Goal: Task Accomplishment & Management: Manage account settings

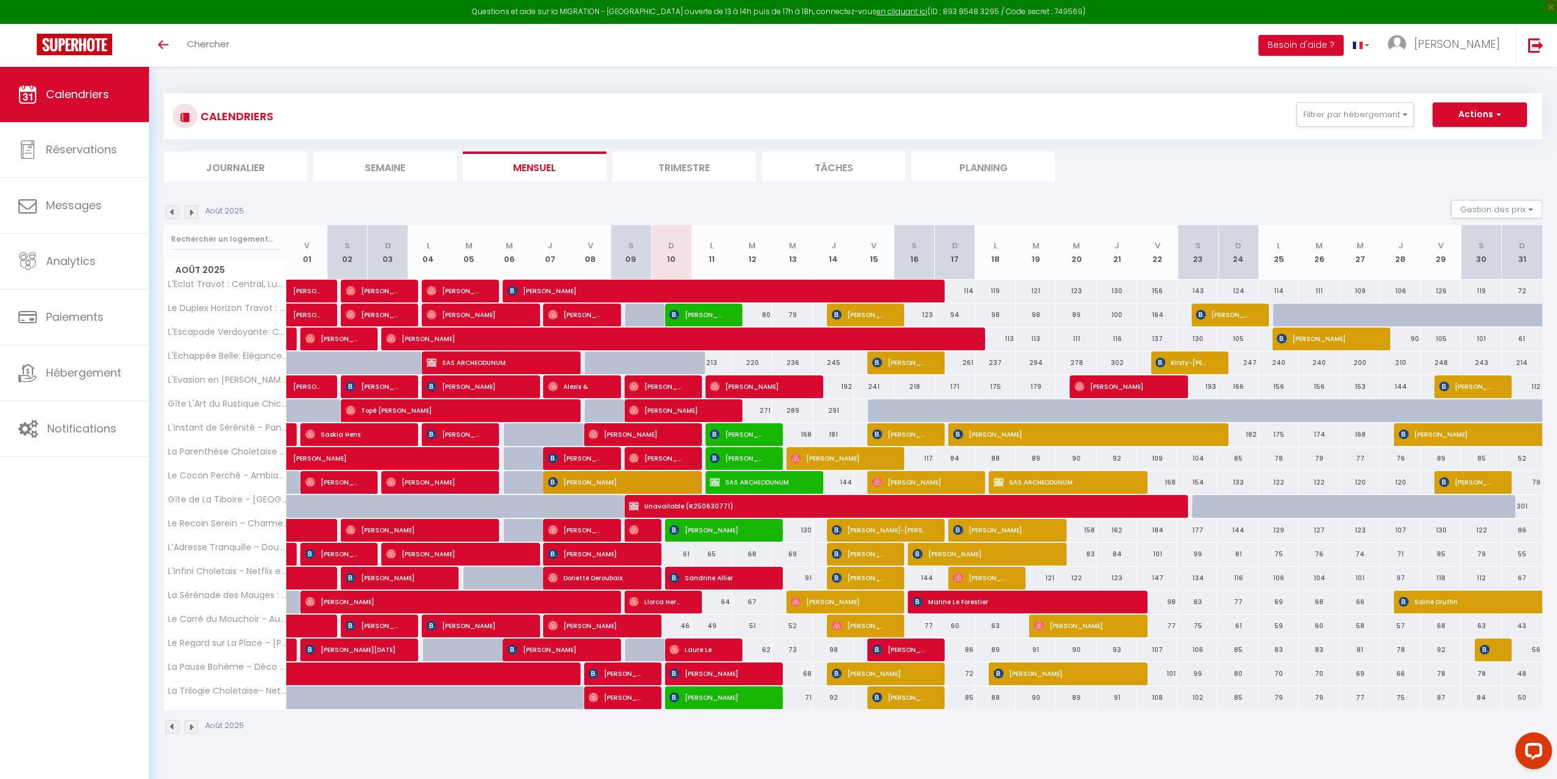
click at [975, 163] on li "Planning" at bounding box center [983, 166] width 143 height 30
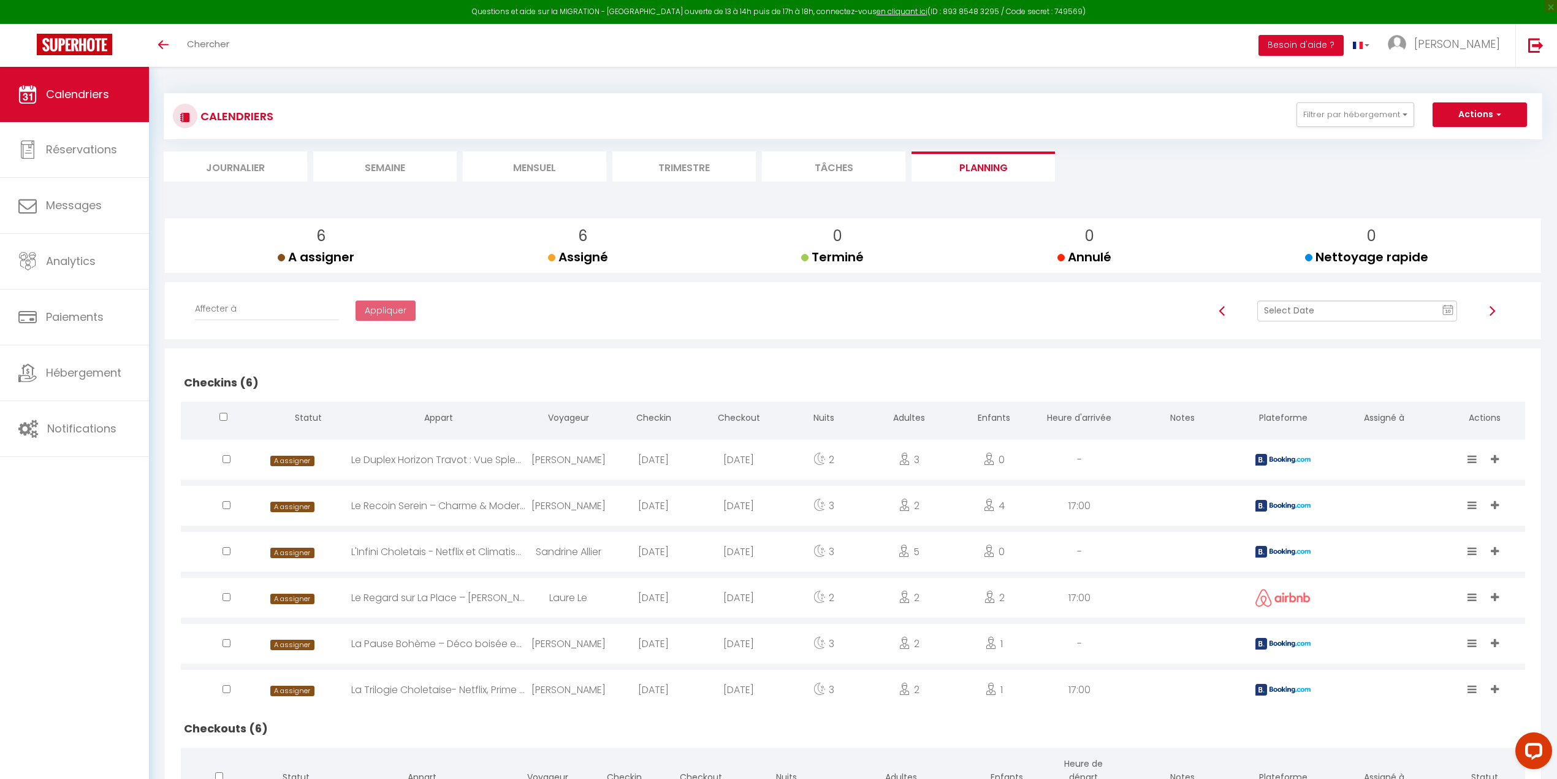
click at [524, 164] on li "Mensuel" at bounding box center [534, 166] width 143 height 30
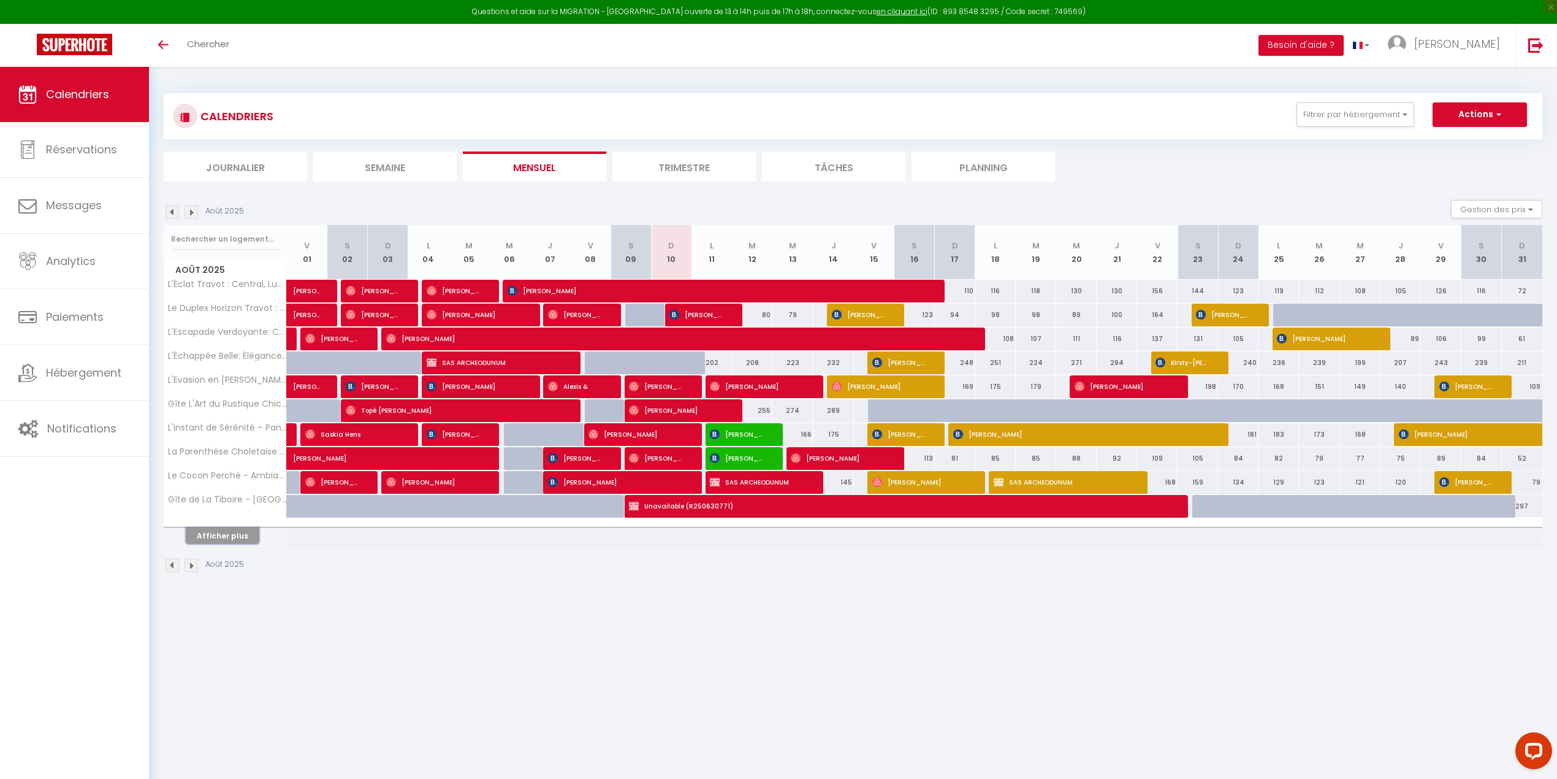
click at [227, 505] on button "Afficher plus" at bounding box center [223, 535] width 74 height 17
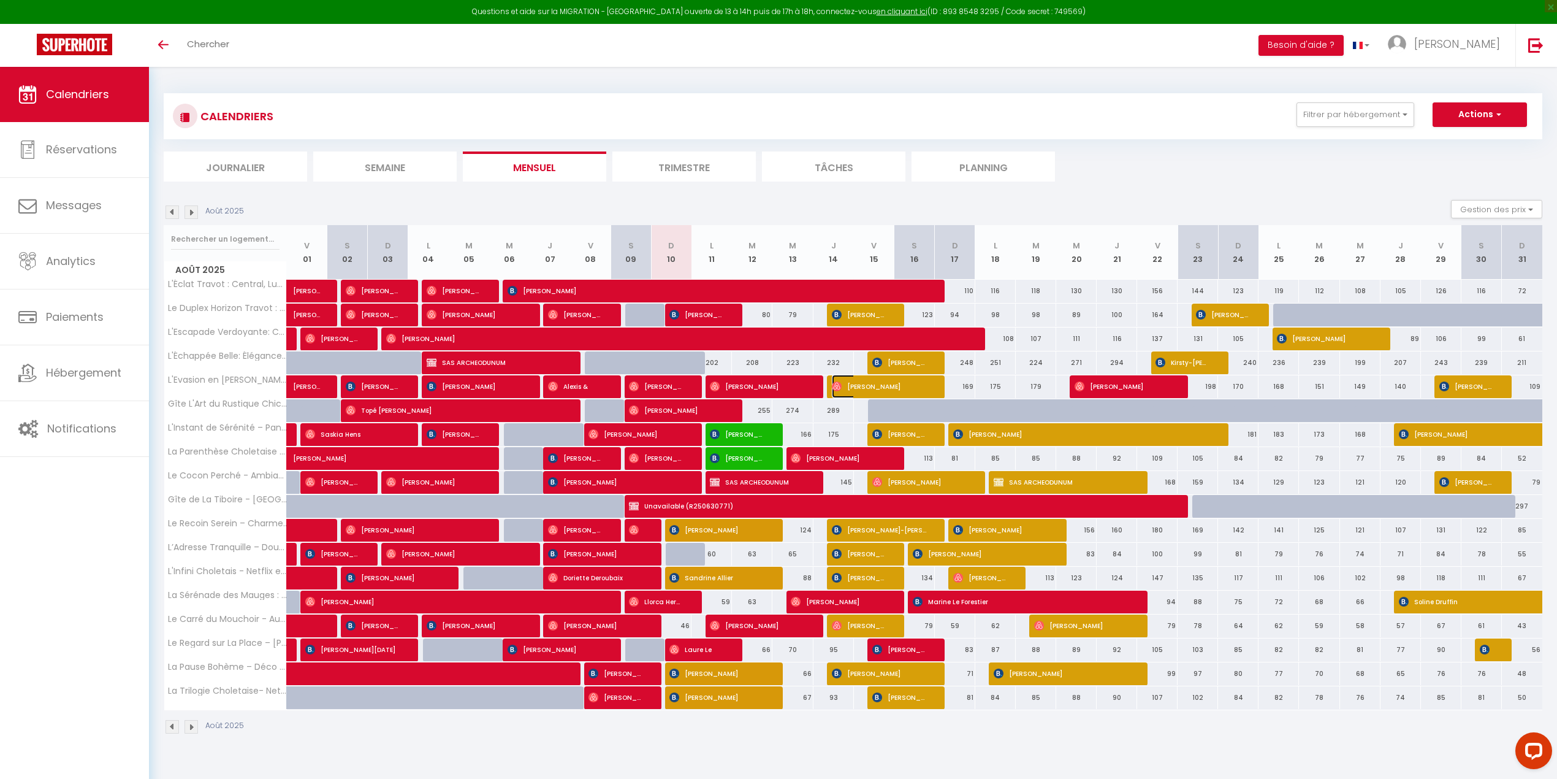
click at [837, 387] on img at bounding box center [837, 386] width 10 height 10
select select "47392"
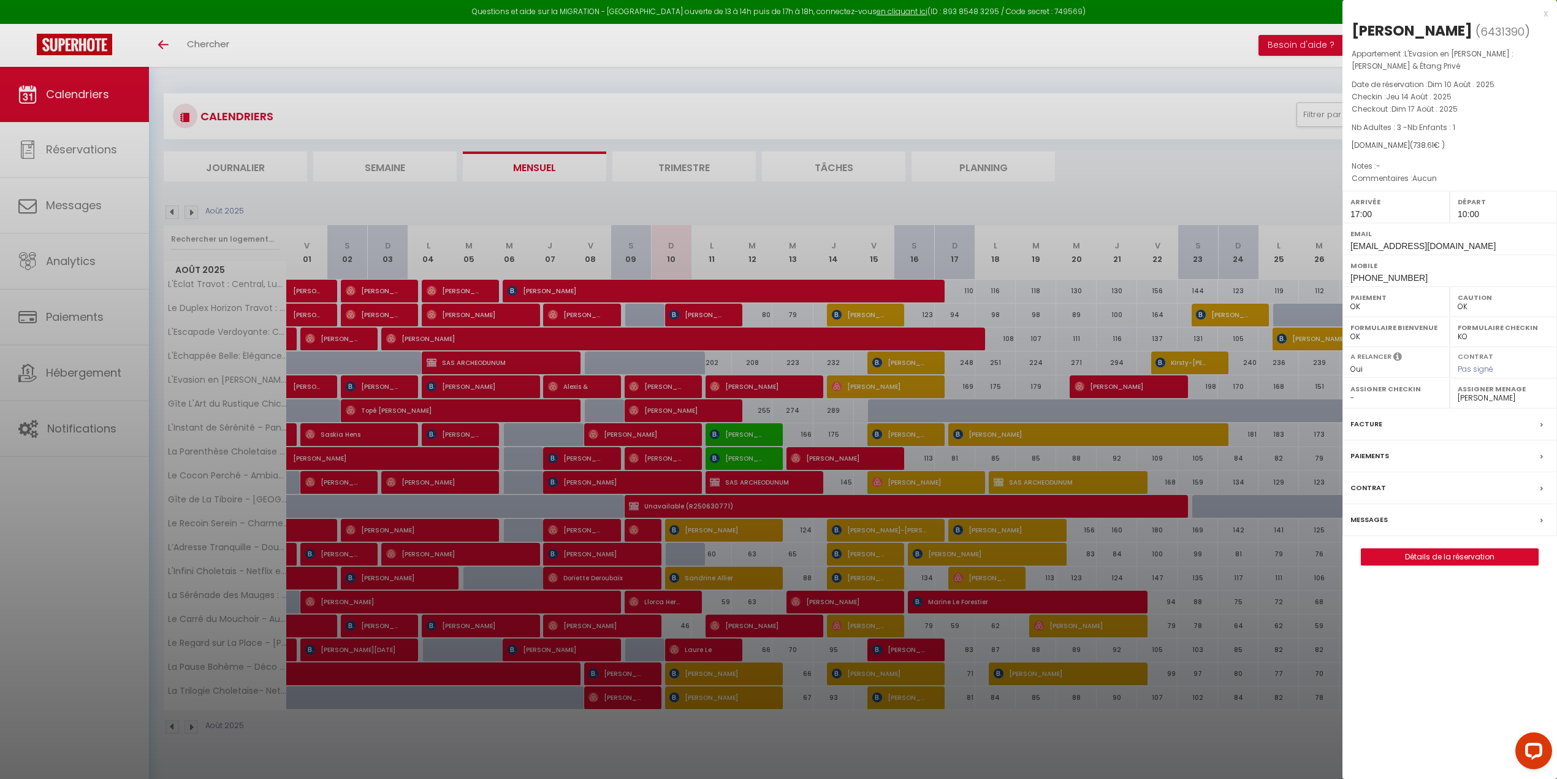
click at [1065, 505] on label "Messages" at bounding box center [1368, 519] width 37 height 13
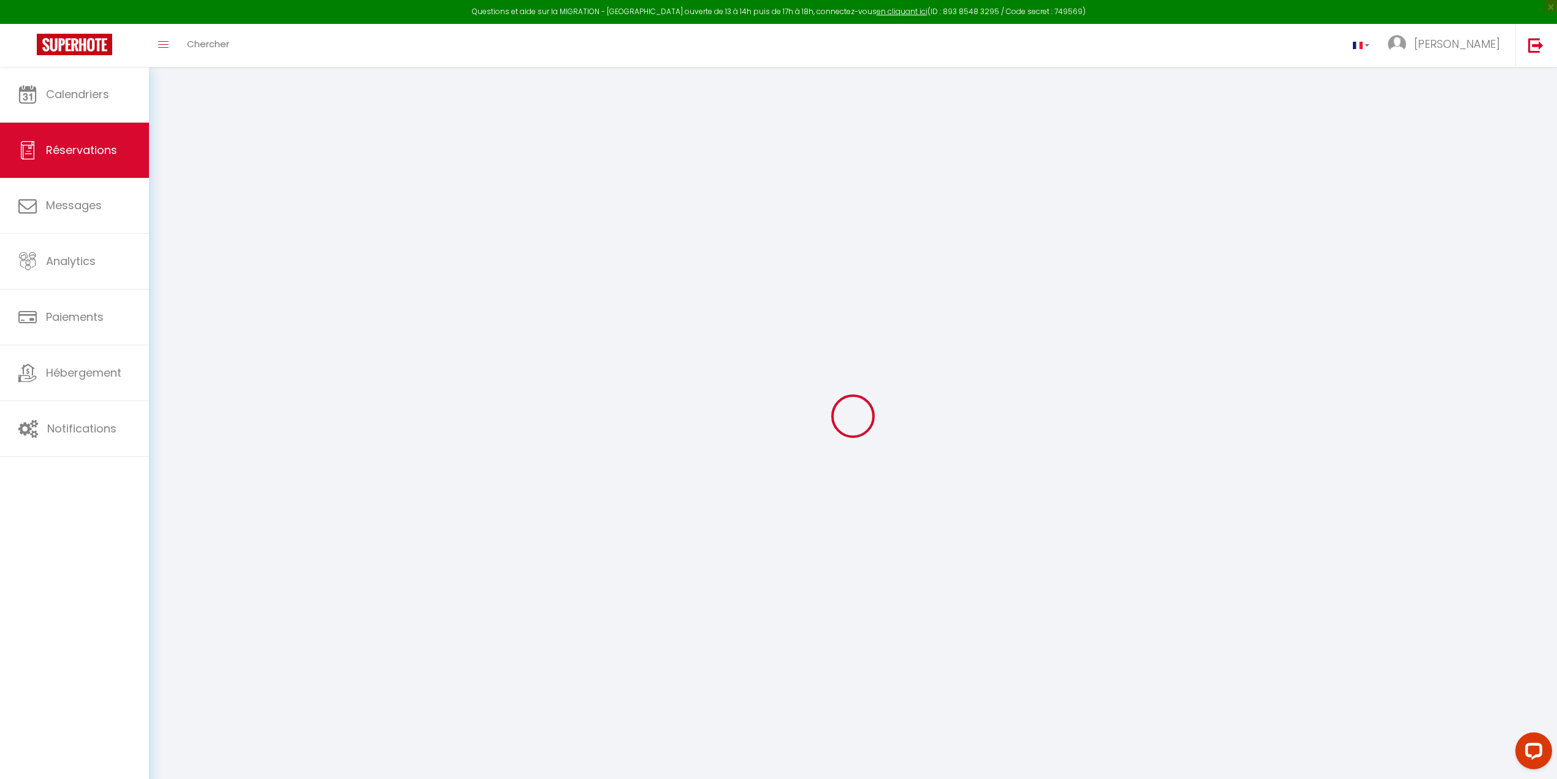
select select
checkbox input "false"
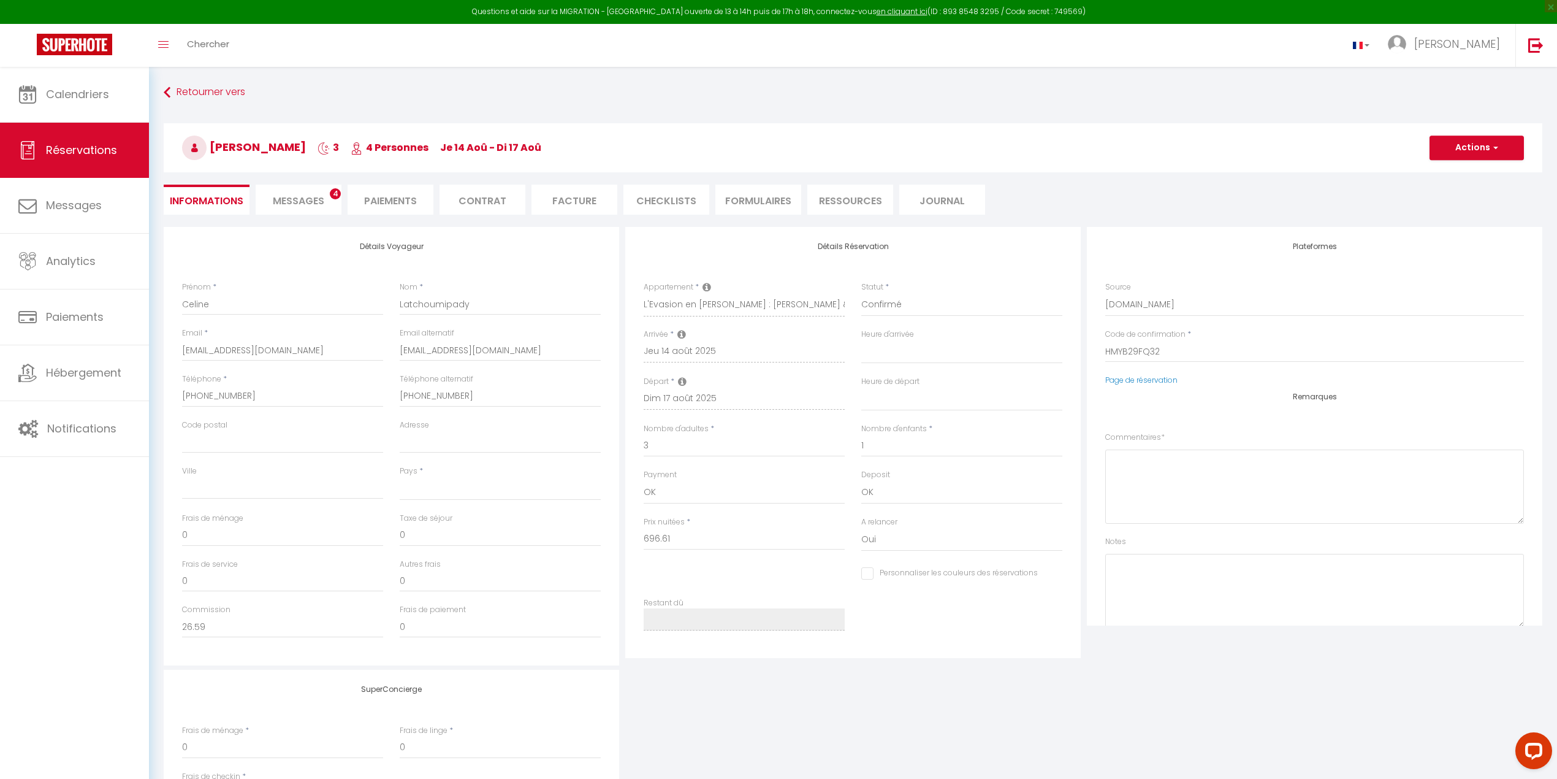
select select
checkbox input "false"
type textarea "Aucun"
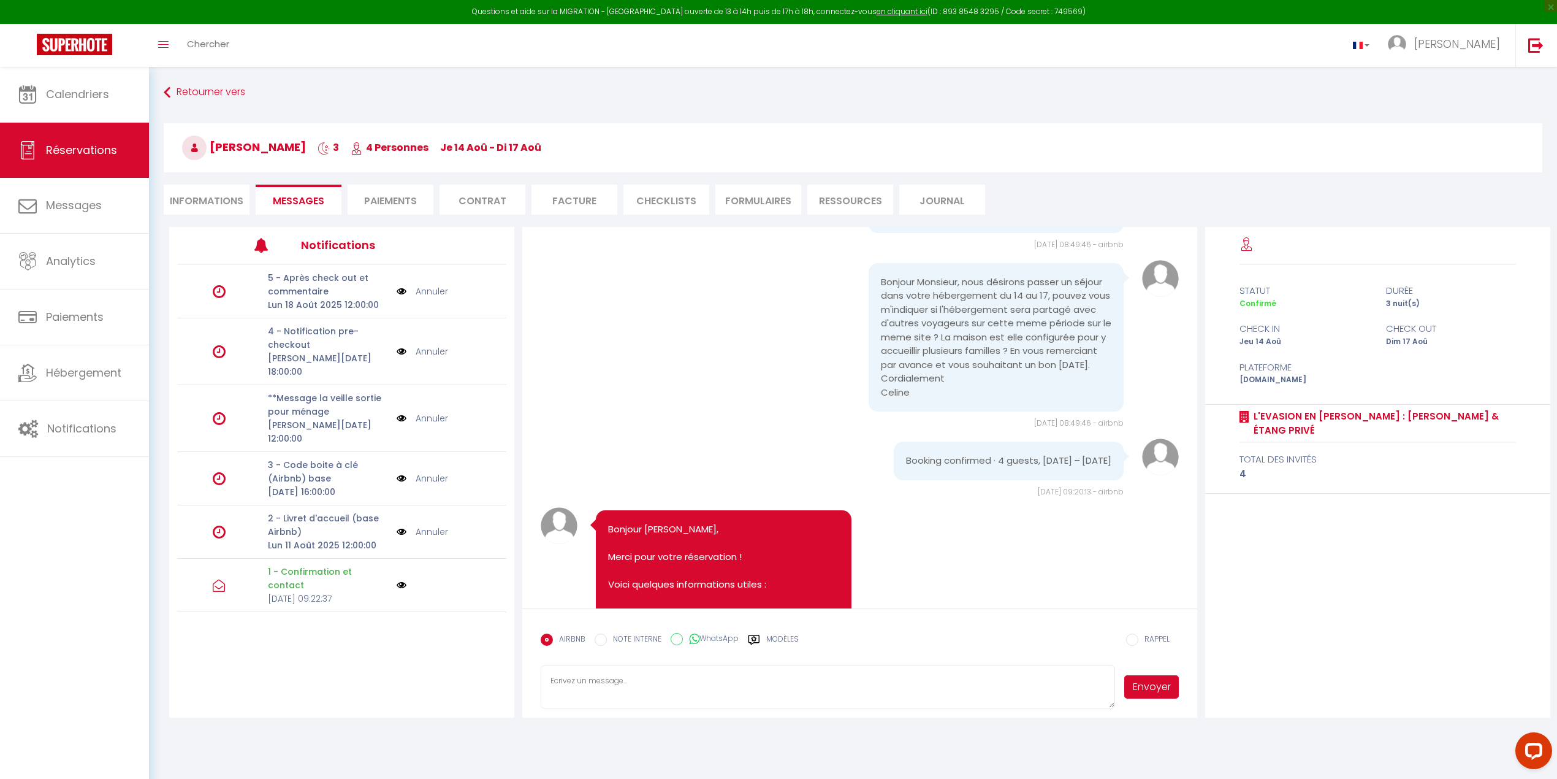
scroll to position [28, 0]
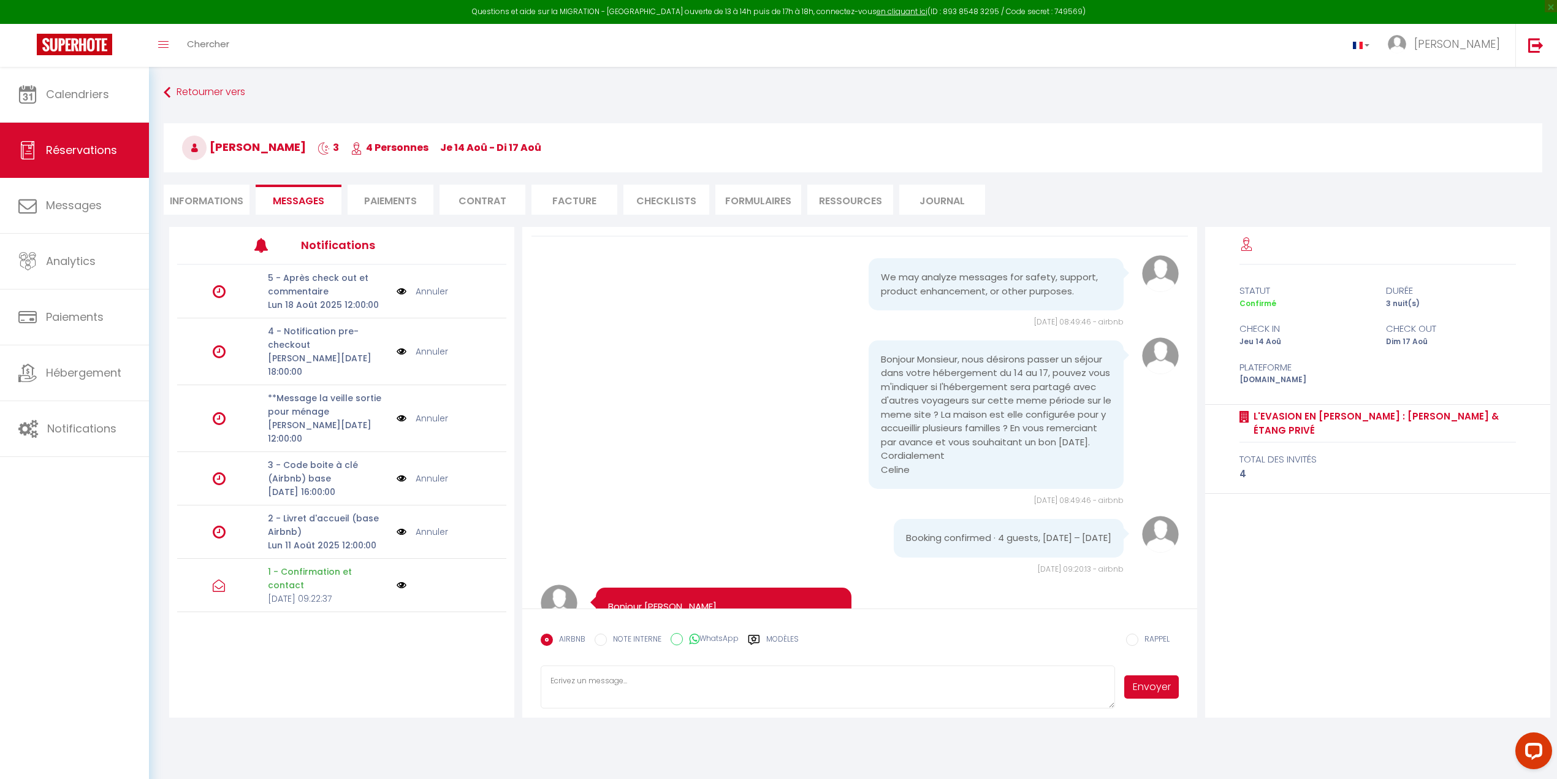
drag, startPoint x: 873, startPoint y: 356, endPoint x: 913, endPoint y: 485, distance: 135.5
click at [913, 477] on pre "Bonjour Monsieur, nous désirons passer un séjour dans votre hébergement du 14 a…" at bounding box center [996, 414] width 230 height 124
copy pre "Bonjour Monsieur, nous désirons passer un séjour dans votre hébergement du 14 a…"
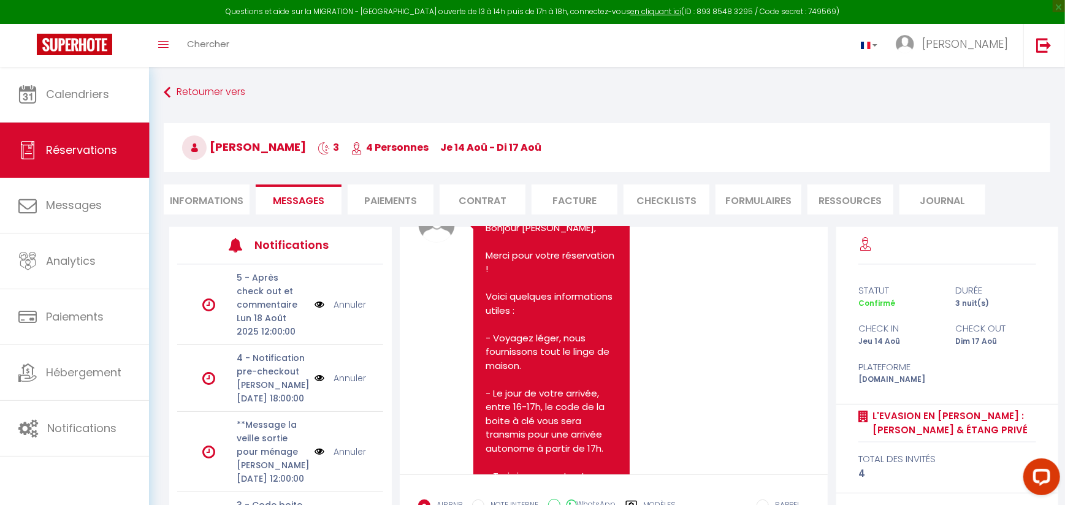
scroll to position [545, 0]
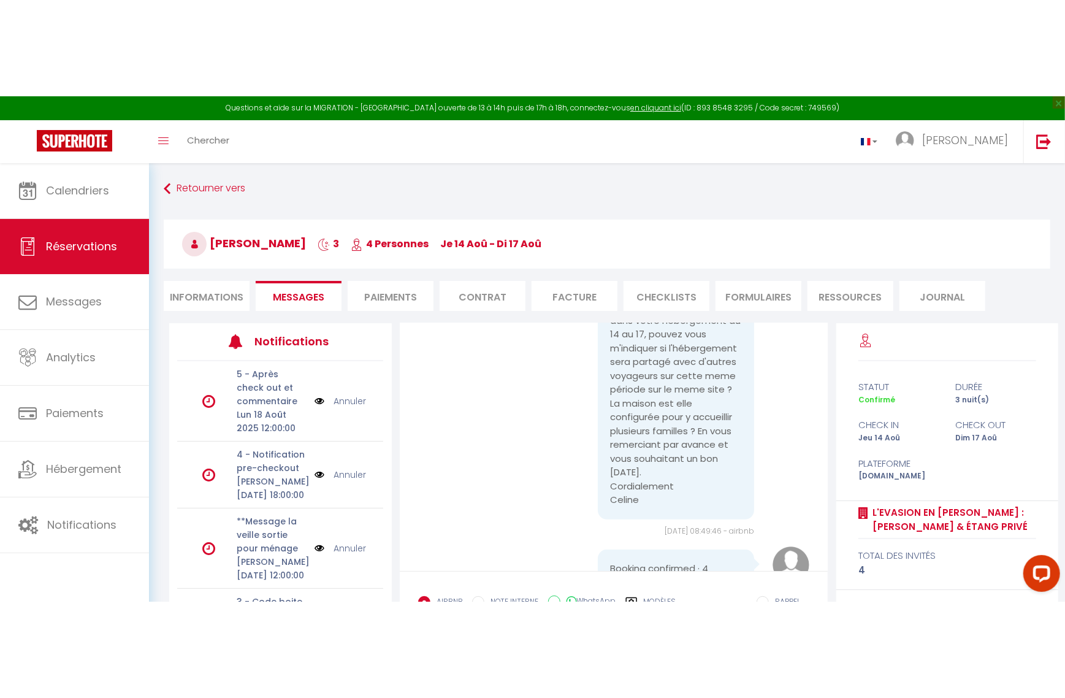
scroll to position [109, 0]
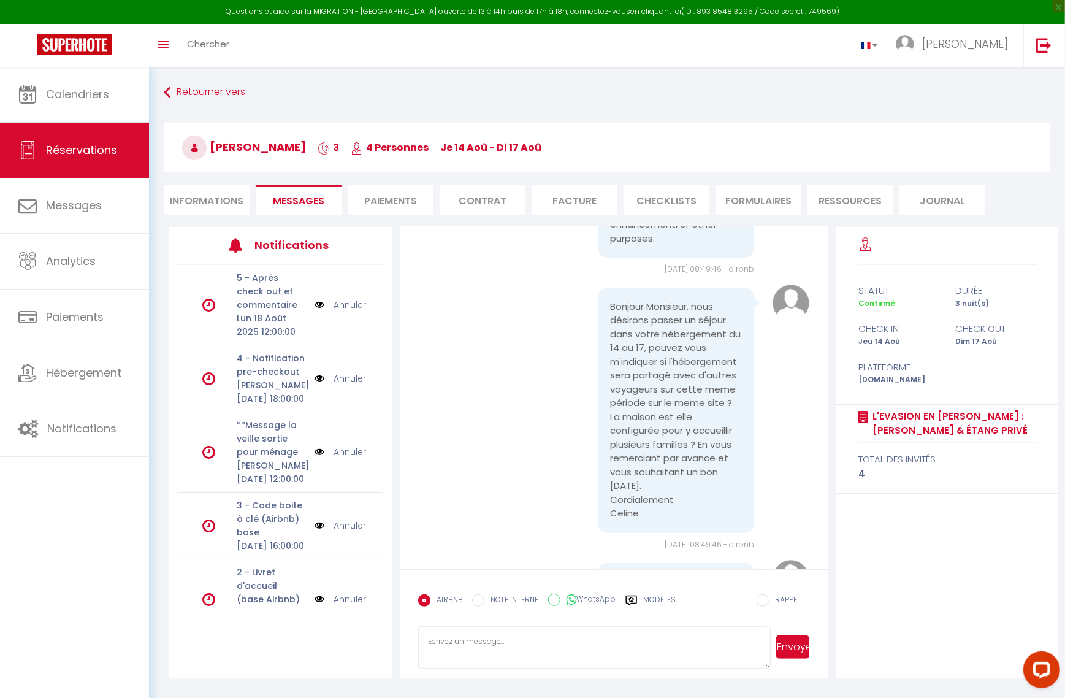
drag, startPoint x: 602, startPoint y: 303, endPoint x: 650, endPoint y: 526, distance: 228.3
click at [650, 505] on pre "Bonjour Monsieur, nous désirons passer un séjour dans votre hébergement du 14 a…" at bounding box center [676, 410] width 132 height 221
copy pre "Bonjour Monsieur, nous désirons passer un séjour dans votre hébergement du 14 a…"
click at [725, 505] on textarea at bounding box center [594, 647] width 352 height 43
click at [101, 505] on div "Calendriers Réservations Messages Analytics Paiements Hébergement Notifications" at bounding box center [74, 395] width 149 height 657
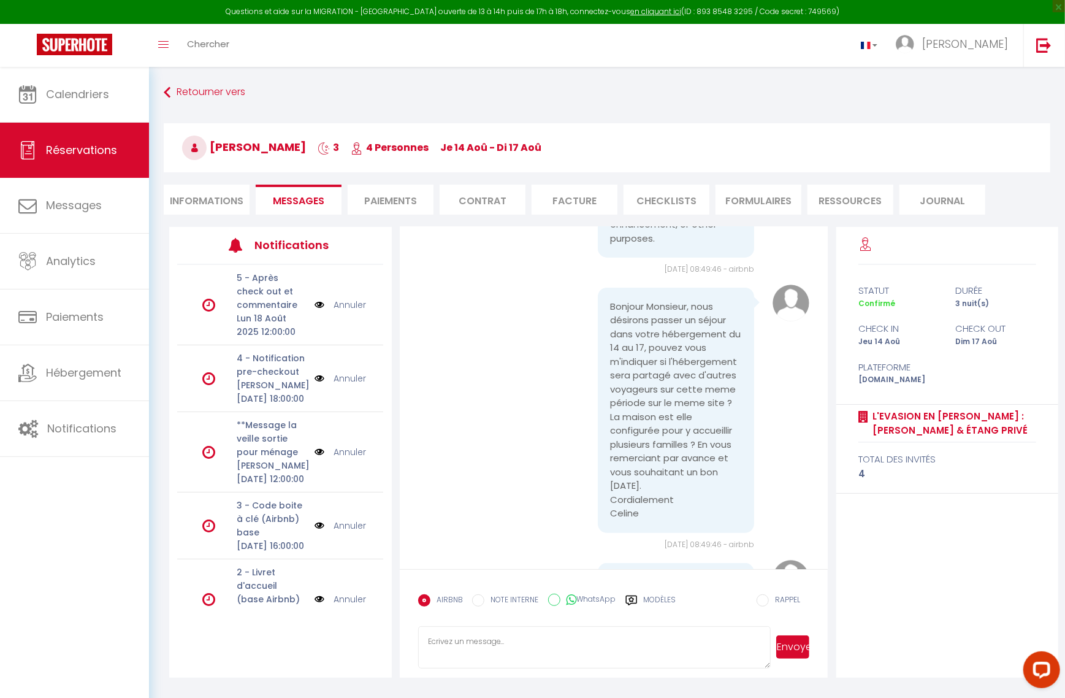
click at [701, 505] on textarea at bounding box center [594, 647] width 352 height 43
paste textarea "Bonjour [PERSON_NAME], Nous n’avons qu’un seul hébergement sur le site de [GEOG…"
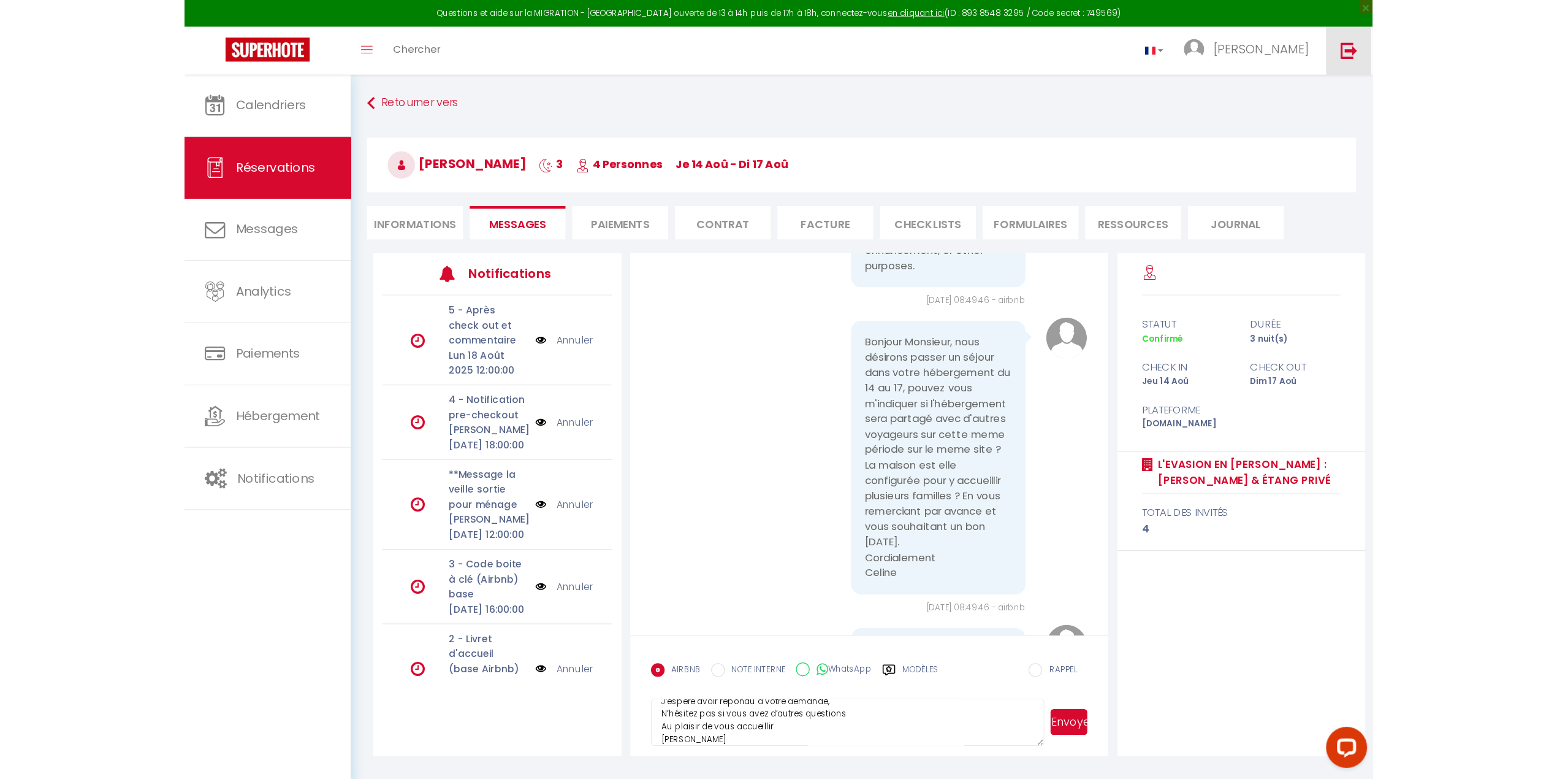
scroll to position [82, 0]
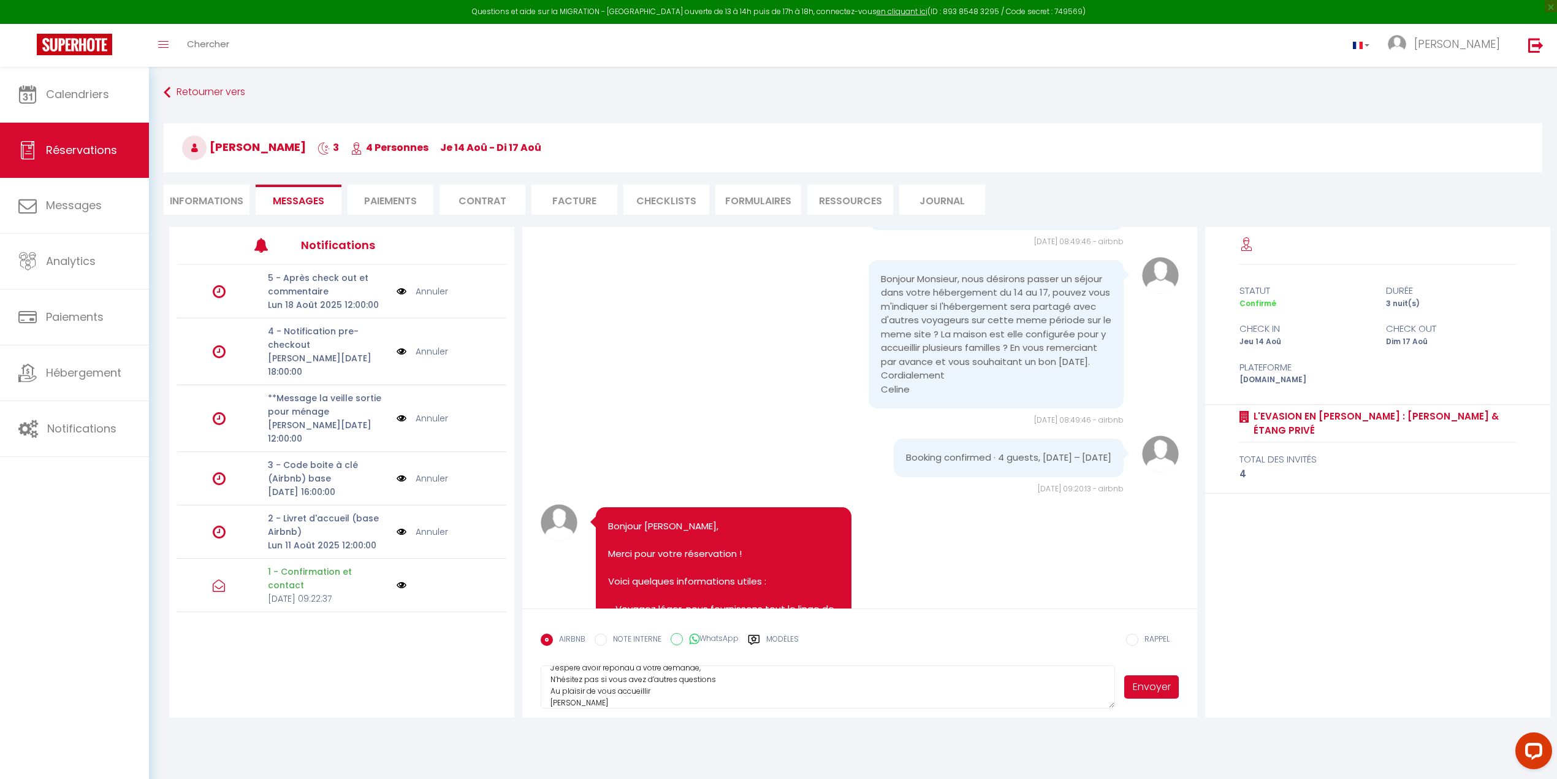
click at [661, 505] on textarea "Bonjour [PERSON_NAME], Nous n’avons qu’un seul hébergement sur le site de [GEOG…" at bounding box center [828, 686] width 574 height 43
click at [964, 505] on textarea "Bonjour [PERSON_NAME], Nous n’avons qu’un seul hébergement sur le site de [GEOG…" at bounding box center [828, 686] width 574 height 43
type textarea "Bonjour [PERSON_NAME], Nous n’avons qu’un seul hébergement sur le site de [GEOG…"
click at [1065, 505] on button "Envoyer" at bounding box center [1151, 686] width 54 height 23
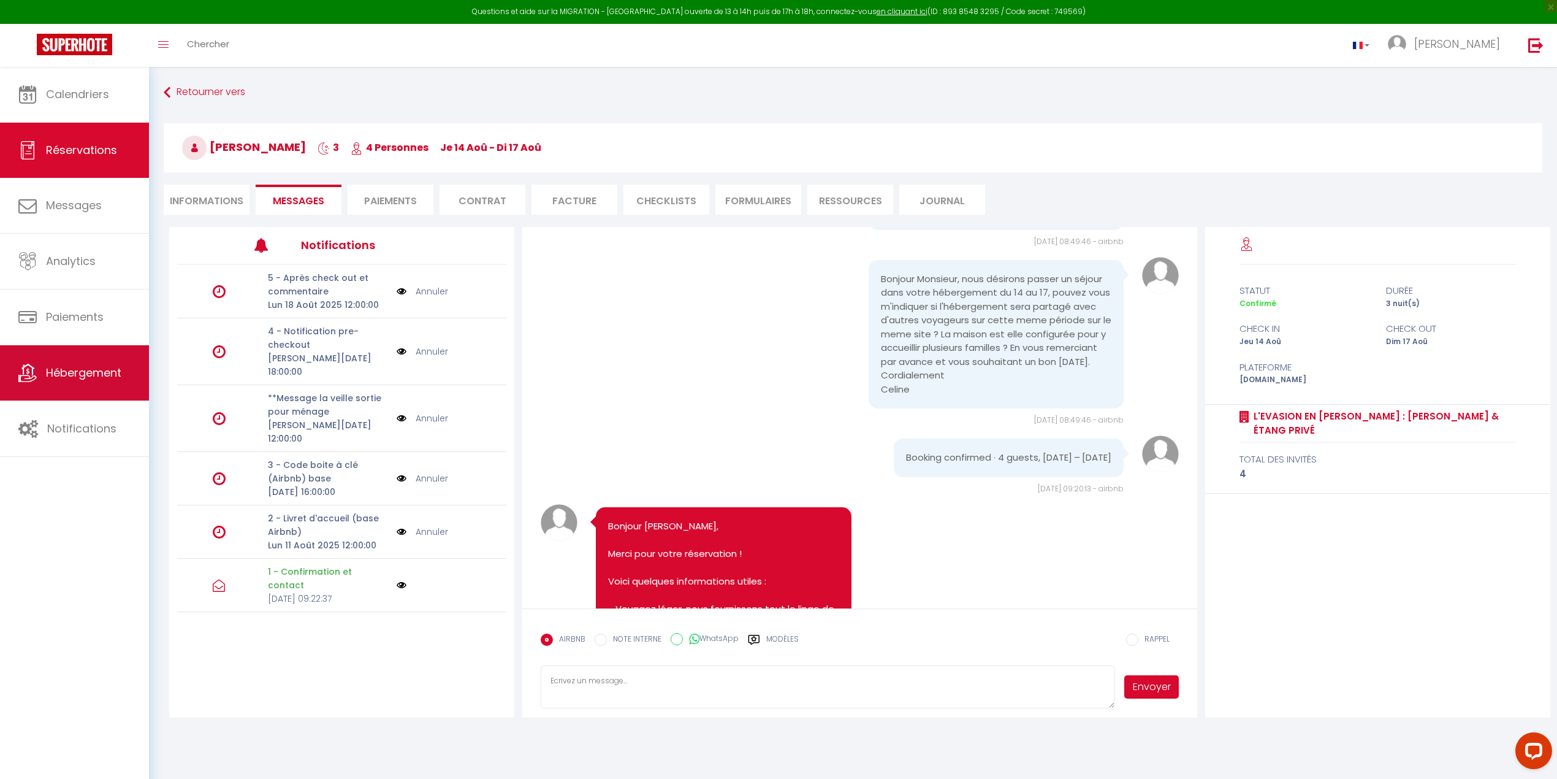
scroll to position [573, 0]
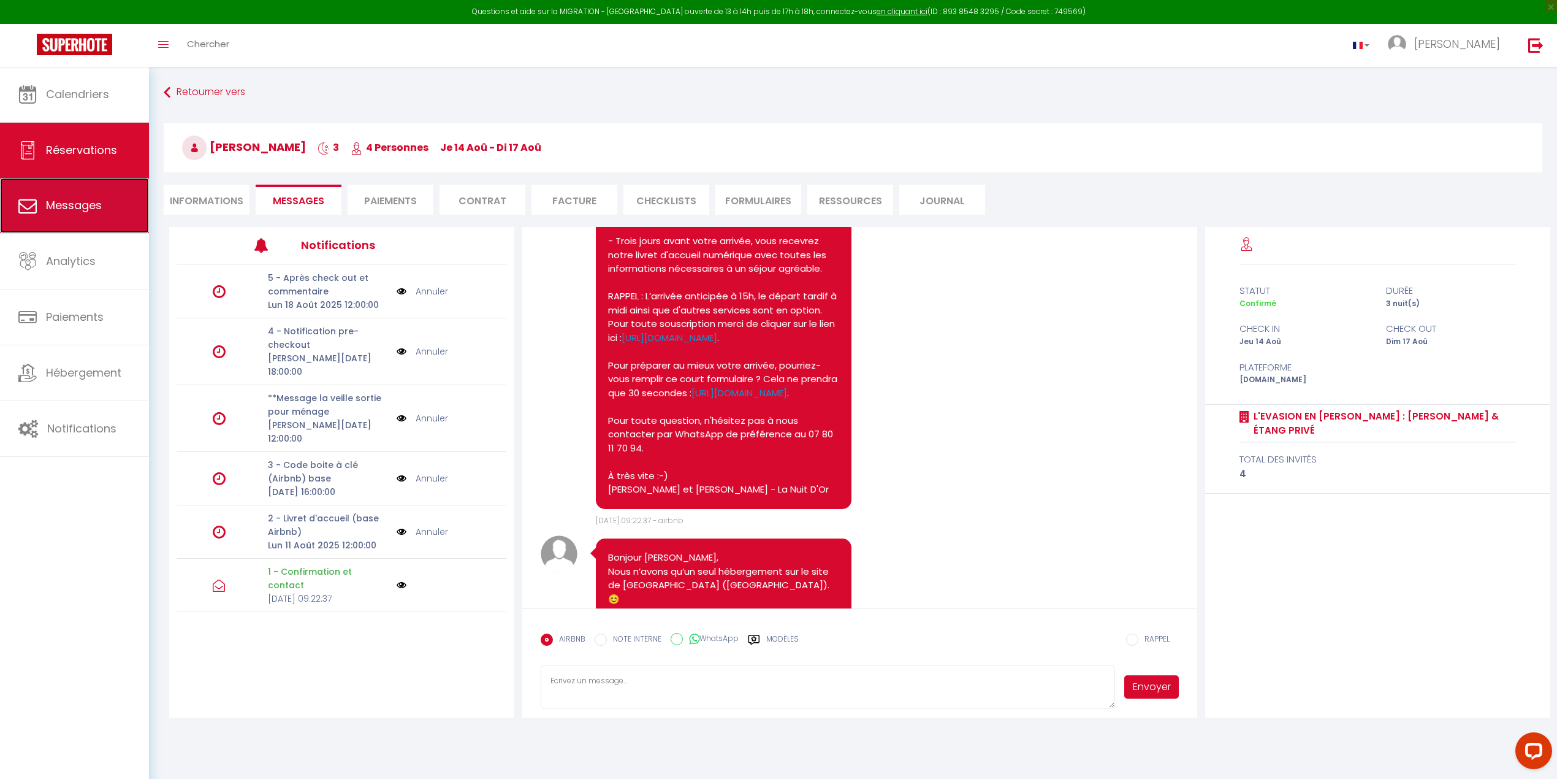
click at [72, 202] on span "Messages" at bounding box center [74, 204] width 56 height 15
select select "message"
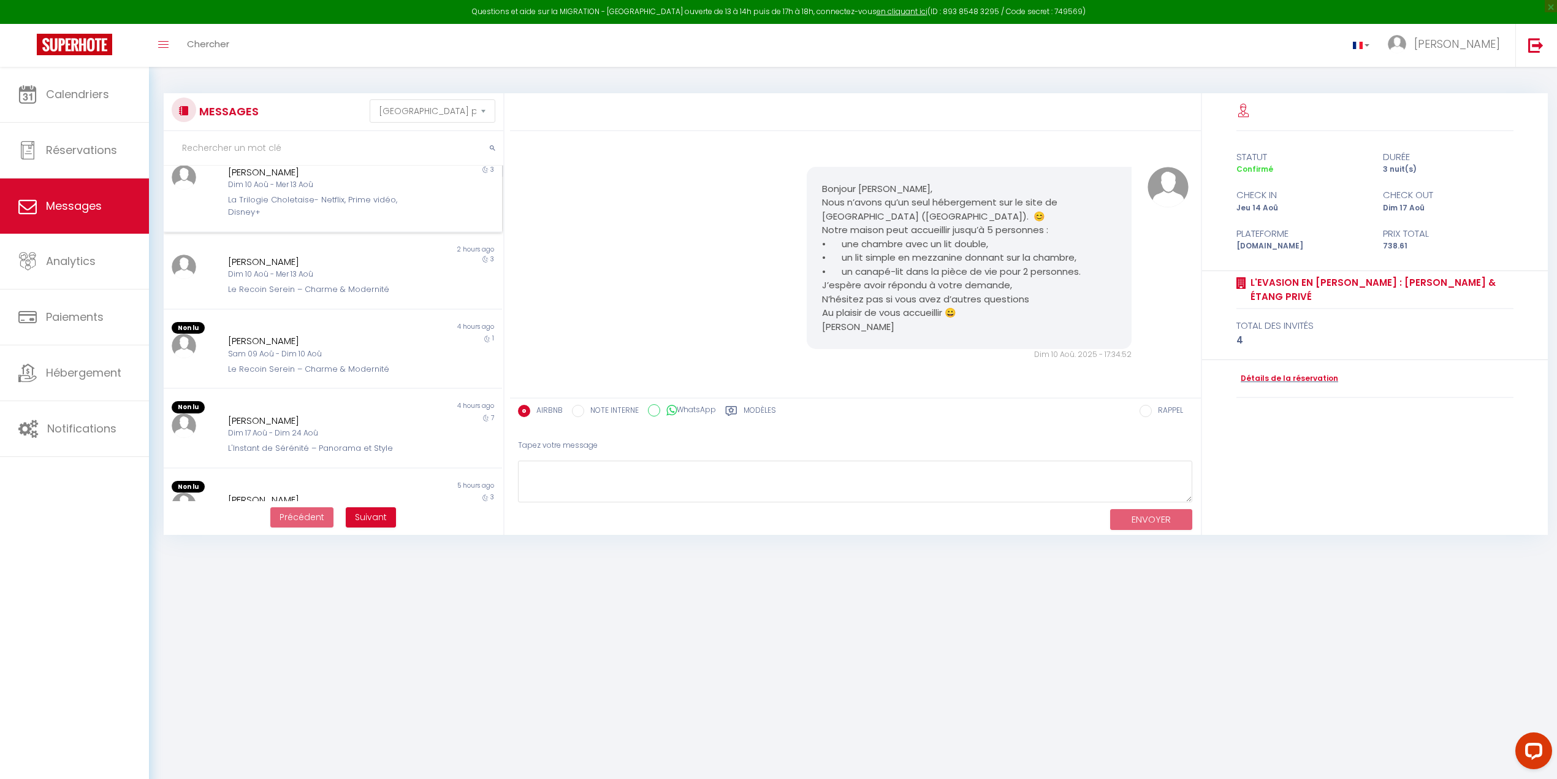
scroll to position [435, 0]
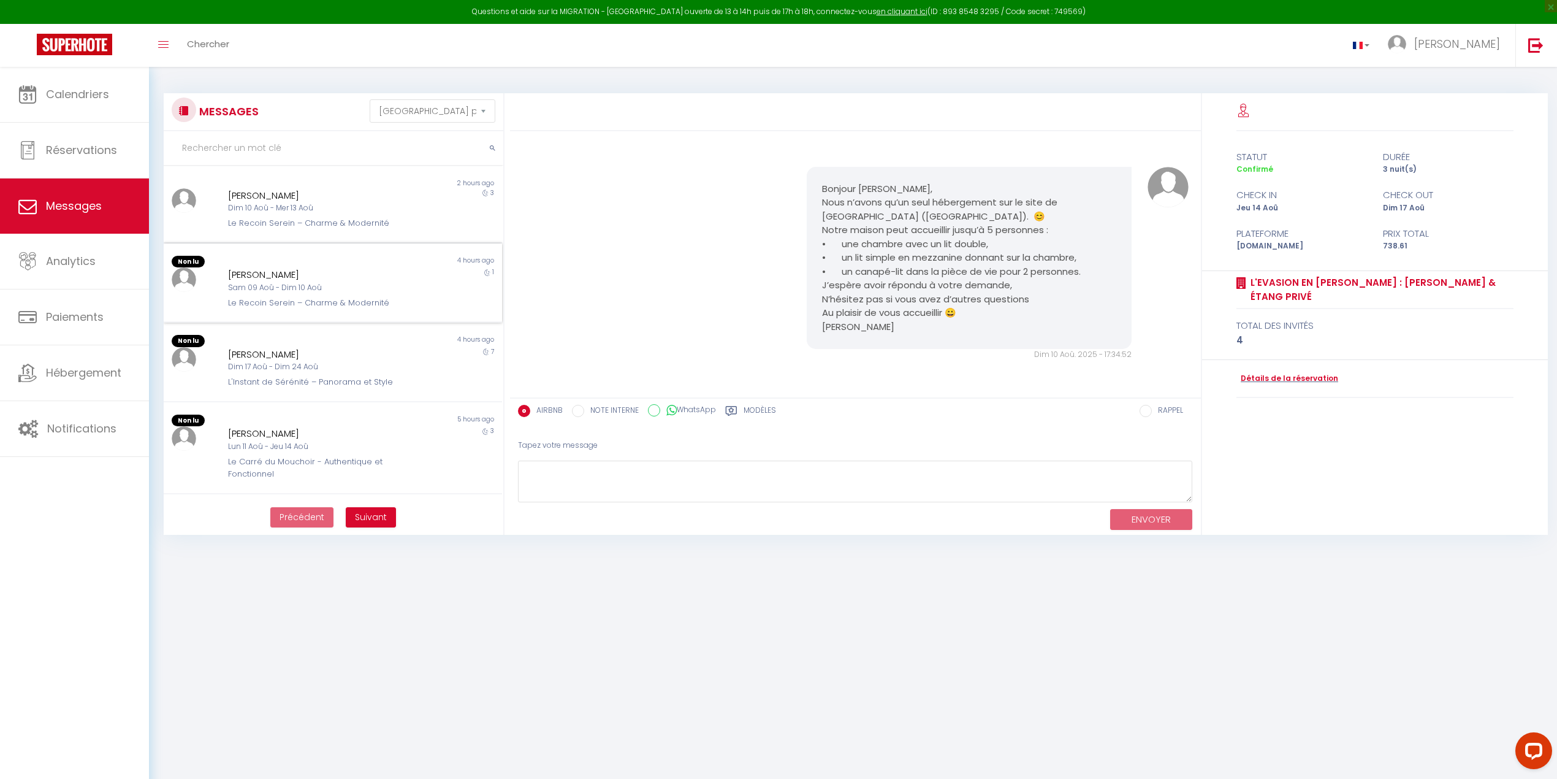
click at [235, 267] on div "[PERSON_NAME]" at bounding box center [318, 274] width 181 height 15
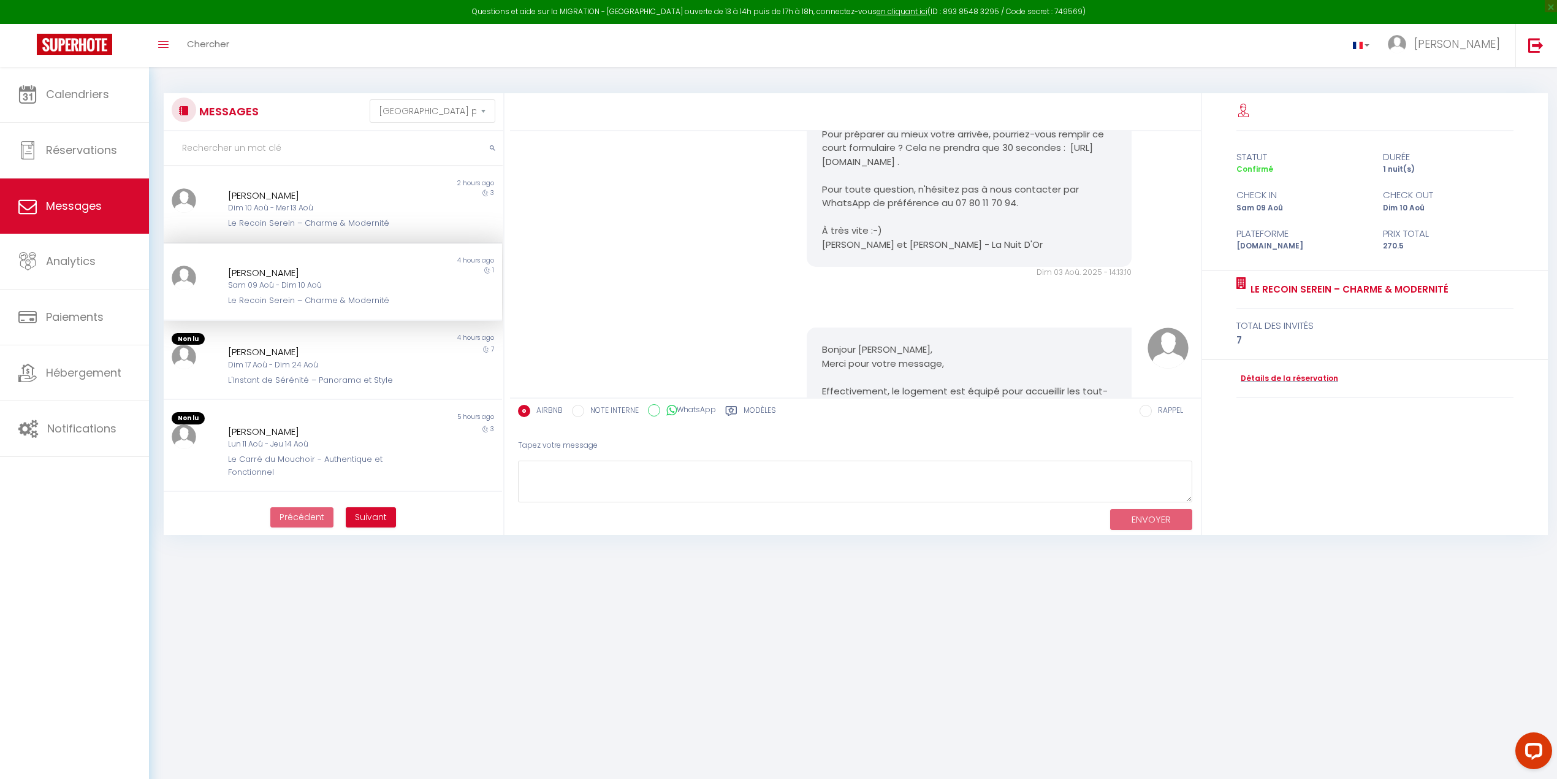
scroll to position [2546, 0]
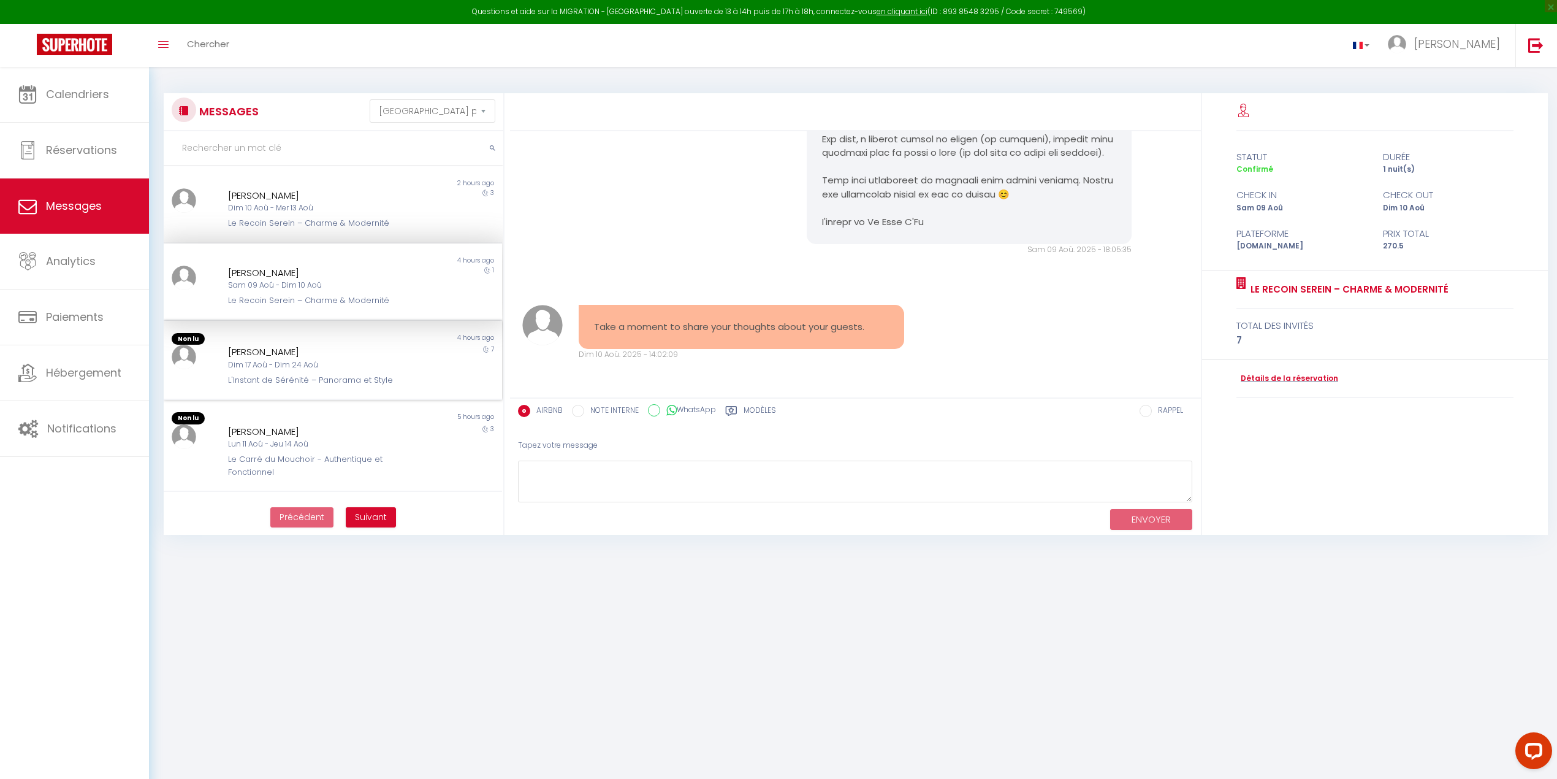
click at [261, 359] on div "Dim 17 Aoû - Dim 24 Aoû" at bounding box center [318, 365] width 181 height 12
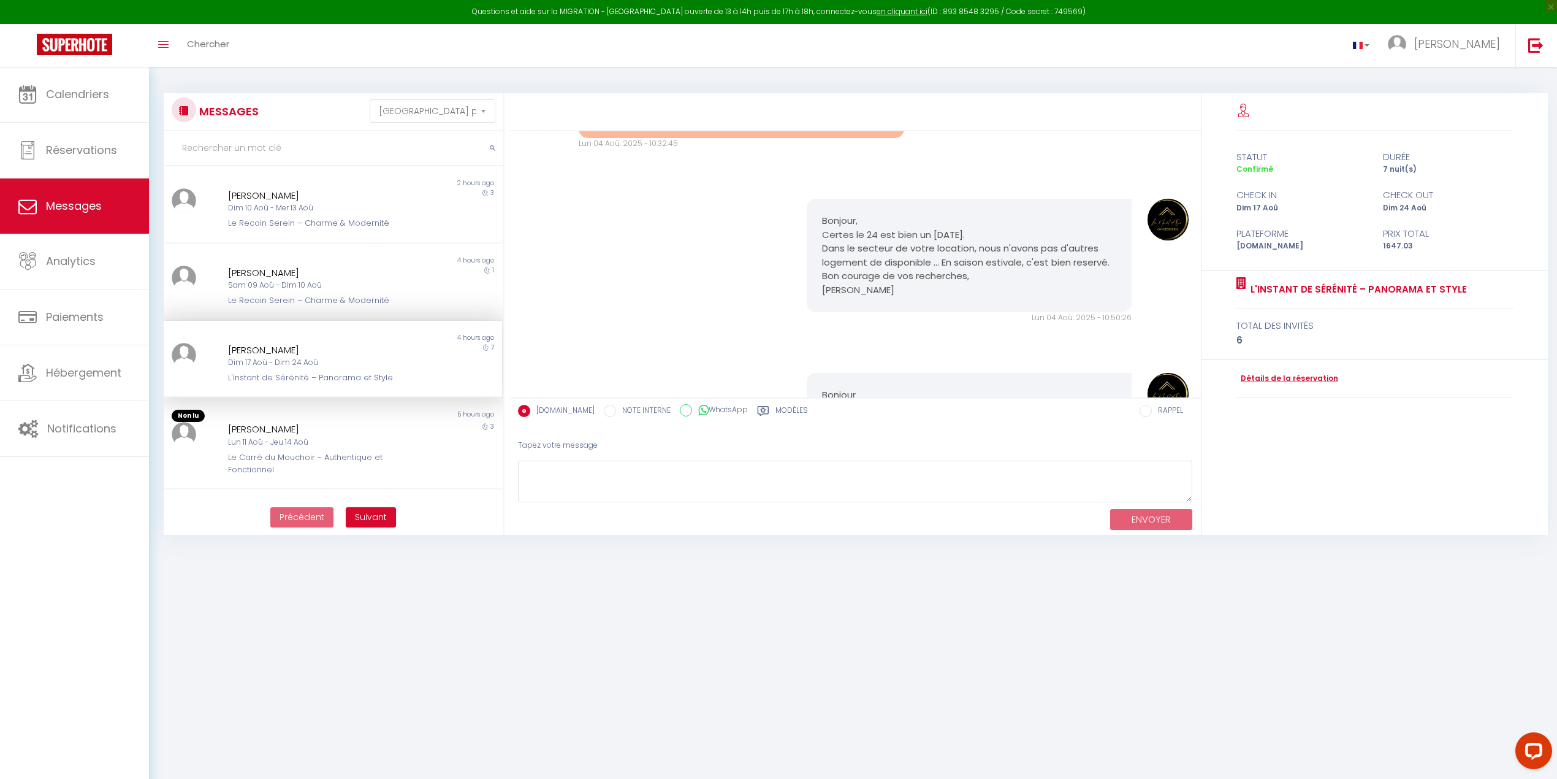
scroll to position [2061, 0]
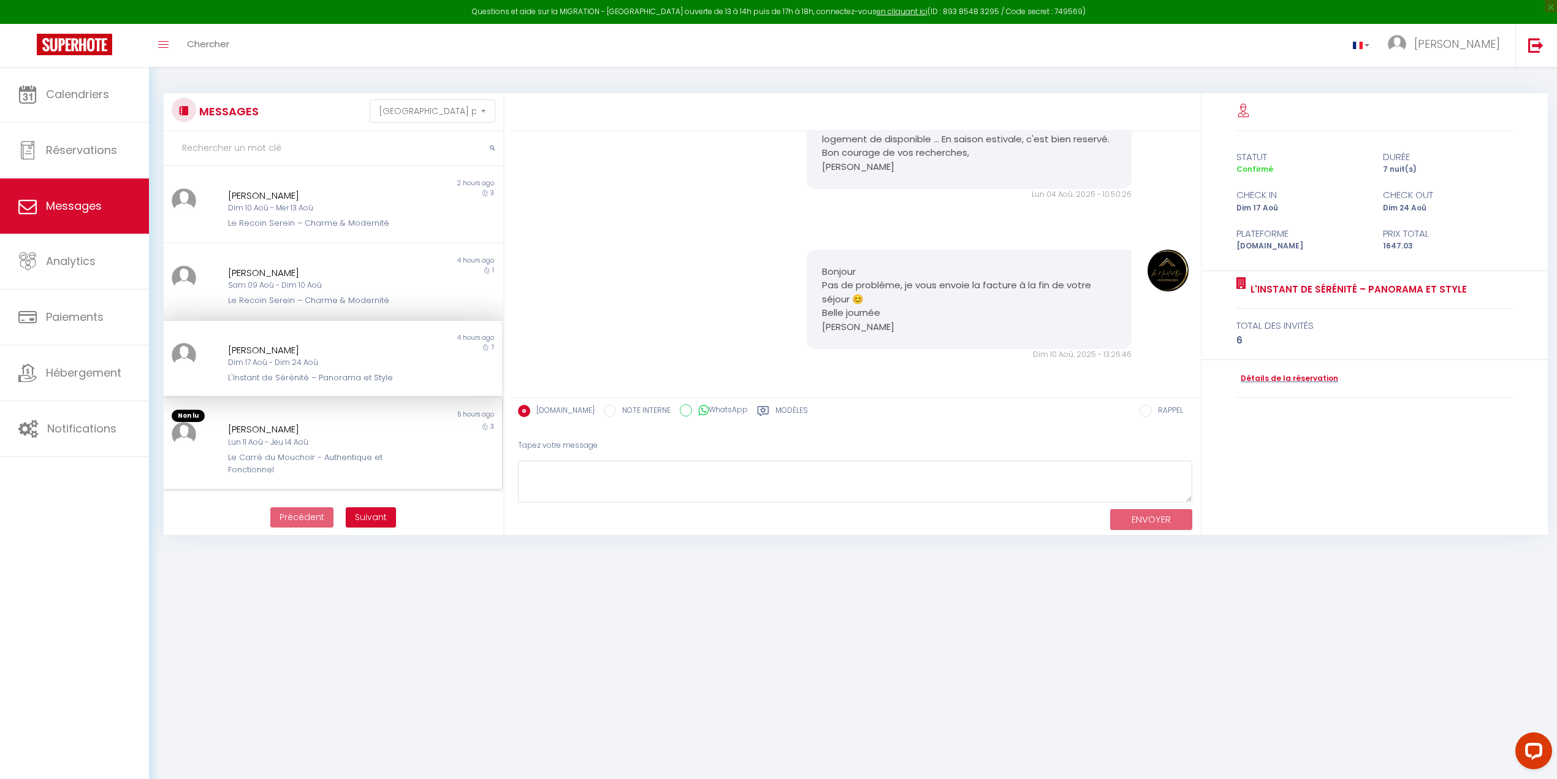
click at [251, 422] on div "[PERSON_NAME]" at bounding box center [318, 429] width 181 height 15
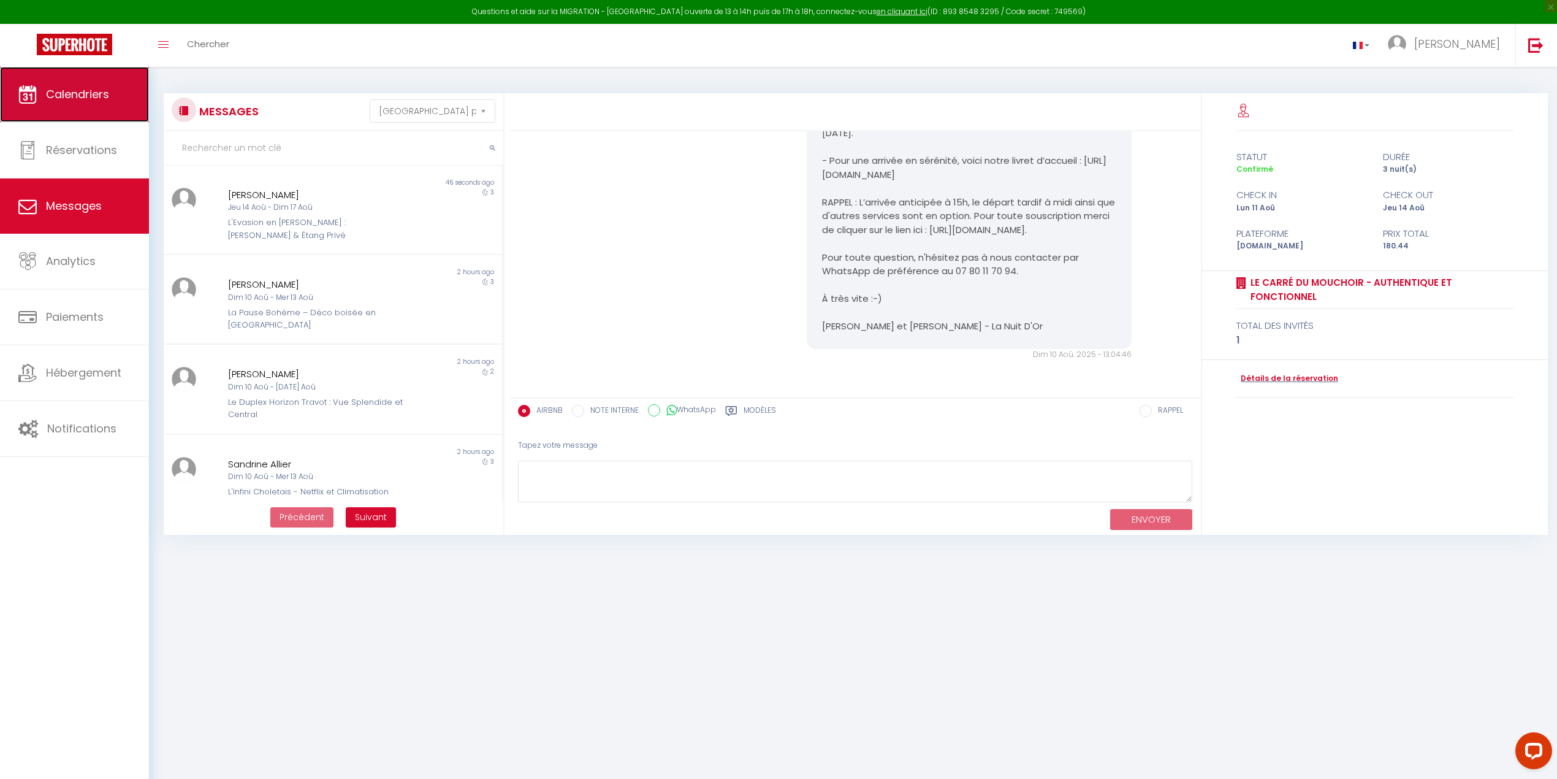
click at [84, 96] on span "Calendriers" at bounding box center [77, 93] width 63 height 15
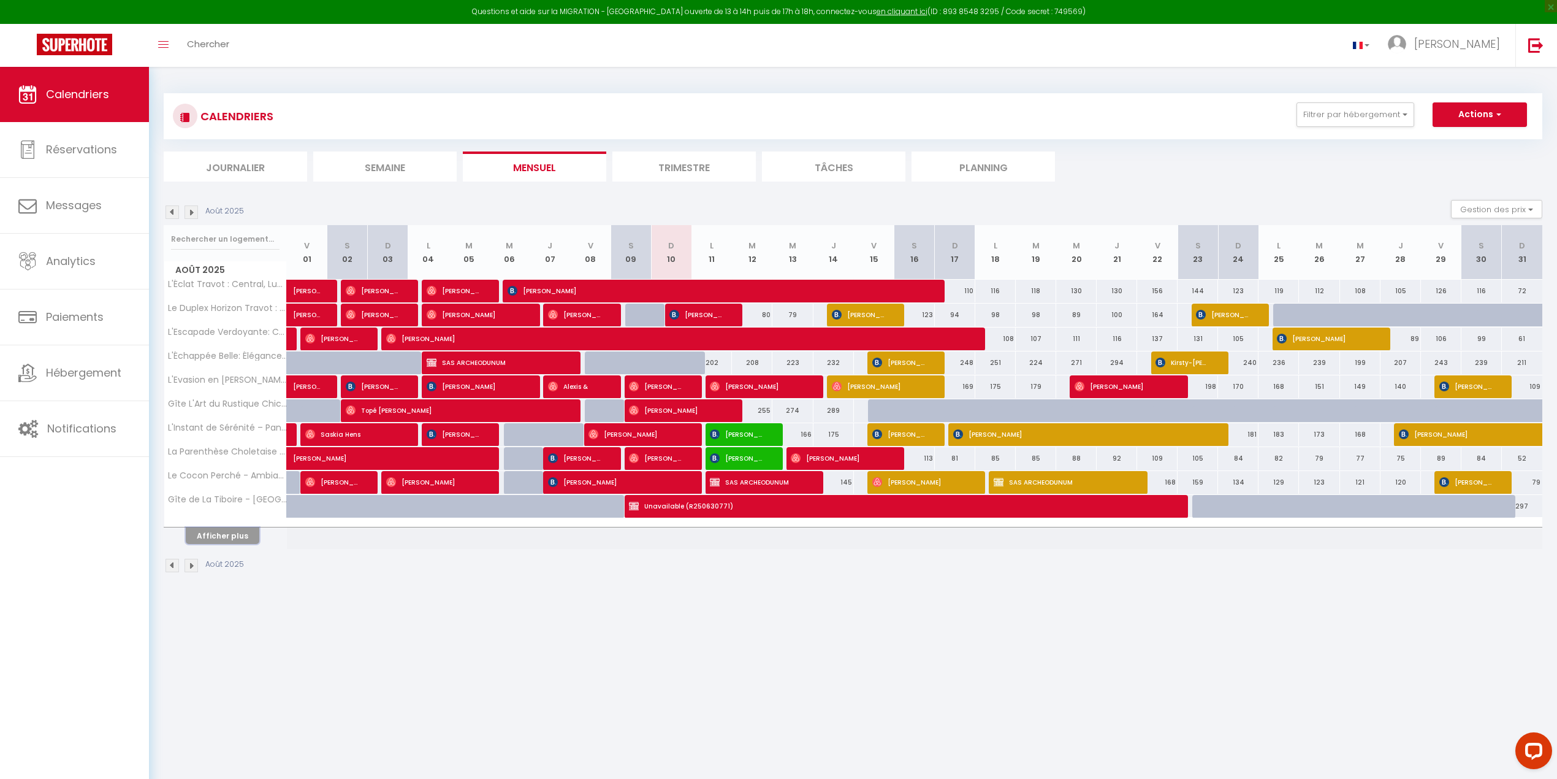
click at [219, 505] on button "Afficher plus" at bounding box center [223, 535] width 74 height 17
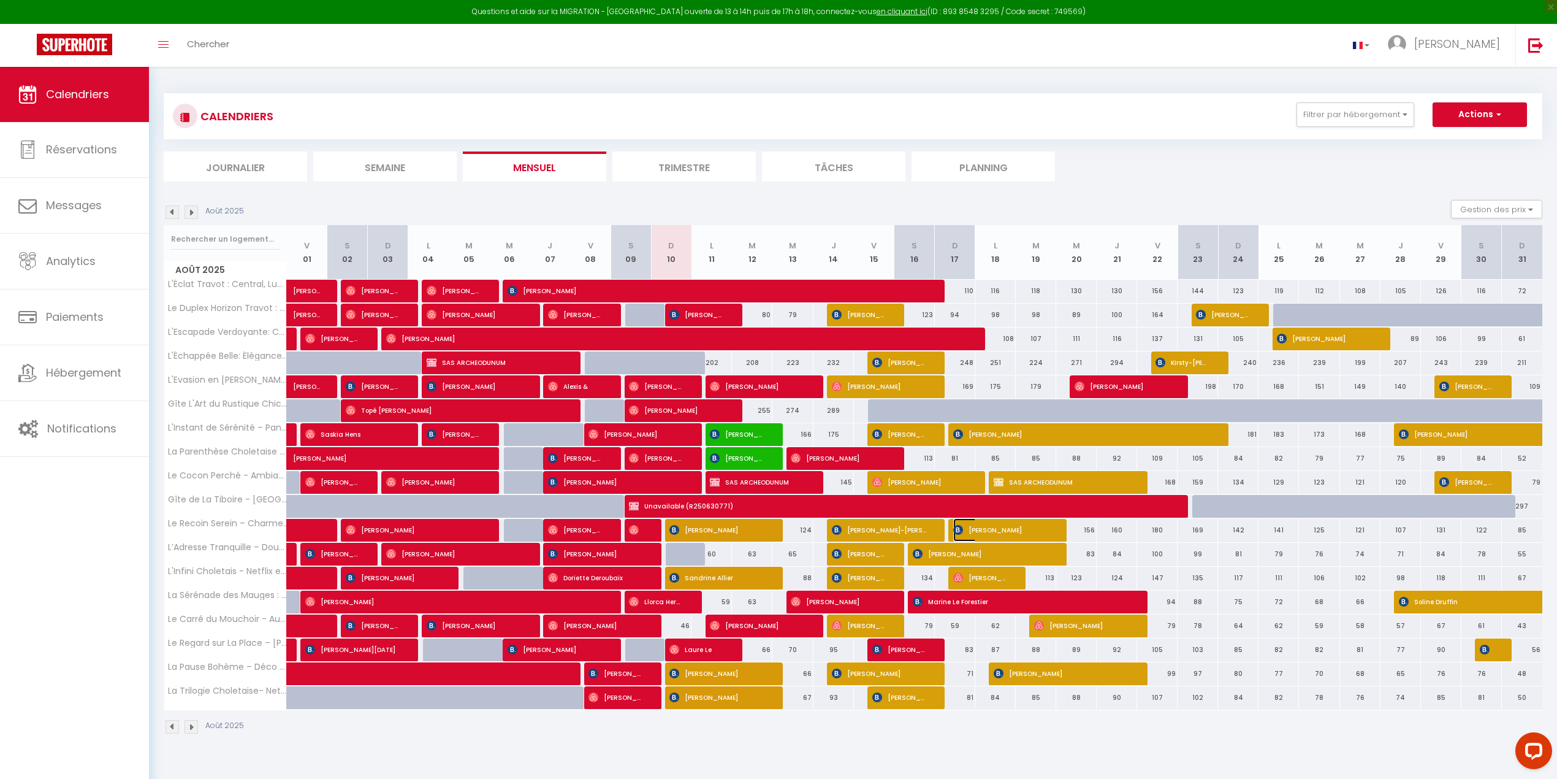
click at [964, 505] on span "[PERSON_NAME]" at bounding box center [1000, 529] width 94 height 23
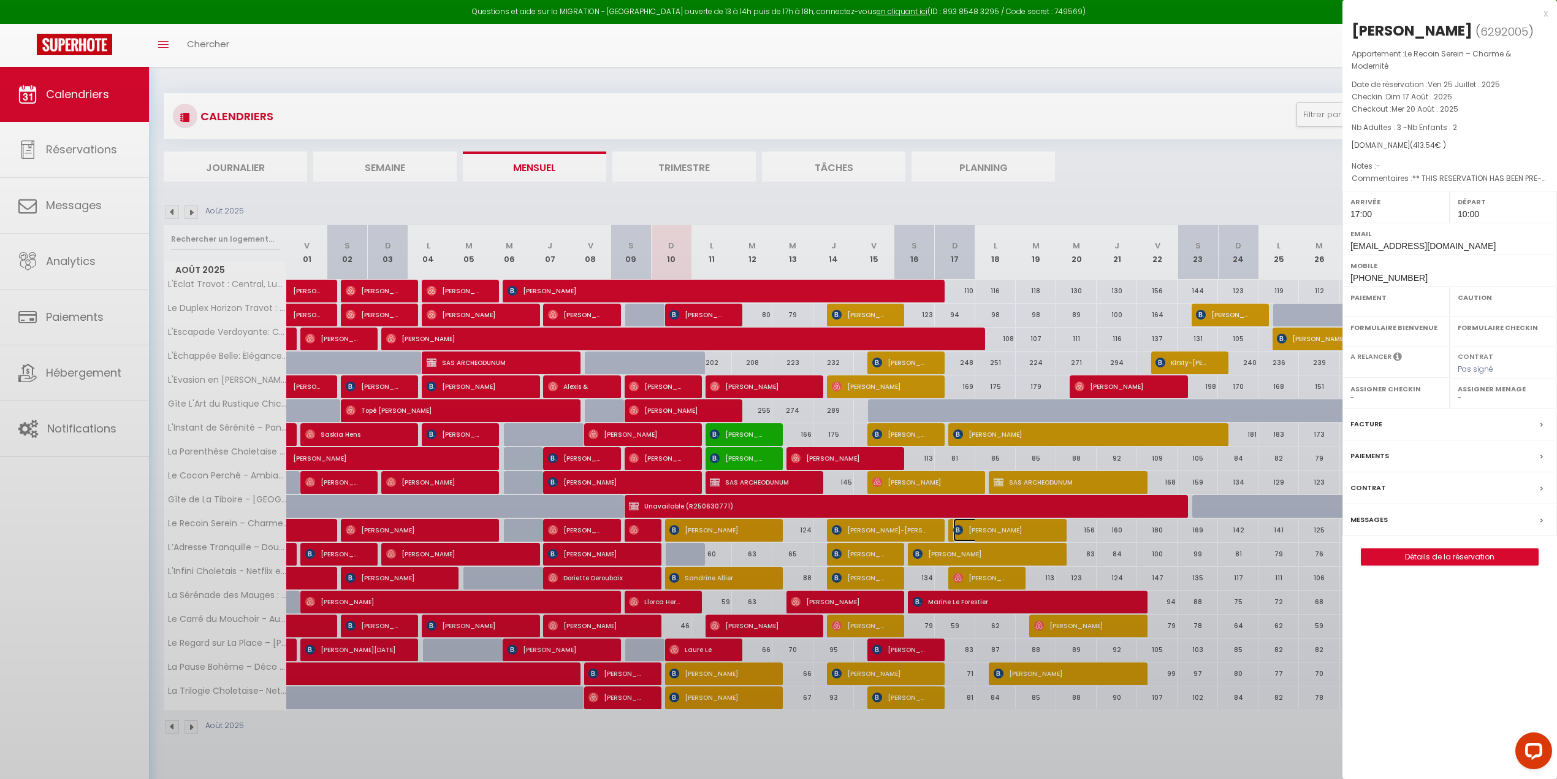
select select "OK"
select select "KO"
select select "1"
select select "0"
select select "1"
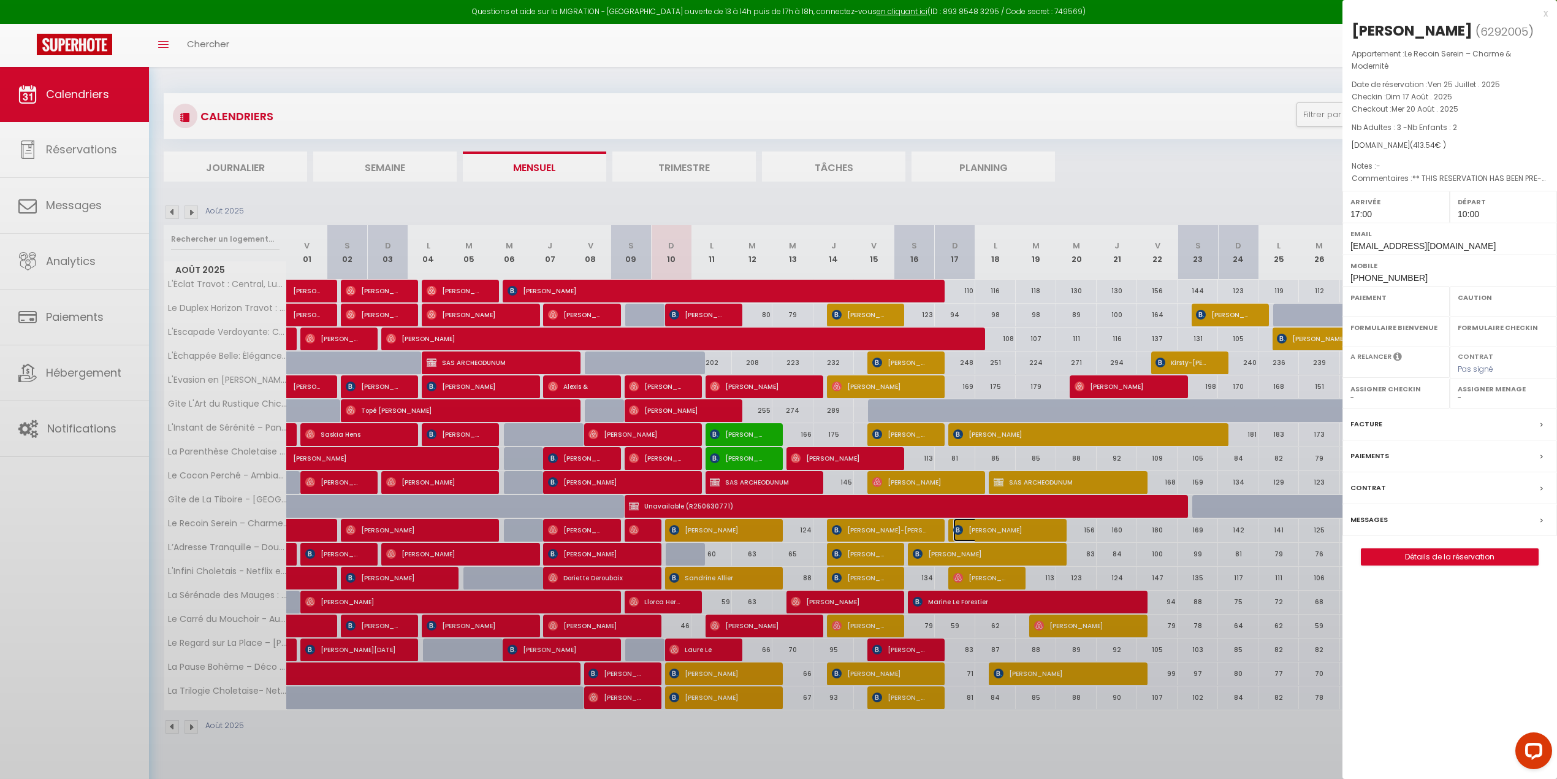
select select
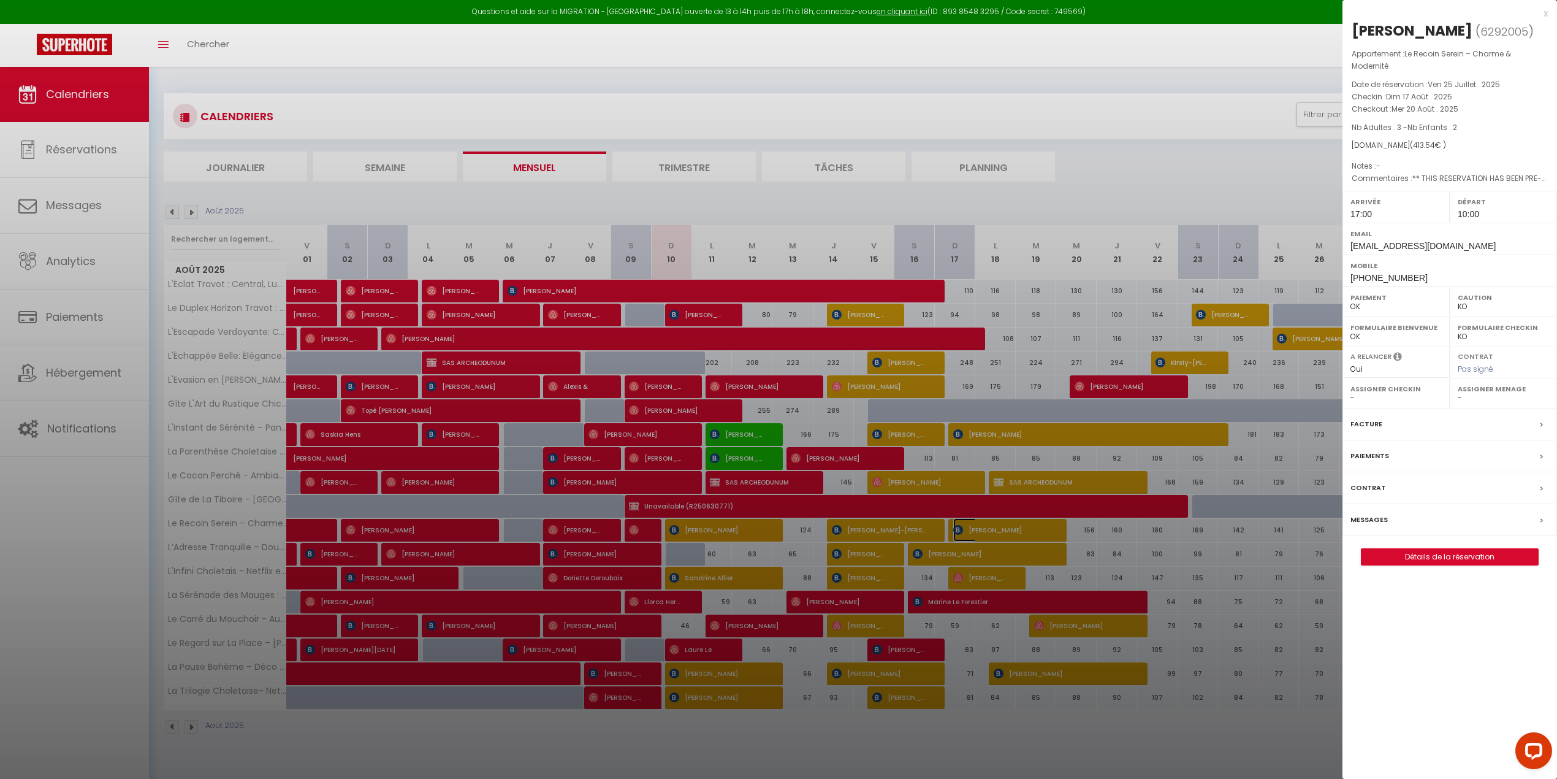
select select "44009"
click at [1065, 505] on label "Messages" at bounding box center [1368, 519] width 37 height 13
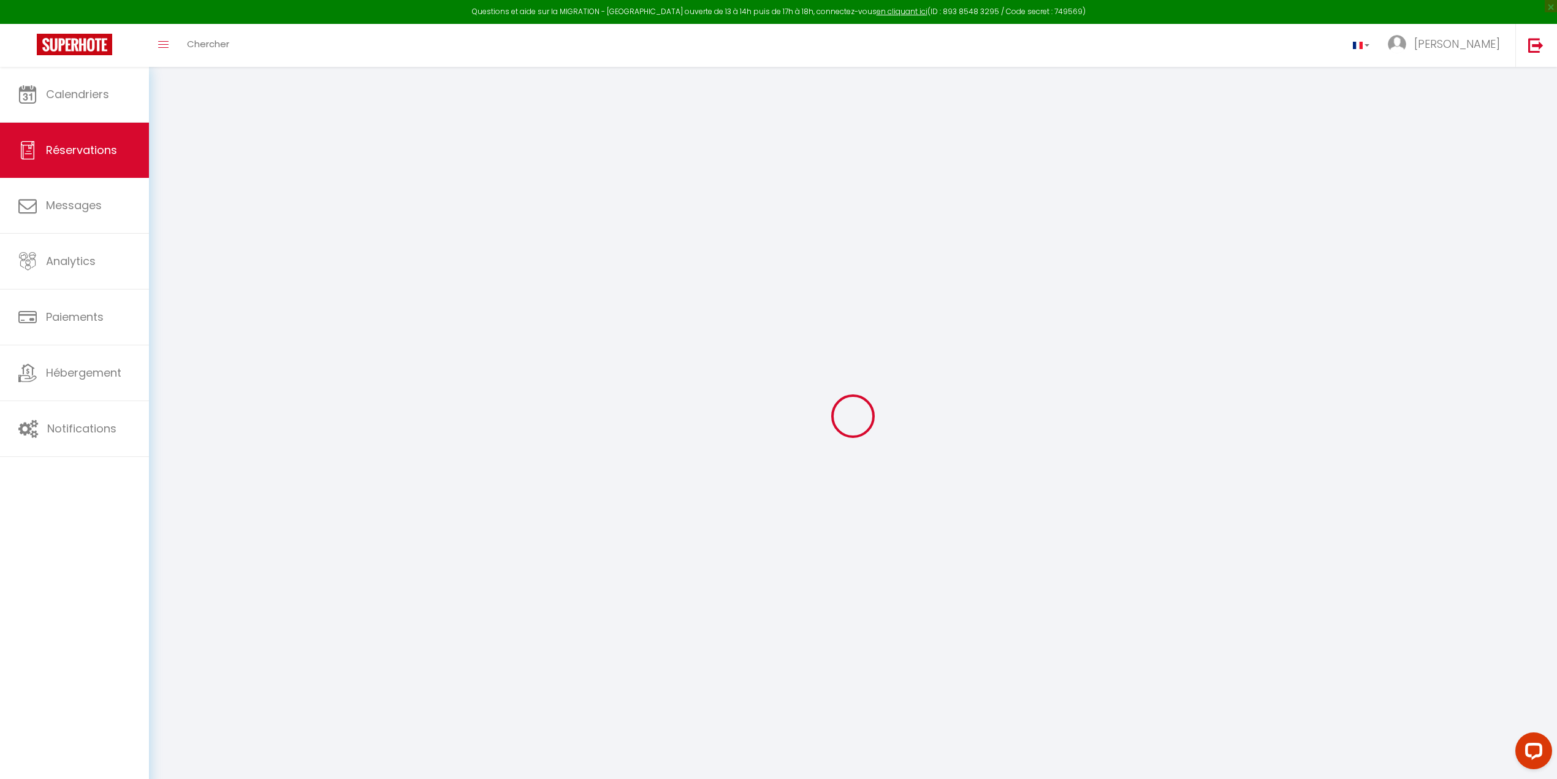
select select
checkbox input "false"
select select
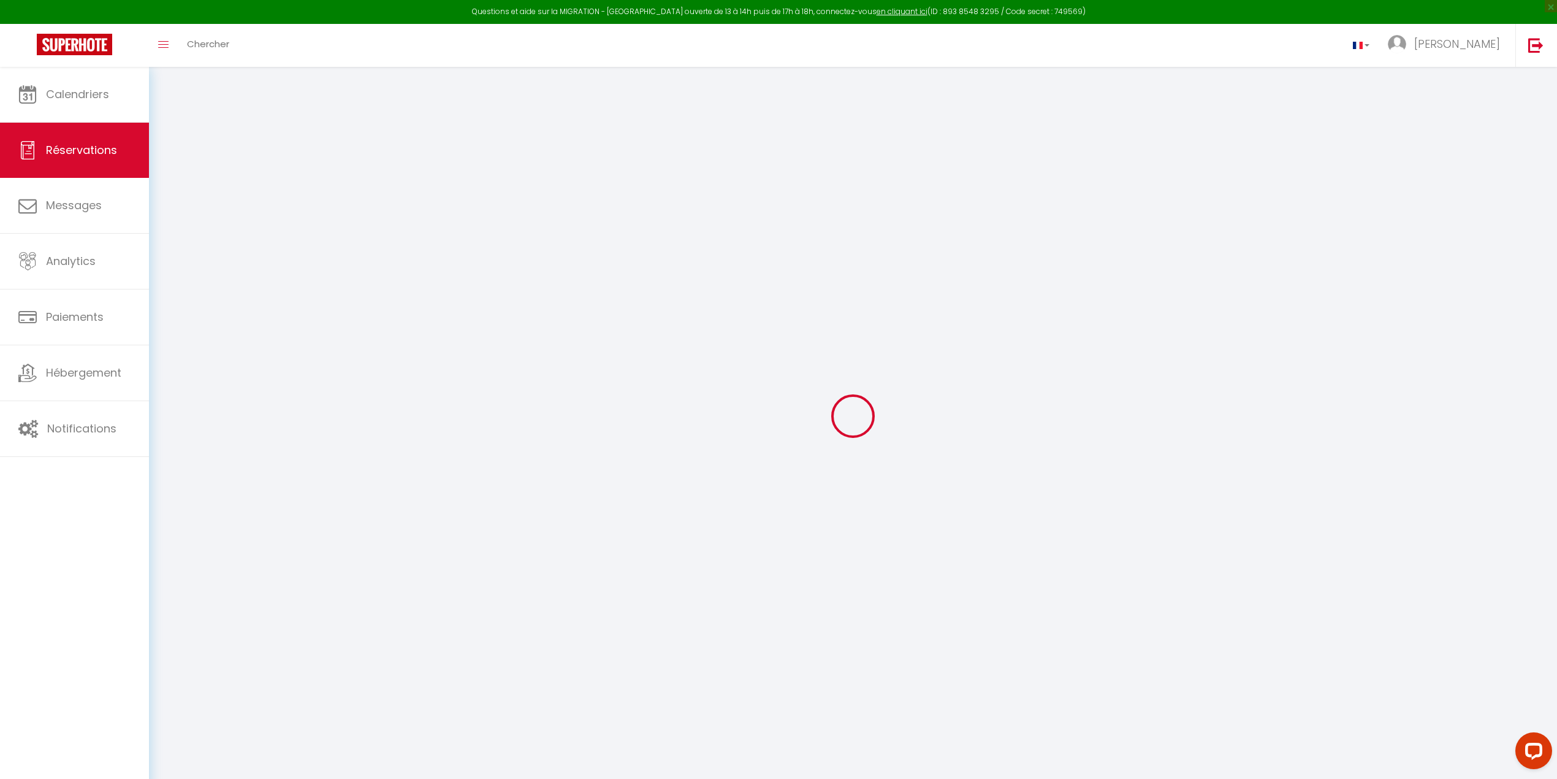
checkbox input "false"
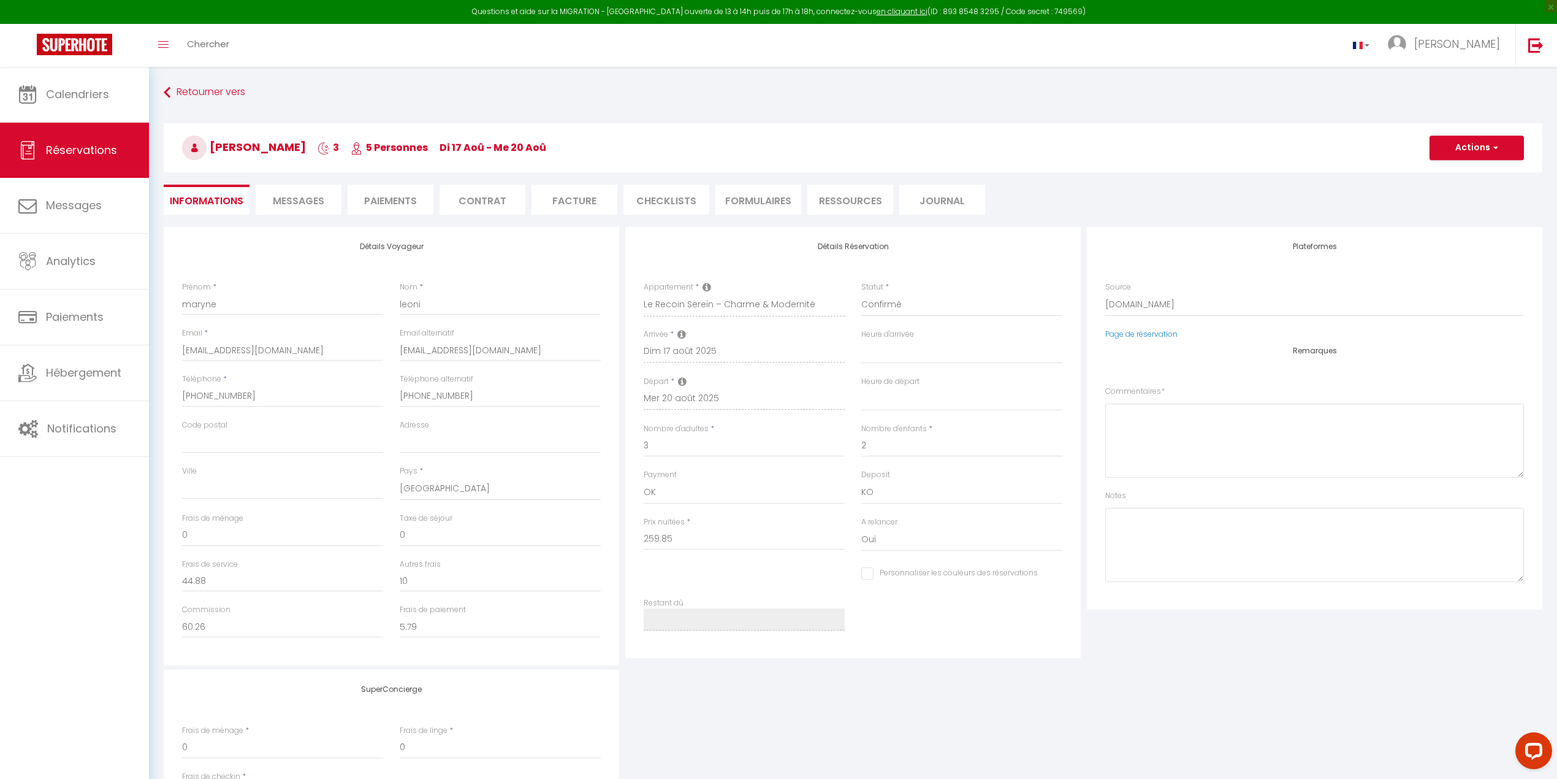
select select
checkbox input "false"
type textarea "** THIS RESERVATION HAS BEEN PRE-PAID ** Reservation has a cancellation grace p…"
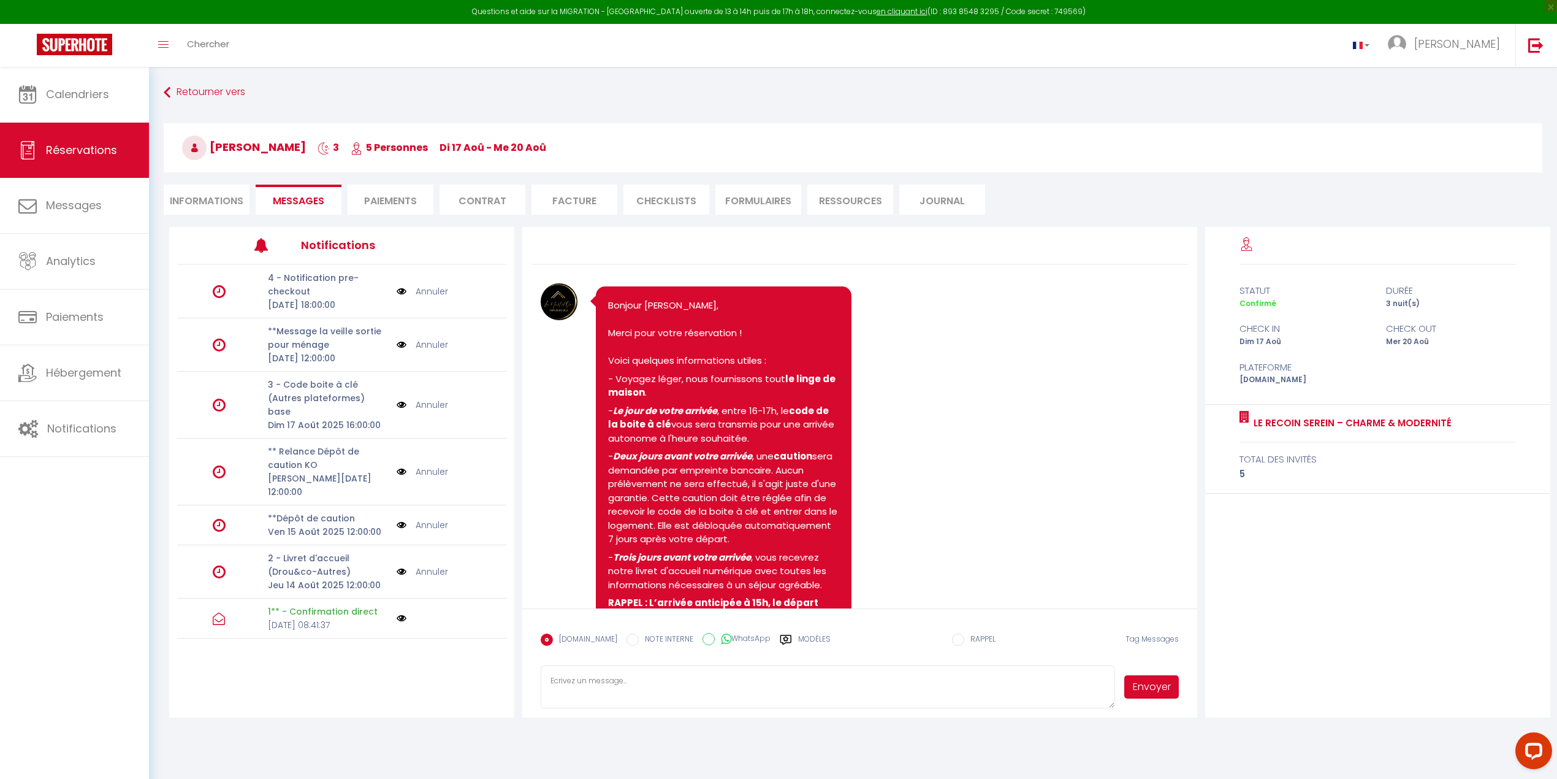
scroll to position [297, 0]
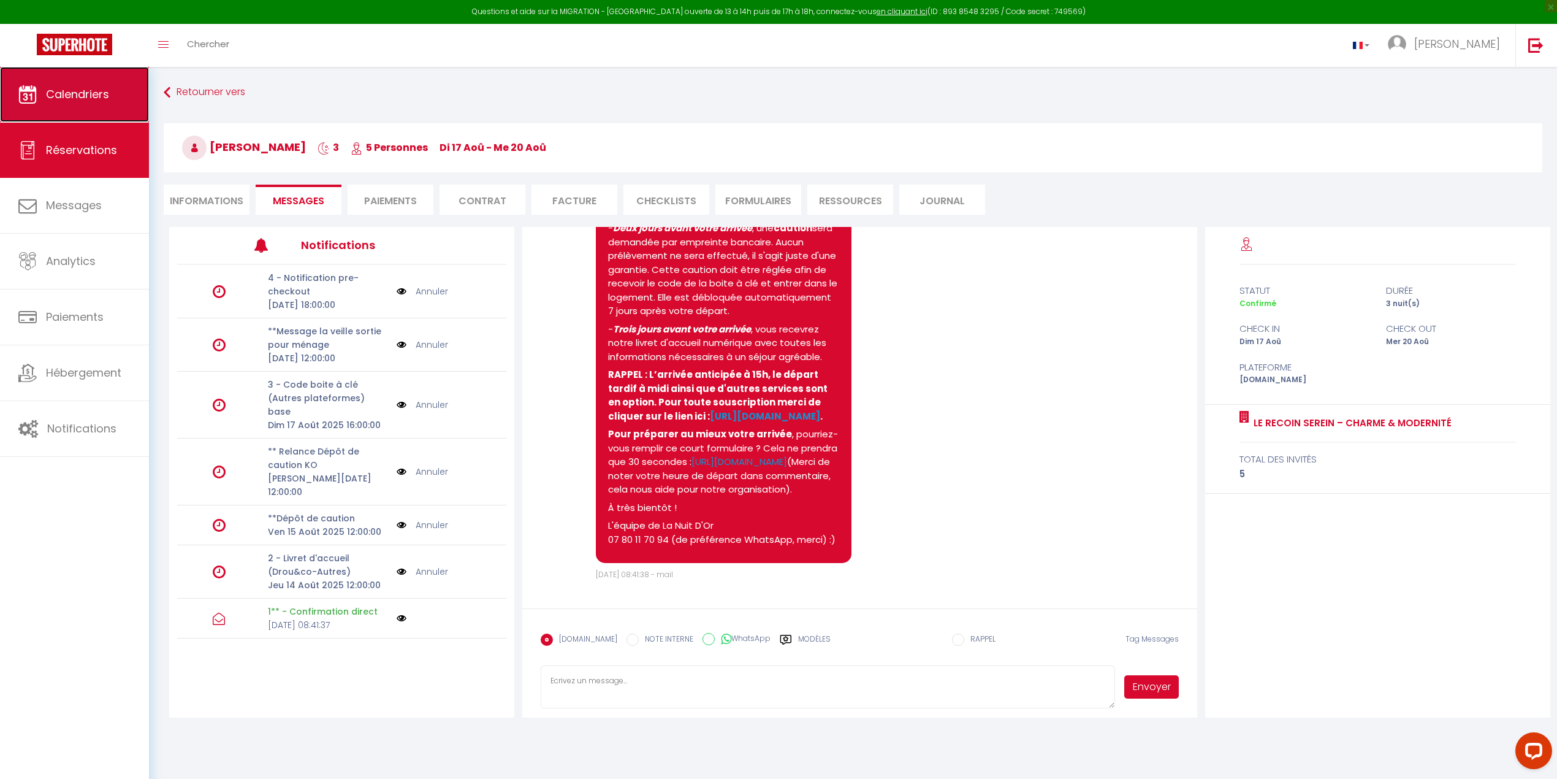
click at [71, 93] on span "Calendriers" at bounding box center [77, 93] width 63 height 15
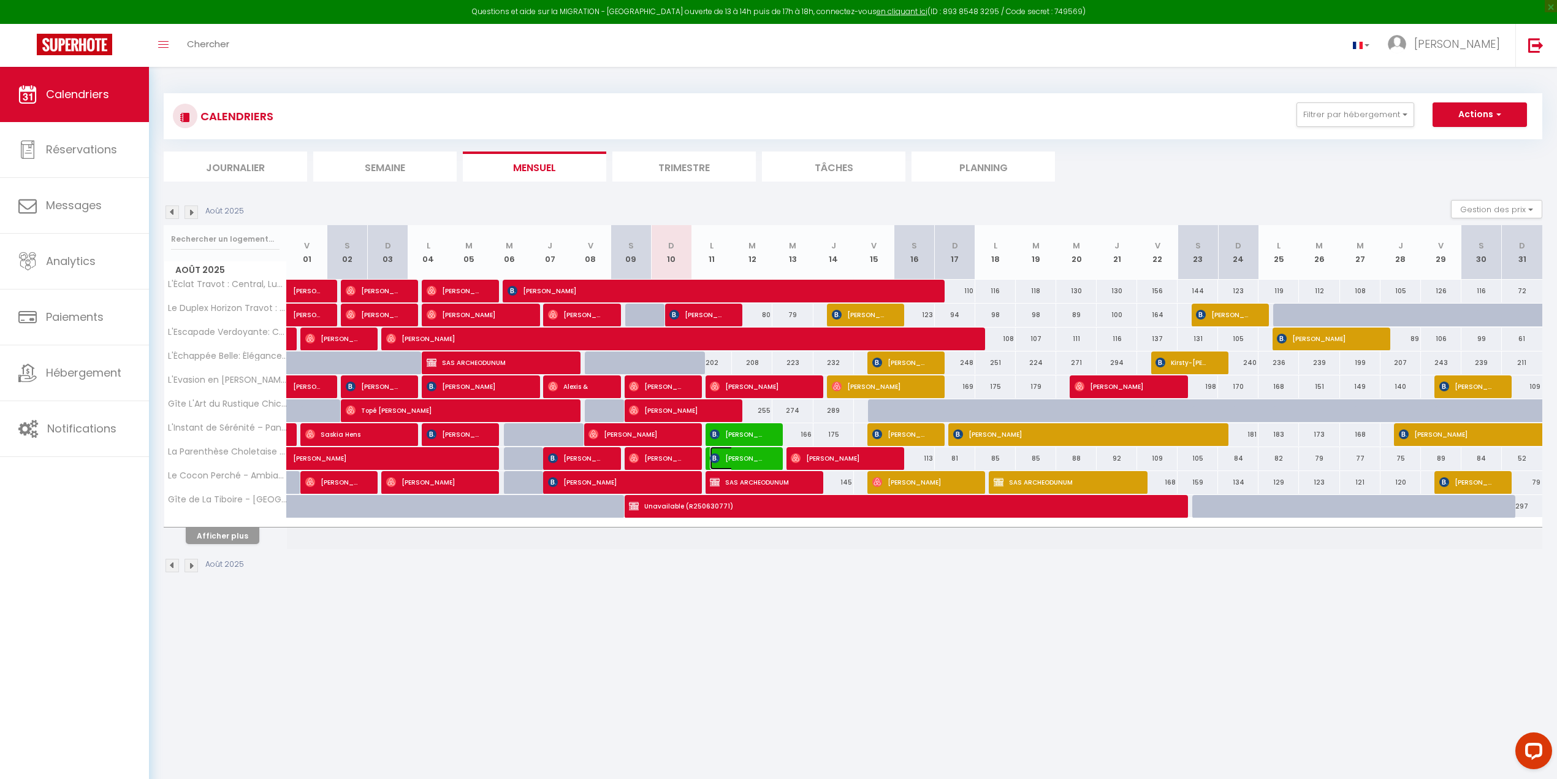
click at [717, 456] on img at bounding box center [715, 458] width 10 height 10
select select "OK"
select select "1"
select select "0"
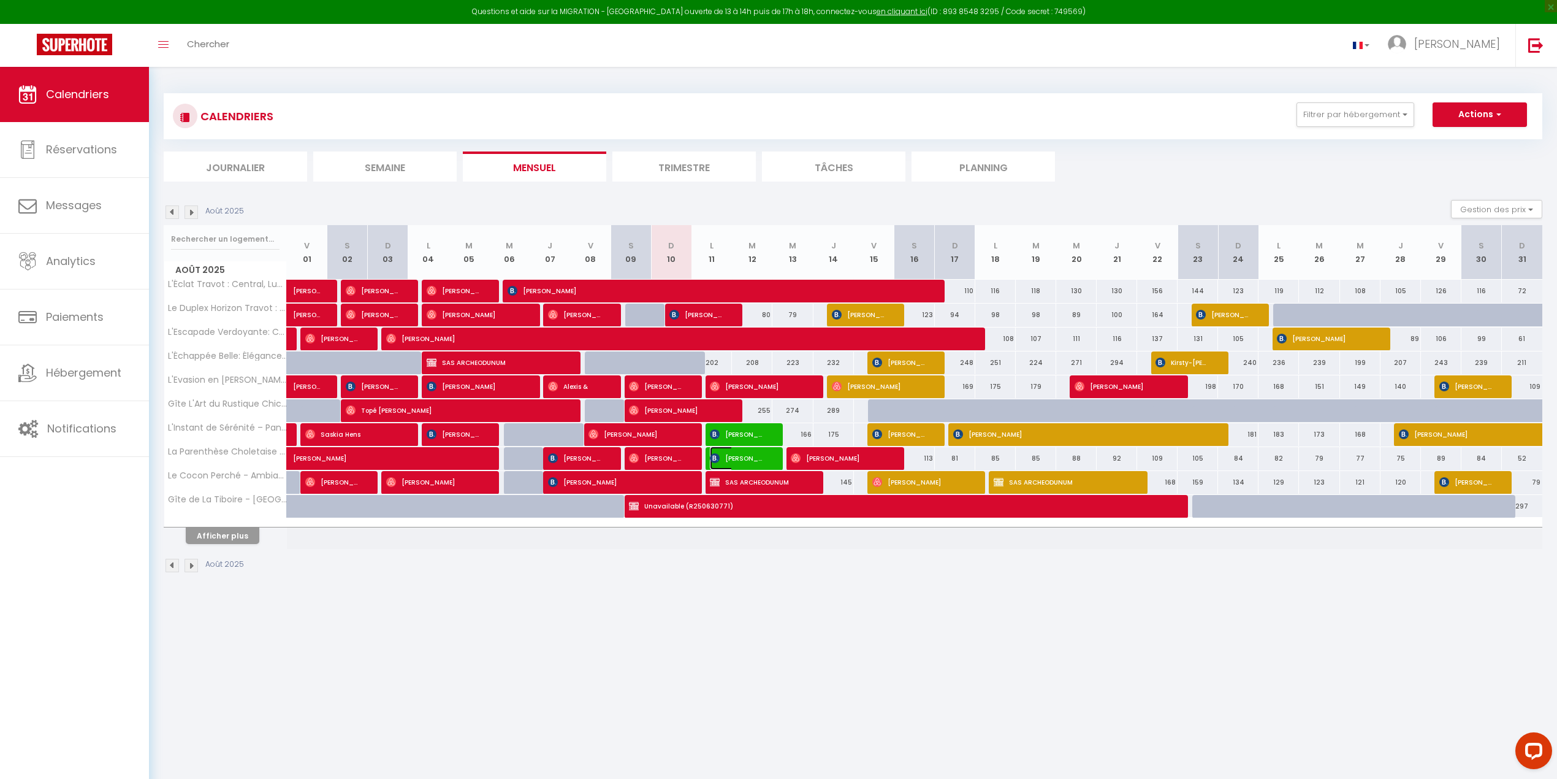
select select "1"
select select
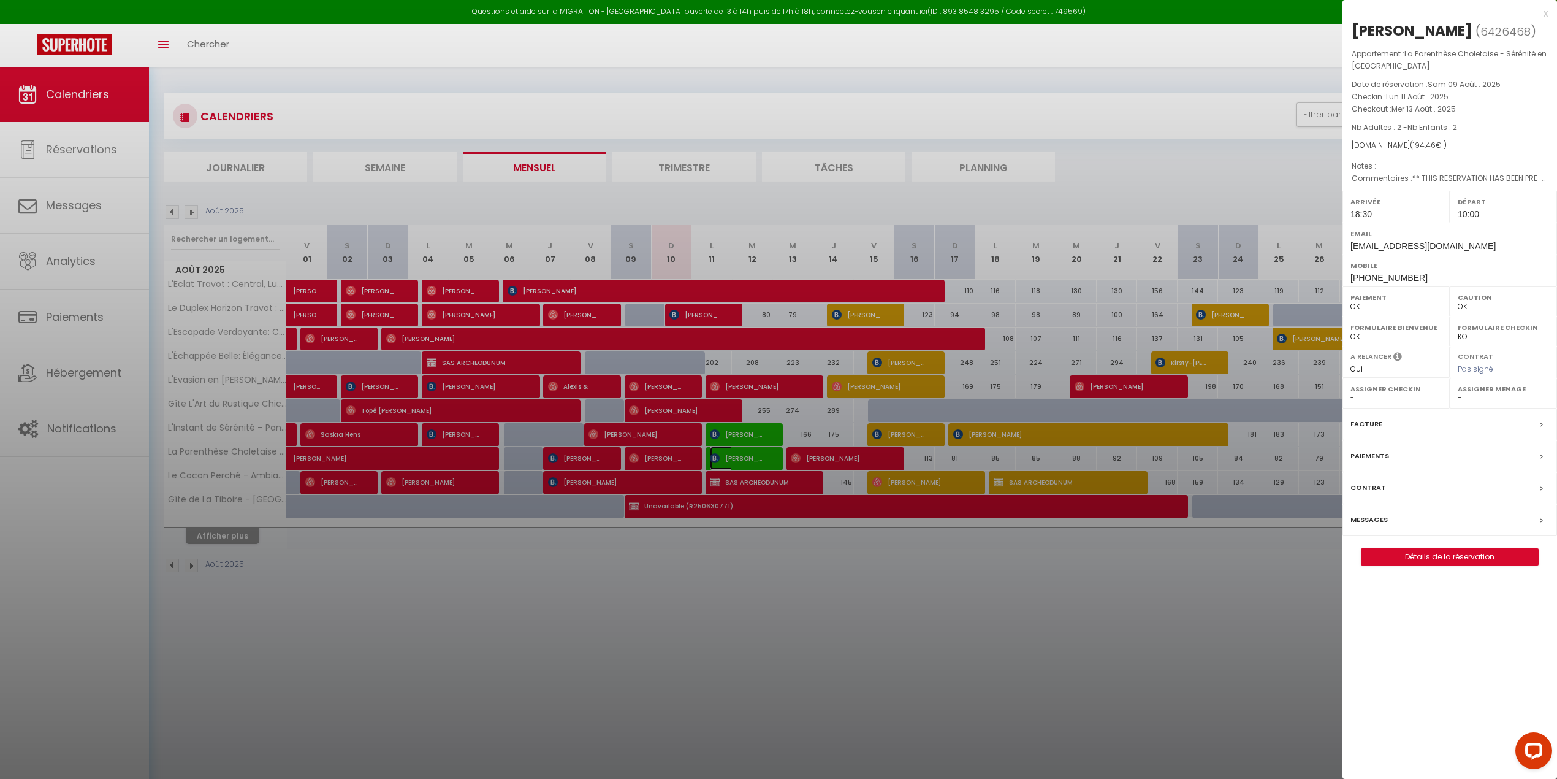
select select "46993"
click at [1065, 505] on label "Messages" at bounding box center [1368, 519] width 37 height 13
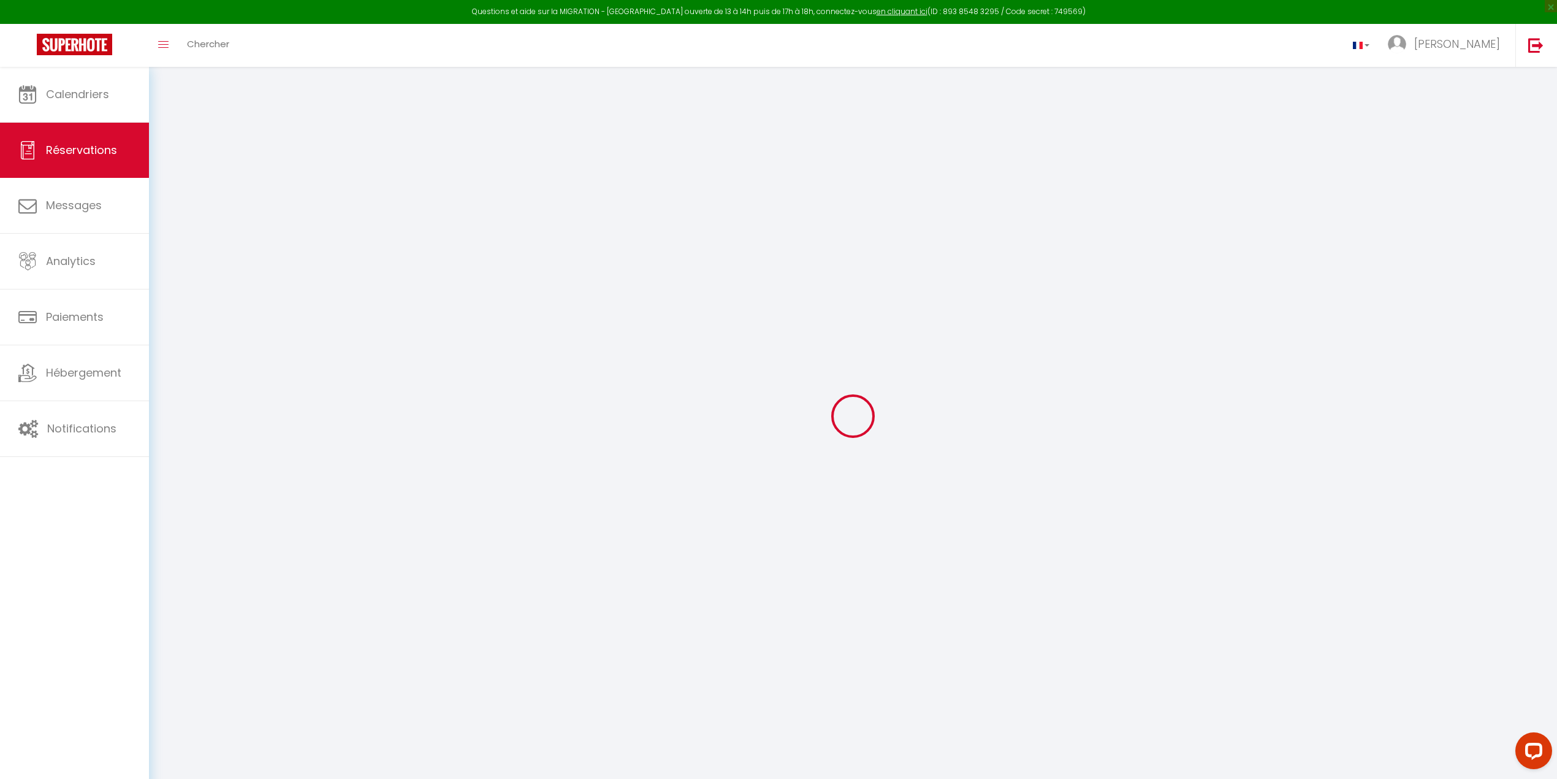
select select
checkbox input "false"
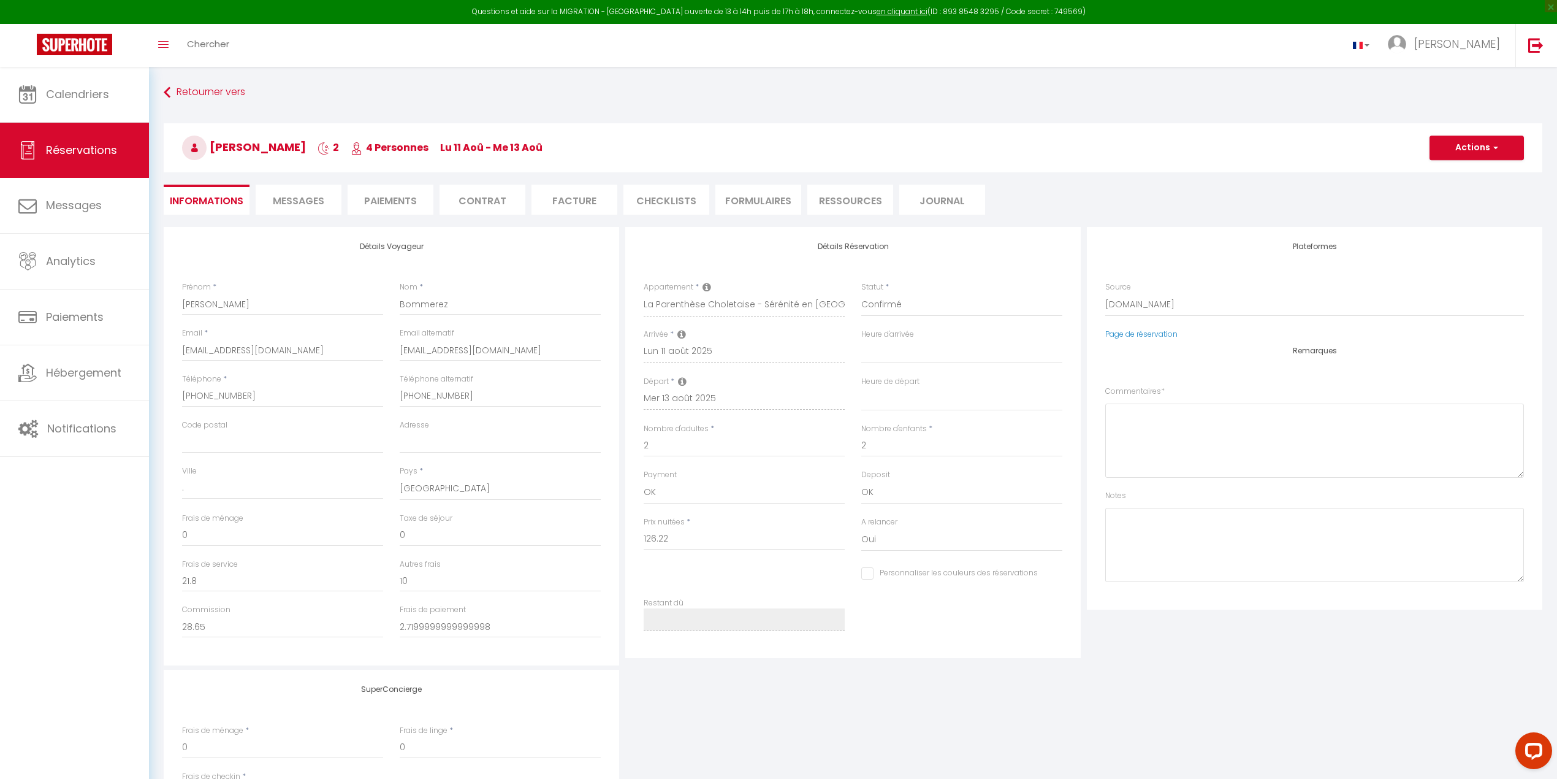
select select
checkbox input "false"
type textarea "** THIS RESERVATION HAS BEEN PRE-PAID ** BOOKING NOTE : Payment charge is EUR 2…"
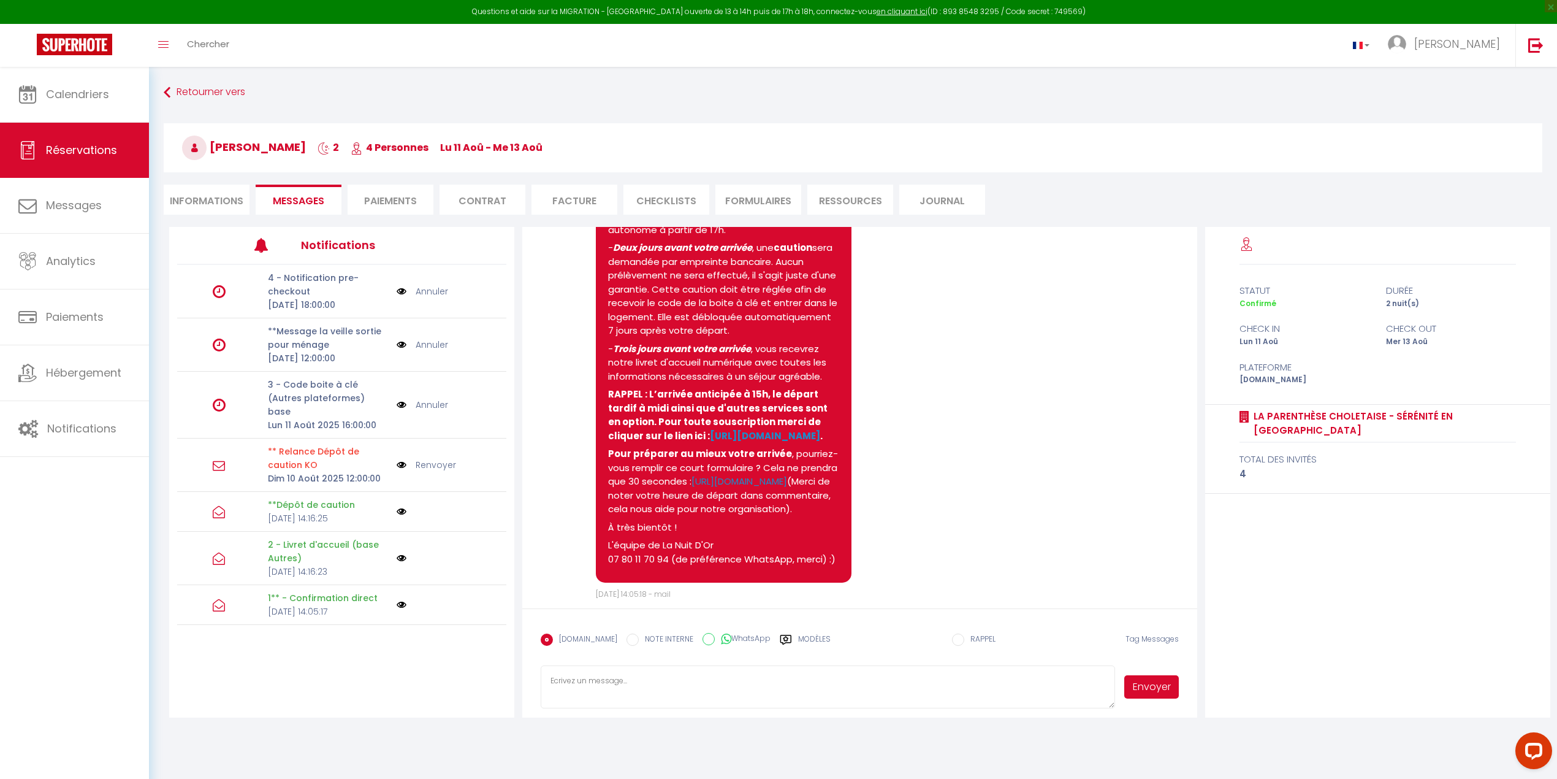
scroll to position [545, 0]
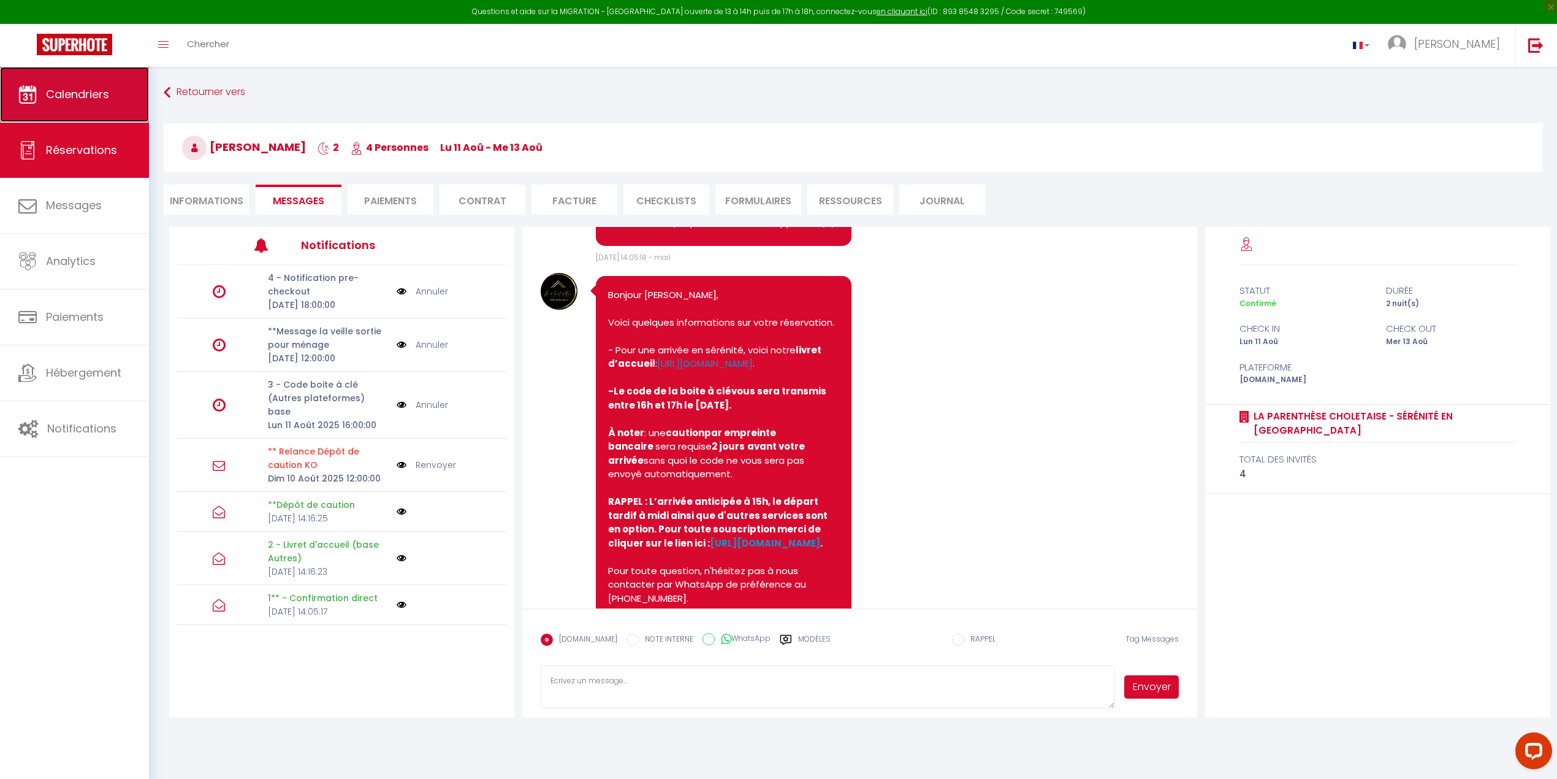
click at [101, 94] on span "Calendriers" at bounding box center [77, 93] width 63 height 15
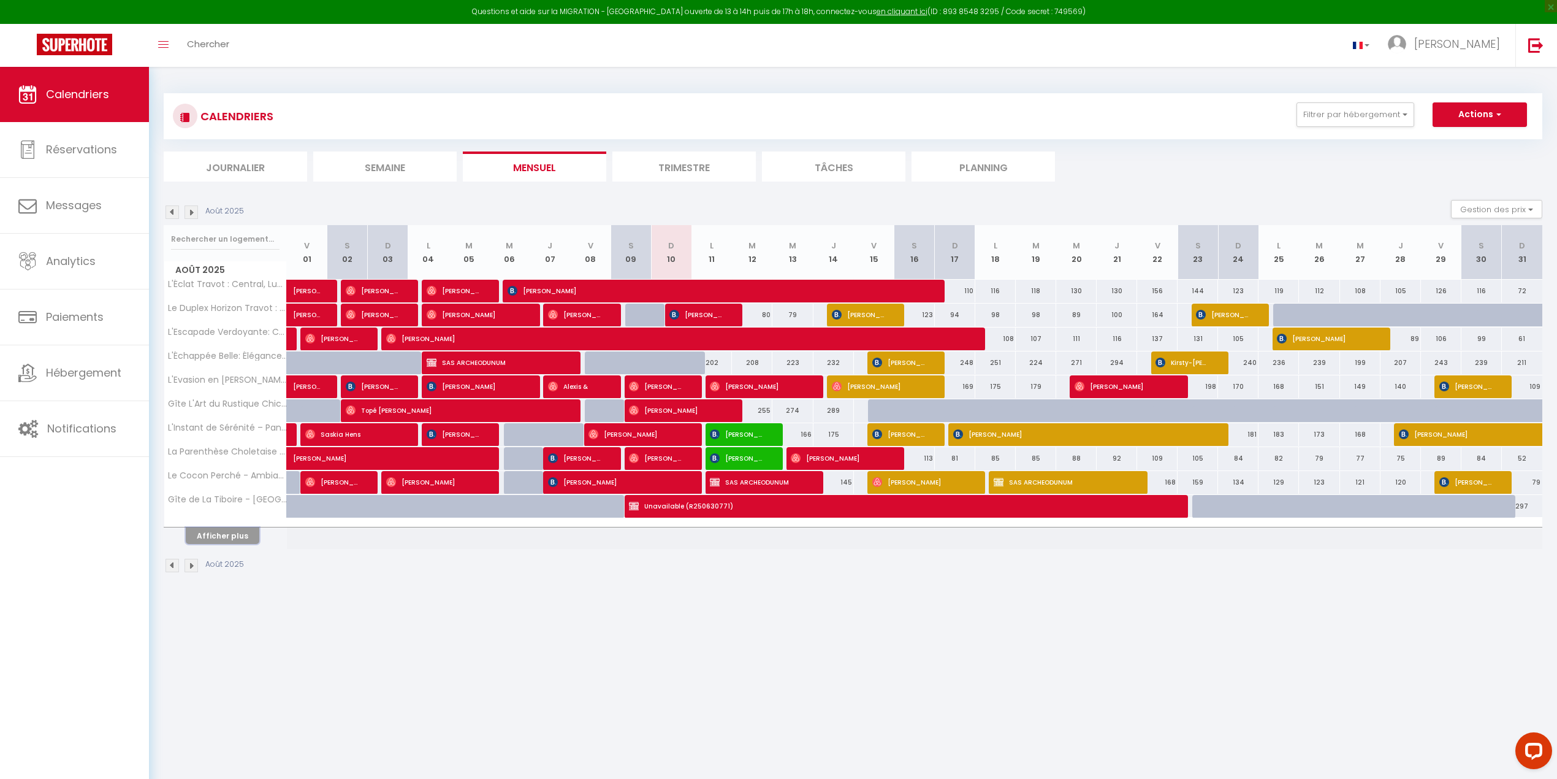
click at [223, 505] on button "Afficher plus" at bounding box center [223, 535] width 74 height 17
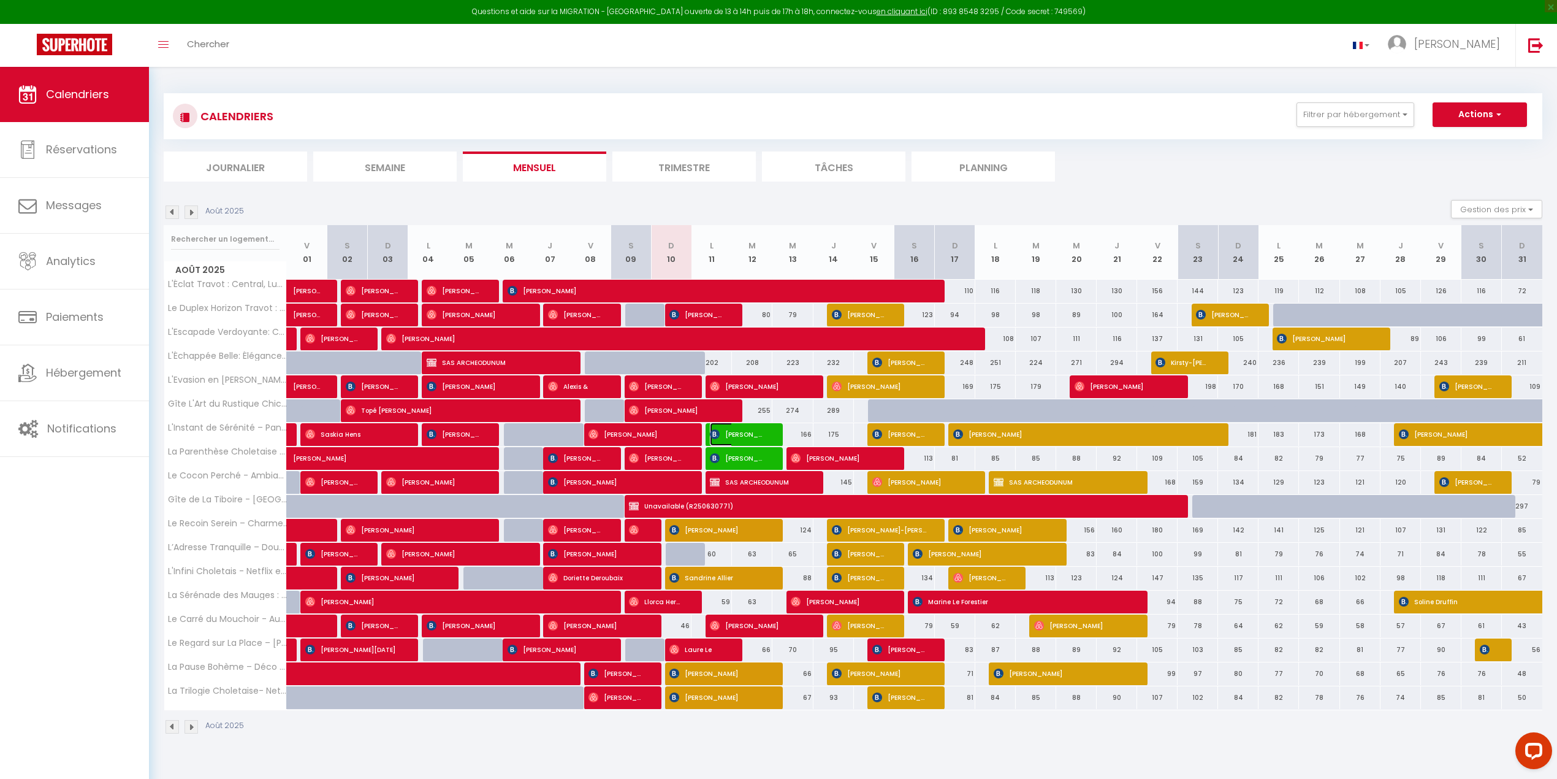
click at [718, 435] on img at bounding box center [715, 434] width 10 height 10
select select "OK"
select select "0"
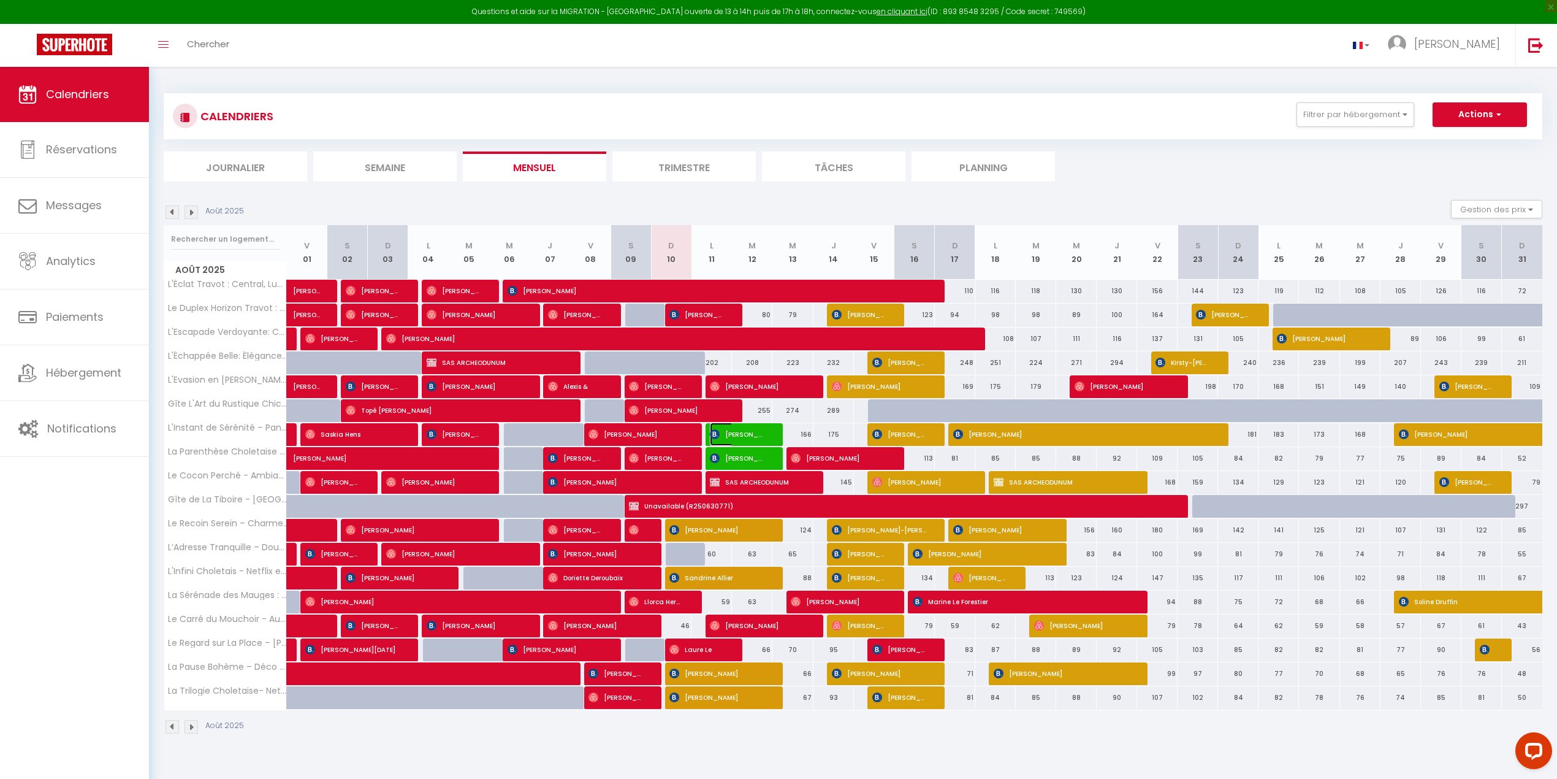
select select "1"
select select
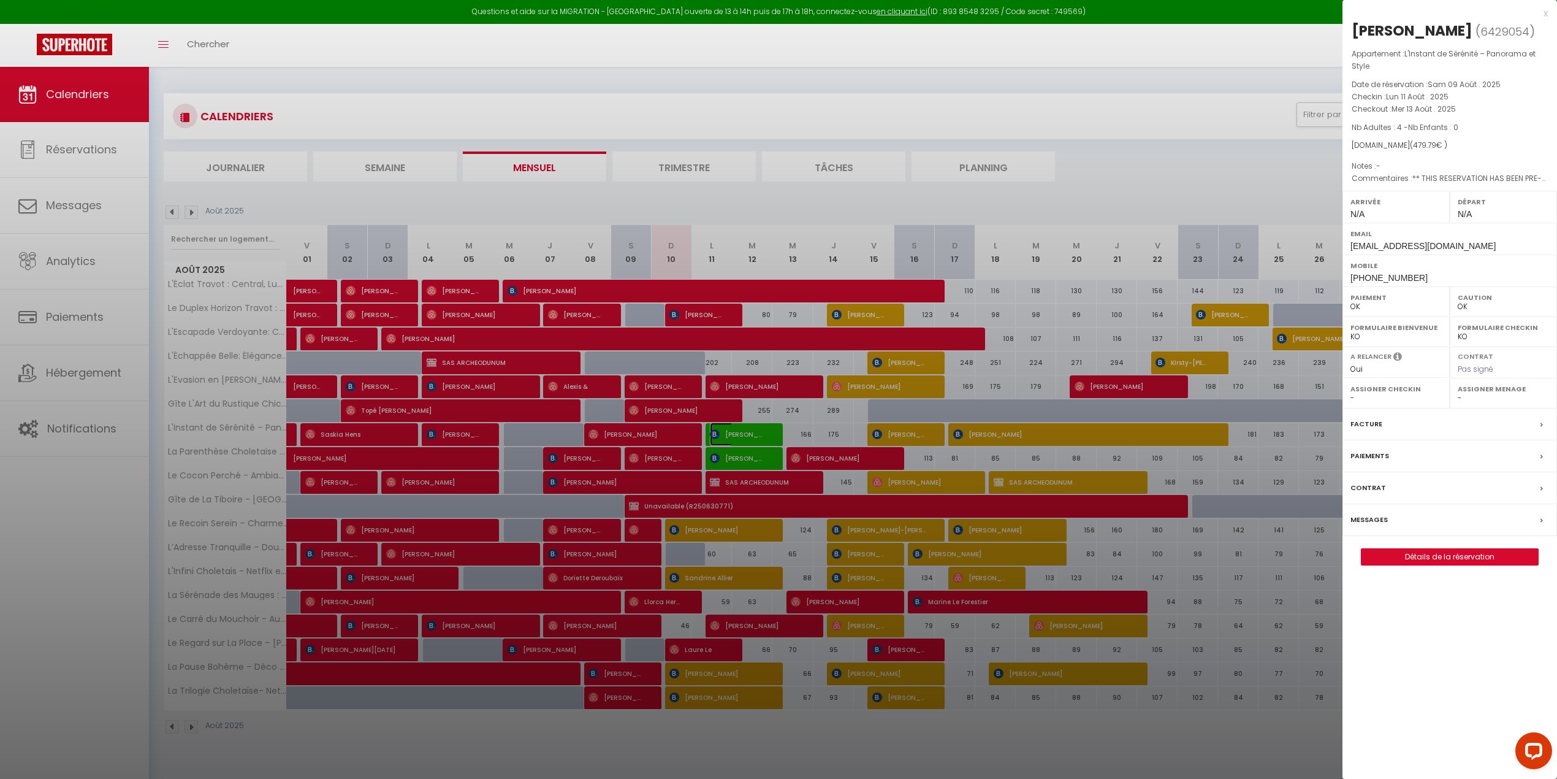
select select "46993"
click at [718, 435] on div at bounding box center [778, 389] width 1557 height 779
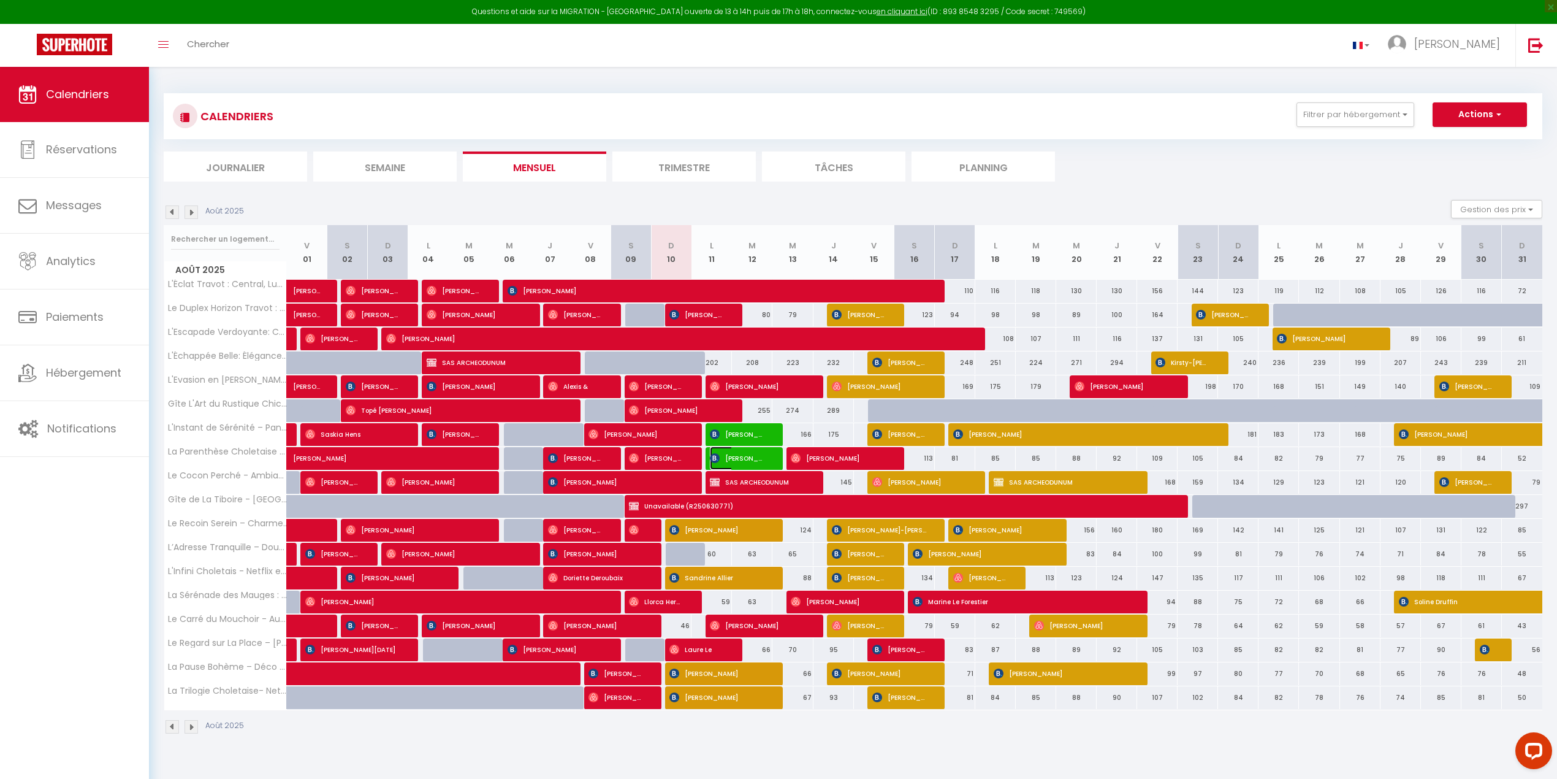
click at [714, 457] on img at bounding box center [715, 458] width 10 height 10
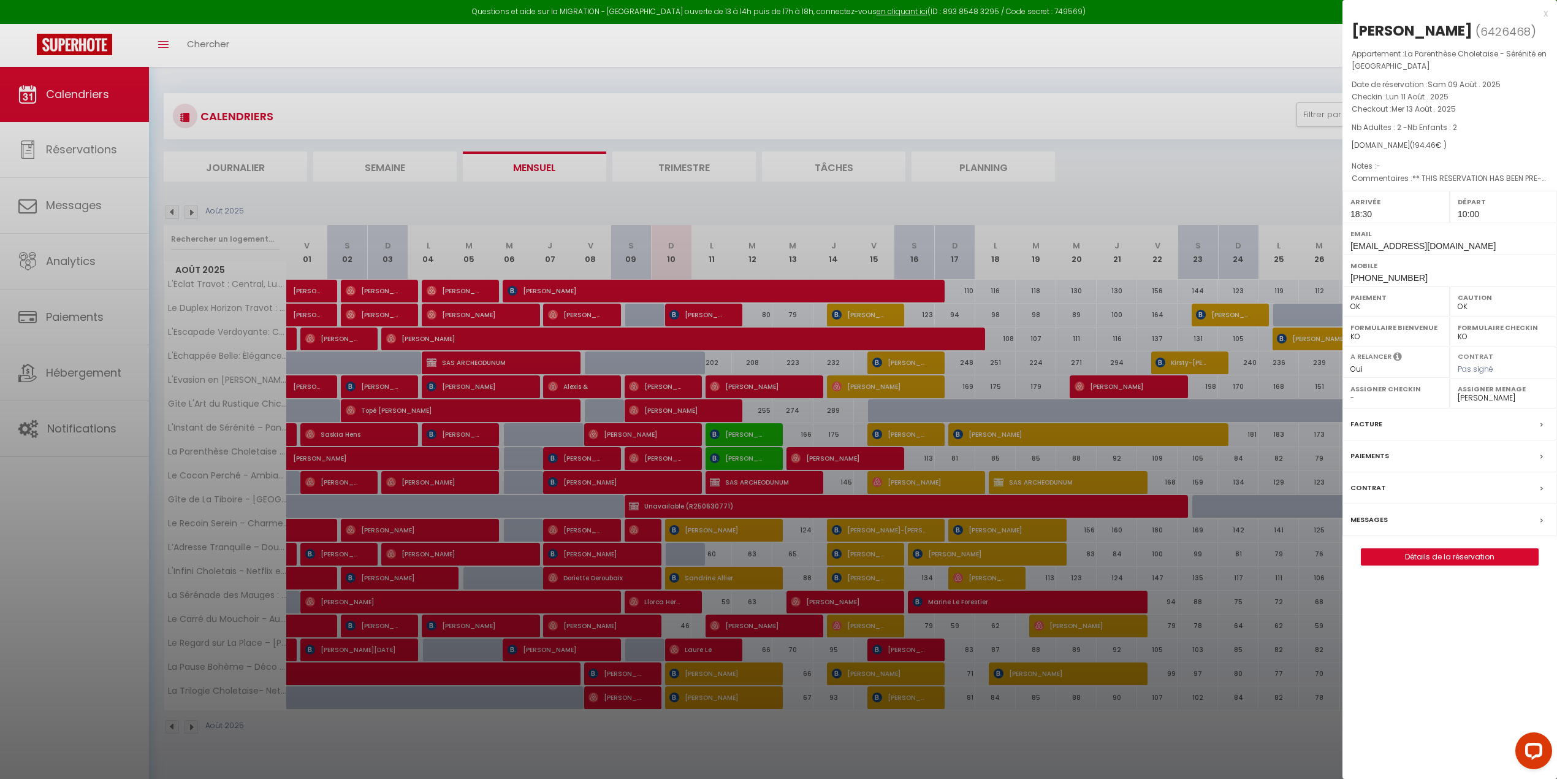
click at [714, 457] on div at bounding box center [778, 389] width 1557 height 779
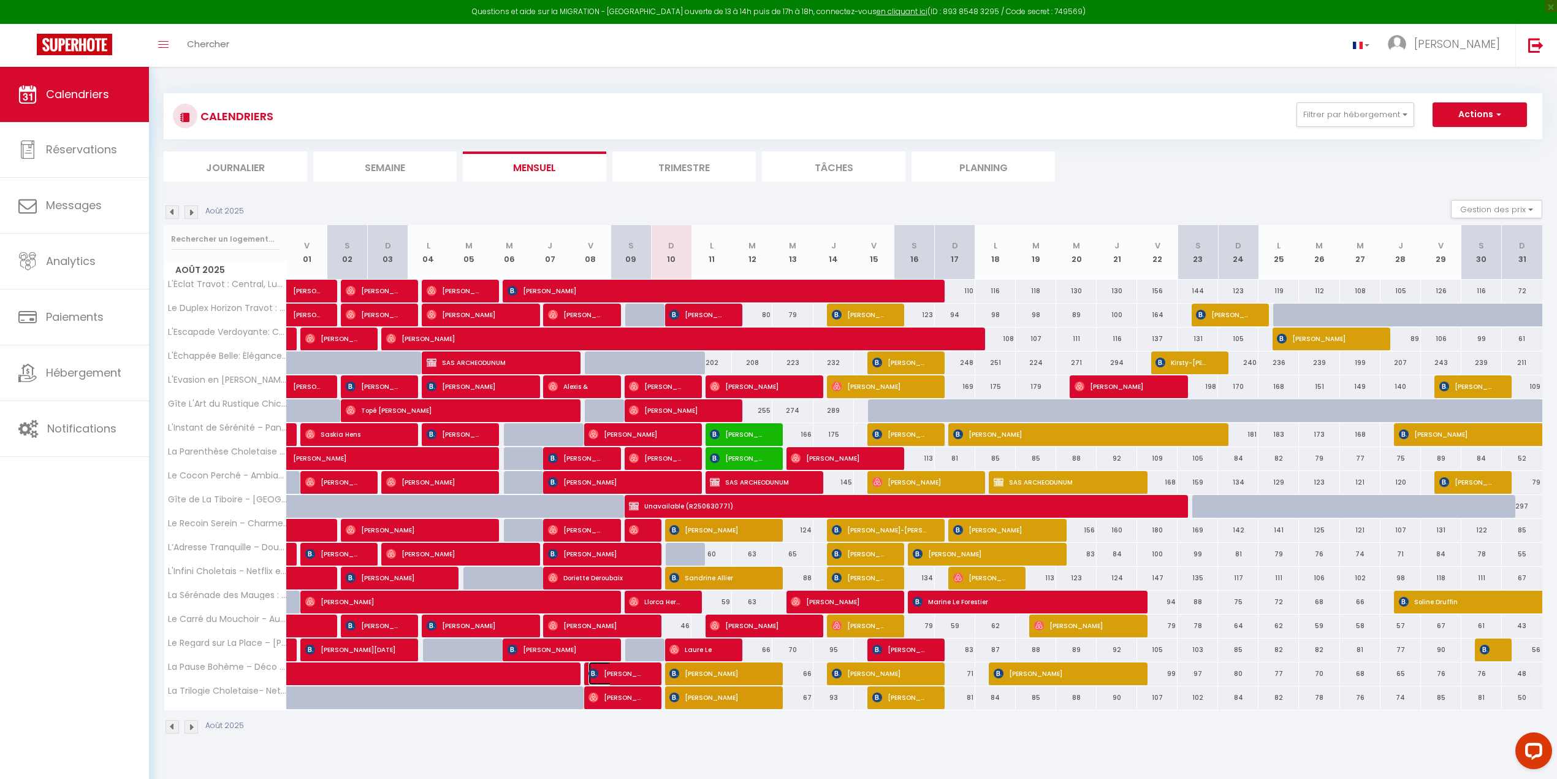
click at [596, 505] on img at bounding box center [593, 673] width 10 height 10
select select "0"
select select "47392"
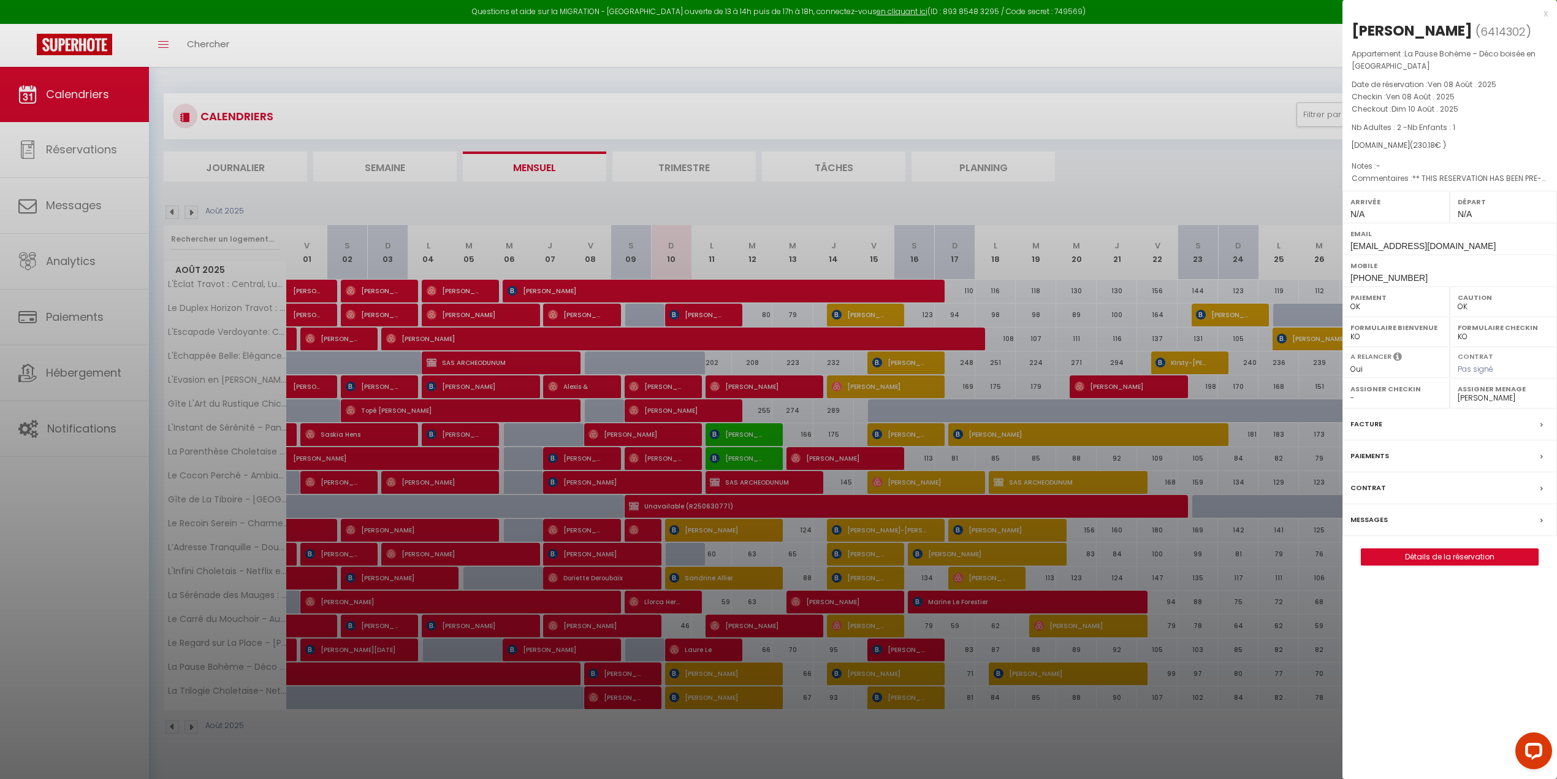
click at [1065, 505] on label "Messages" at bounding box center [1368, 519] width 37 height 13
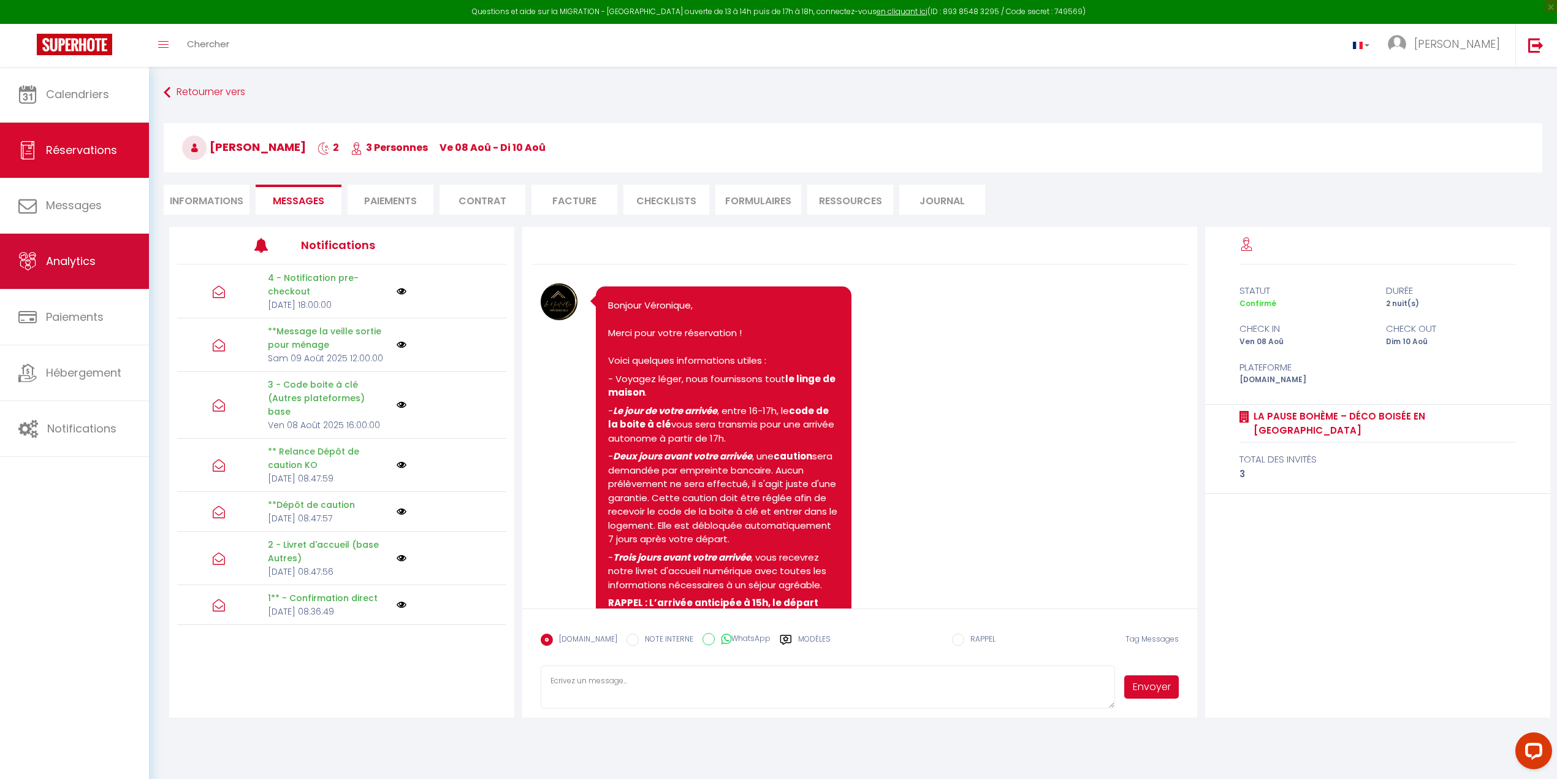
scroll to position [2760, 0]
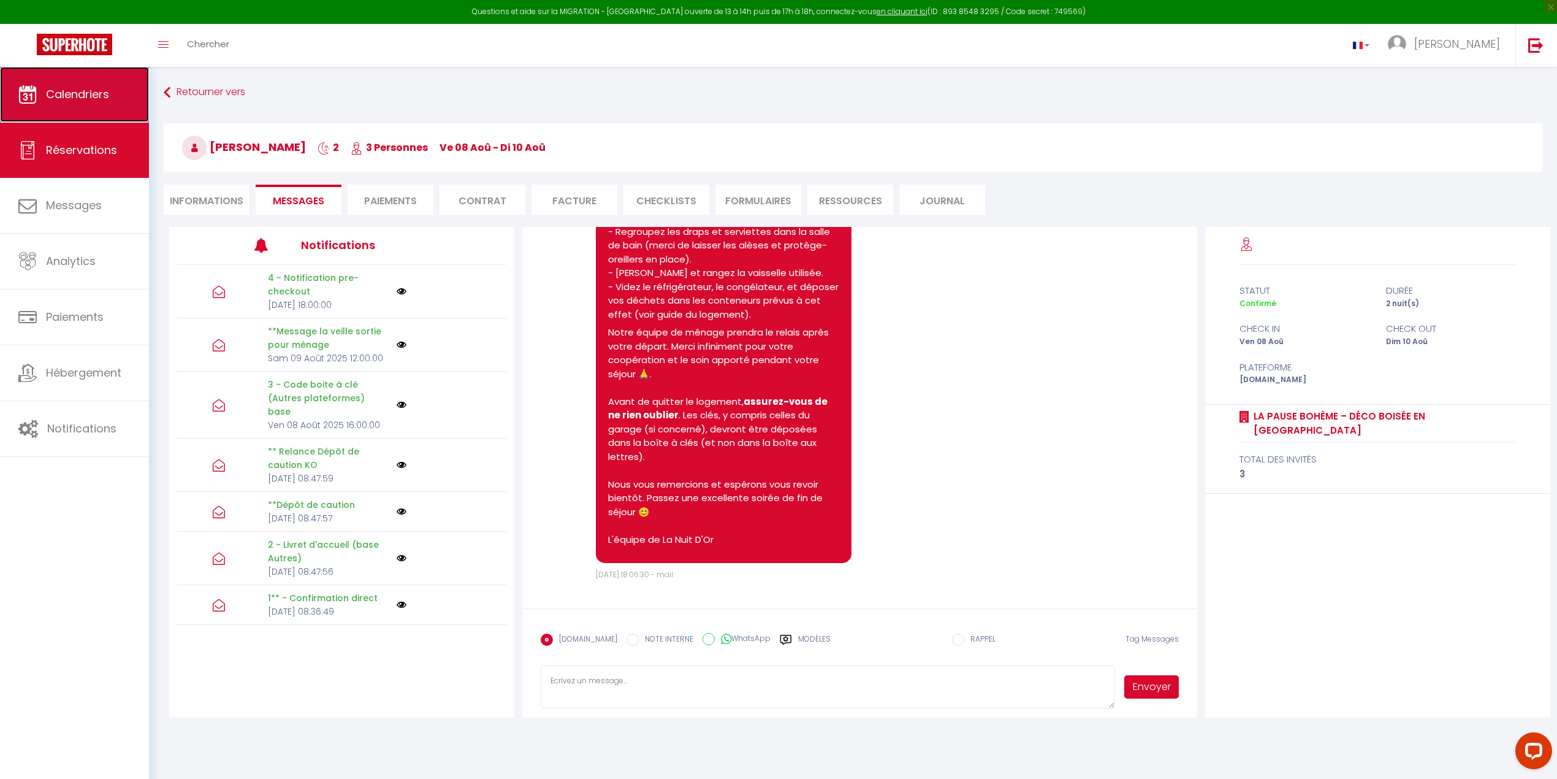
click at [67, 88] on span "Calendriers" at bounding box center [77, 93] width 63 height 15
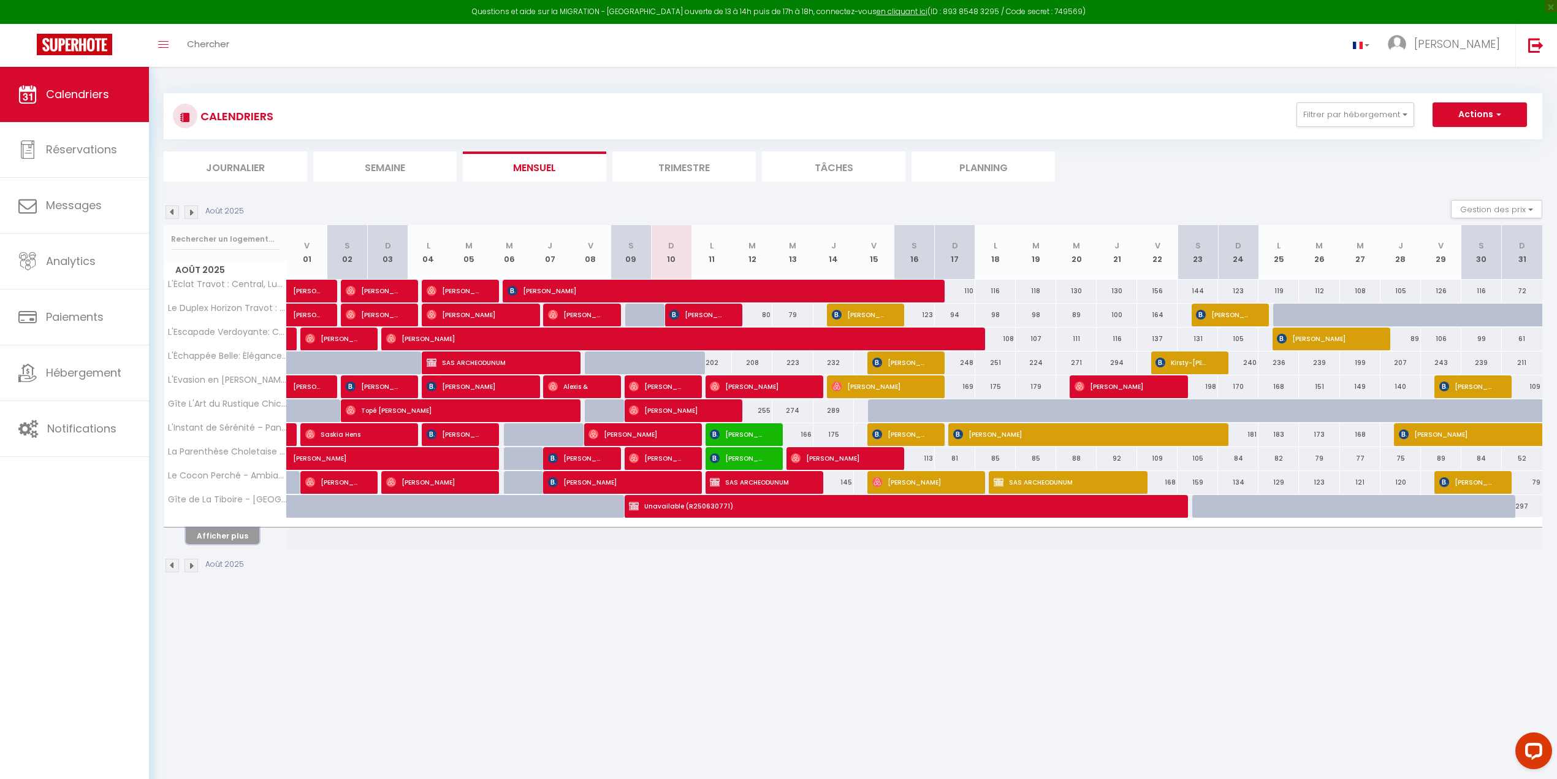
click at [219, 505] on button "Afficher plus" at bounding box center [223, 535] width 74 height 17
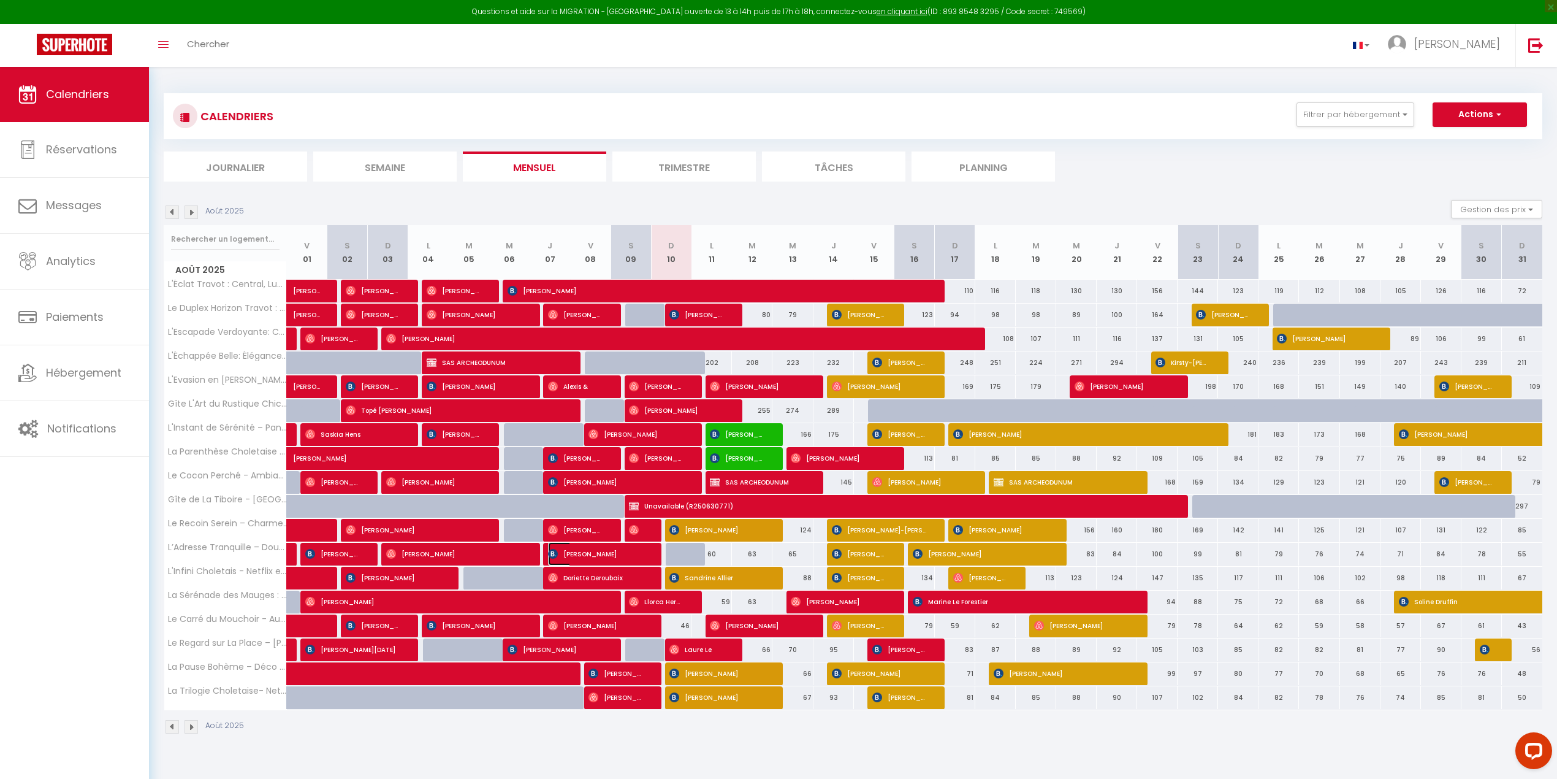
click at [555, 505] on img at bounding box center [553, 554] width 10 height 10
select select "OK"
select select "1"
select select "0"
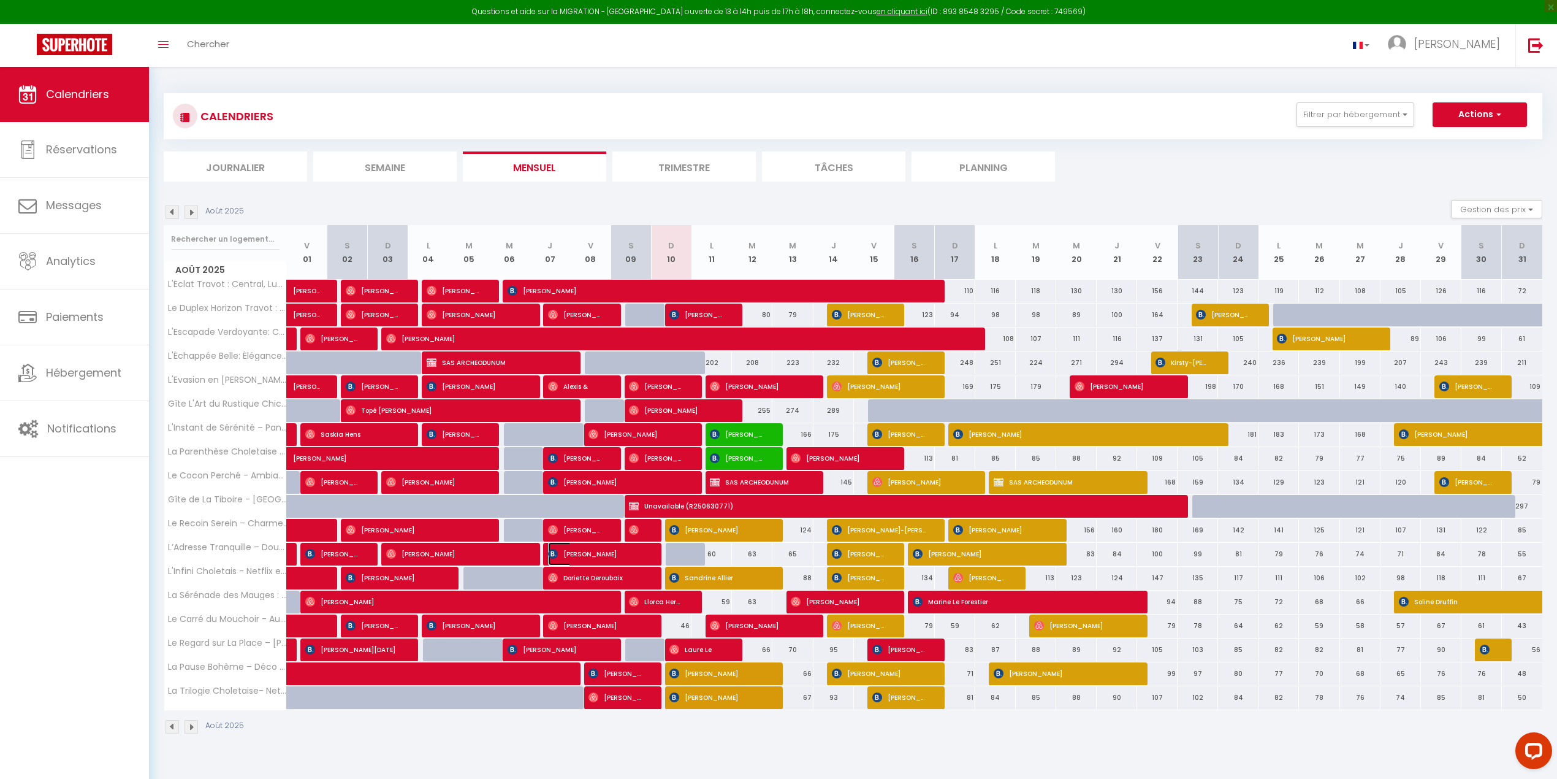
select select "1"
select select
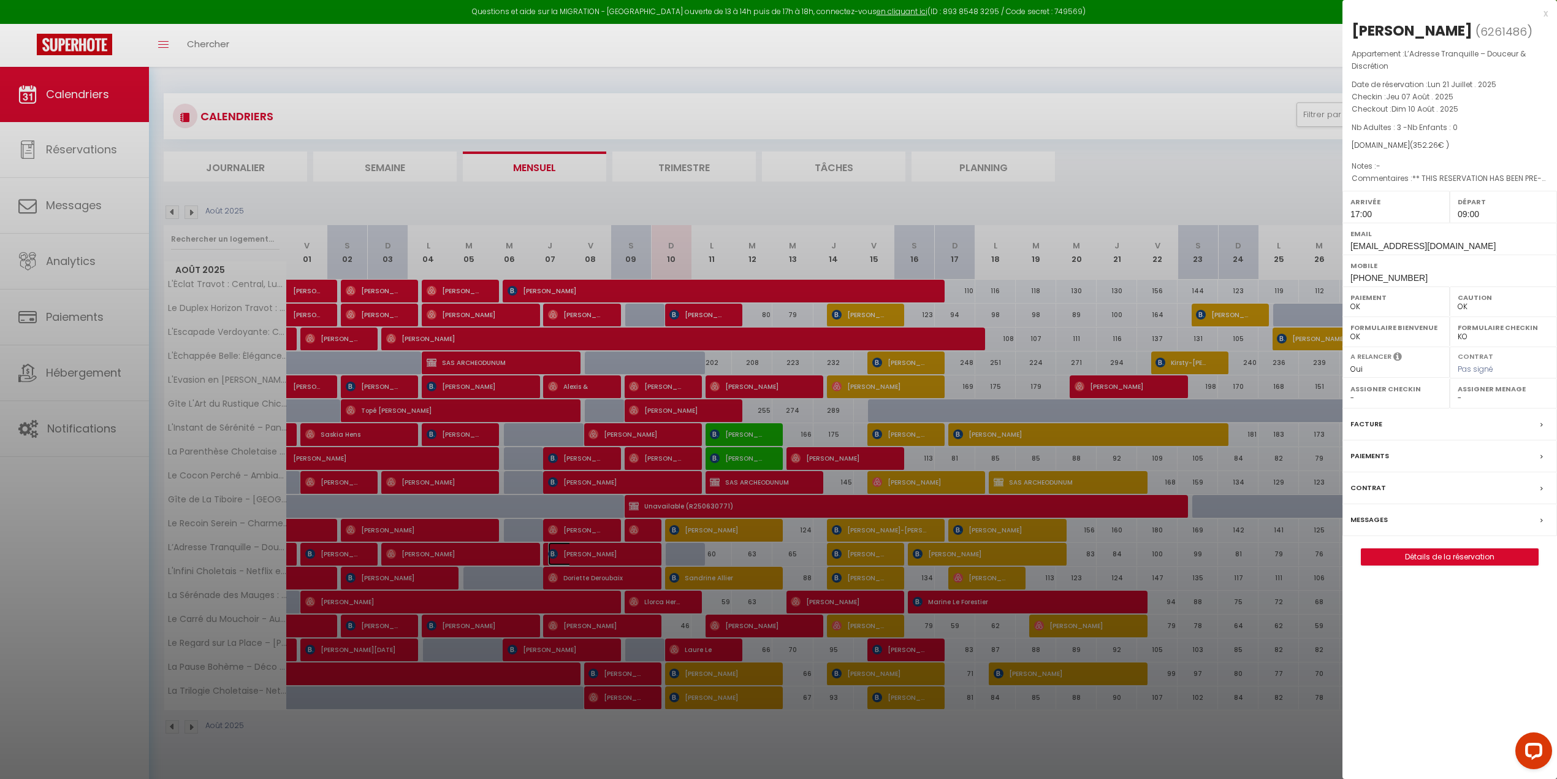
select select "44117"
click at [1065, 505] on link "Détails de la réservation" at bounding box center [1449, 557] width 177 height 16
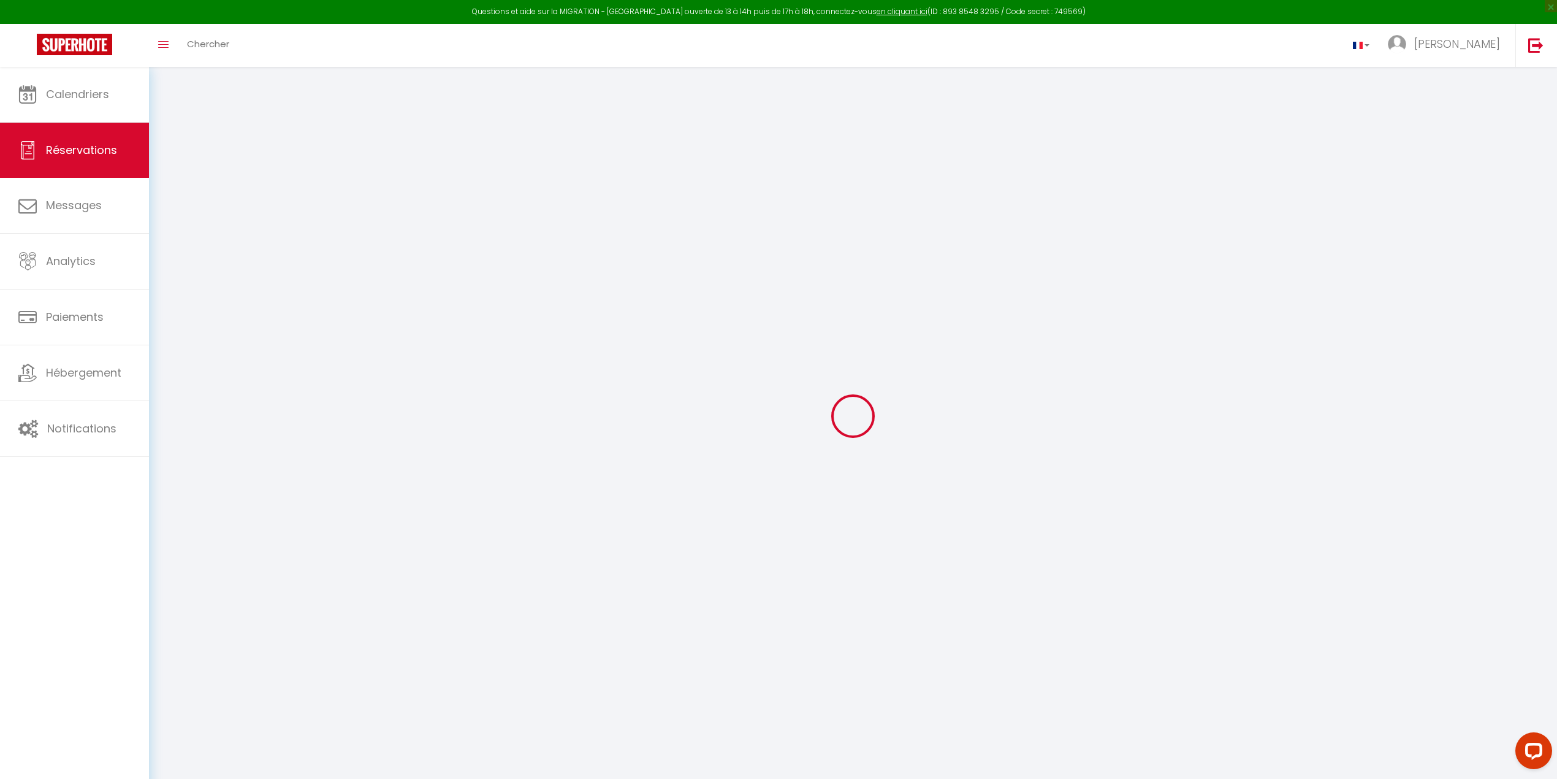
select select
checkbox input "false"
select select
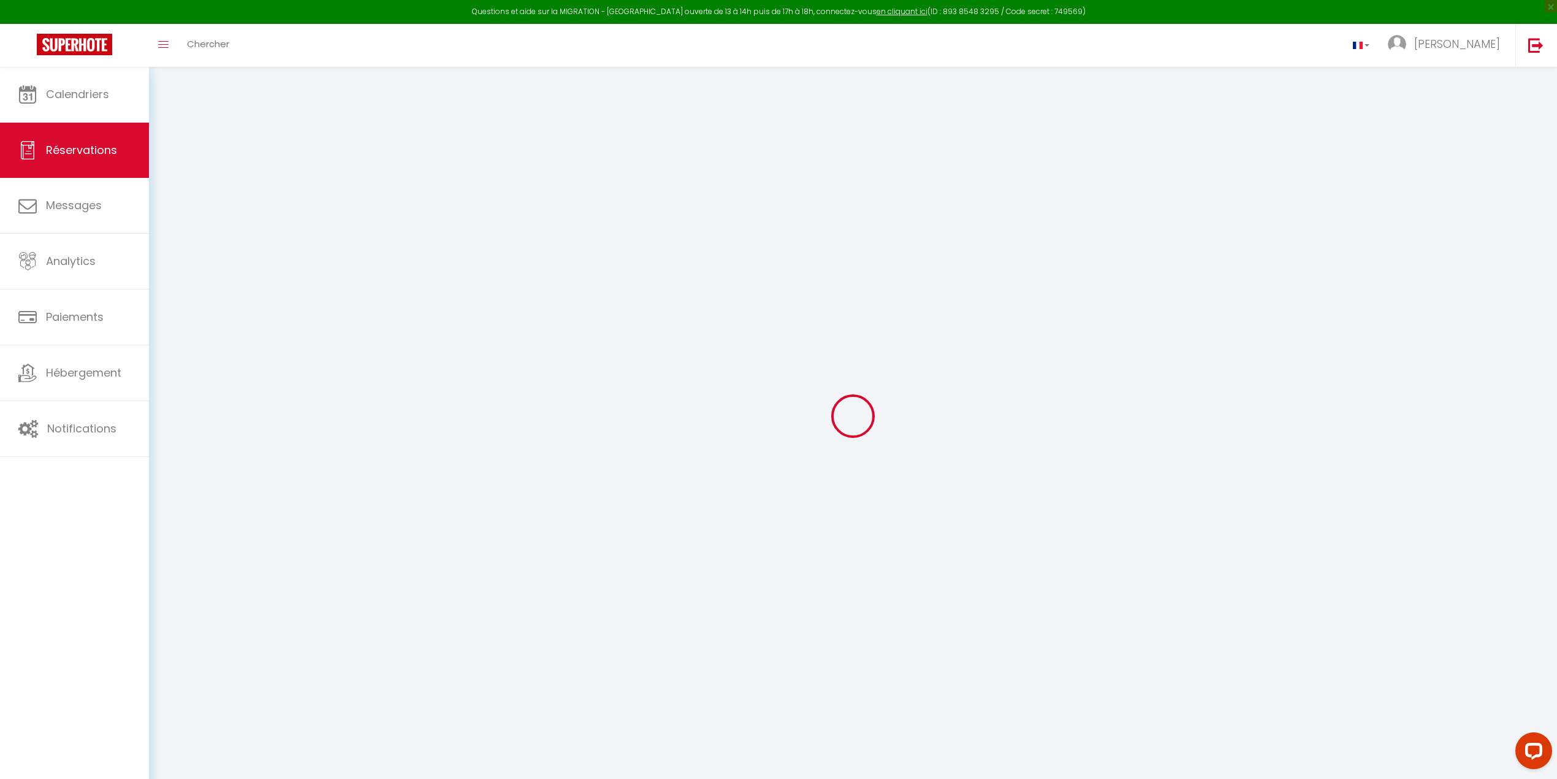
checkbox input "false"
type textarea "** THIS RESERVATION HAS BEEN PRE-PAID ** Reservation has a cancellation grace p…"
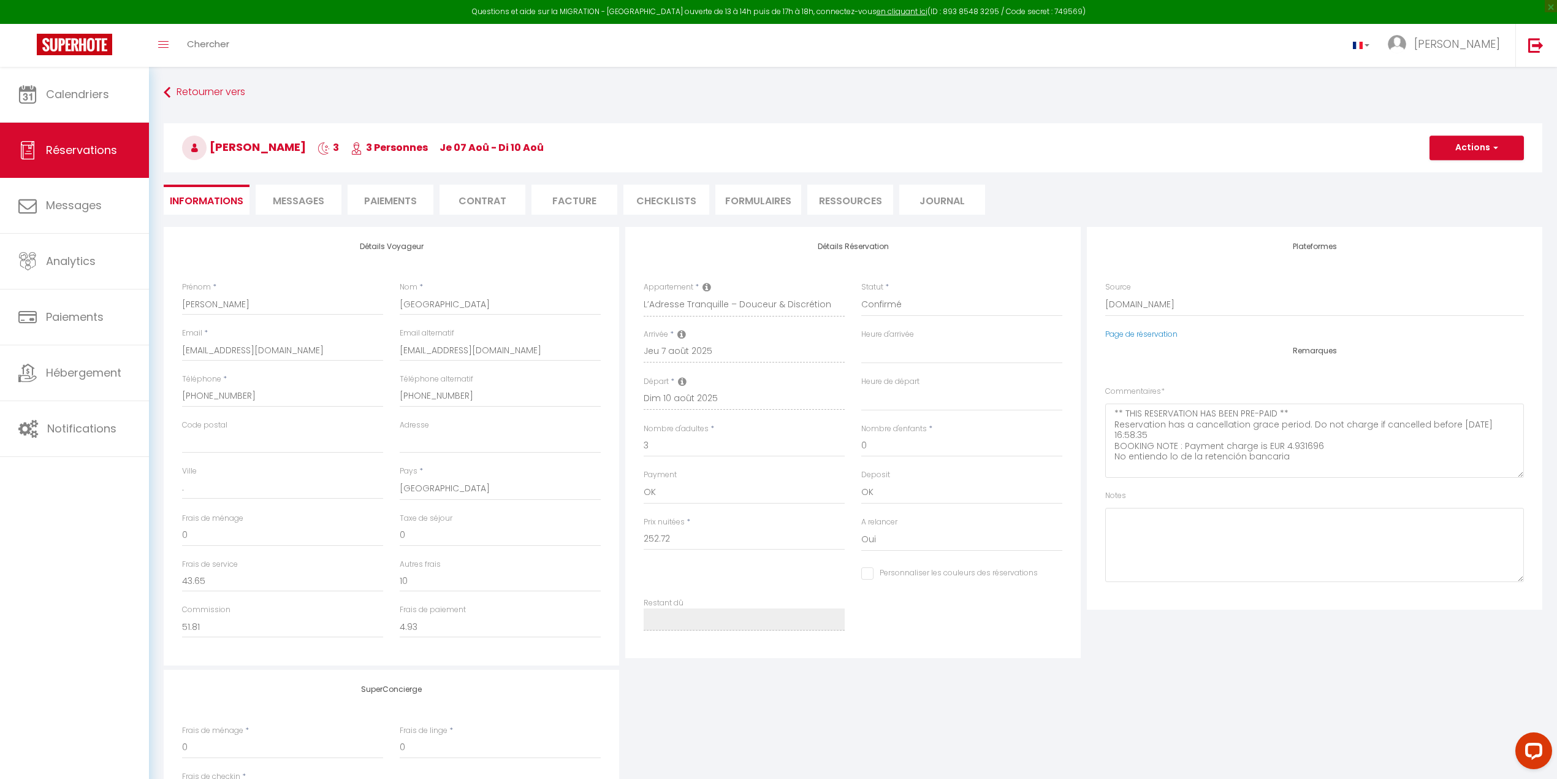
type input "39"
type input "6.89"
select select
checkbox input "false"
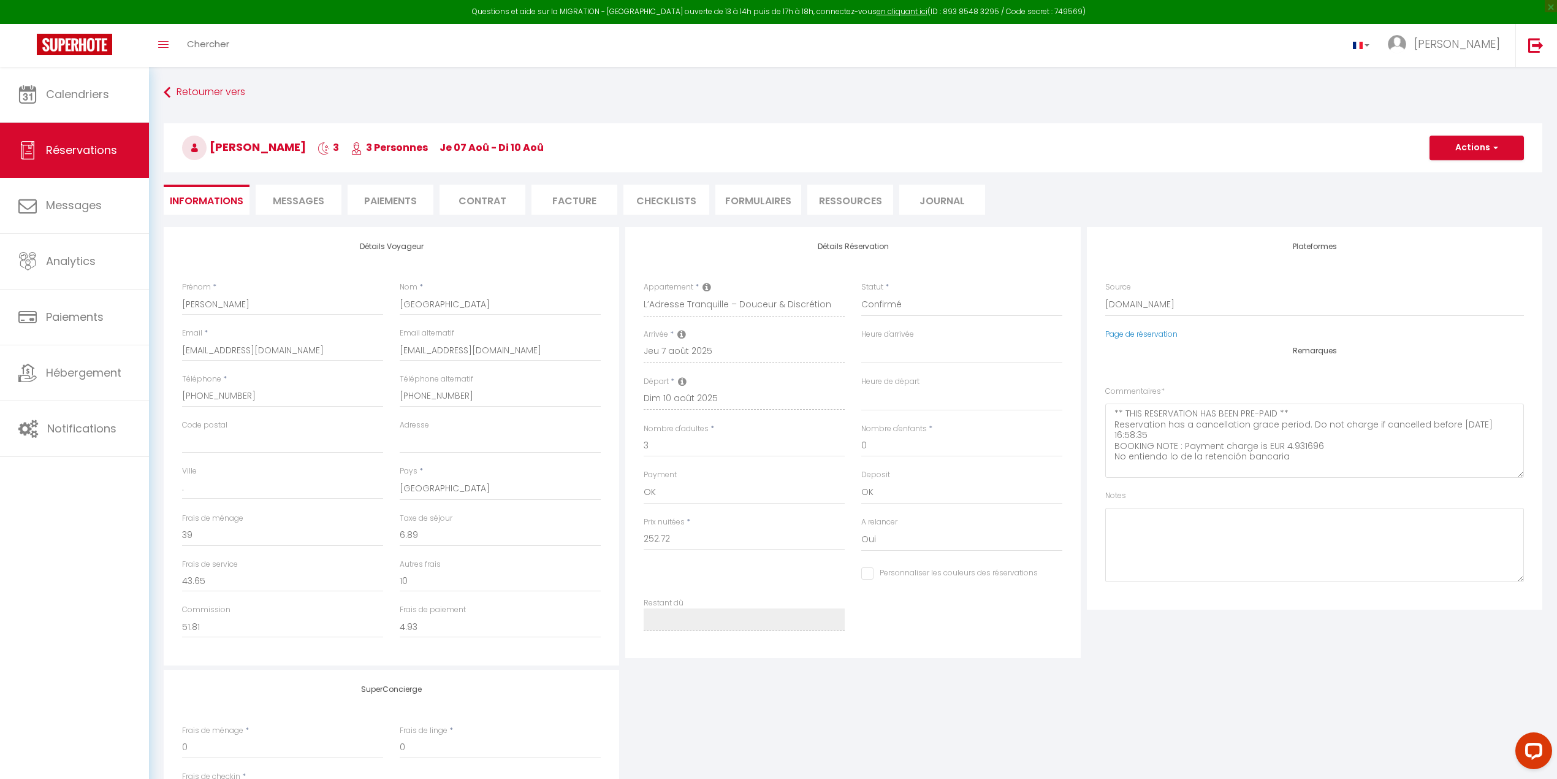
select select "17:00"
select select "09:00"
checkbox input "false"
click at [664, 201] on li "CHECKLISTS" at bounding box center [666, 200] width 86 height 30
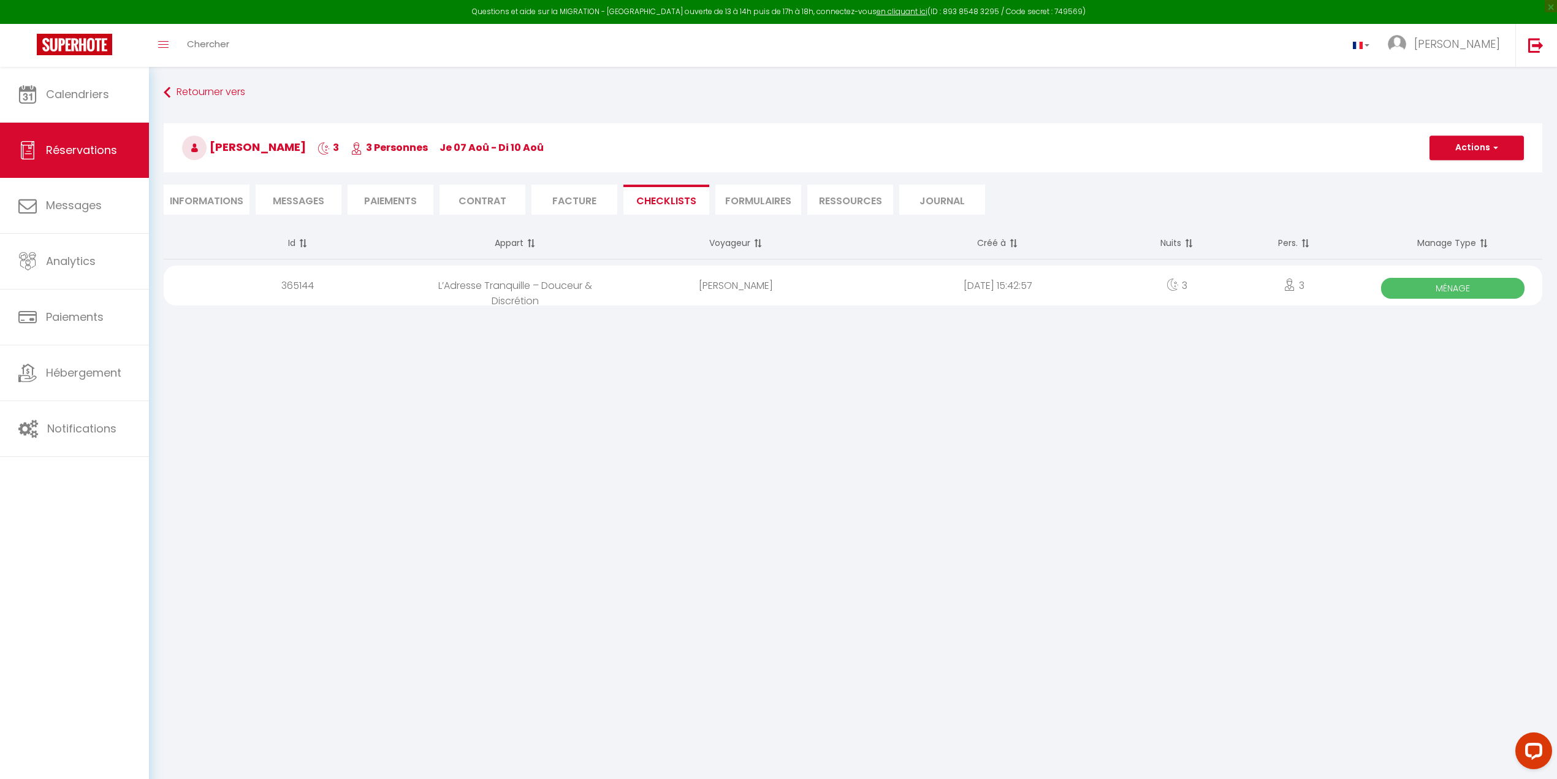
click at [1065, 292] on span "Ménage" at bounding box center [1452, 288] width 143 height 21
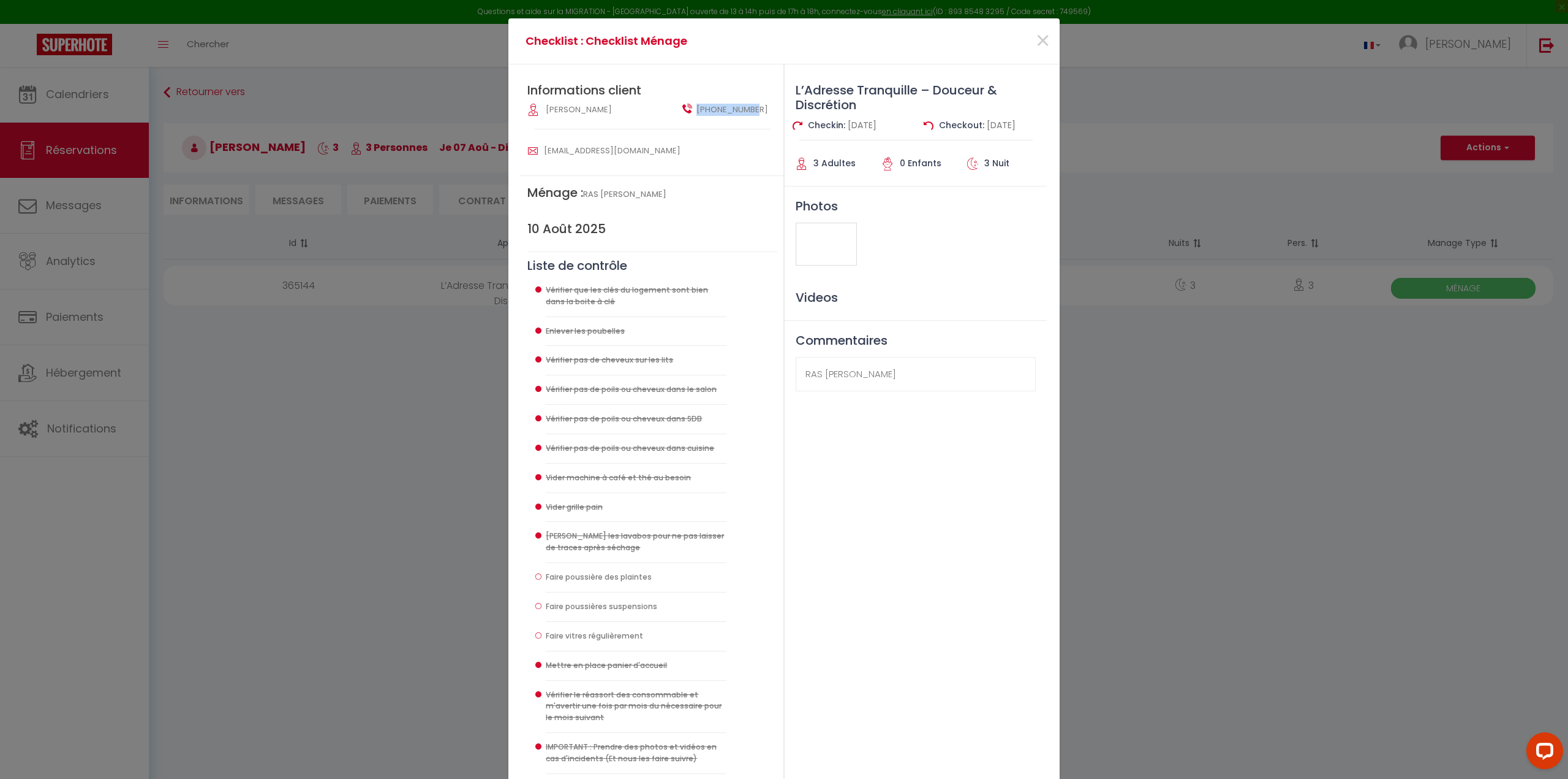
drag, startPoint x: 691, startPoint y: 111, endPoint x: 759, endPoint y: 118, distance: 68.4
click at [759, 118] on div "[PHONE_NUMBER]" at bounding box center [730, 116] width 111 height 25
copy span "[PHONE_NUMBER]"
click at [882, 505] on div "L’Adresse Tranquille – Douceur & Discrétion Checkin: [DATE] Checkout: [DATE] 3 …" at bounding box center [915, 436] width 263 height 745
click at [1041, 40] on span "×" at bounding box center [1042, 41] width 15 height 37
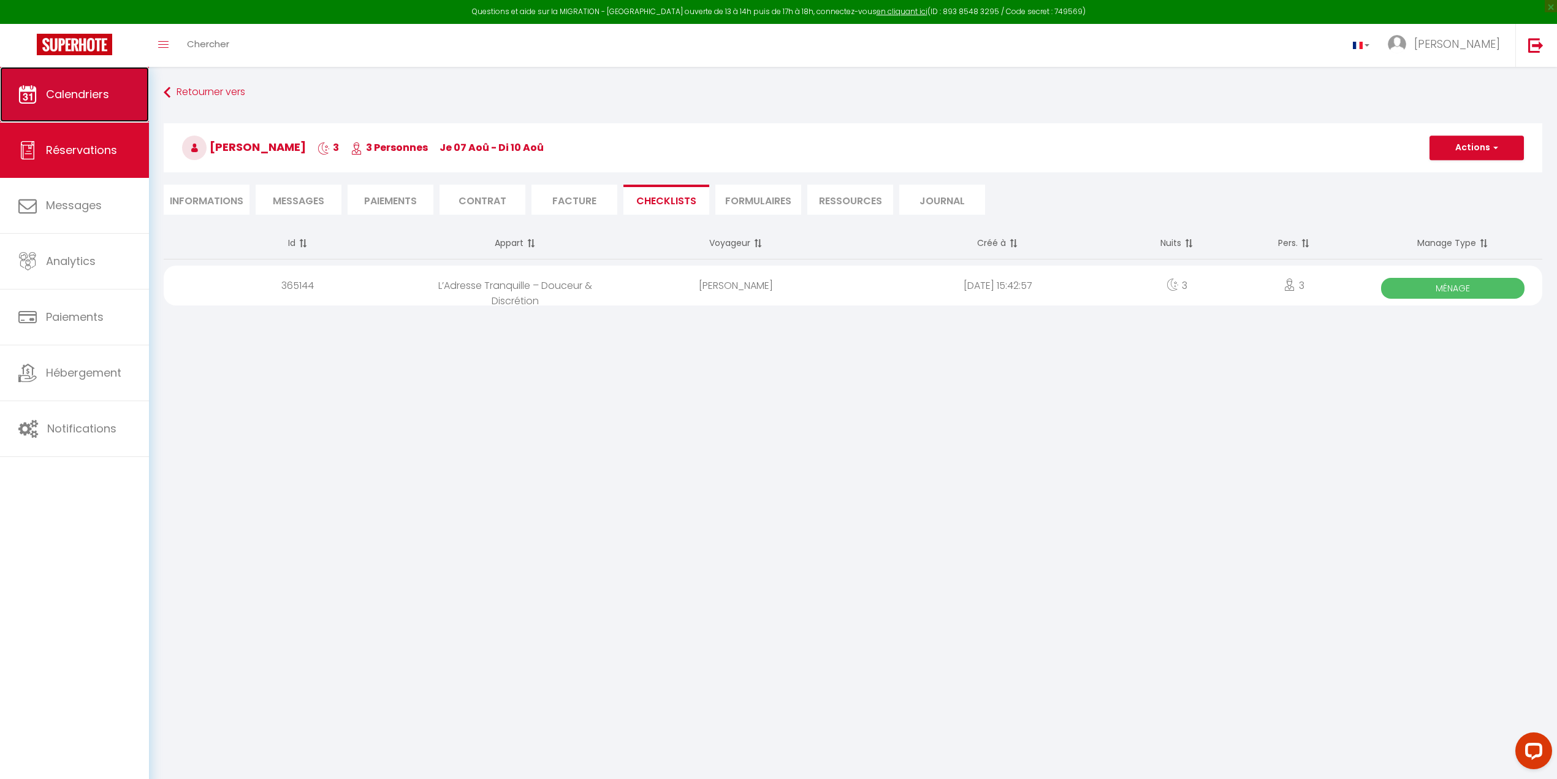
click at [60, 93] on span "Calendriers" at bounding box center [77, 93] width 63 height 15
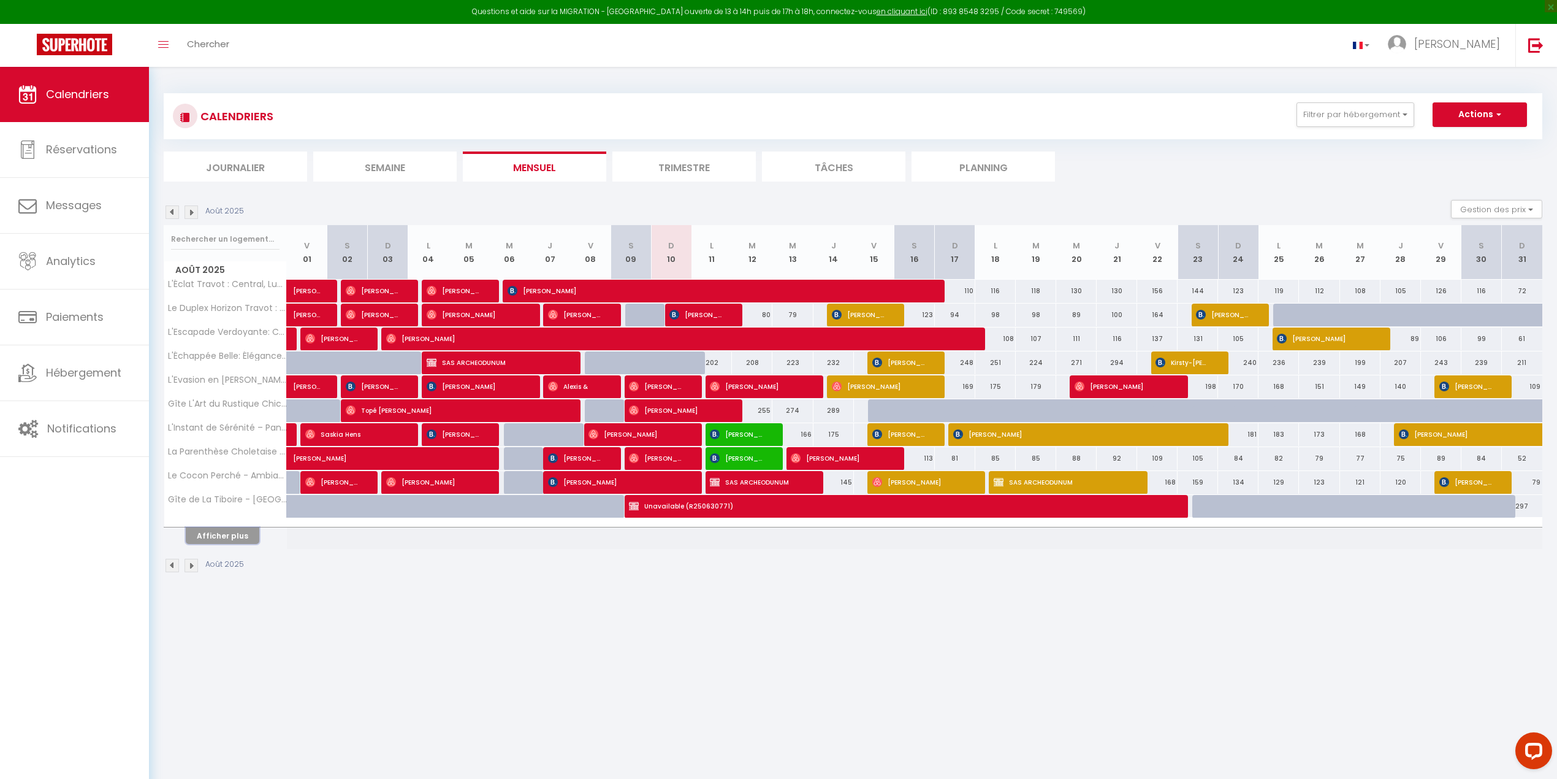
click at [213, 505] on button "Afficher plus" at bounding box center [223, 535] width 74 height 17
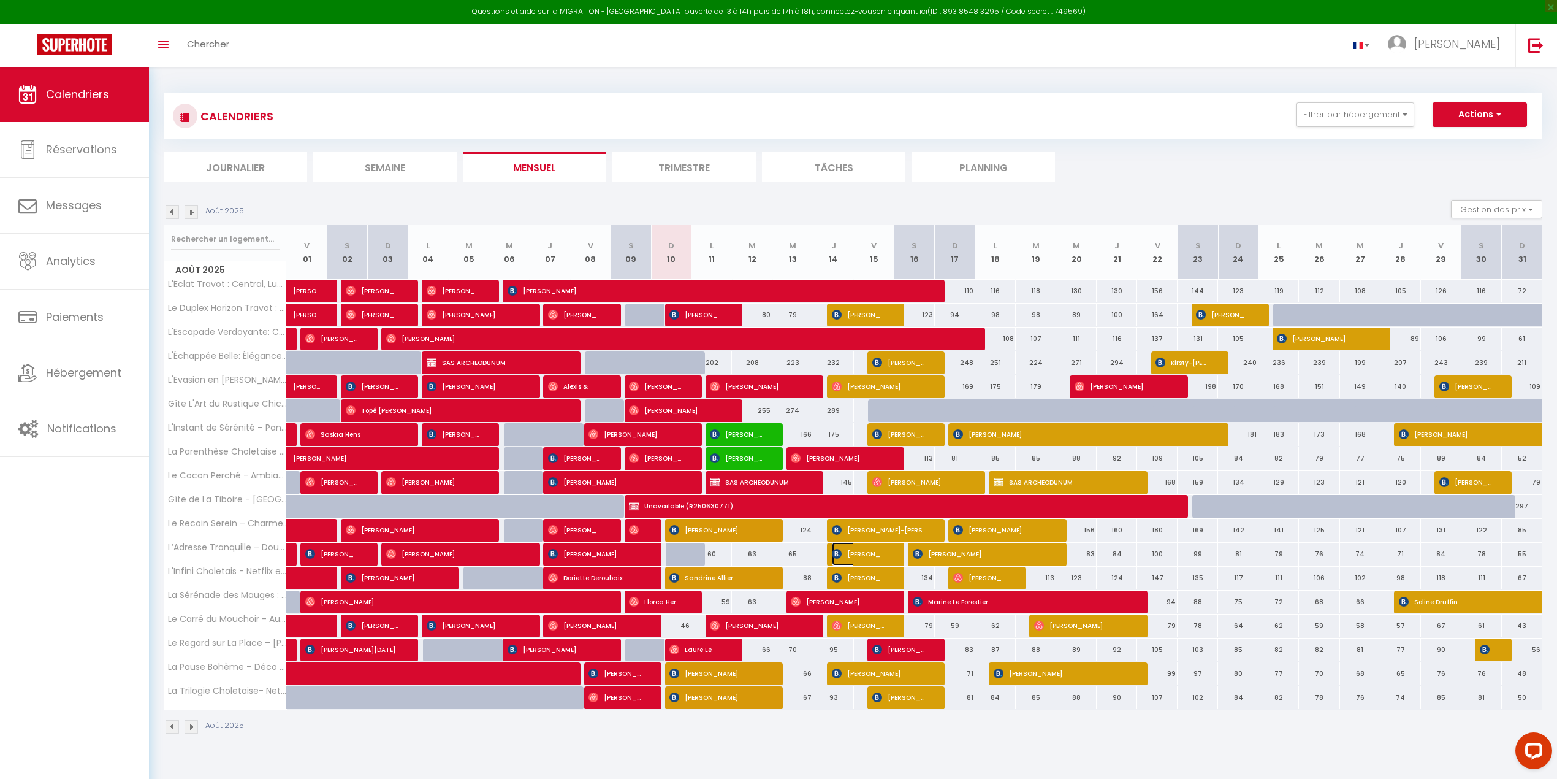
click at [837, 505] on img at bounding box center [837, 554] width 10 height 10
select select "OK"
select select "KO"
select select "0"
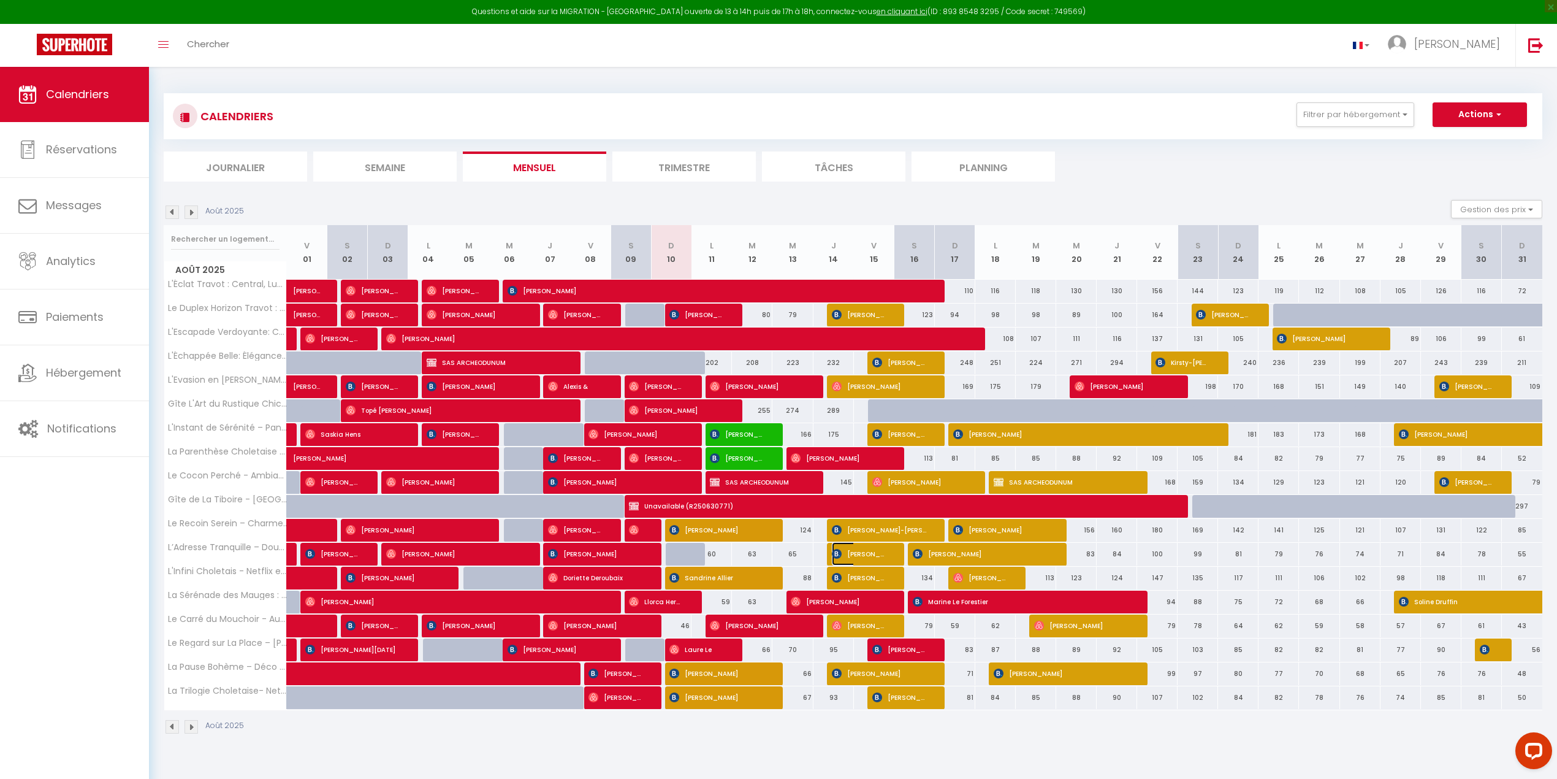
select select "1"
select select
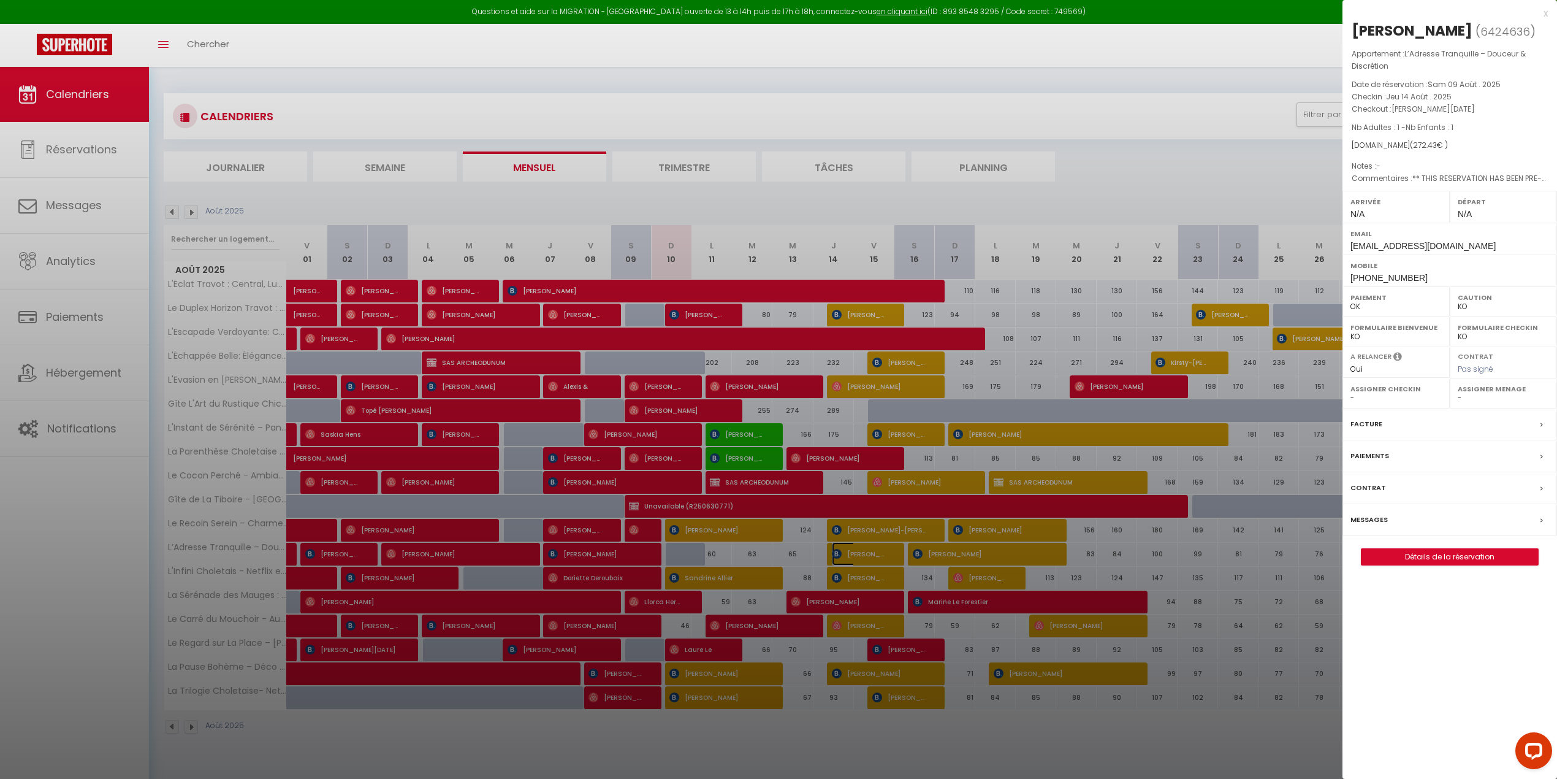
select select "44117"
click at [622, 505] on div at bounding box center [778, 389] width 1557 height 779
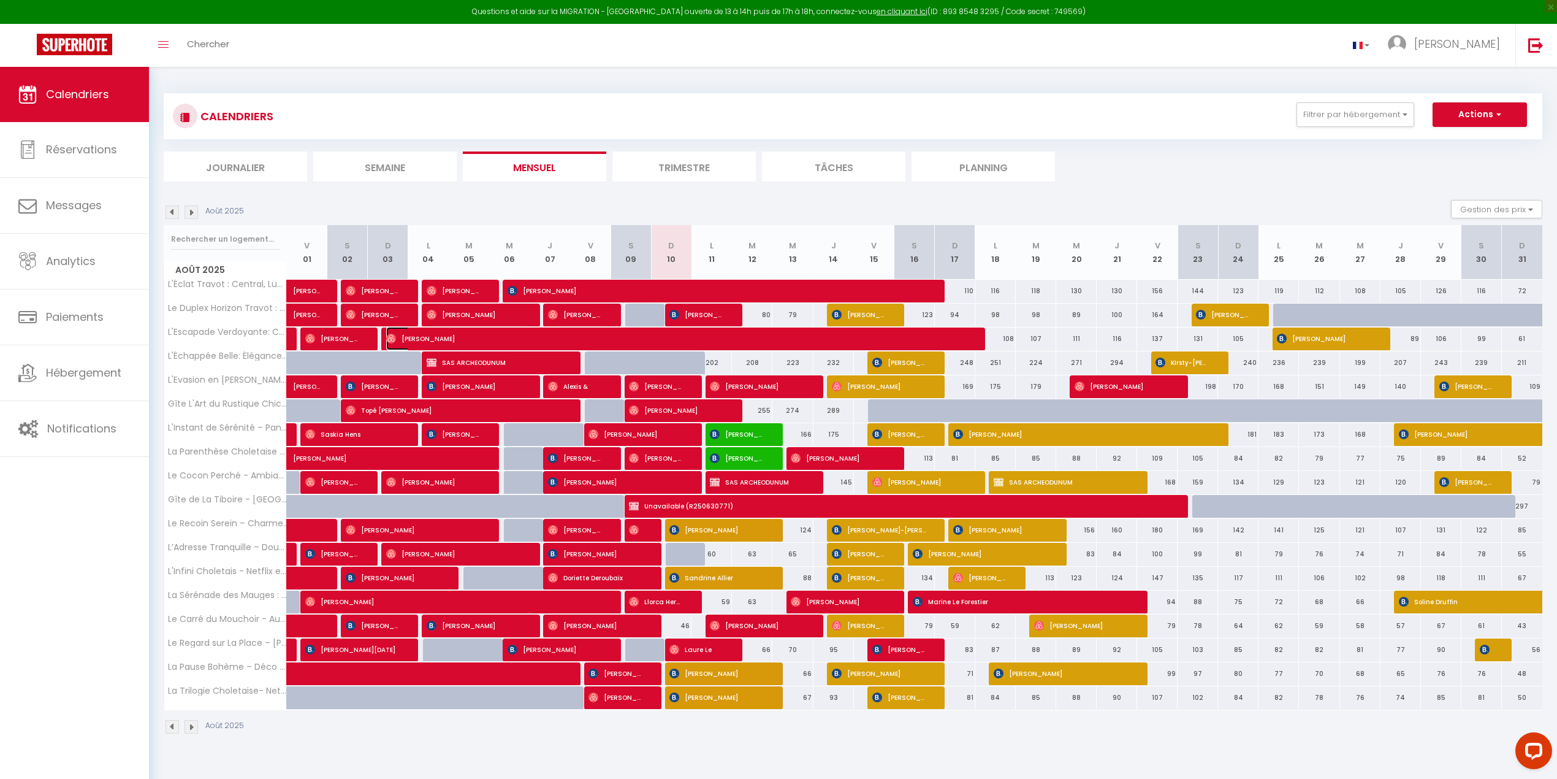
click at [386, 339] on img at bounding box center [391, 338] width 10 height 10
select select "OK"
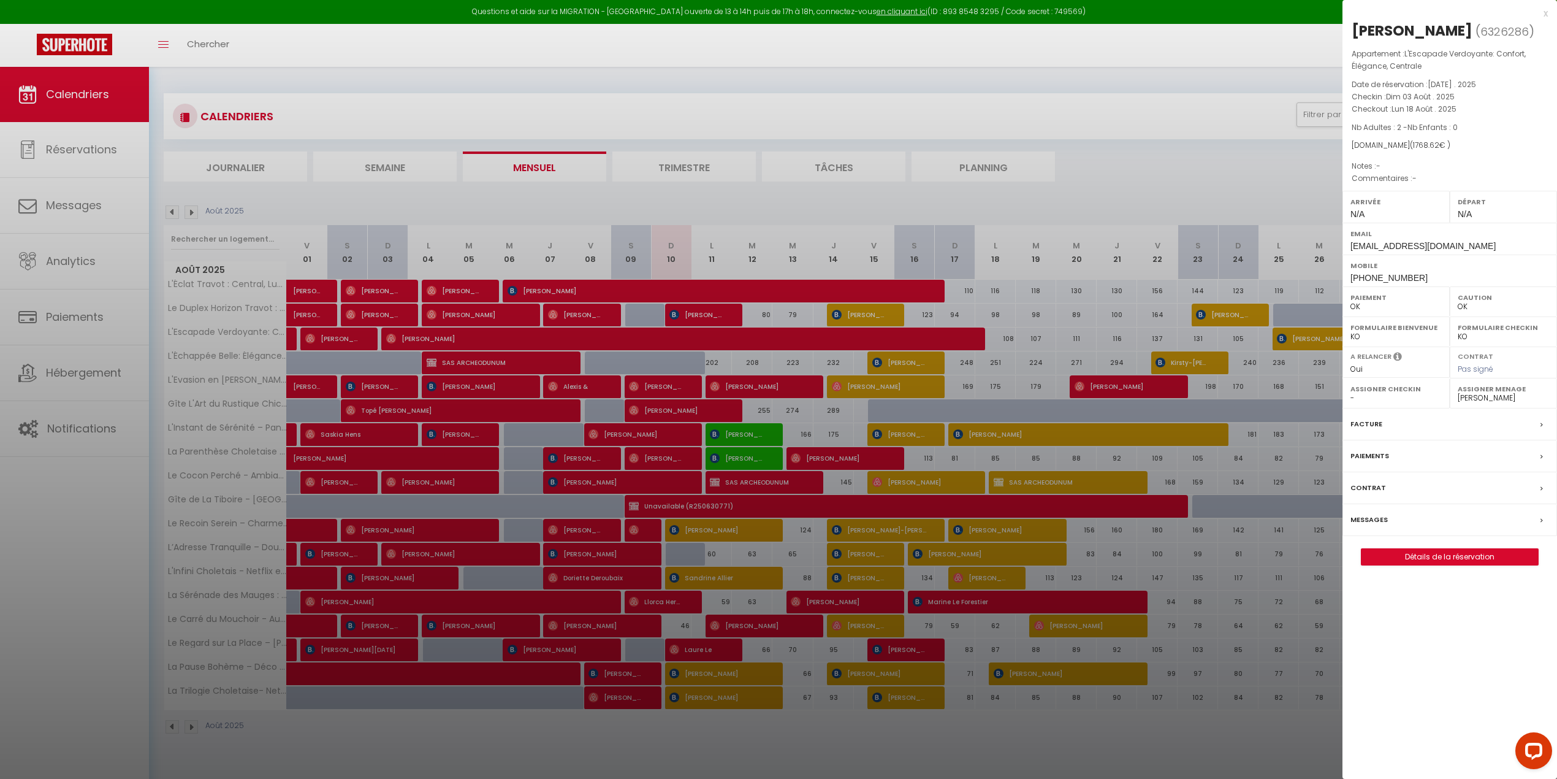
click at [1065, 169] on div at bounding box center [778, 389] width 1557 height 779
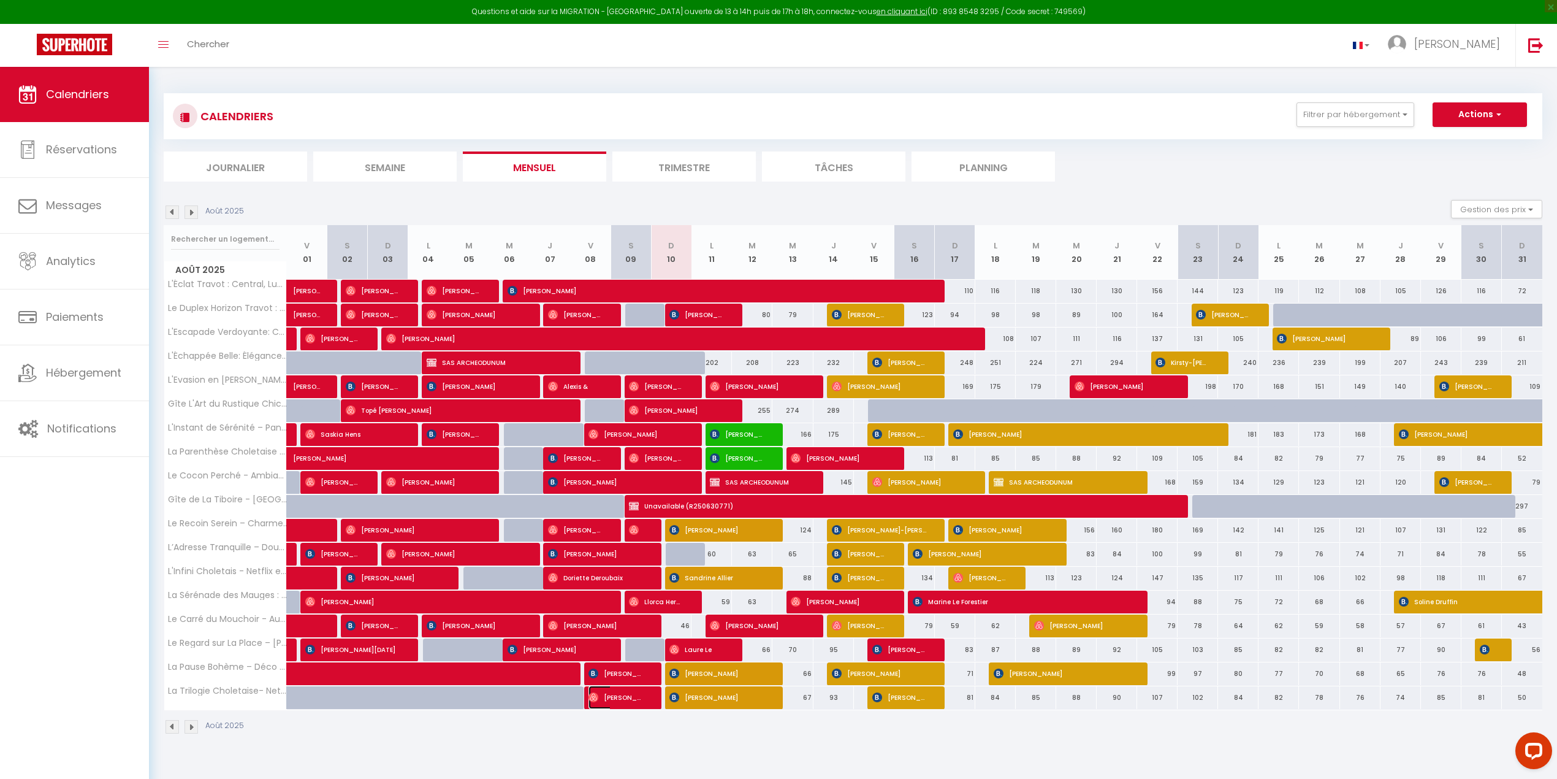
click at [592, 505] on img at bounding box center [593, 697] width 10 height 10
select select "44117"
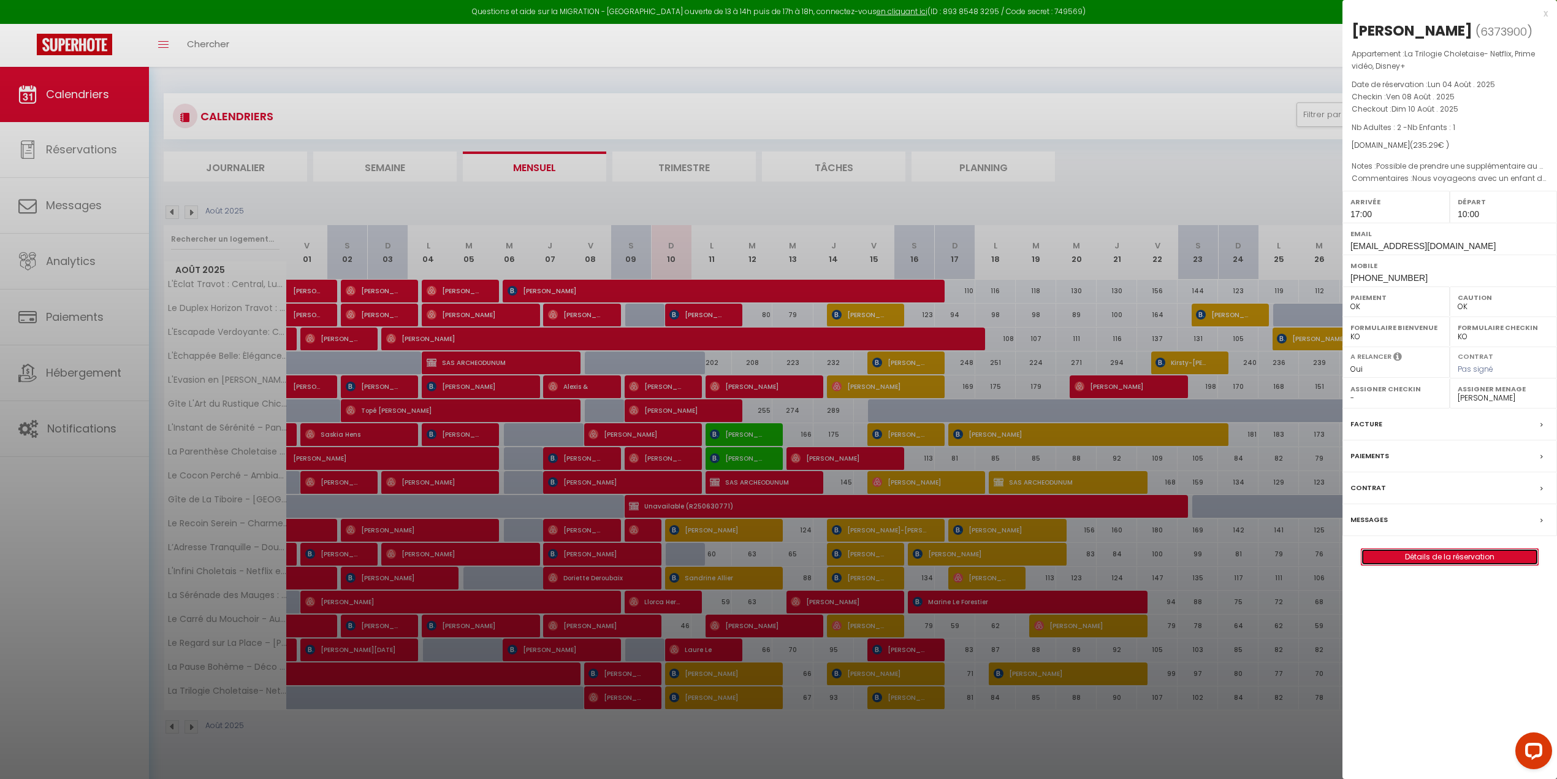
click at [1065, 505] on link "Détails de la réservation" at bounding box center [1449, 557] width 177 height 16
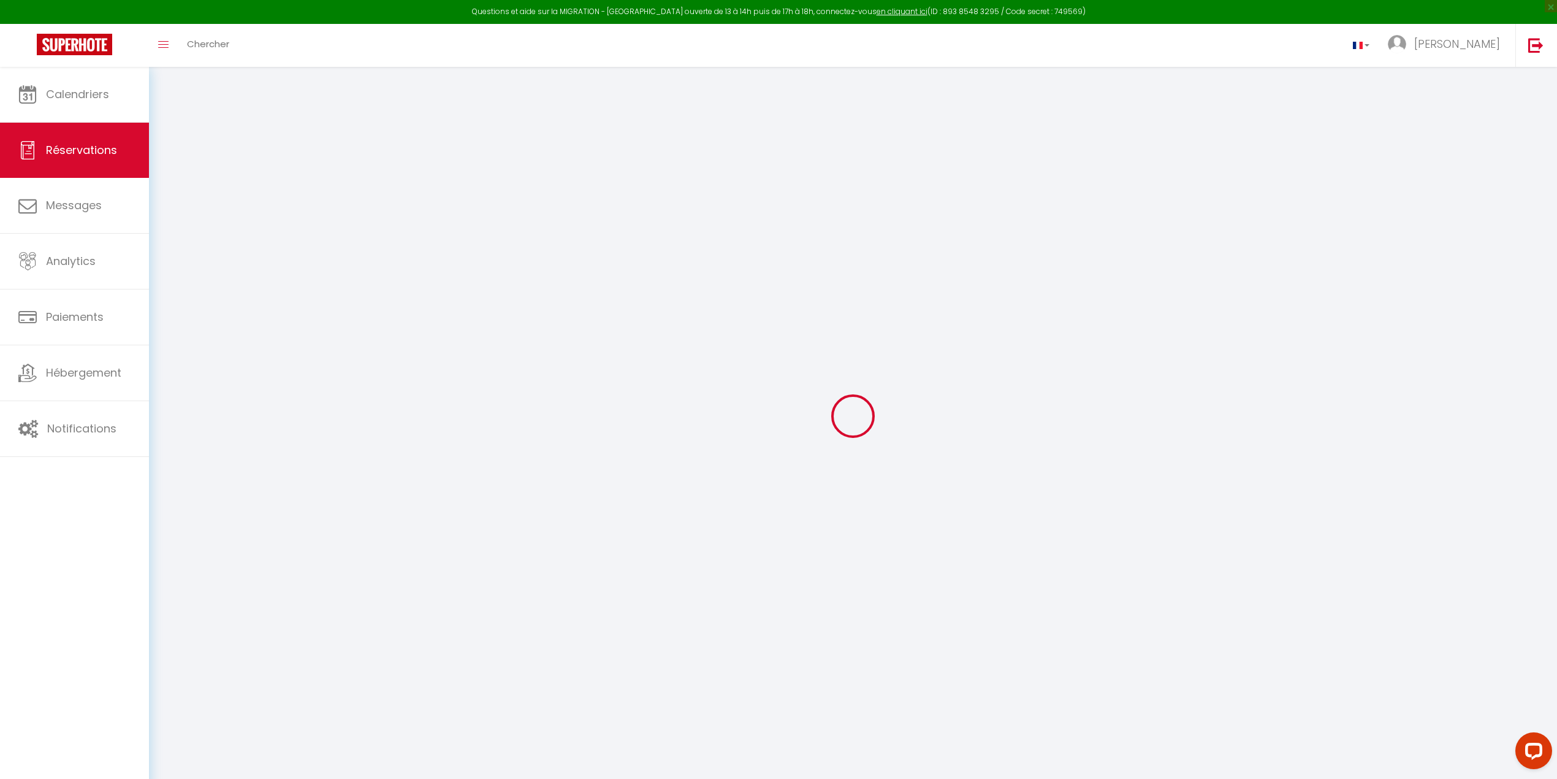
select select
checkbox input "false"
type textarea "Nous voyageons avec un enfant de 11 ans et une petite de 2 ans qui a déjà son l…"
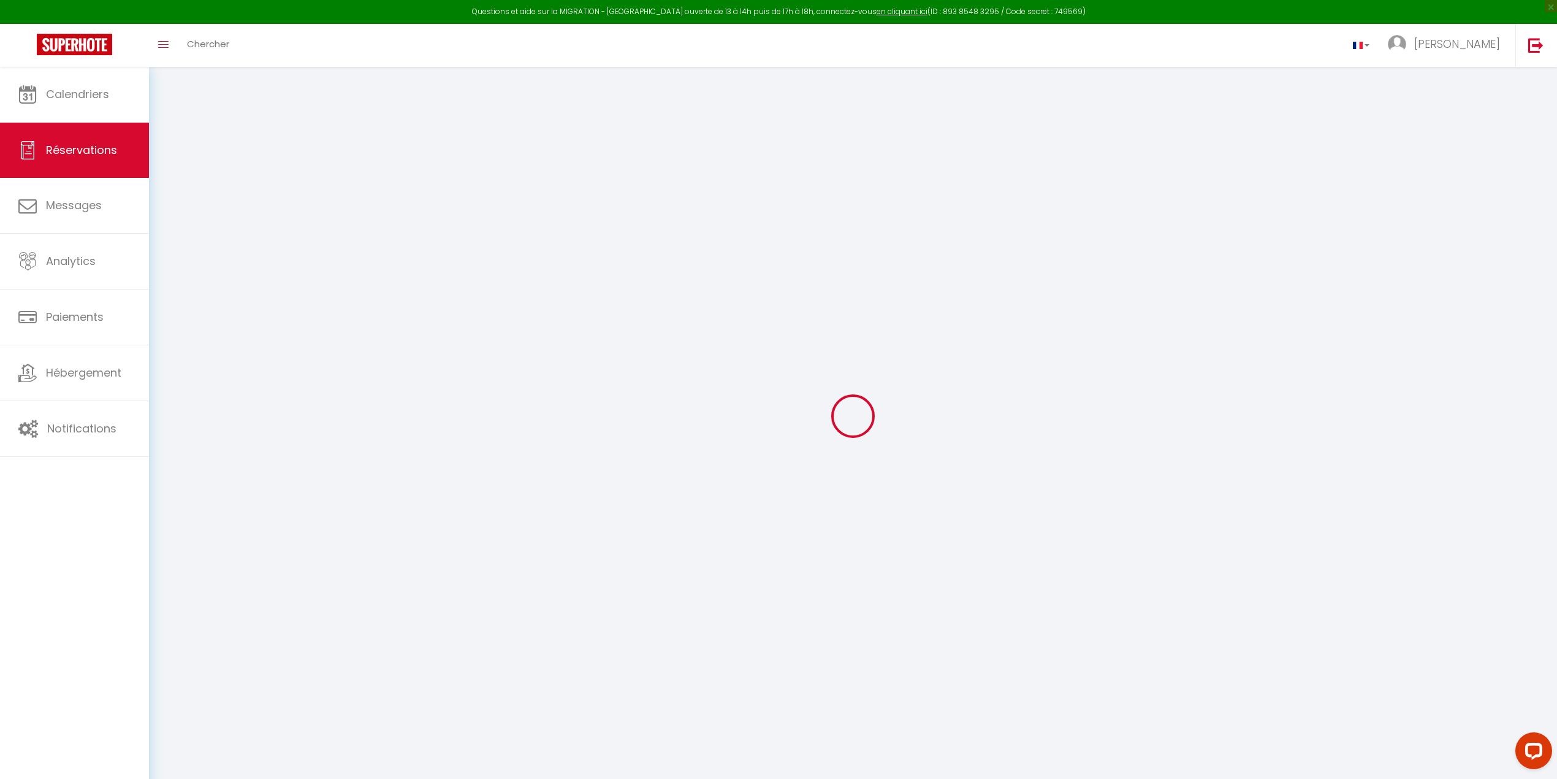
type textarea "Possible de prendre une supplémentaire au dernier moment ? Car nous allons au […"
select select
type input "39"
type input "3.85"
select select
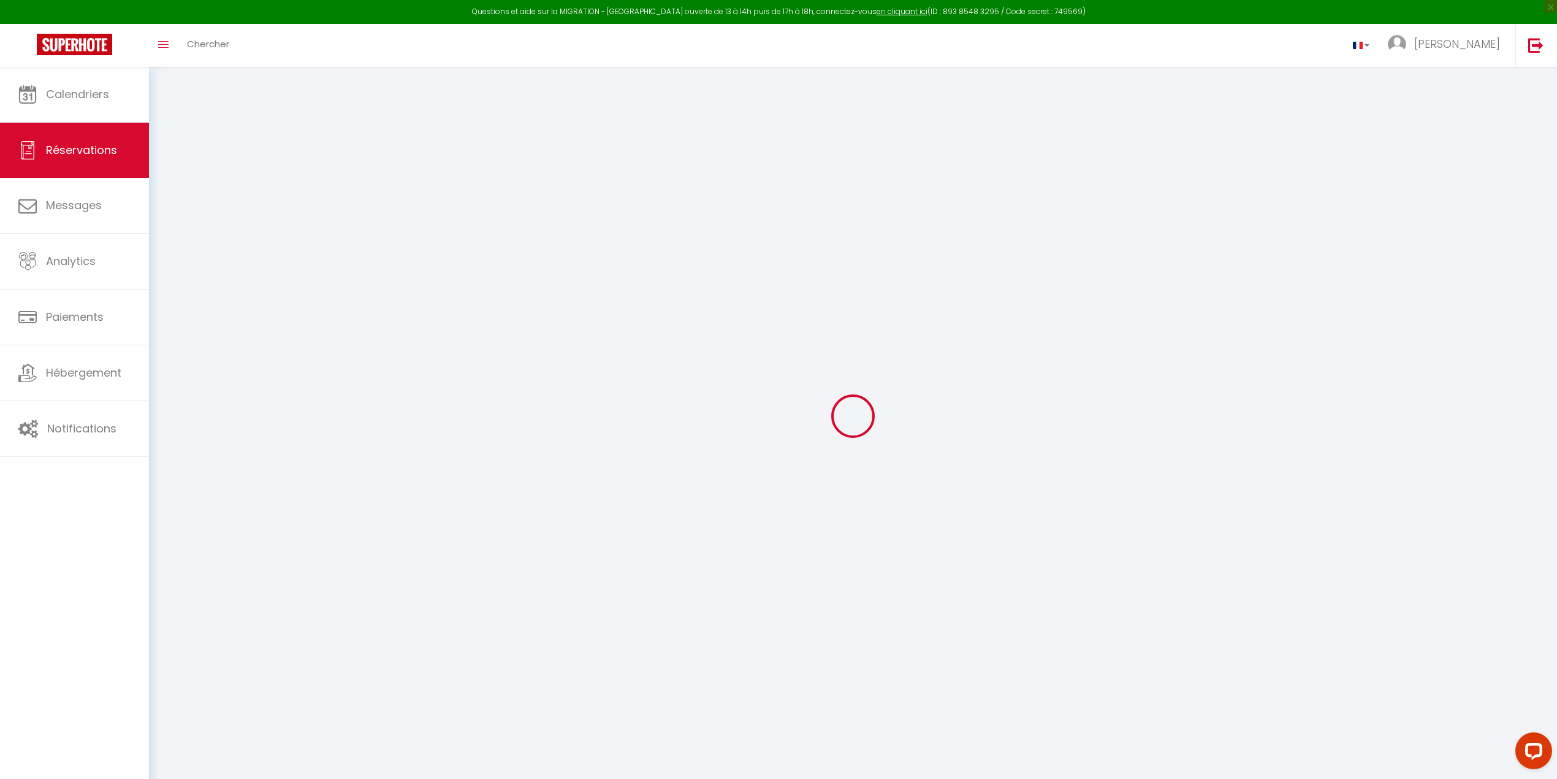
select select
checkbox input "false"
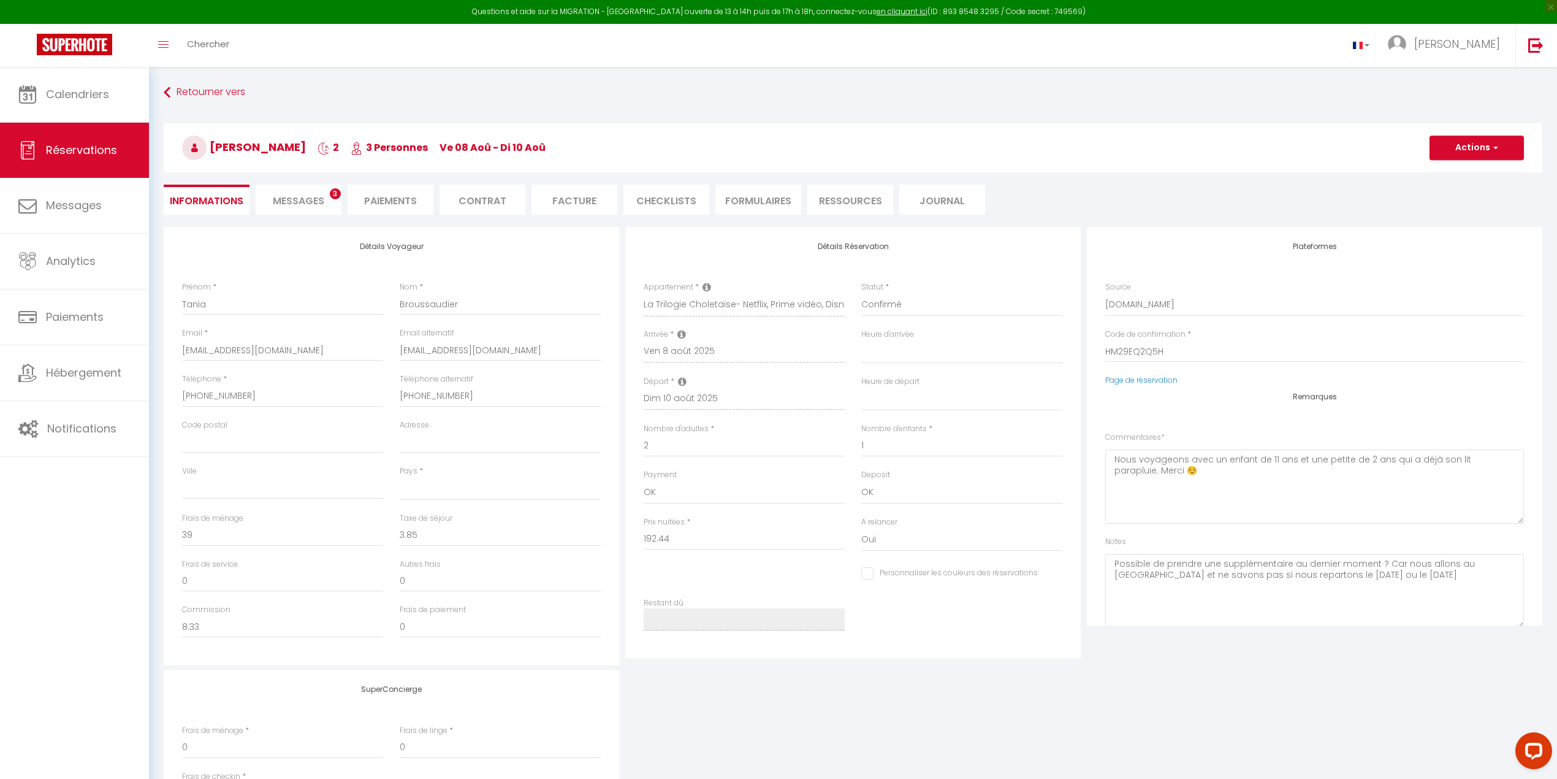
select select
checkbox input "false"
select select "17:00"
select select "10:00"
select select
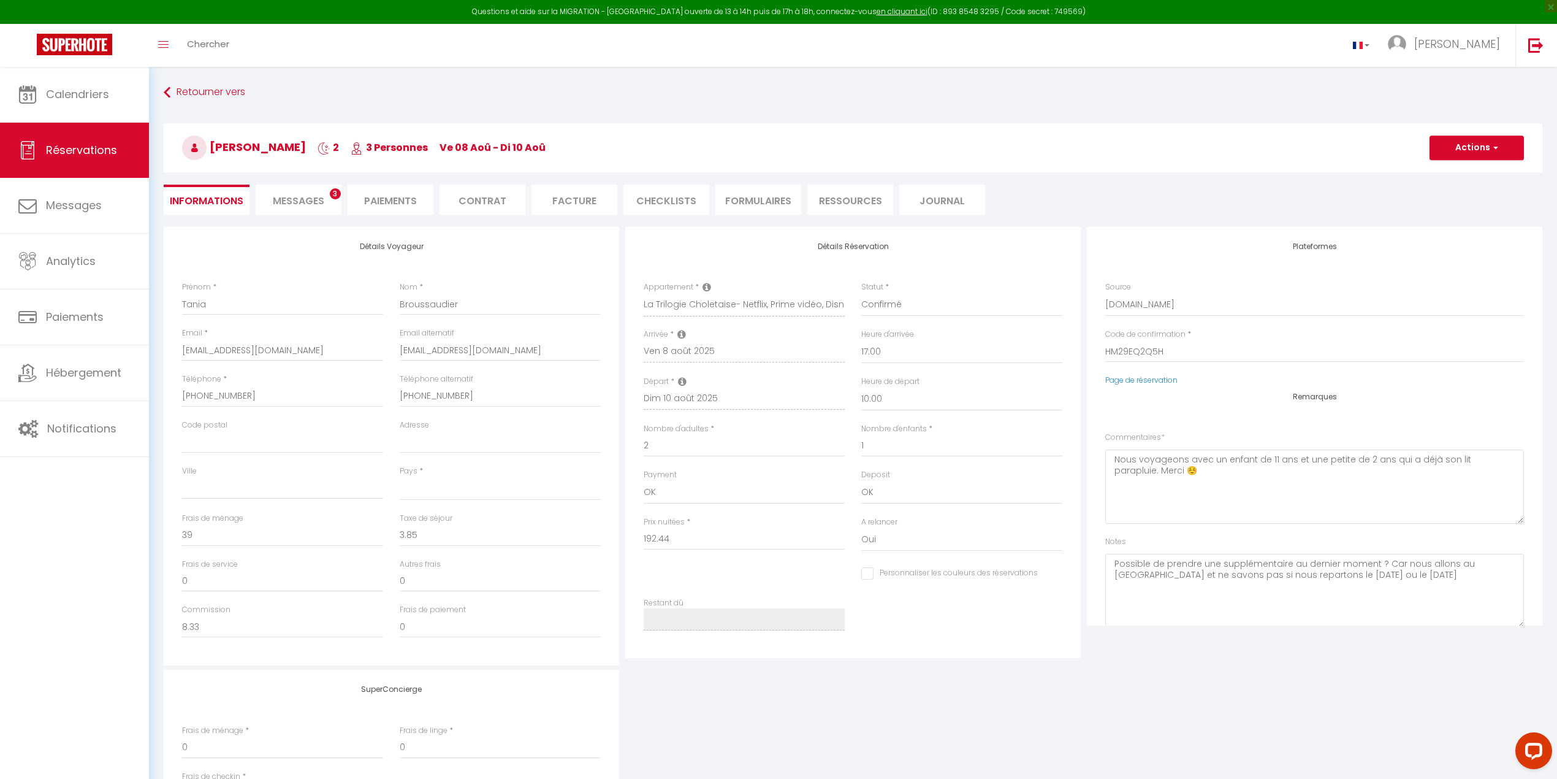
checkbox input "false"
click at [636, 199] on li "CHECKLISTS" at bounding box center [666, 200] width 86 height 30
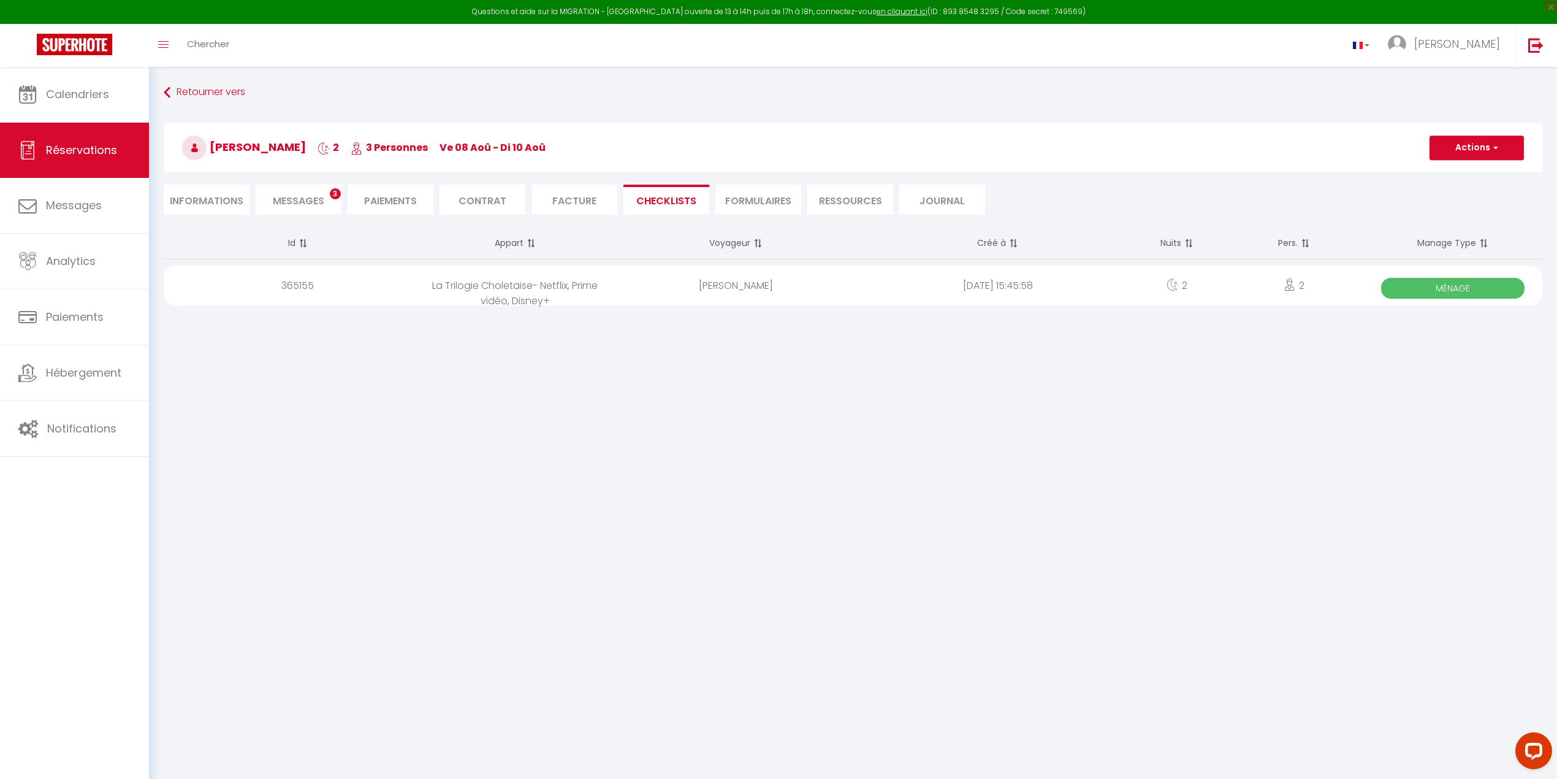
click at [1065, 287] on span "Ménage" at bounding box center [1452, 288] width 143 height 21
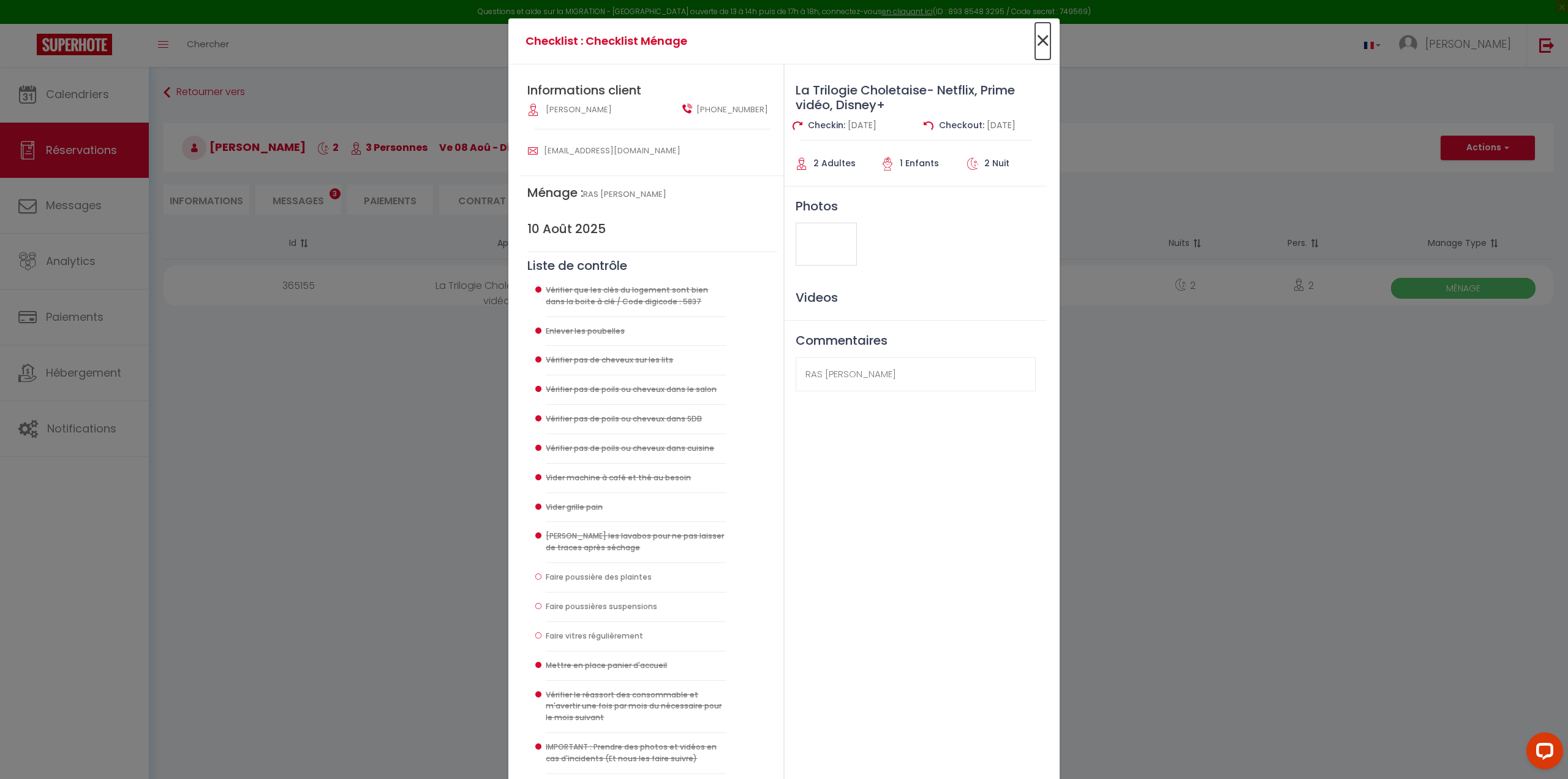
click at [1035, 37] on span "×" at bounding box center [1042, 41] width 15 height 37
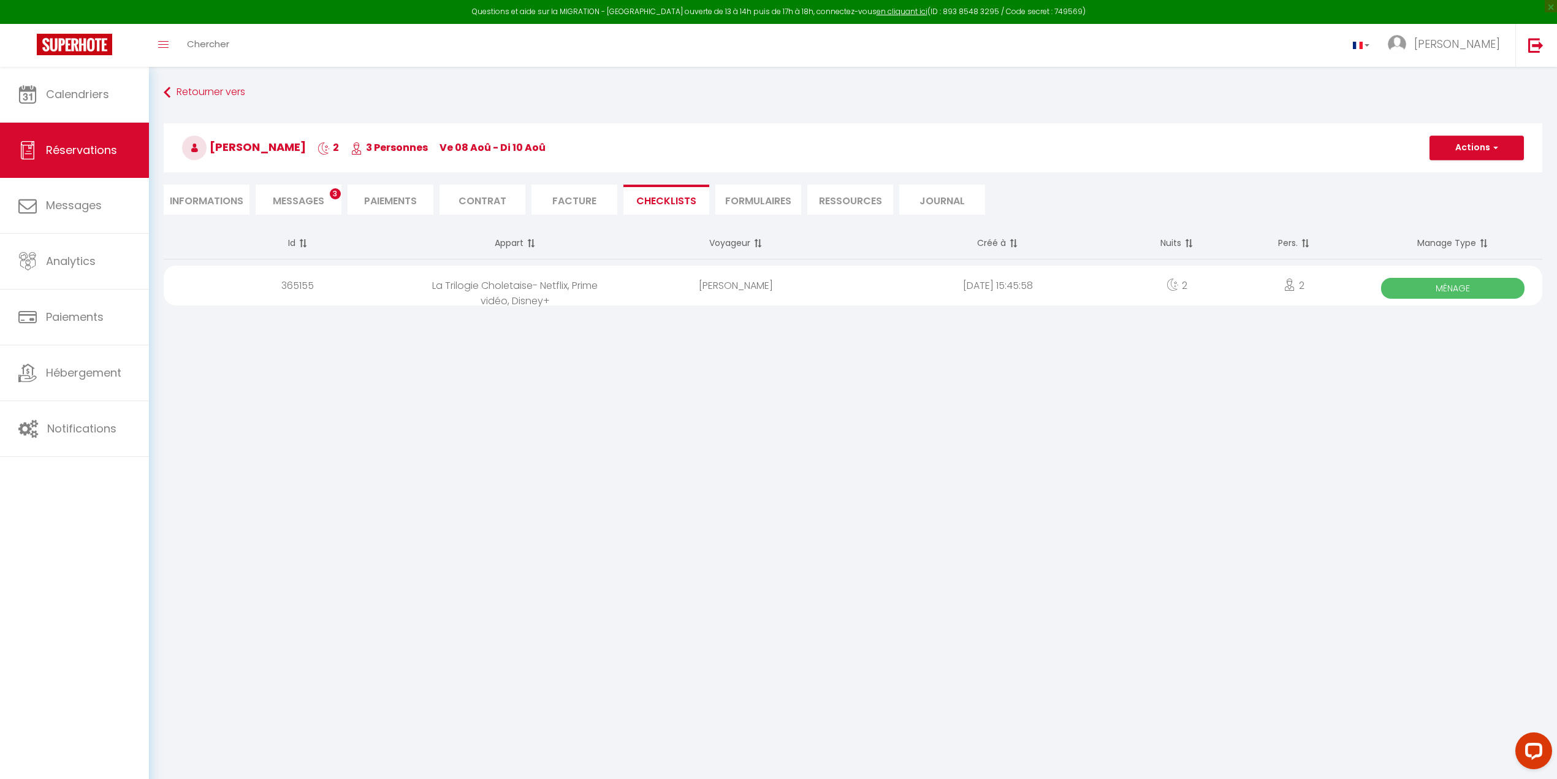
select select
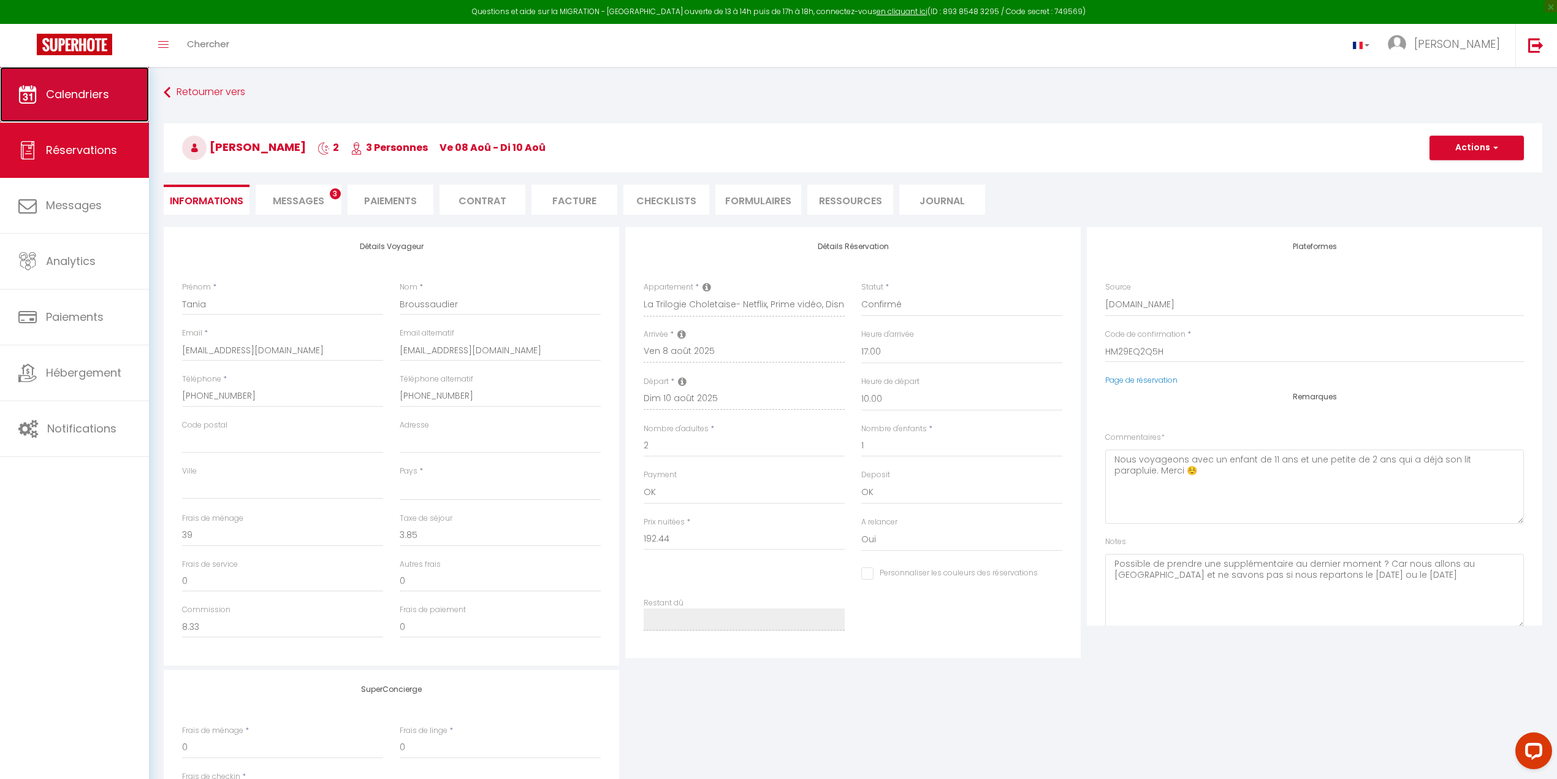
click at [55, 87] on span "Calendriers" at bounding box center [77, 93] width 63 height 15
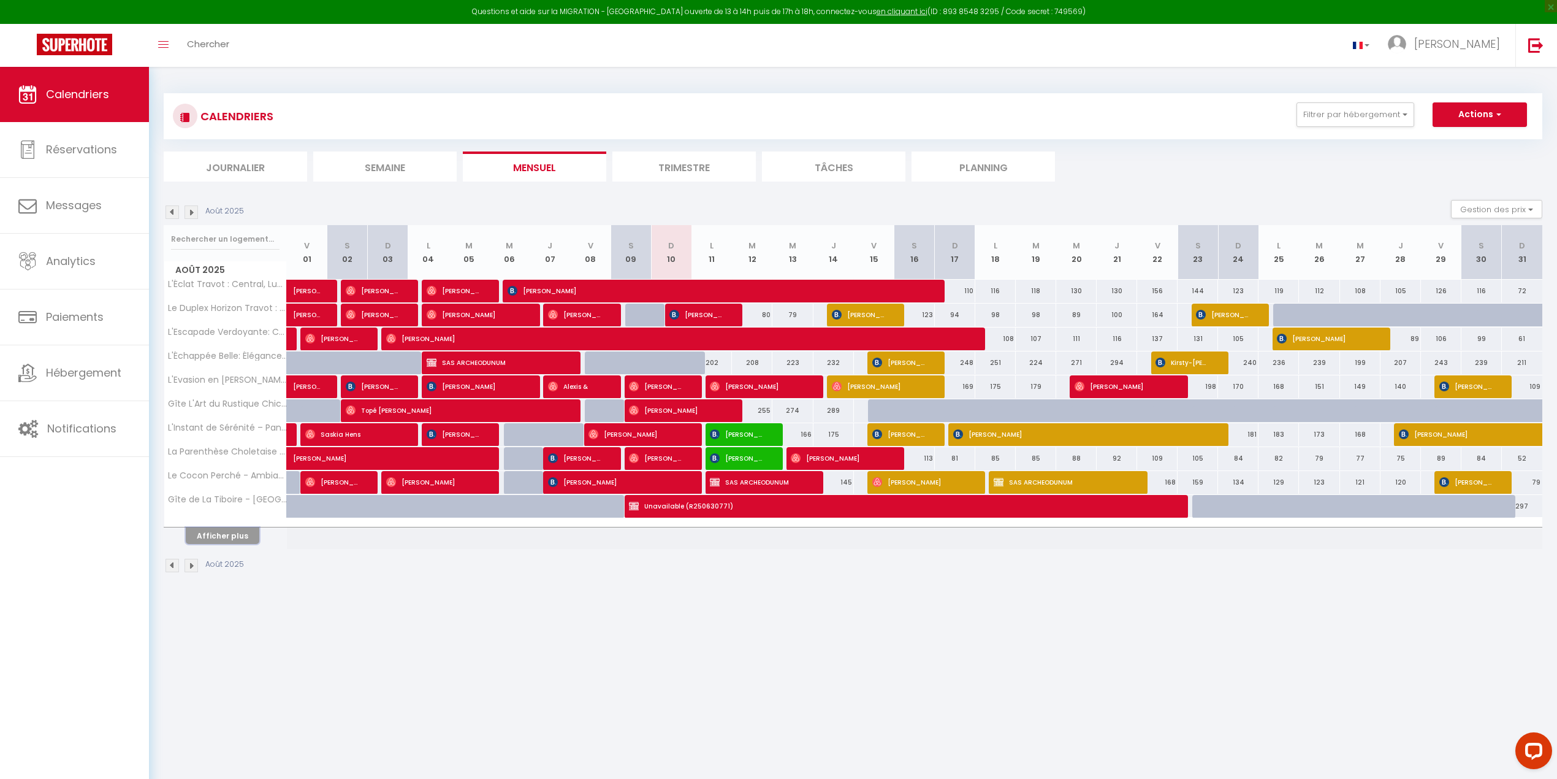
click at [228, 505] on button "Afficher plus" at bounding box center [223, 535] width 74 height 17
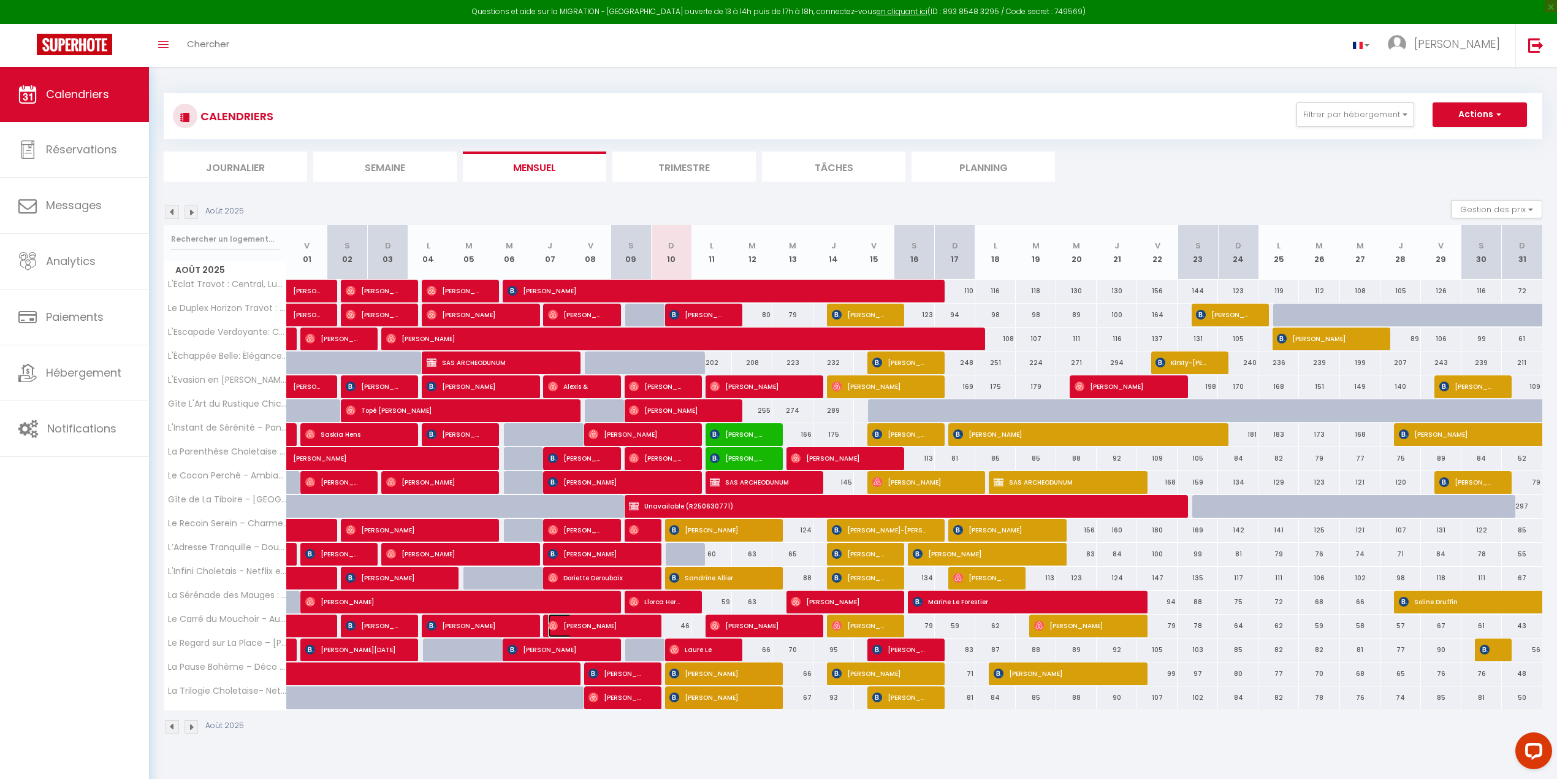
click at [573, 505] on span "[PERSON_NAME]" at bounding box center [595, 625] width 94 height 23
select select "OK"
select select "0"
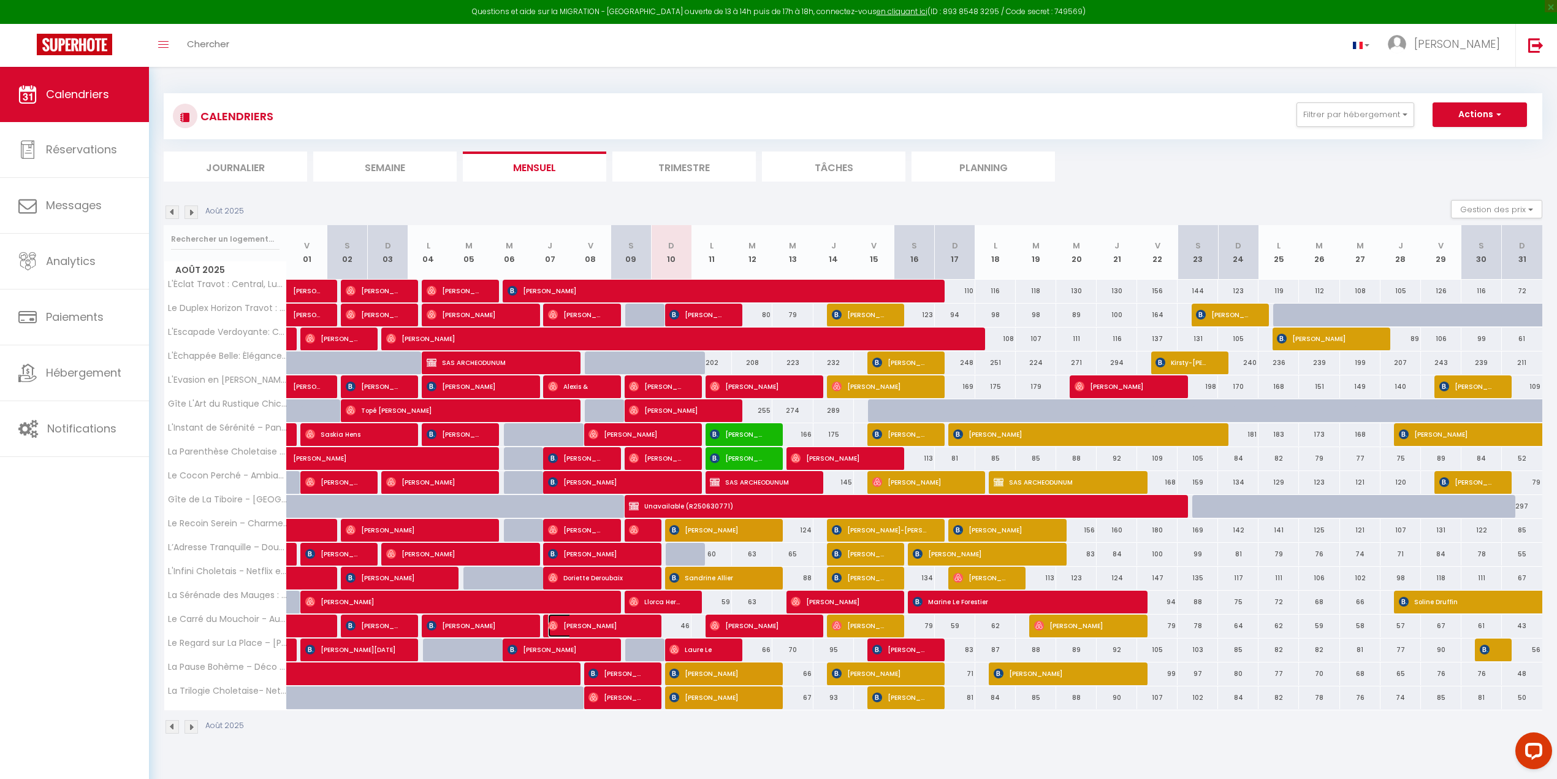
select select "1"
select select
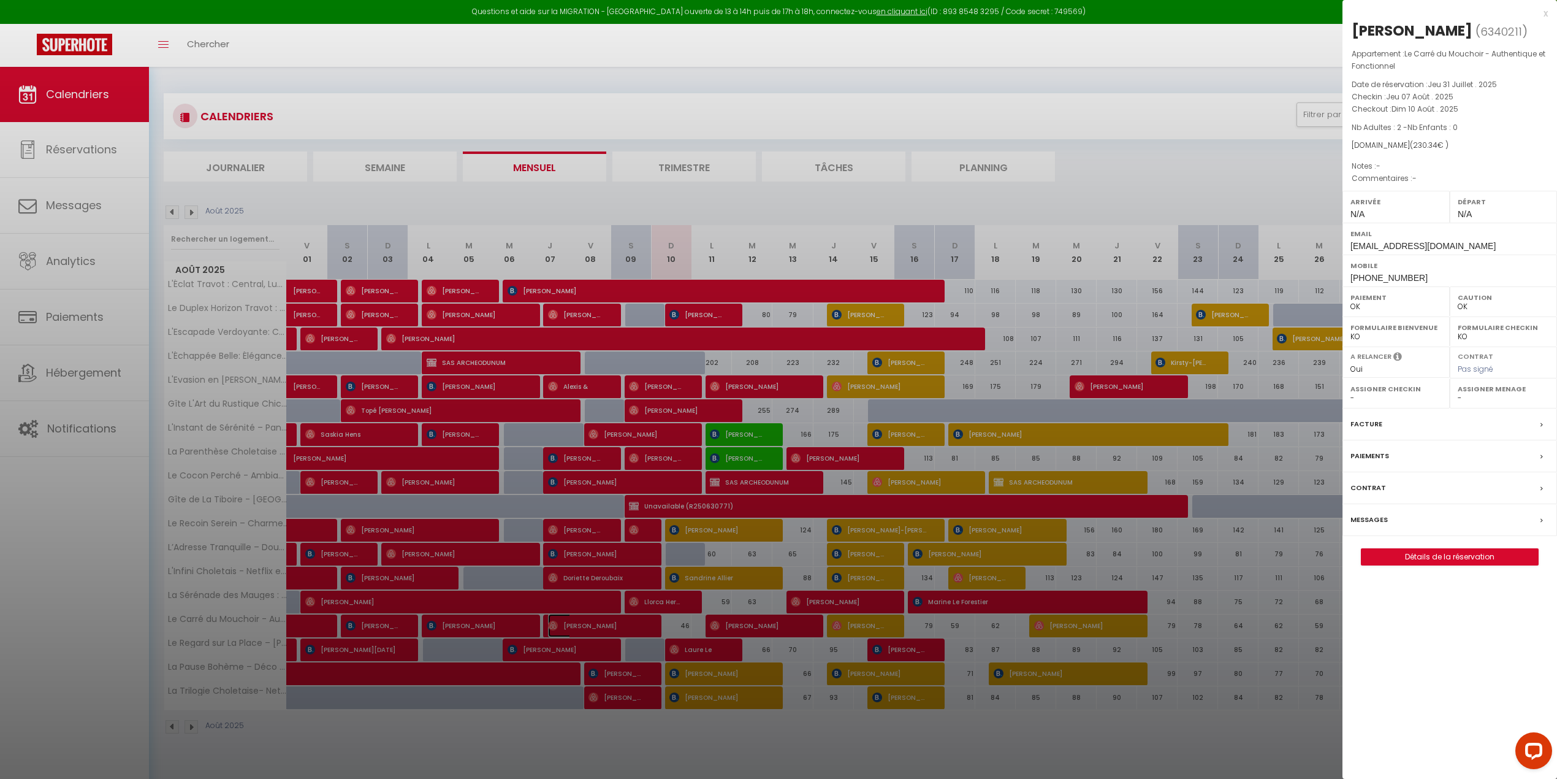
select select "44117"
click at [1065, 505] on link "Détails de la réservation" at bounding box center [1449, 557] width 177 height 16
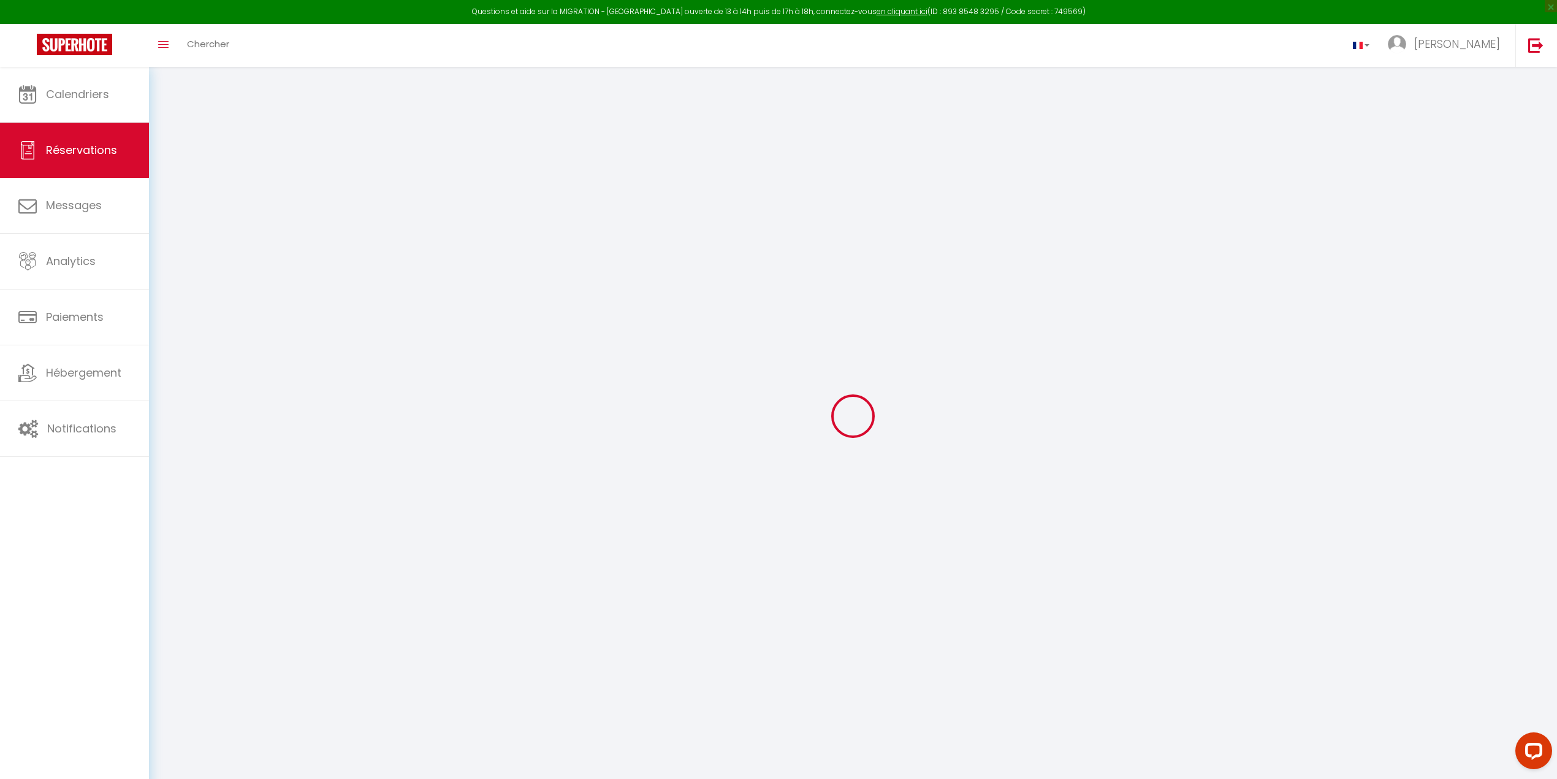
select select
checkbox input "false"
select select
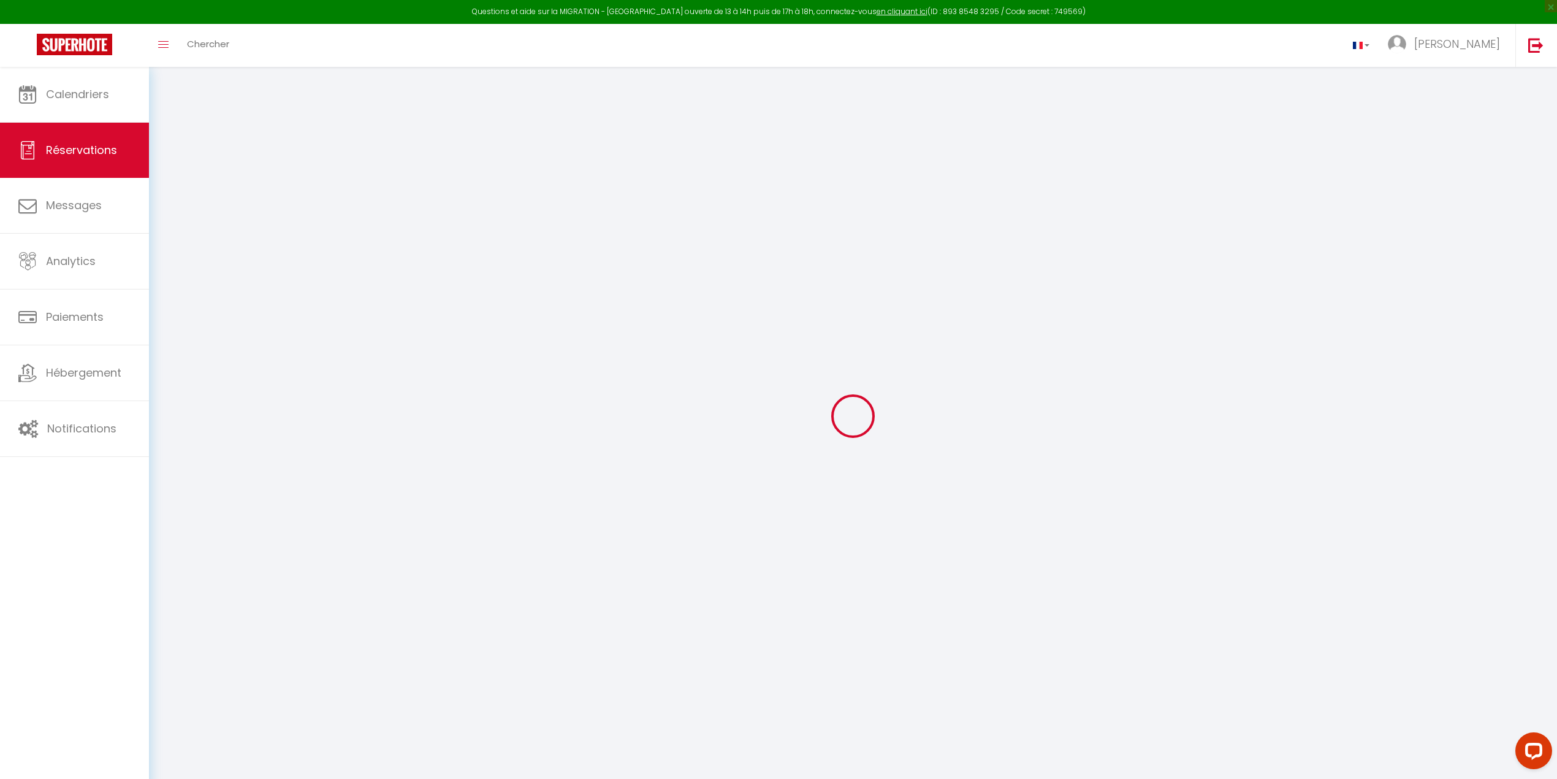
type input "28"
type input "5.89"
select select
checkbox input "false"
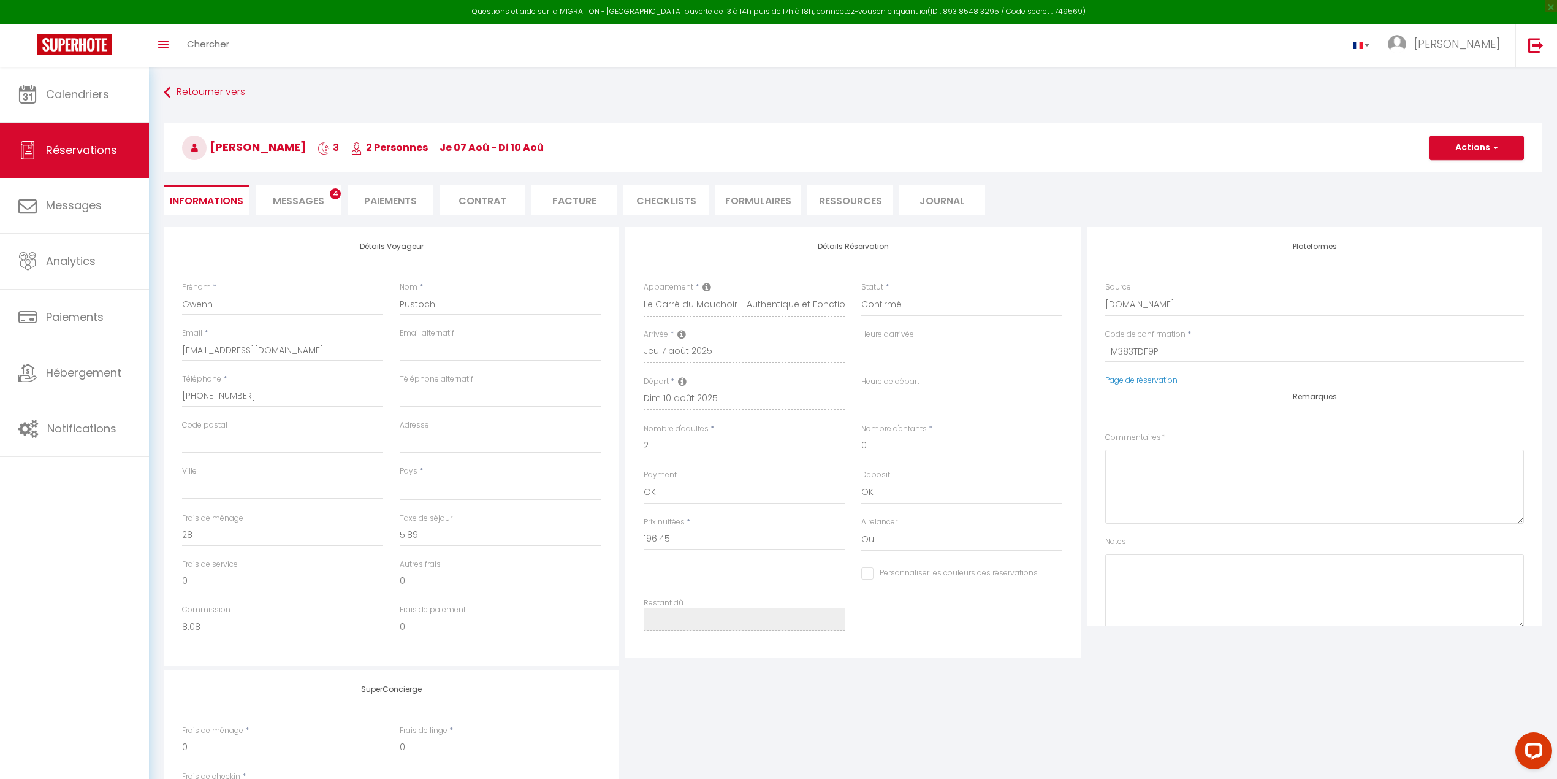
select select
checkbox input "false"
select select
click at [658, 196] on li "CHECKLISTS" at bounding box center [666, 200] width 86 height 30
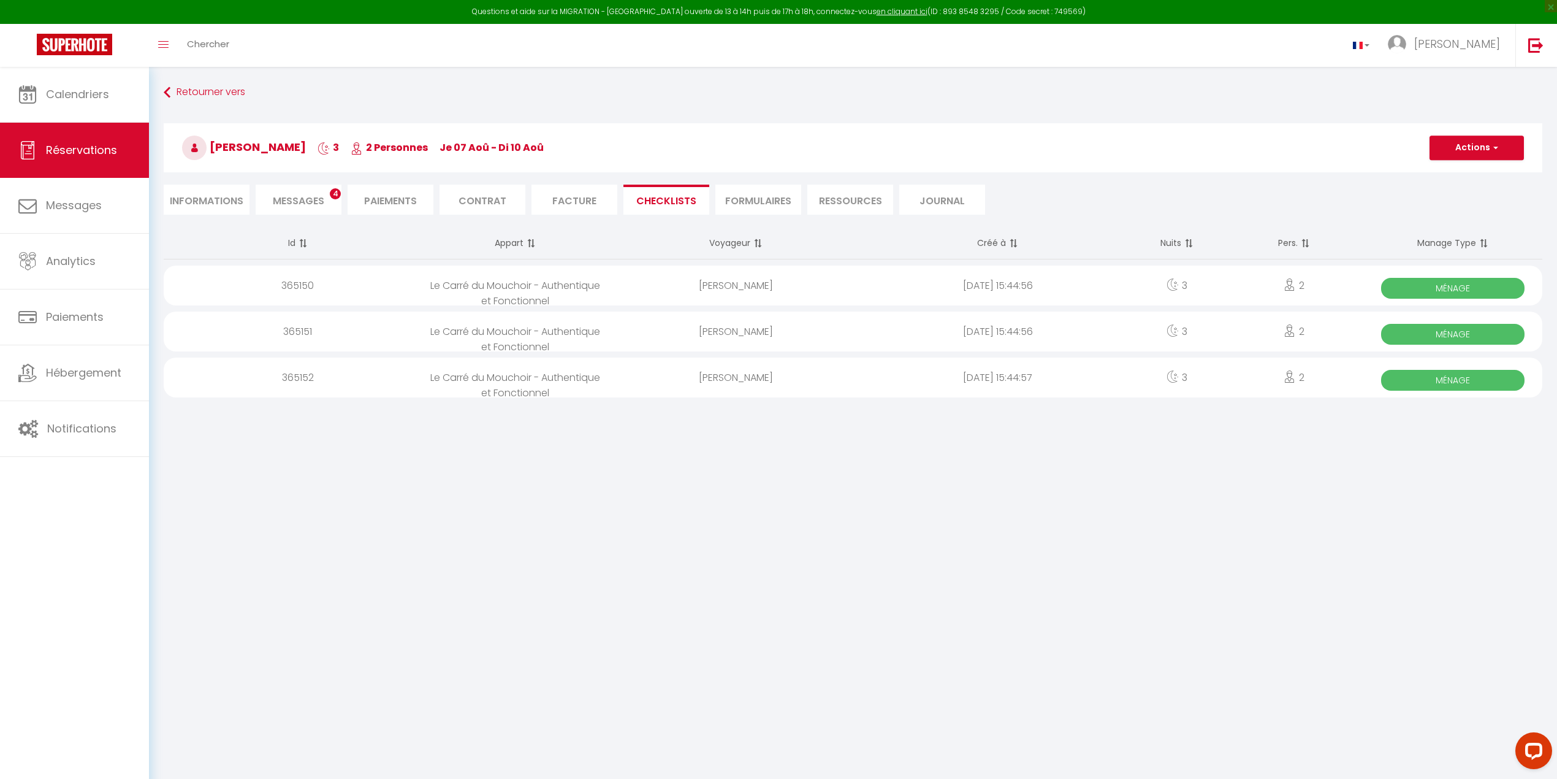
click at [1065, 285] on span "Ménage" at bounding box center [1452, 288] width 143 height 21
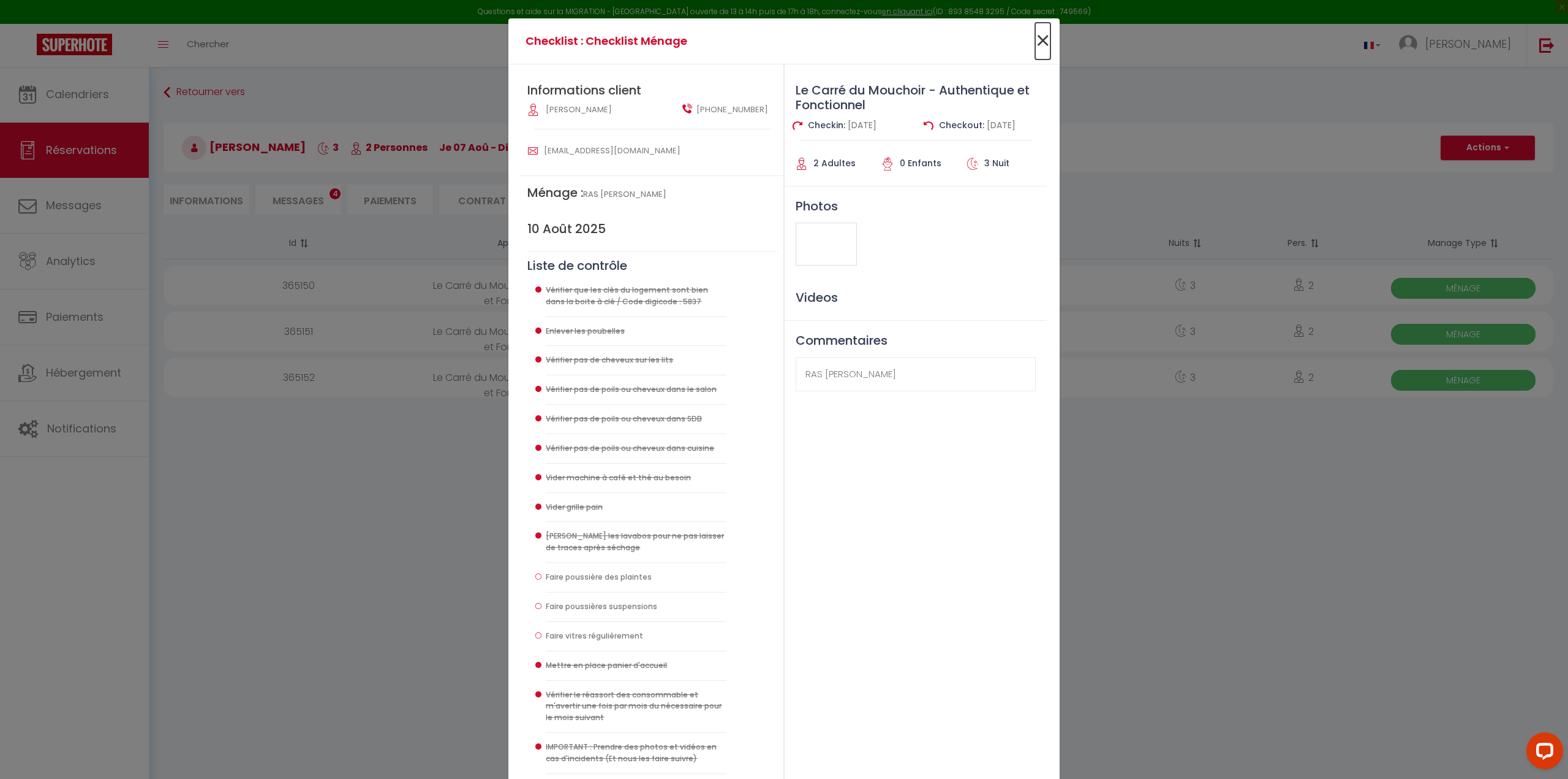
click at [1035, 40] on span "×" at bounding box center [1042, 41] width 15 height 37
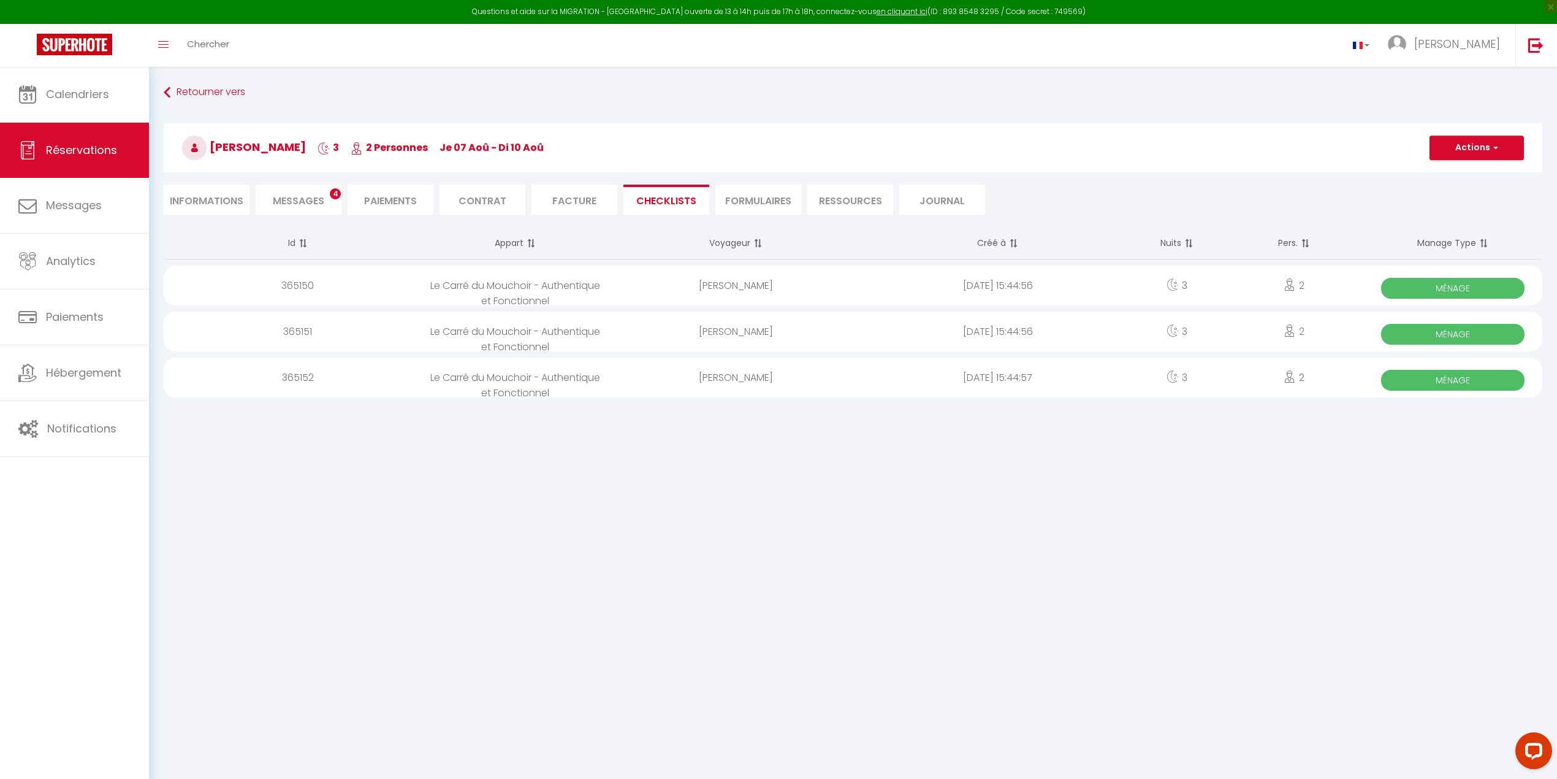
click at [1065, 335] on span "Ménage" at bounding box center [1452, 334] width 143 height 21
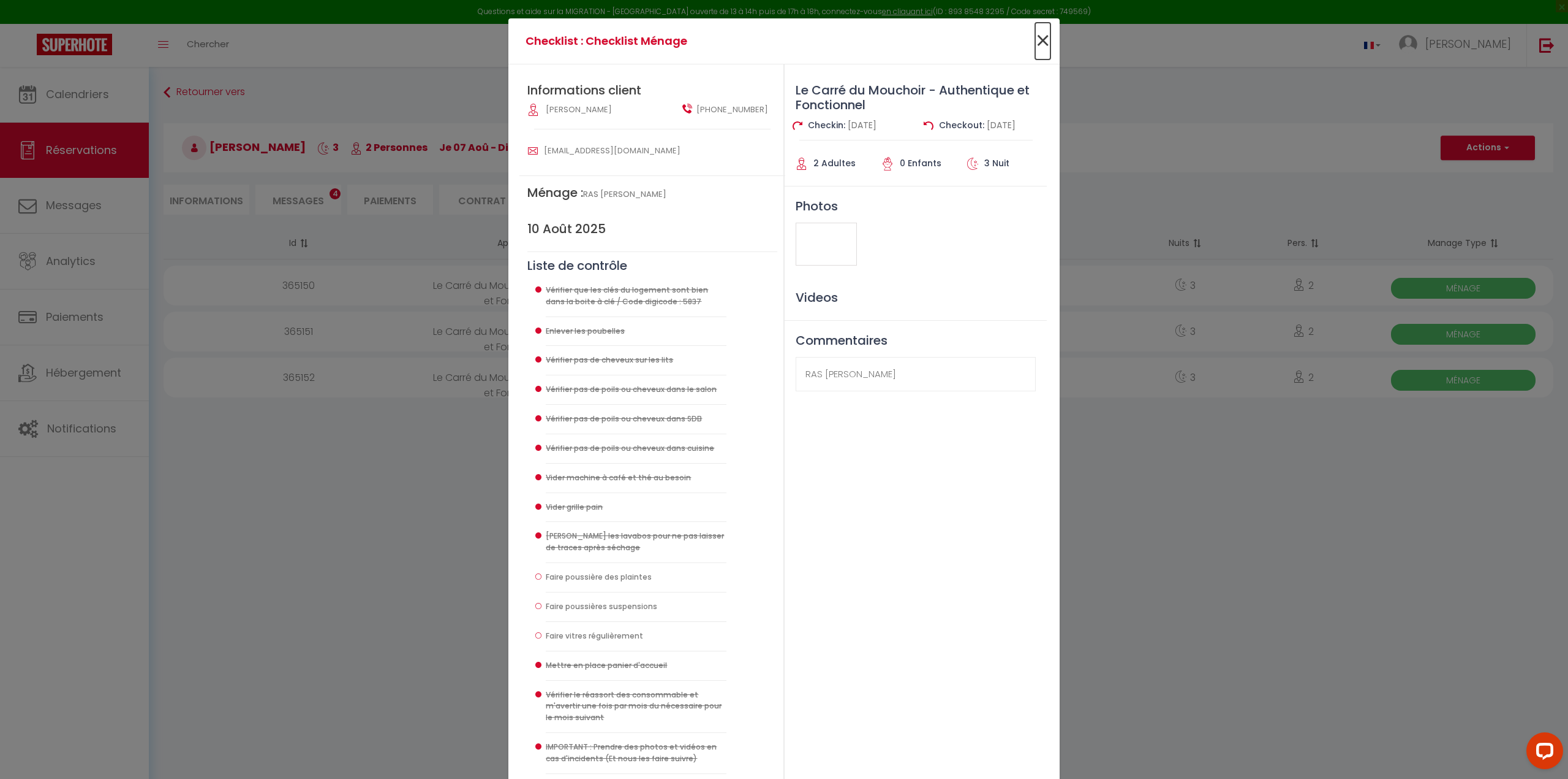
click at [1035, 38] on span "×" at bounding box center [1042, 41] width 15 height 37
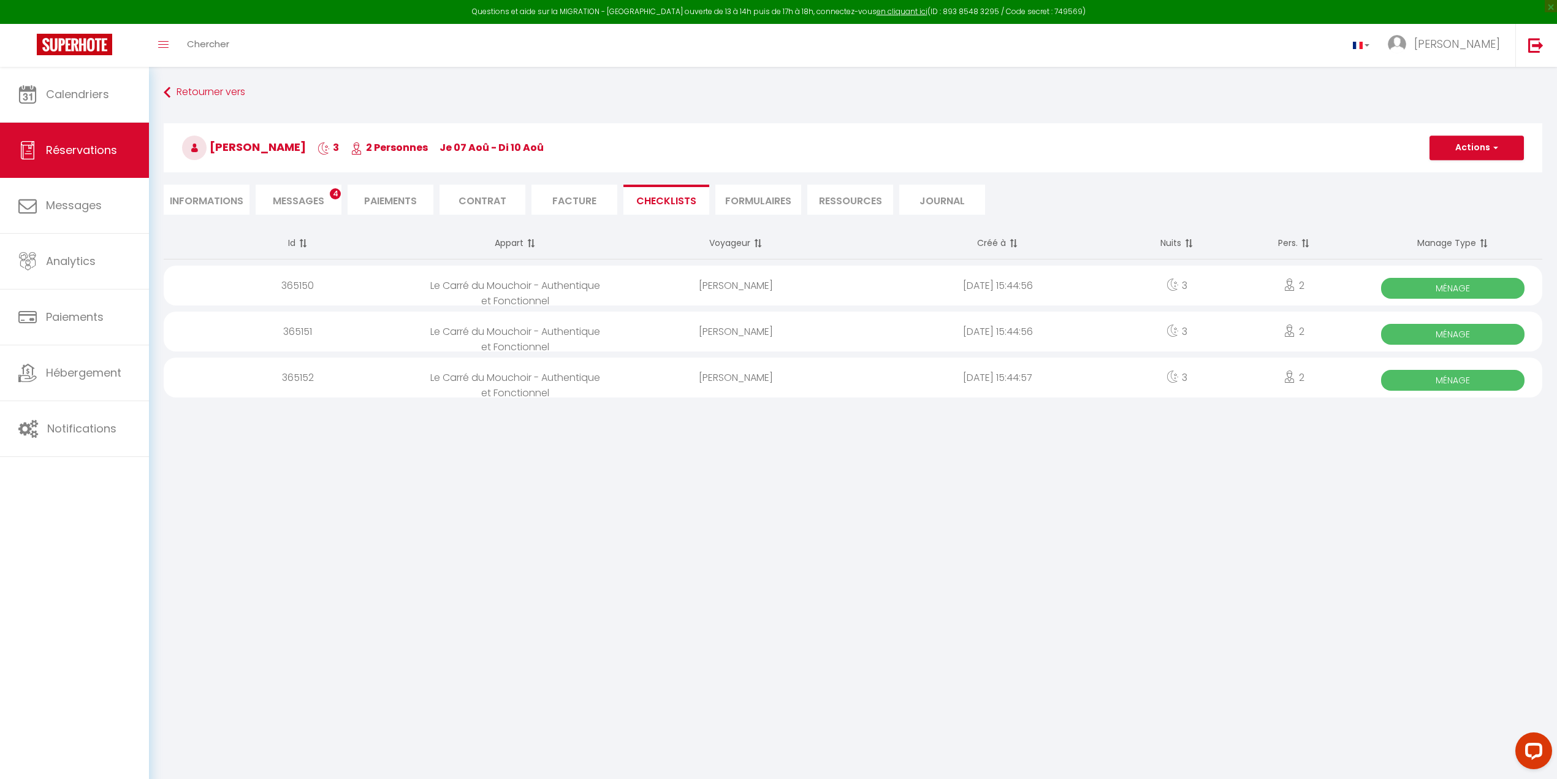
click at [1065, 381] on span "Ménage" at bounding box center [1452, 380] width 143 height 21
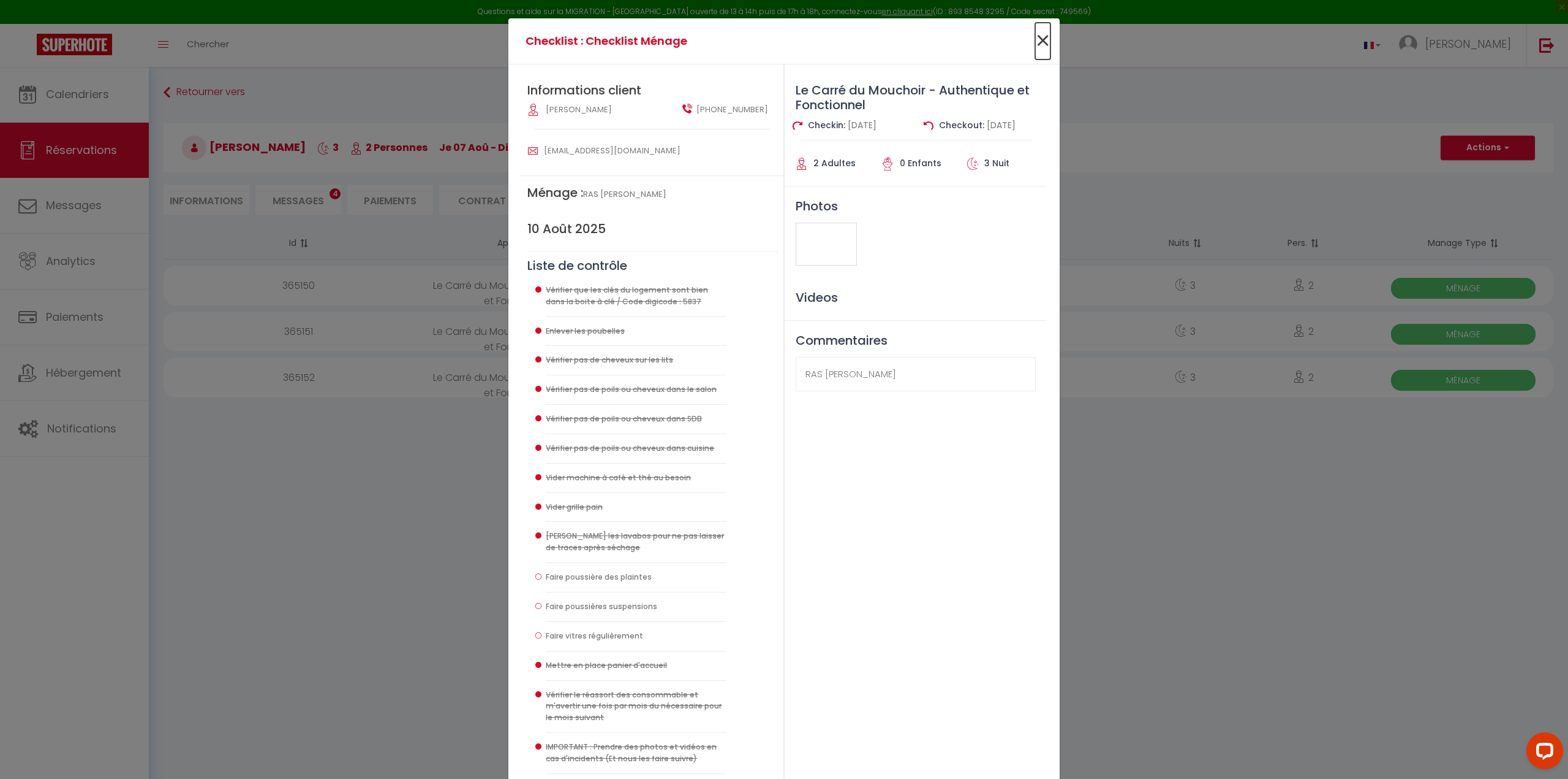
drag, startPoint x: 1039, startPoint y: 39, endPoint x: 1047, endPoint y: 159, distance: 120.3
click at [1039, 42] on span "×" at bounding box center [1042, 41] width 15 height 37
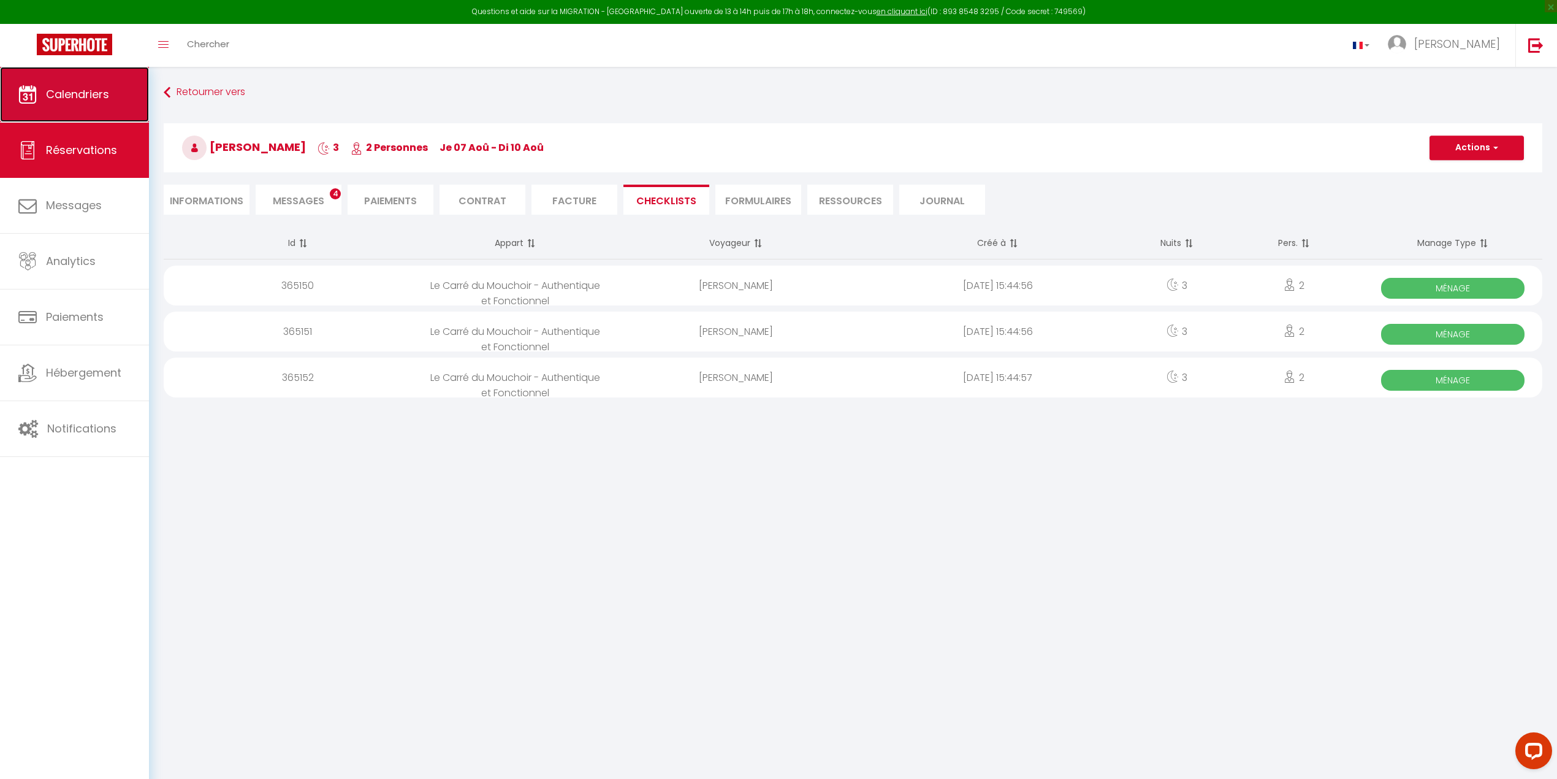
click at [55, 93] on span "Calendriers" at bounding box center [77, 93] width 63 height 15
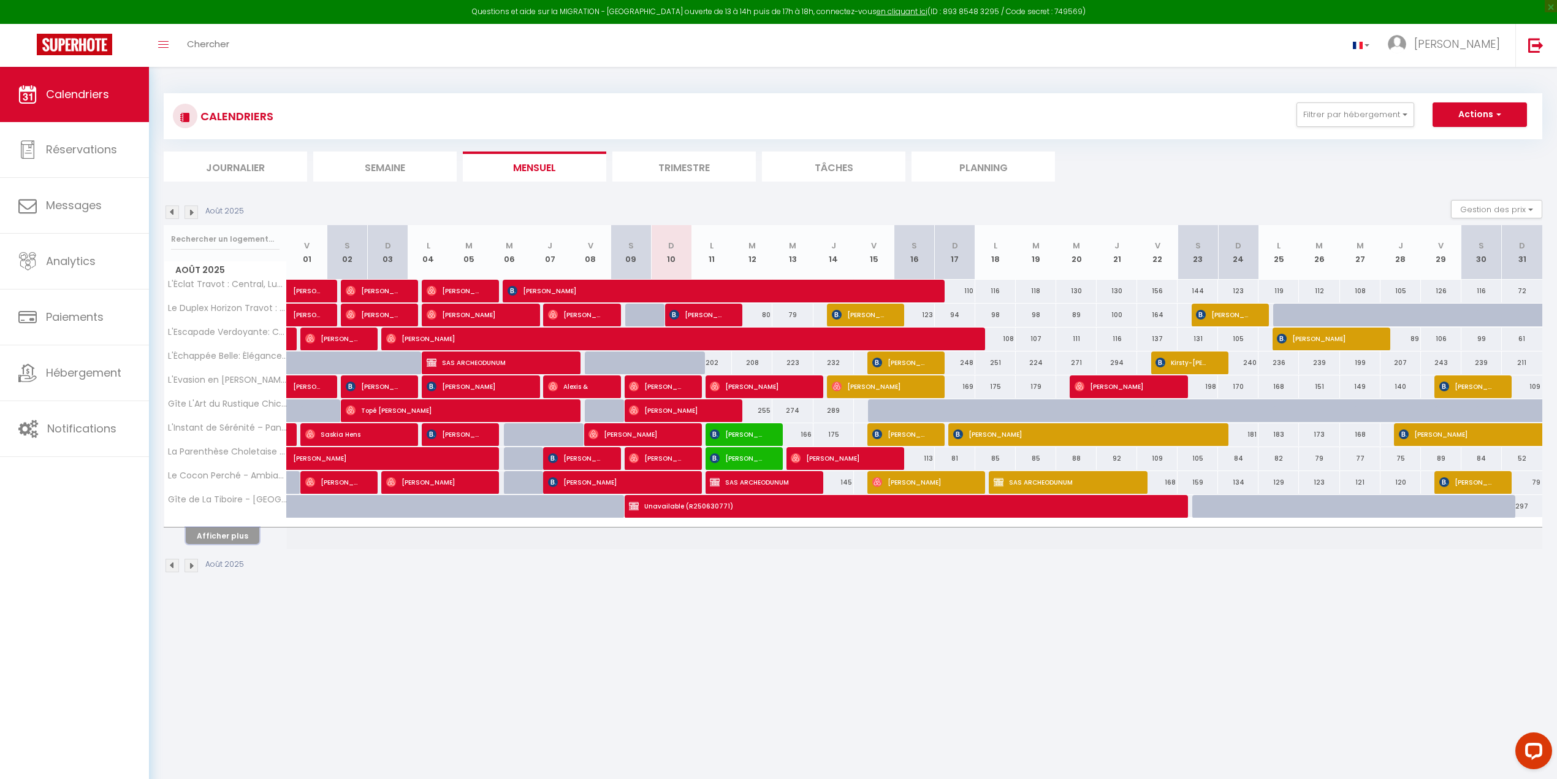
click at [202, 505] on button "Afficher plus" at bounding box center [223, 535] width 74 height 17
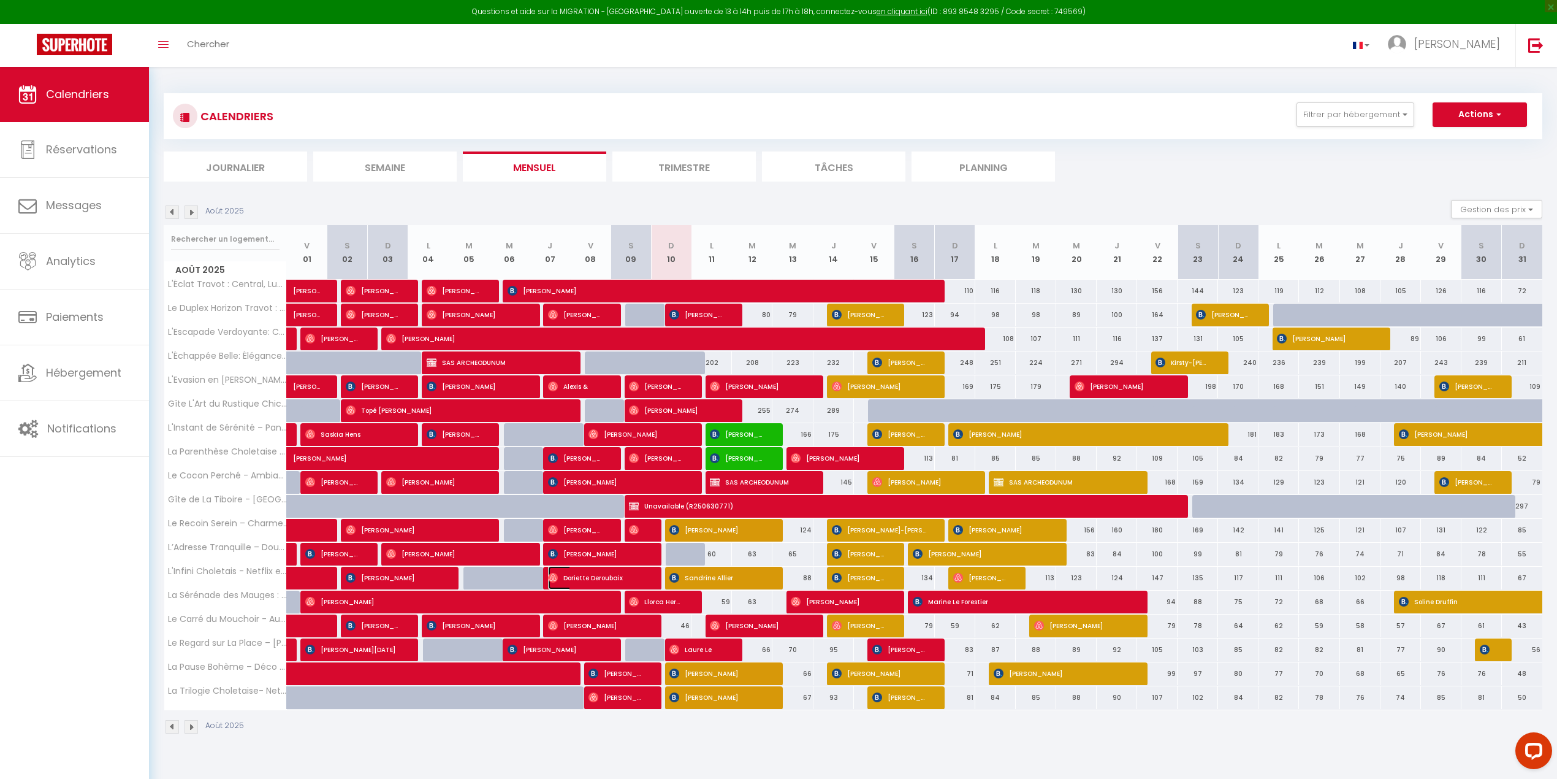
click at [554, 505] on img at bounding box center [553, 578] width 10 height 10
select select "OK"
select select "0"
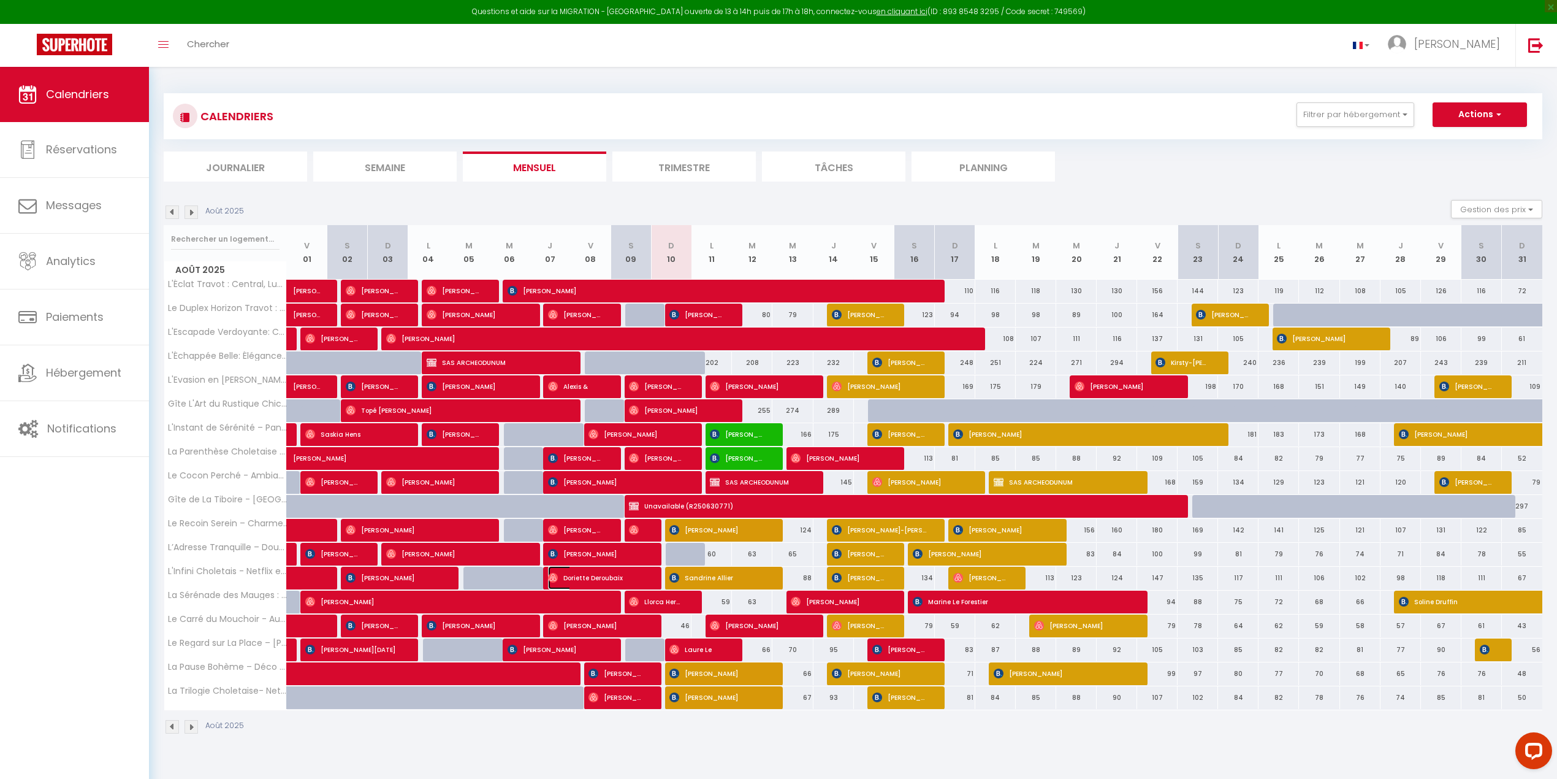
select select "1"
select select
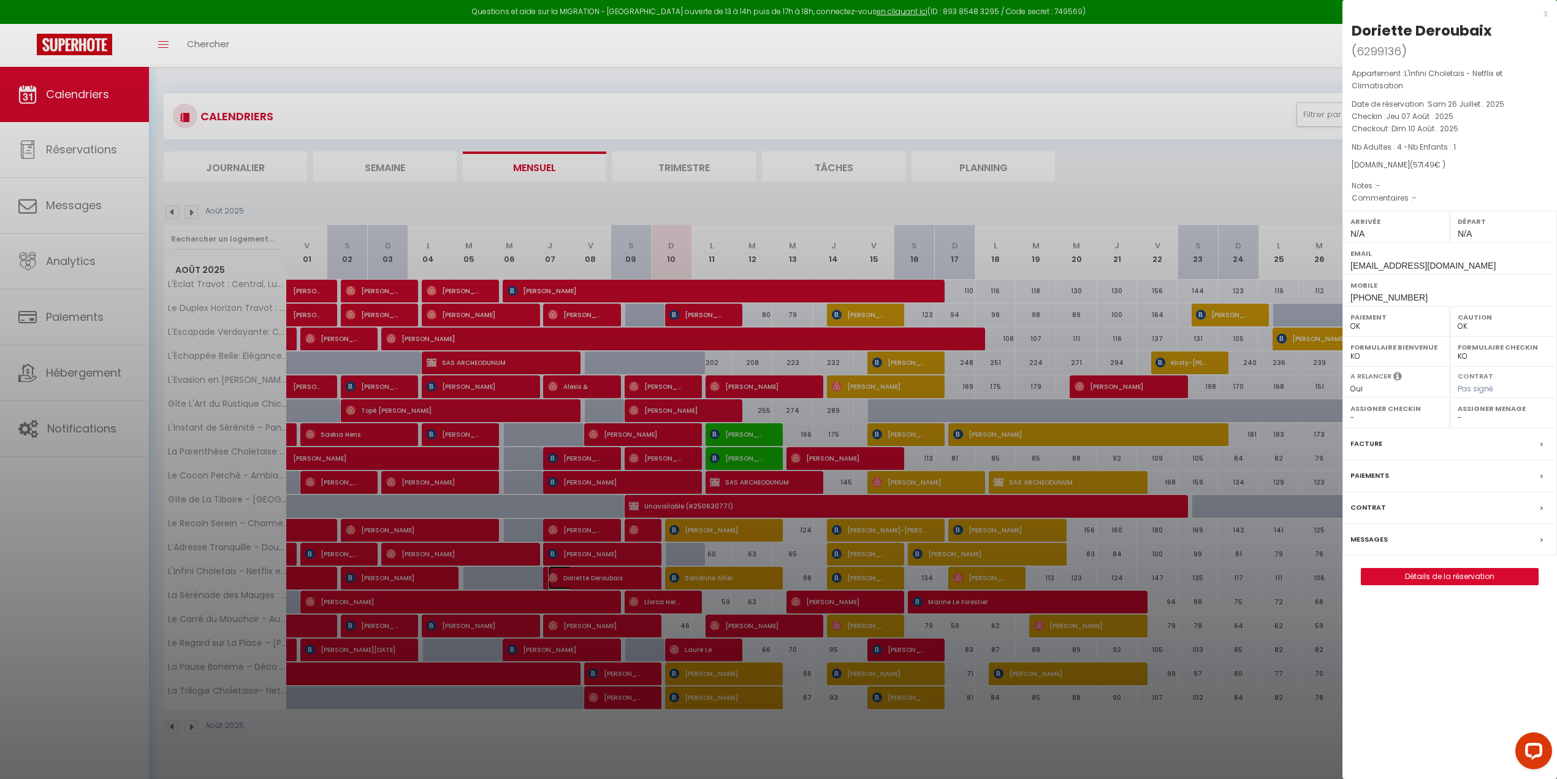
select select "44117"
click at [1065, 505] on link "Détails de la réservation" at bounding box center [1449, 576] width 177 height 16
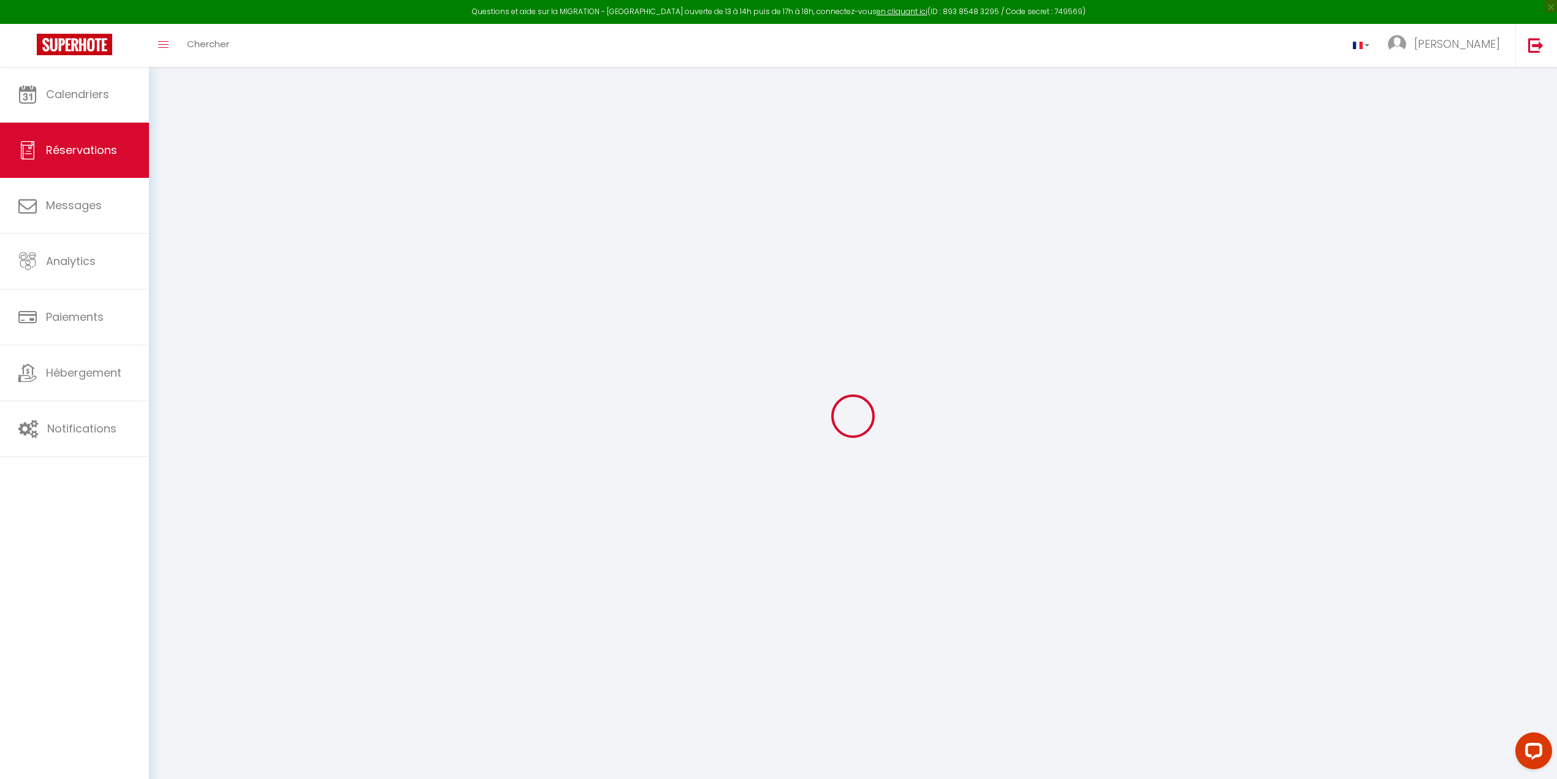
type input "Doriette"
type input "Deroubaix"
type input "[EMAIL_ADDRESS][DOMAIN_NAME]"
type input "[PHONE_NUMBER]"
select select
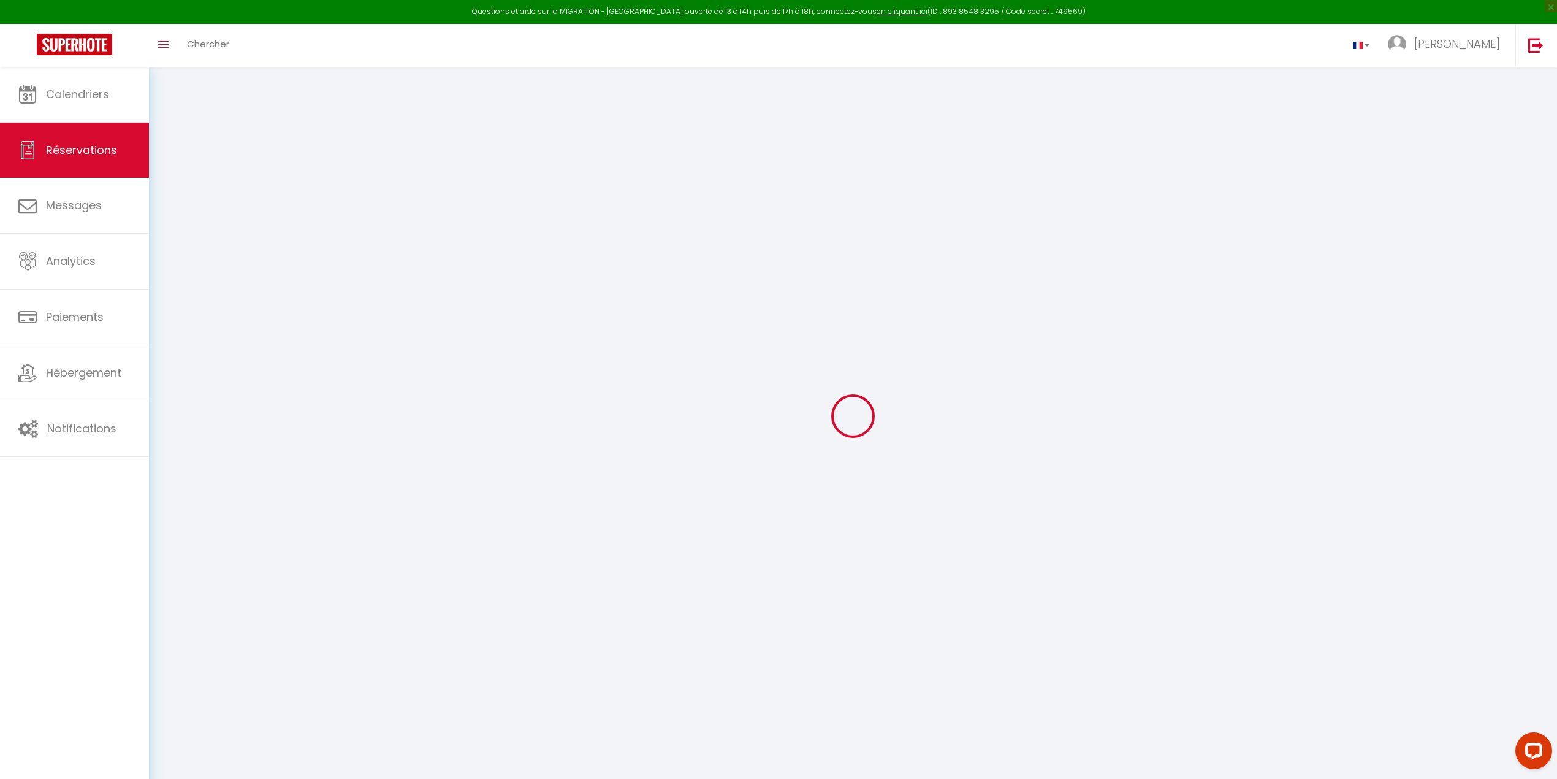
type input "20.14"
select select "67979"
select select "1"
select select
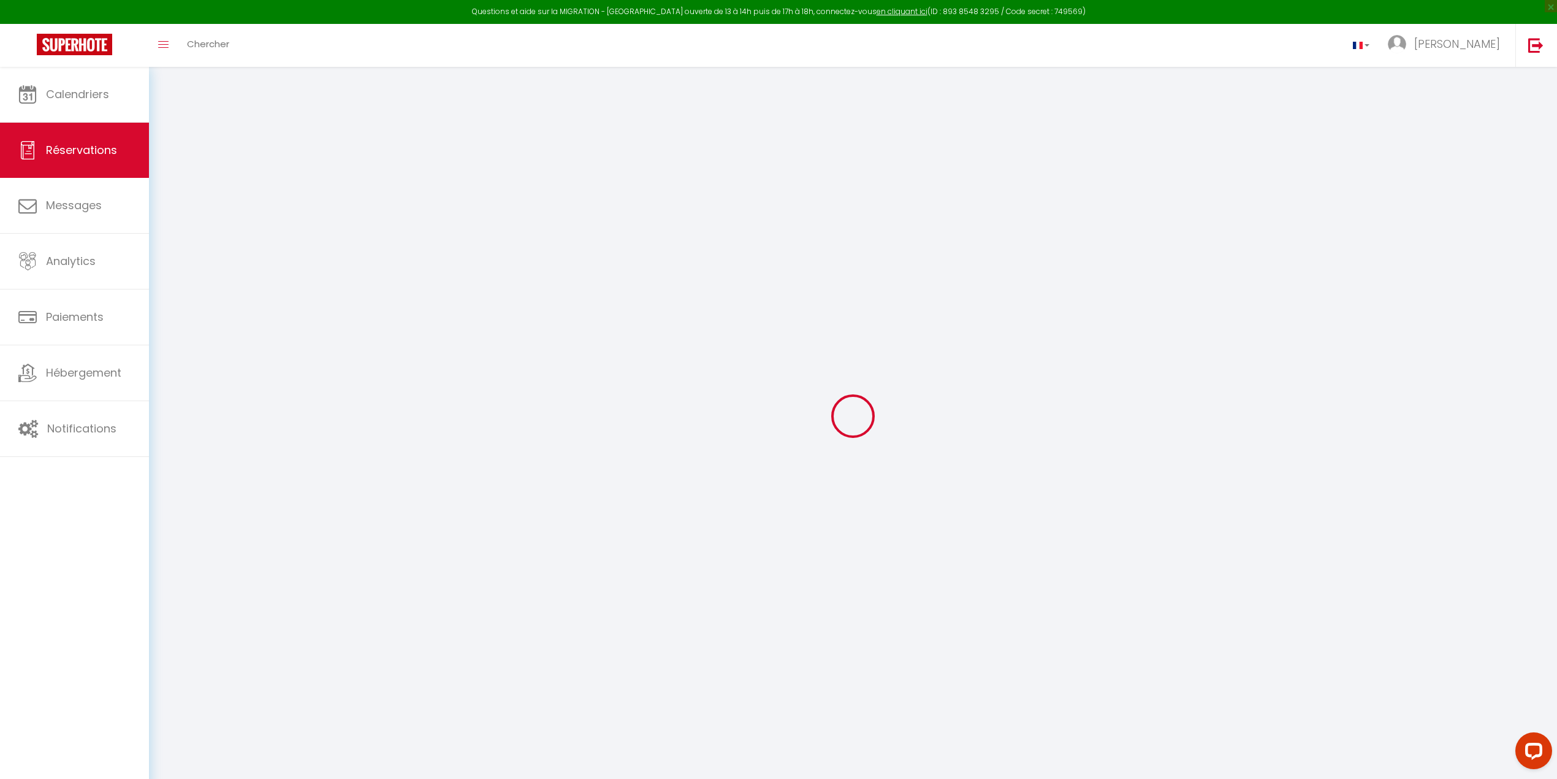
type input "4"
type input "1"
select select "12"
select select
type input "507.31"
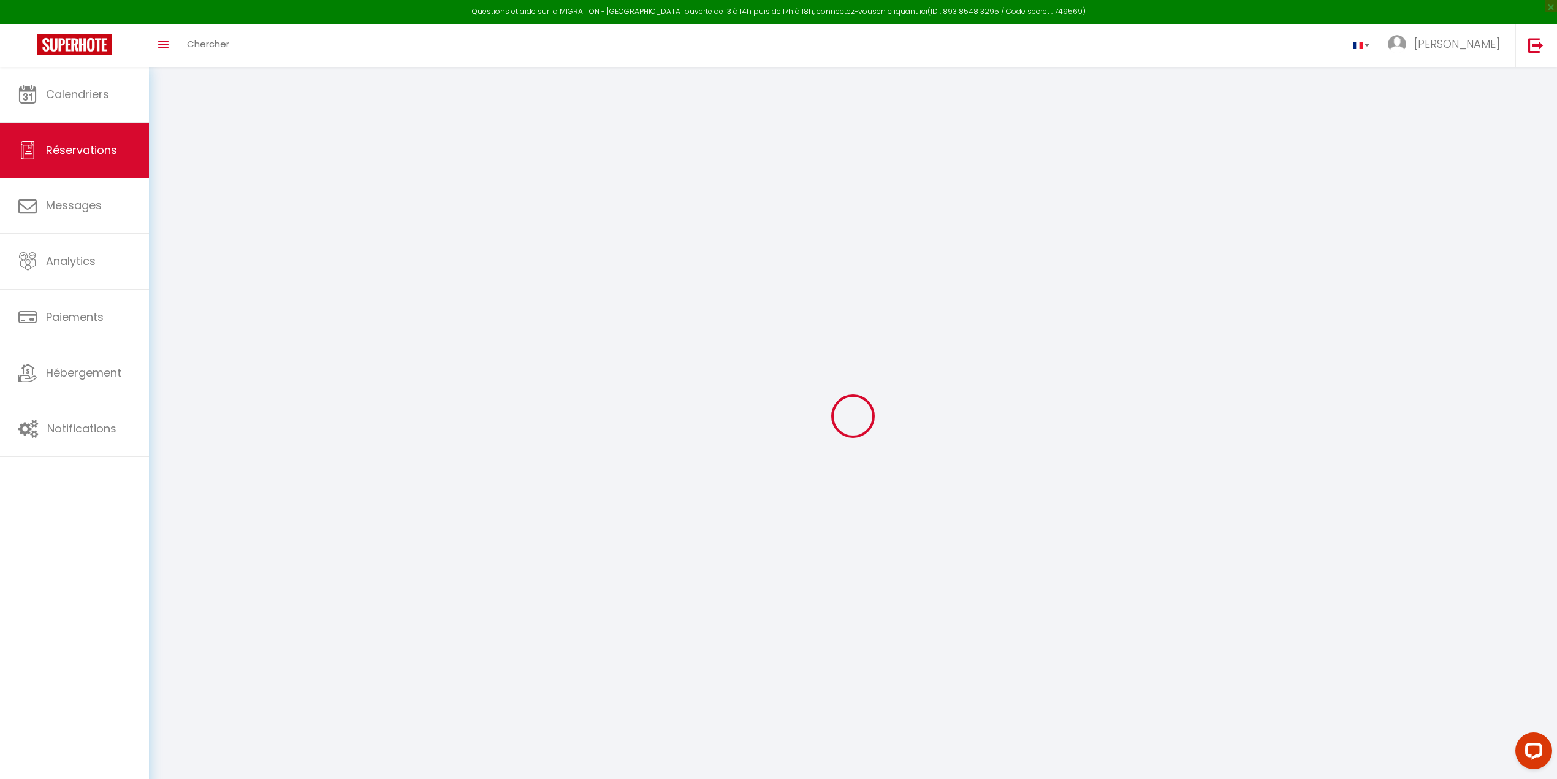
checkbox input "false"
select select "1"
type input "0"
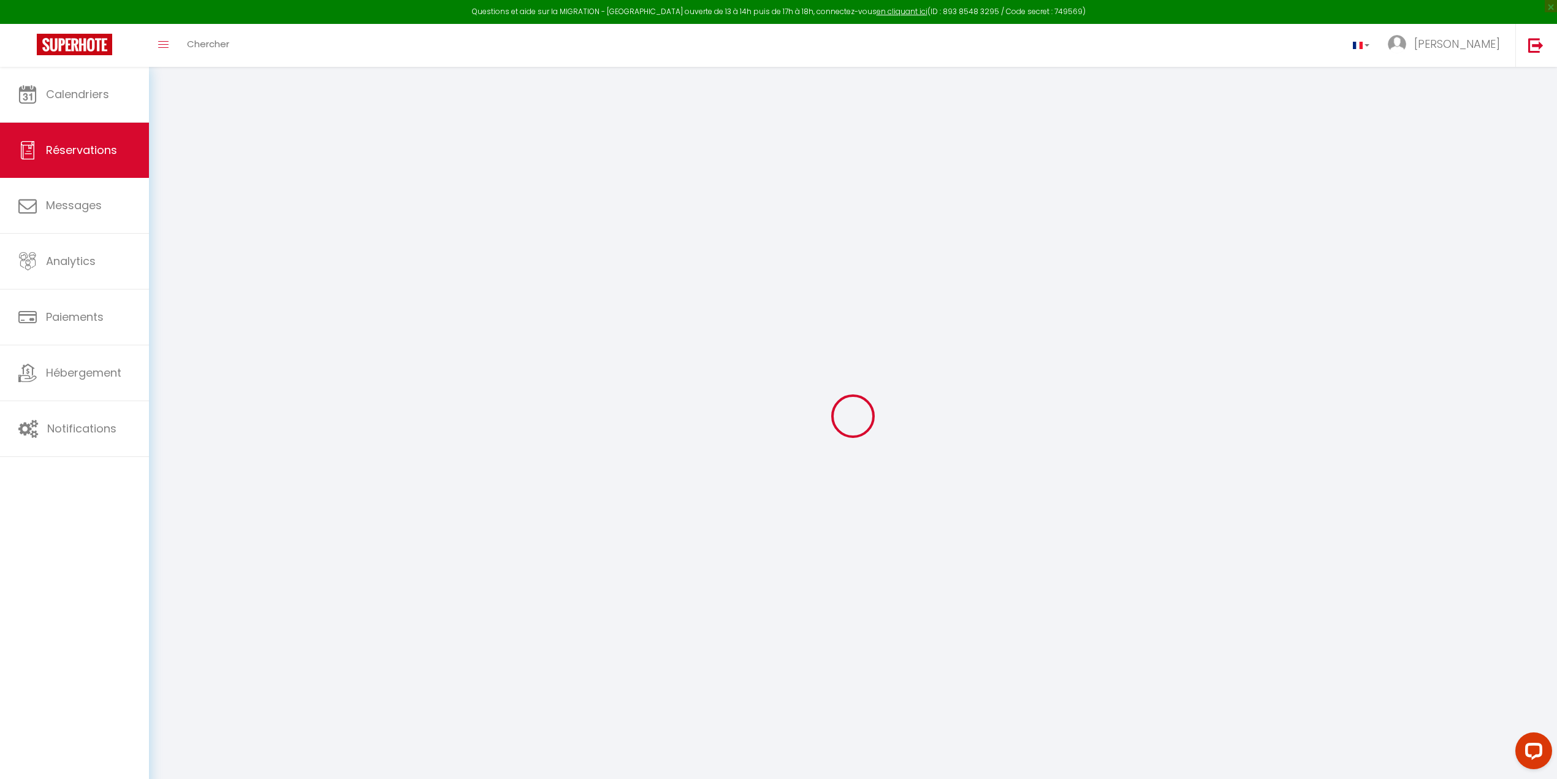
select select
select select "15"
checkbox input "false"
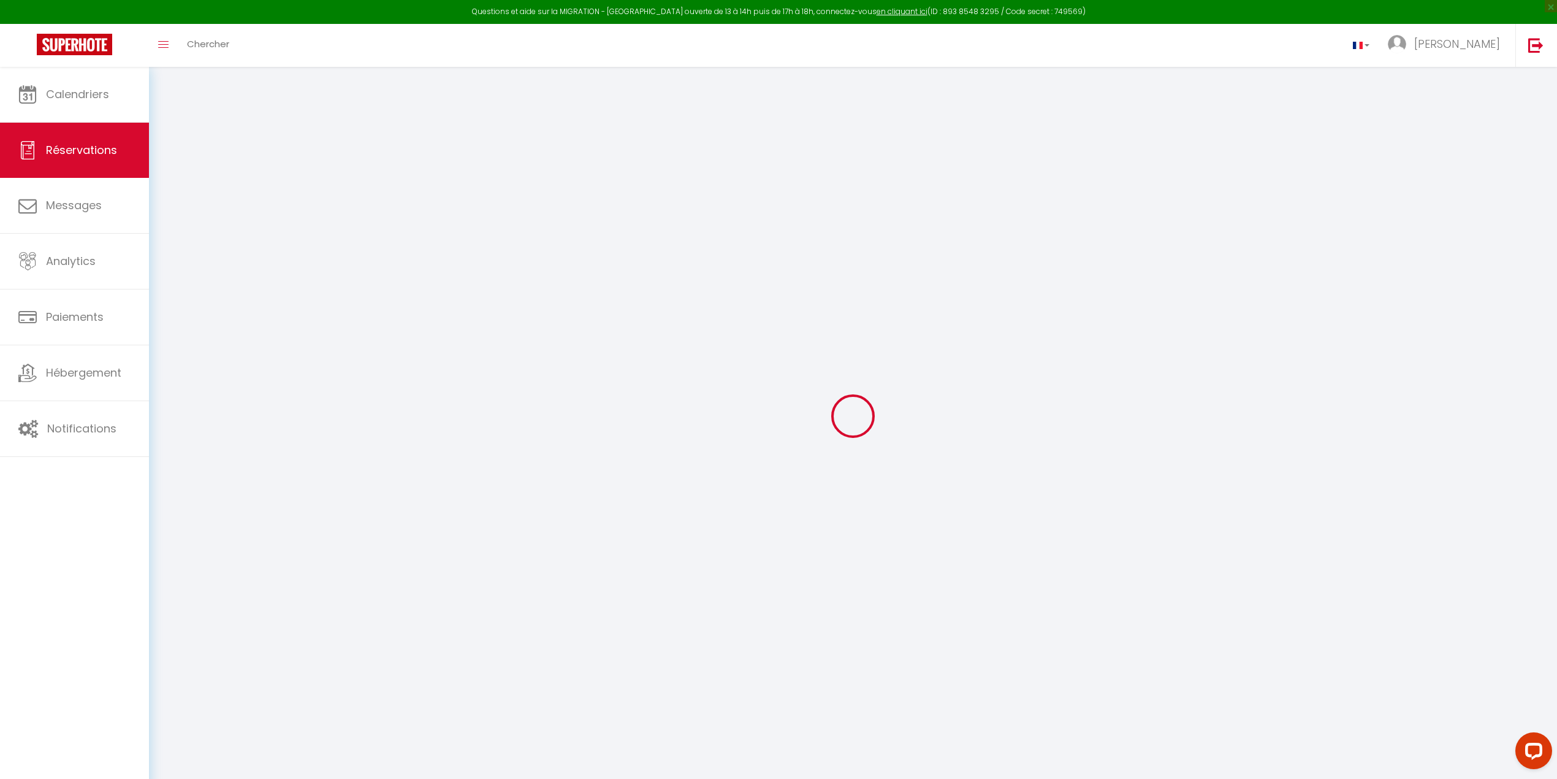
select select
checkbox input "false"
select select
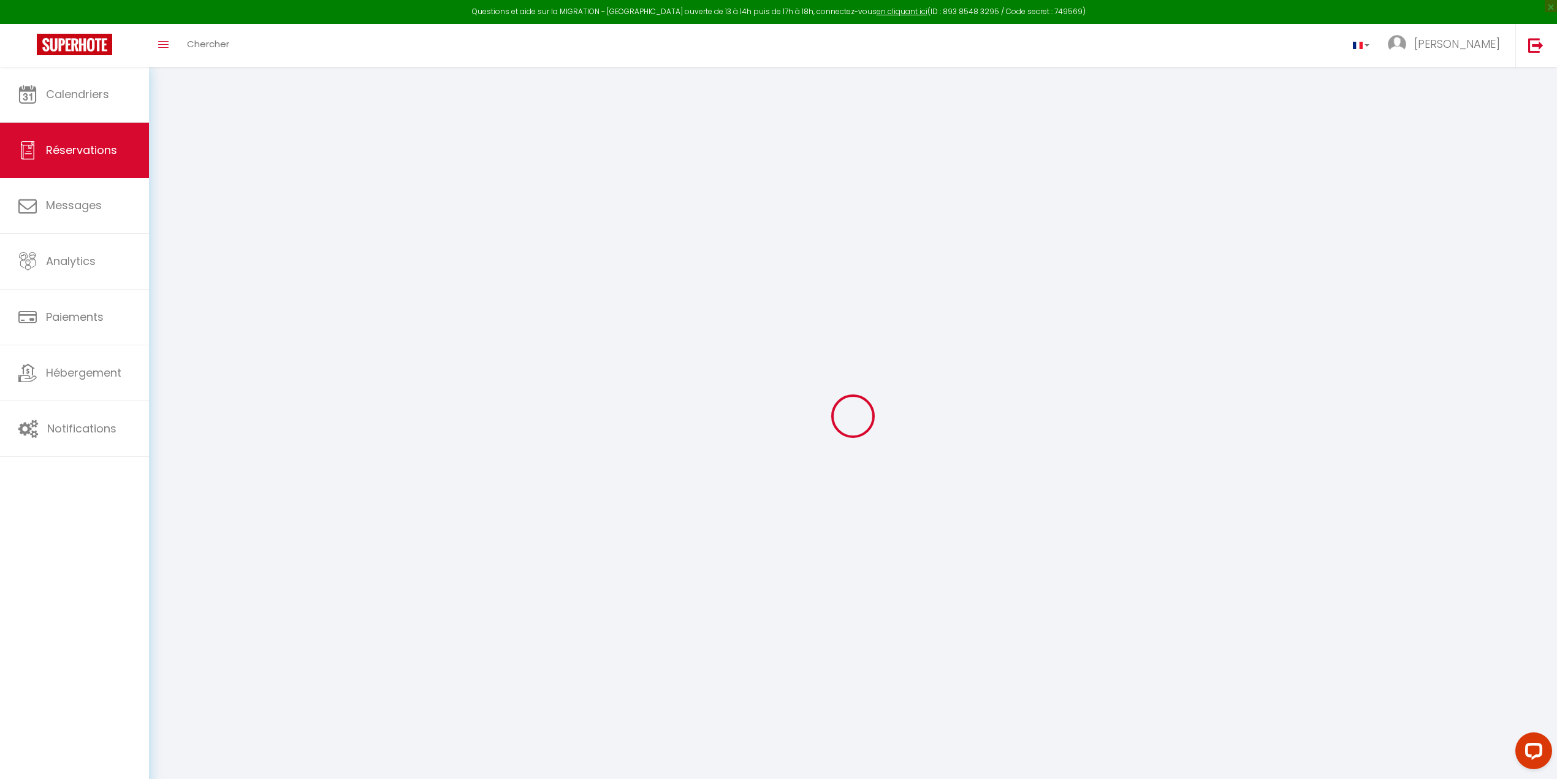
select select
checkbox input "false"
select select
type input "52"
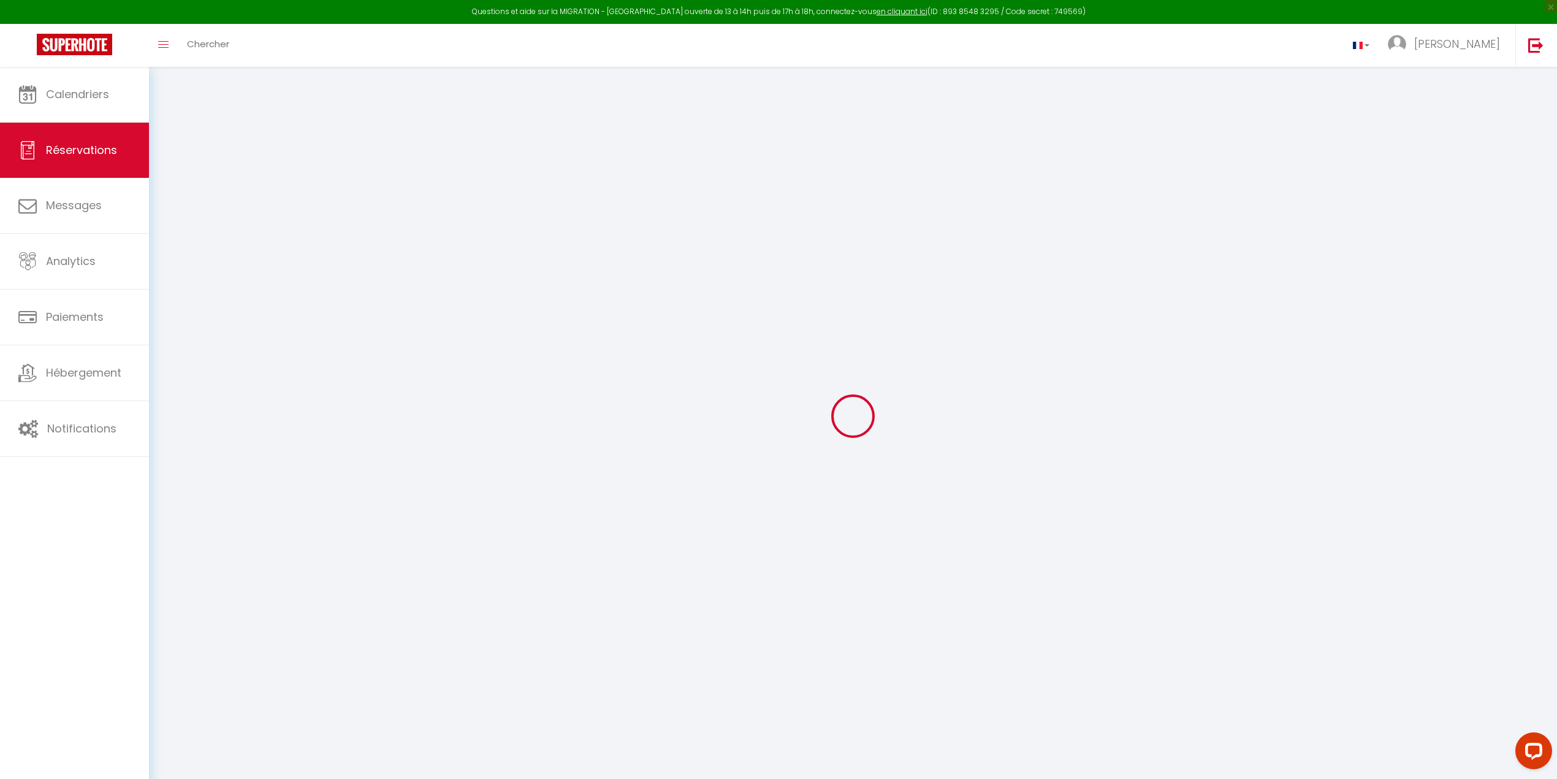
type input "12.18"
select select
checkbox input "false"
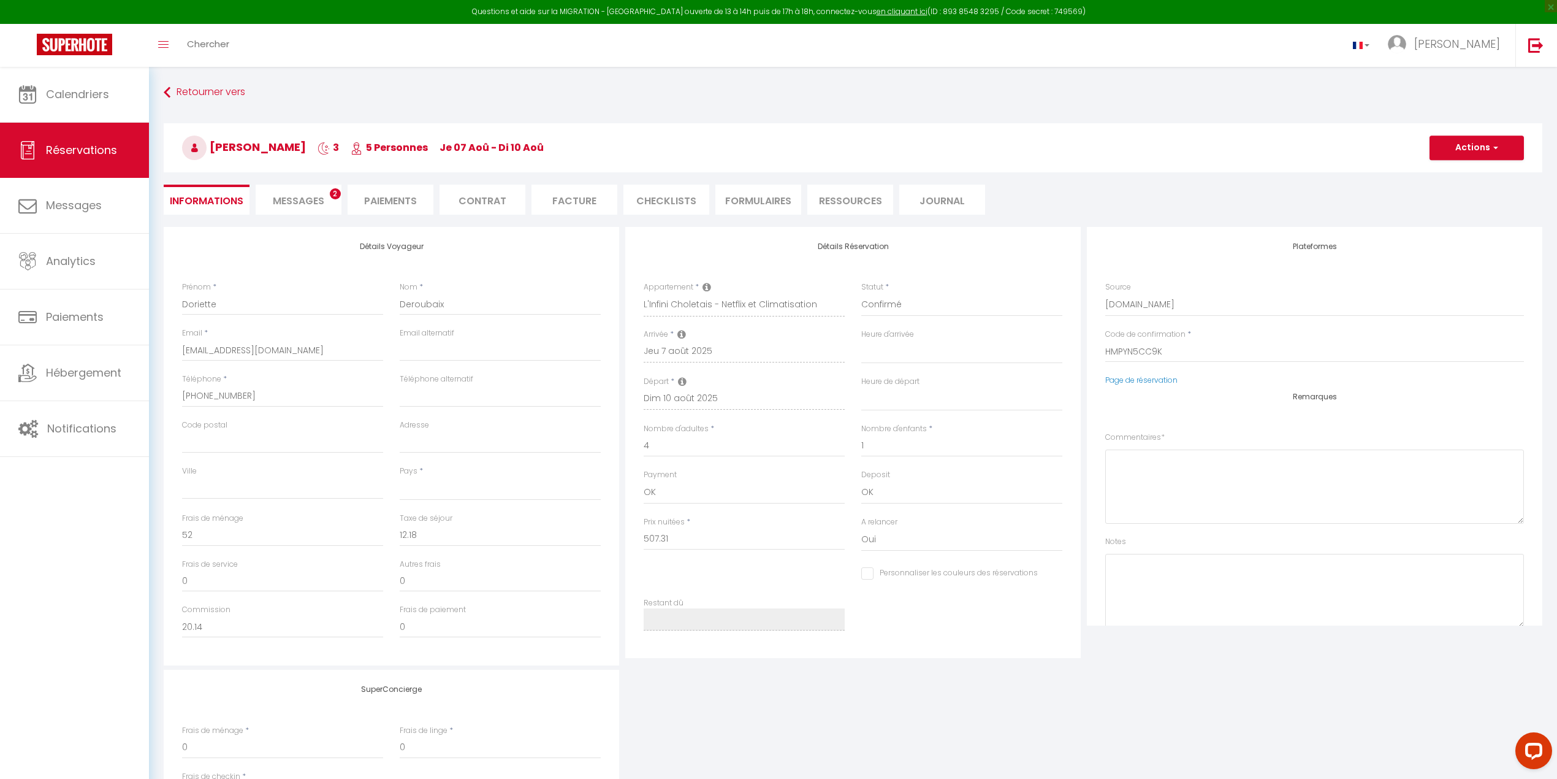
select select
checkbox input "false"
select select
click at [666, 205] on li "CHECKLISTS" at bounding box center [666, 200] width 86 height 30
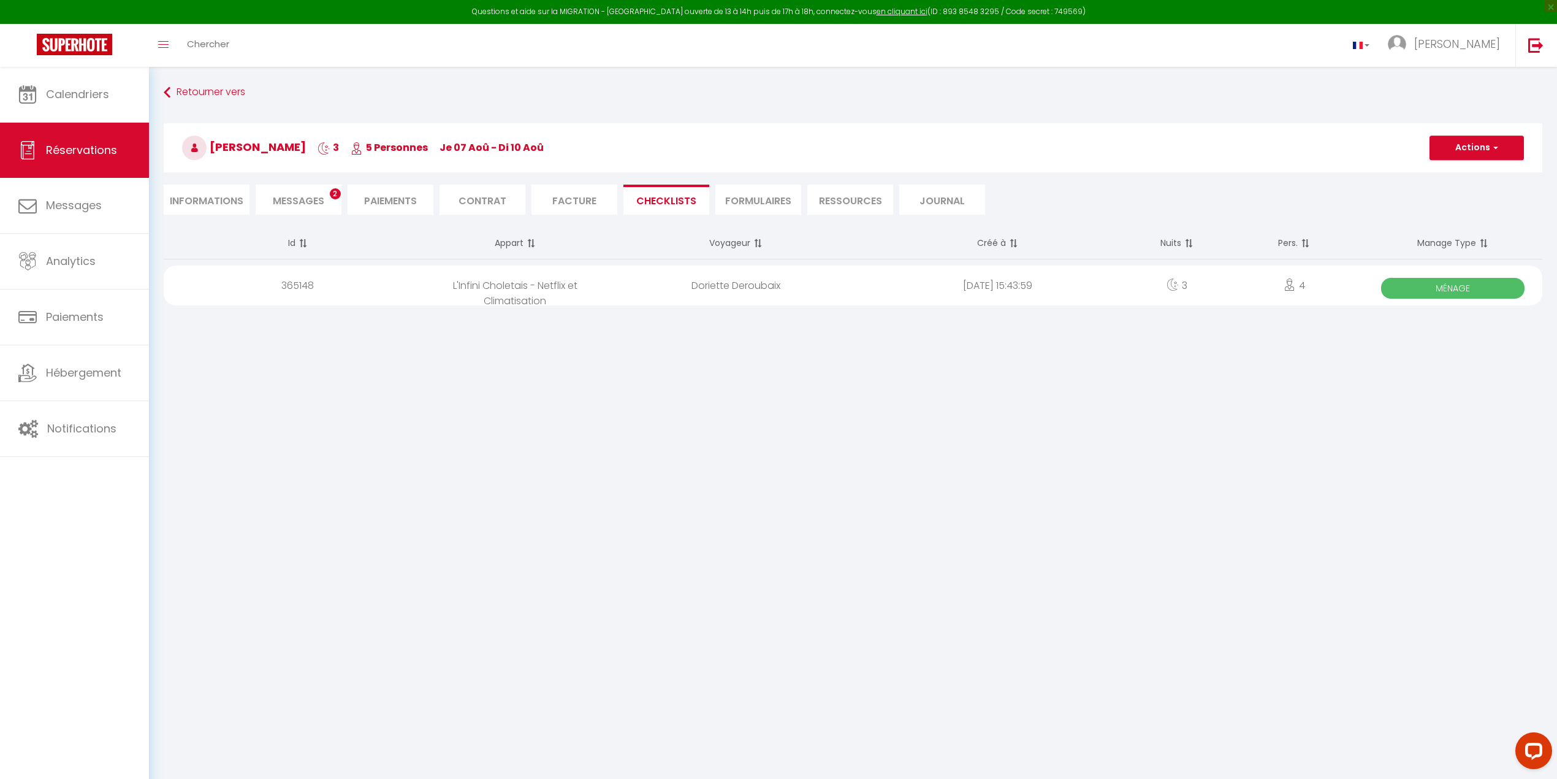
click at [1065, 290] on span "Ménage" at bounding box center [1452, 288] width 143 height 21
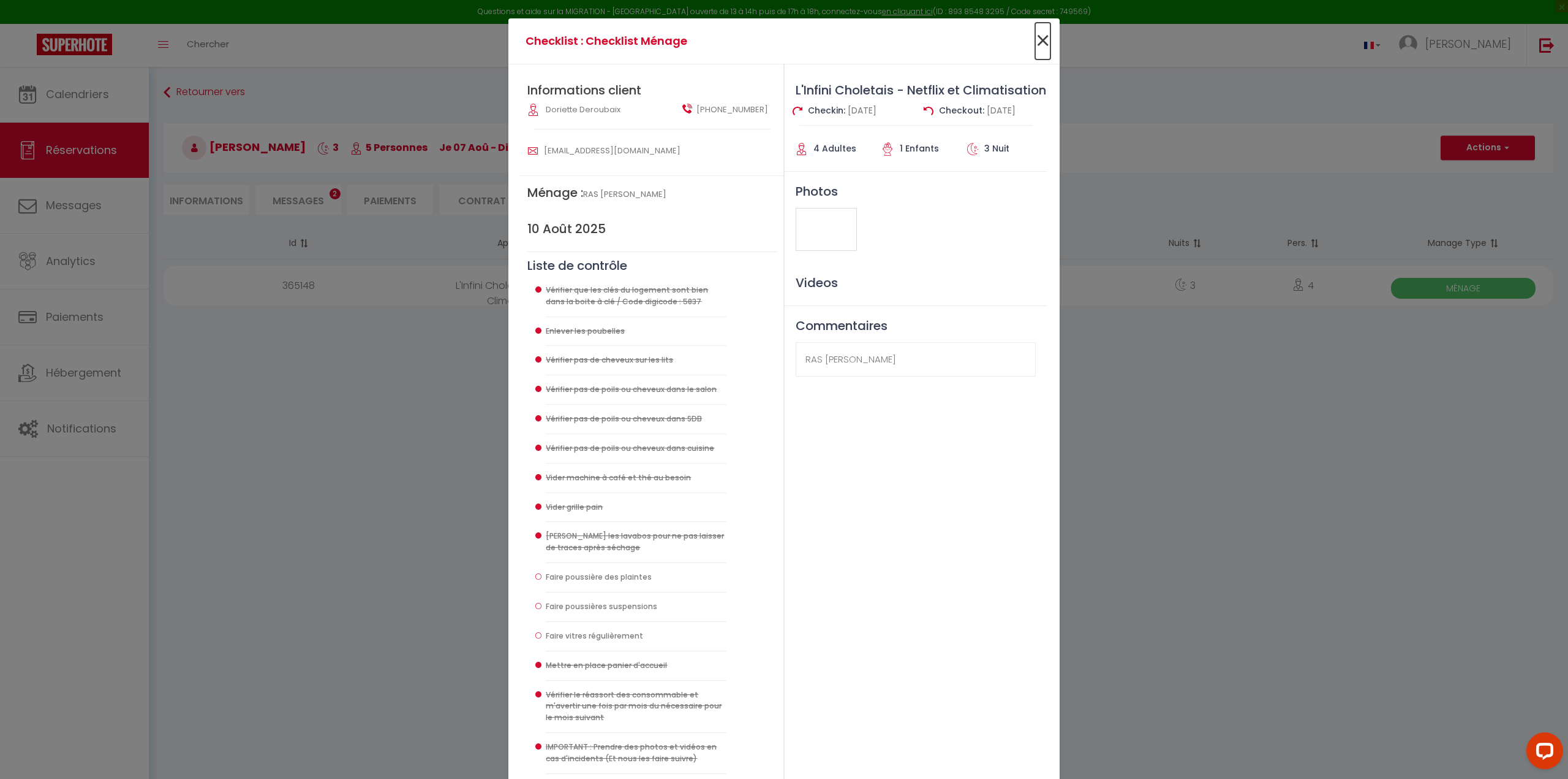
click at [1040, 38] on span "×" at bounding box center [1042, 41] width 15 height 37
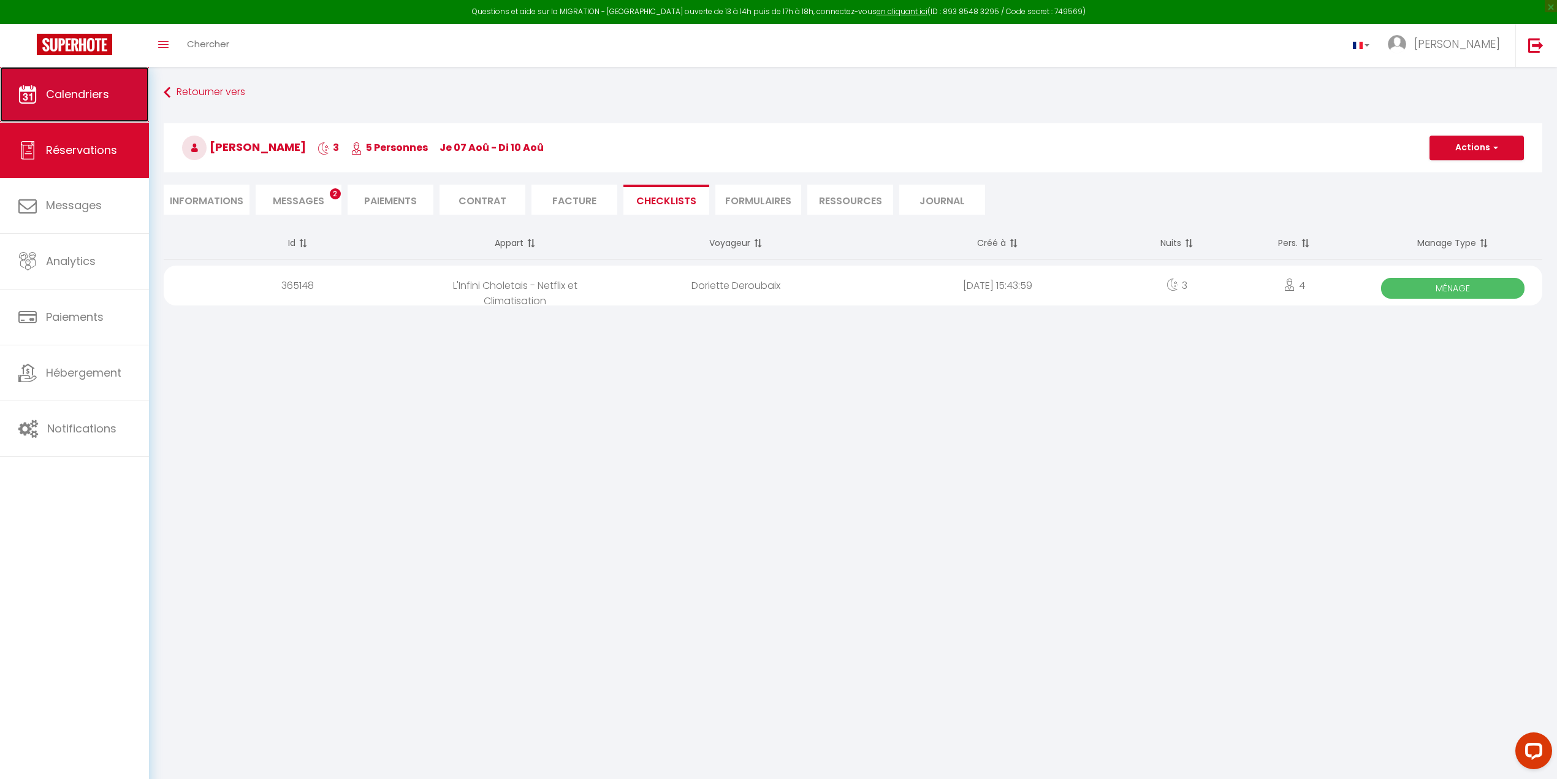
click at [69, 97] on span "Calendriers" at bounding box center [77, 93] width 63 height 15
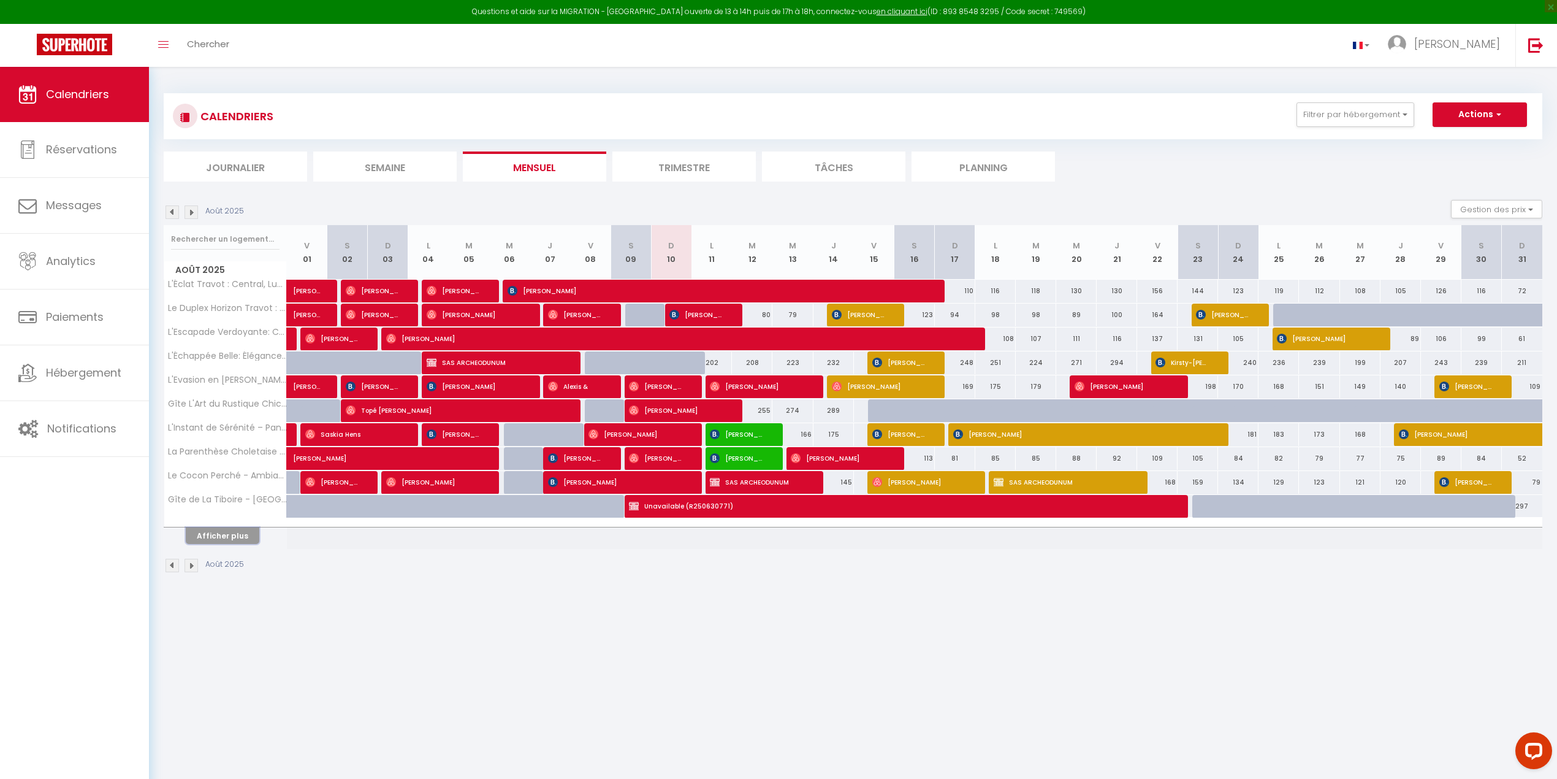
click at [227, 505] on button "Afficher plus" at bounding box center [223, 535] width 74 height 17
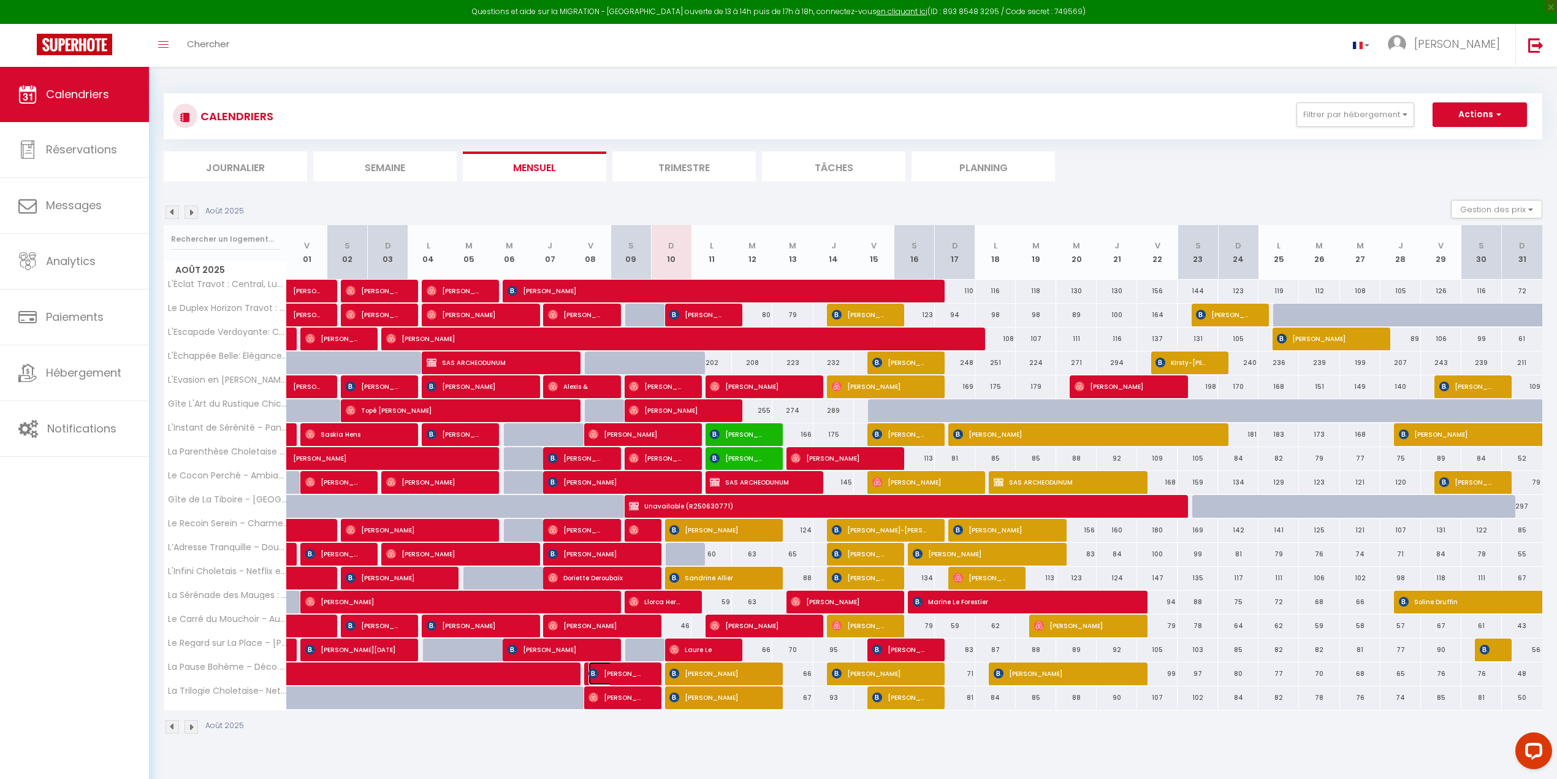
click at [600, 505] on span "[PERSON_NAME]" at bounding box center [615, 672] width 54 height 23
select select "OK"
select select "0"
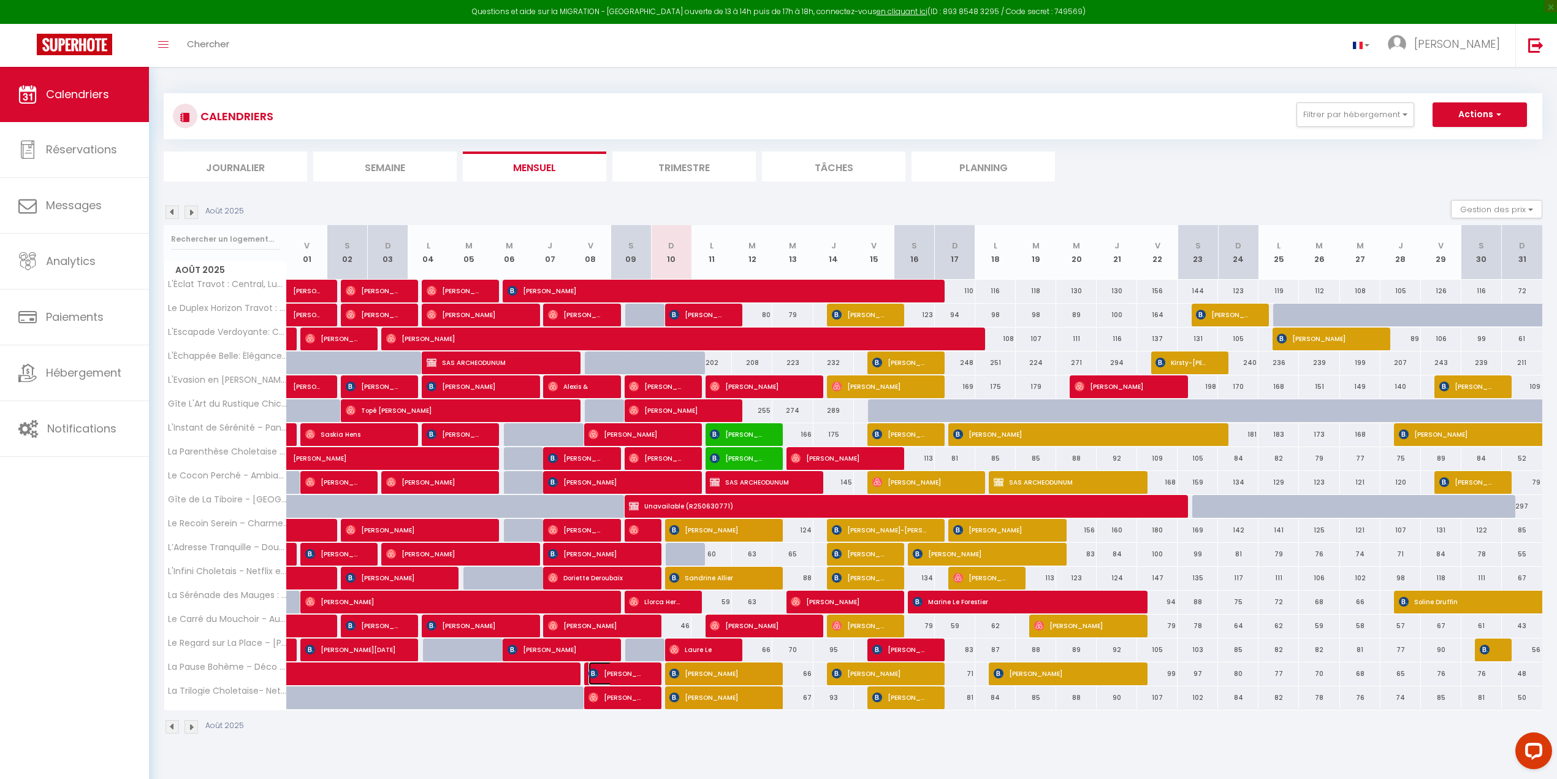
select select "1"
select select
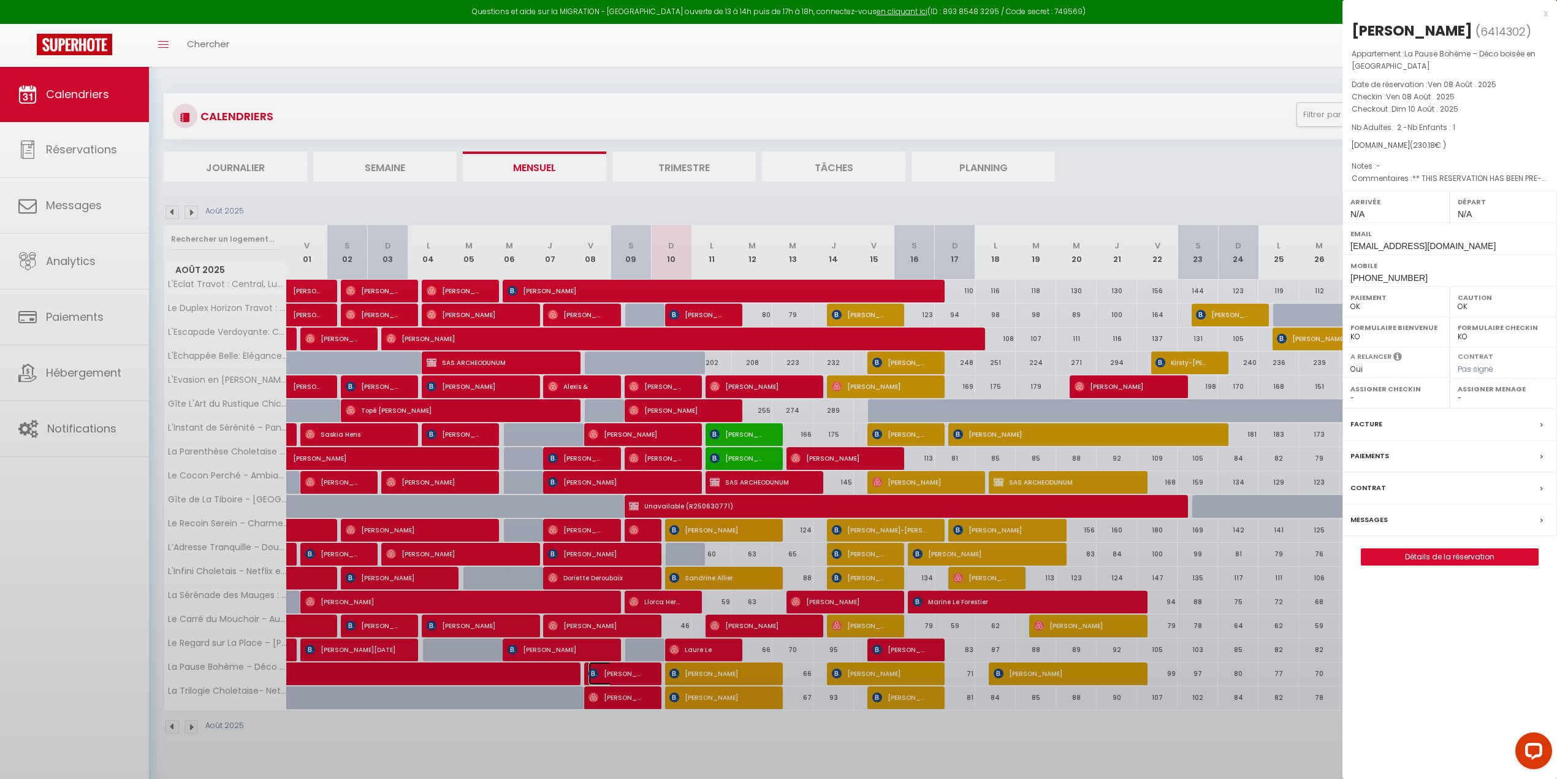
select select "47392"
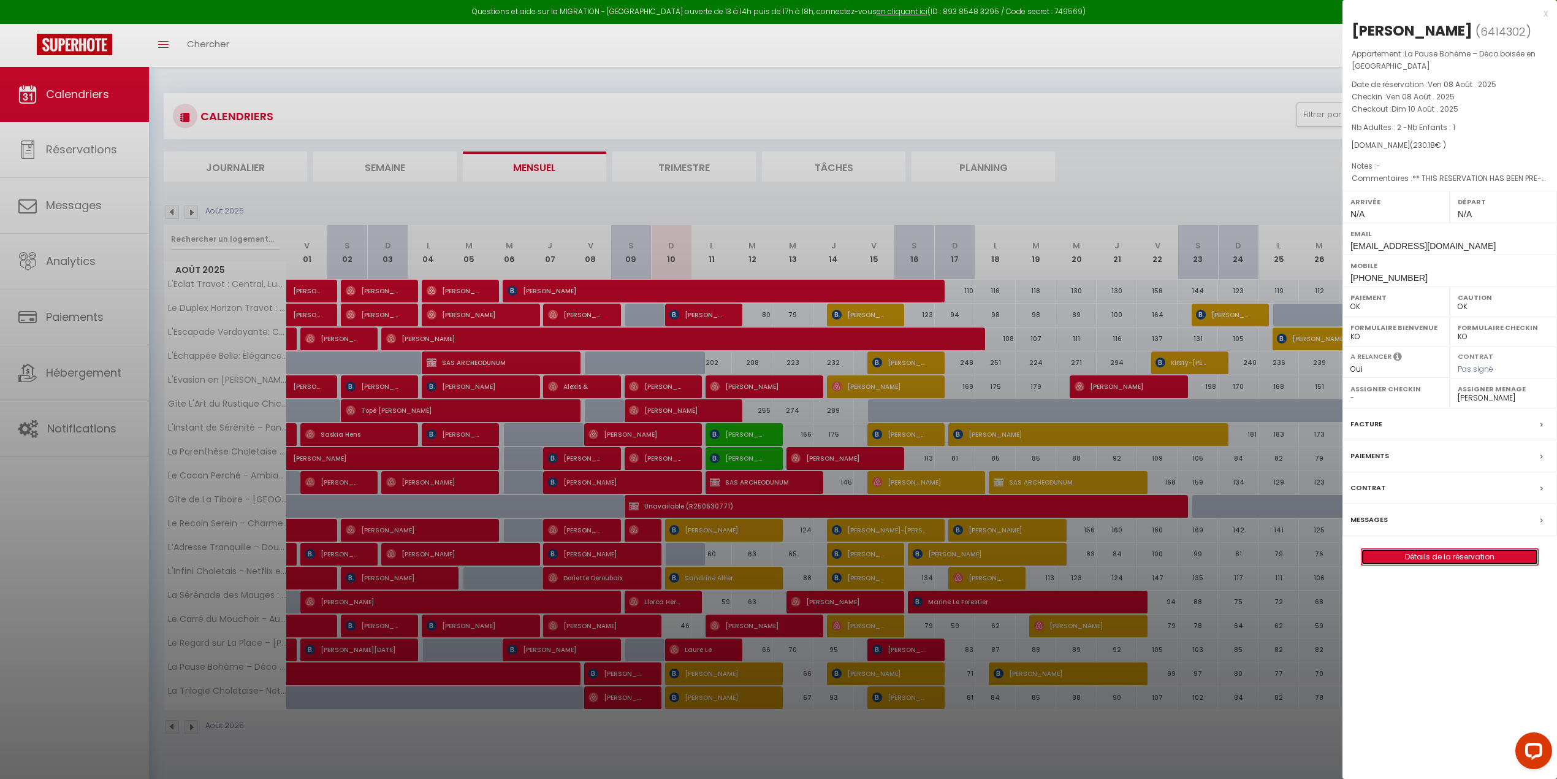
click at [1065, 505] on link "Détails de la réservation" at bounding box center [1449, 557] width 177 height 16
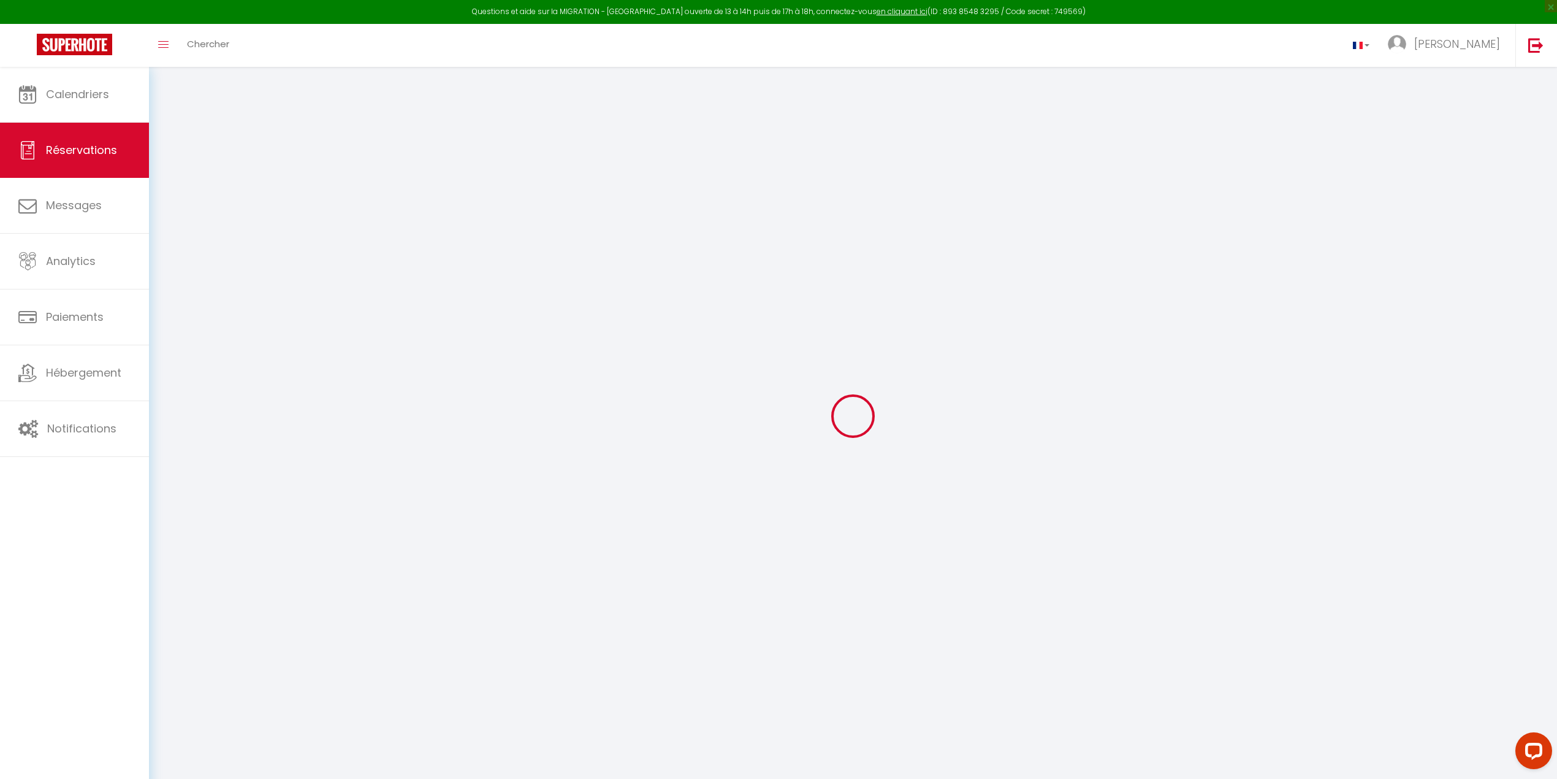
select select
checkbox input "false"
type textarea "** THIS RESERVATION HAS BEEN PRE-PAID ** Approximate time of arrival: between 1…"
type input "34"
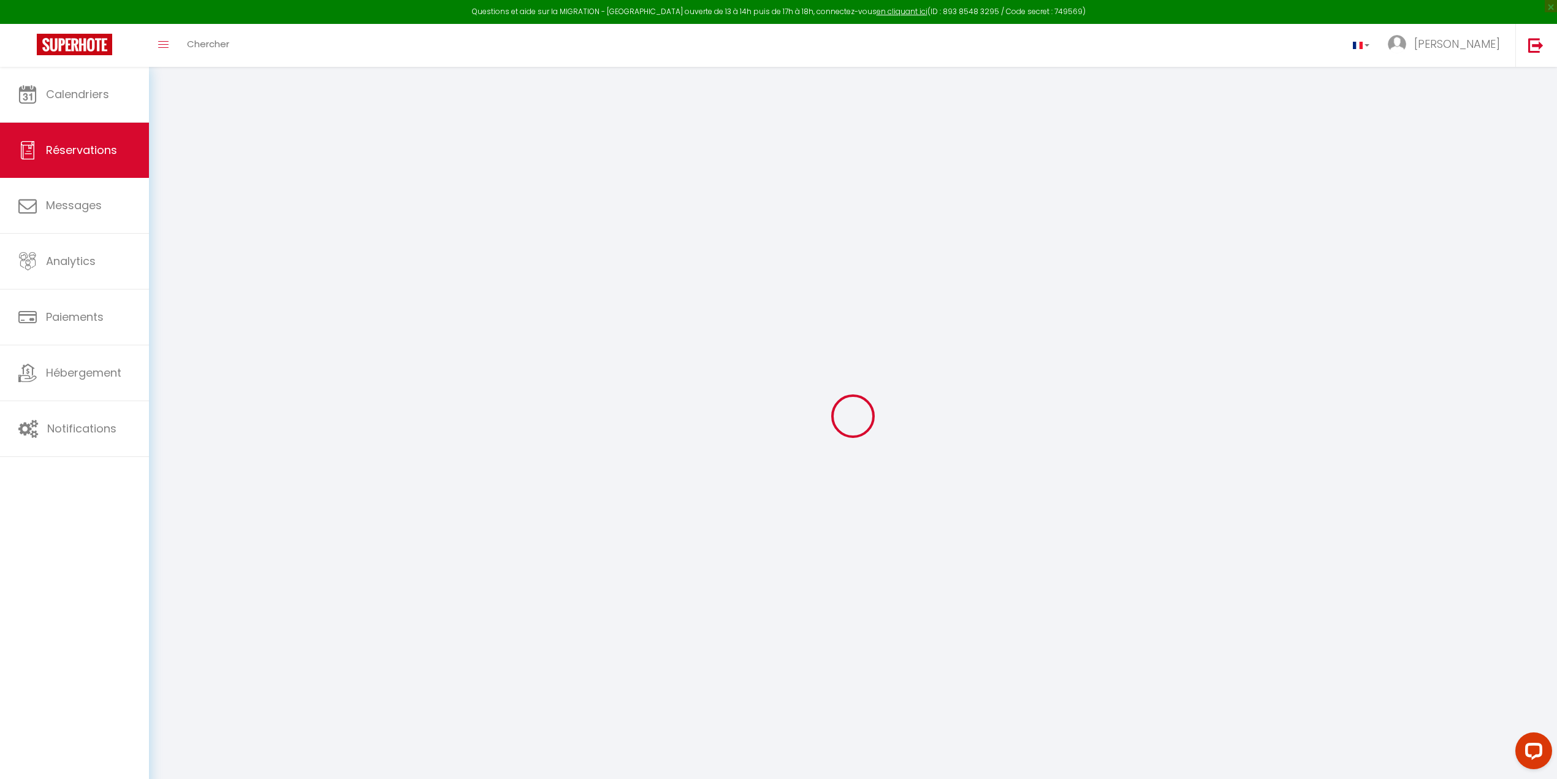
select select
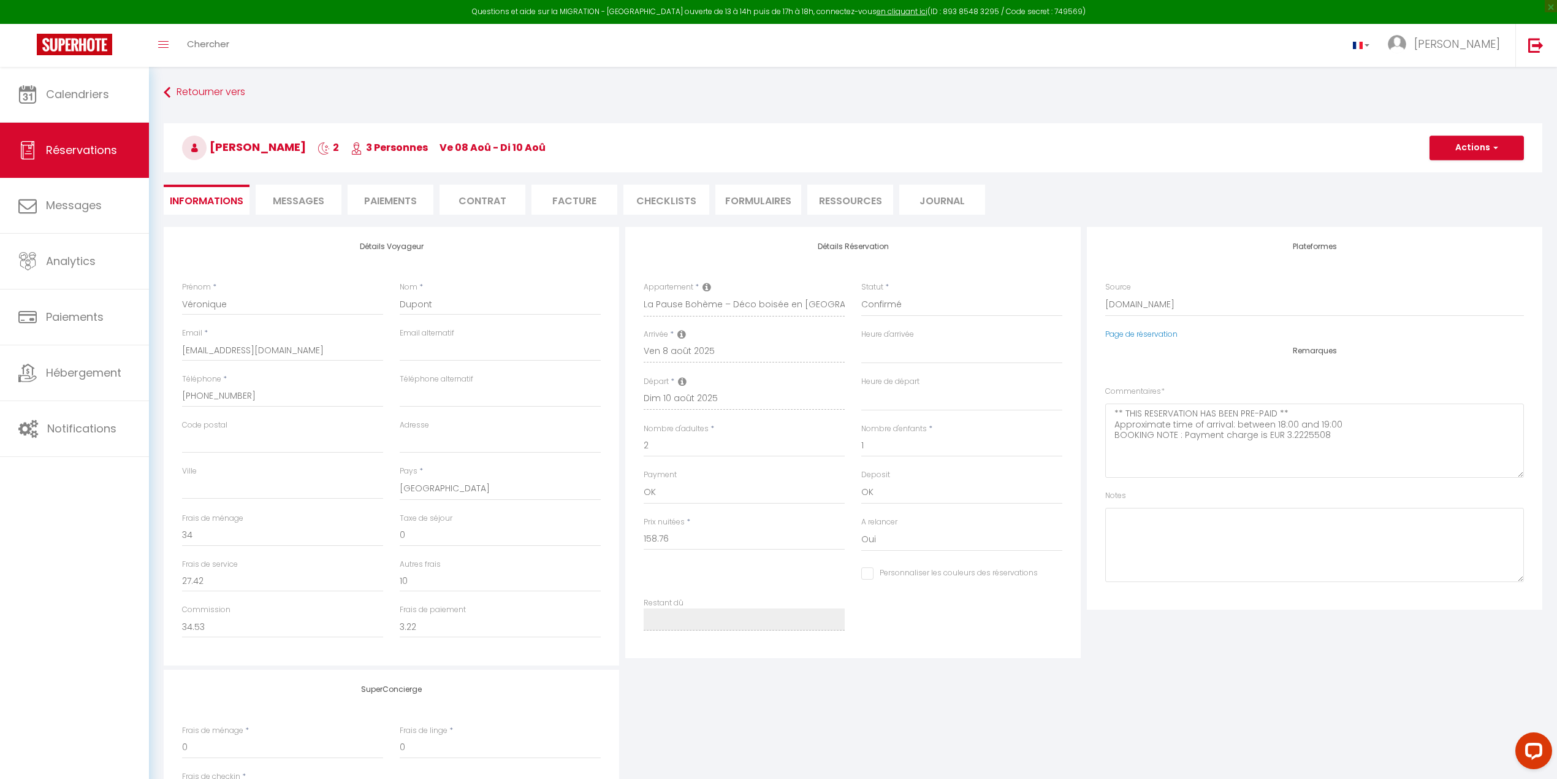
checkbox input "false"
select select
click at [647, 202] on li "CHECKLISTS" at bounding box center [666, 200] width 86 height 30
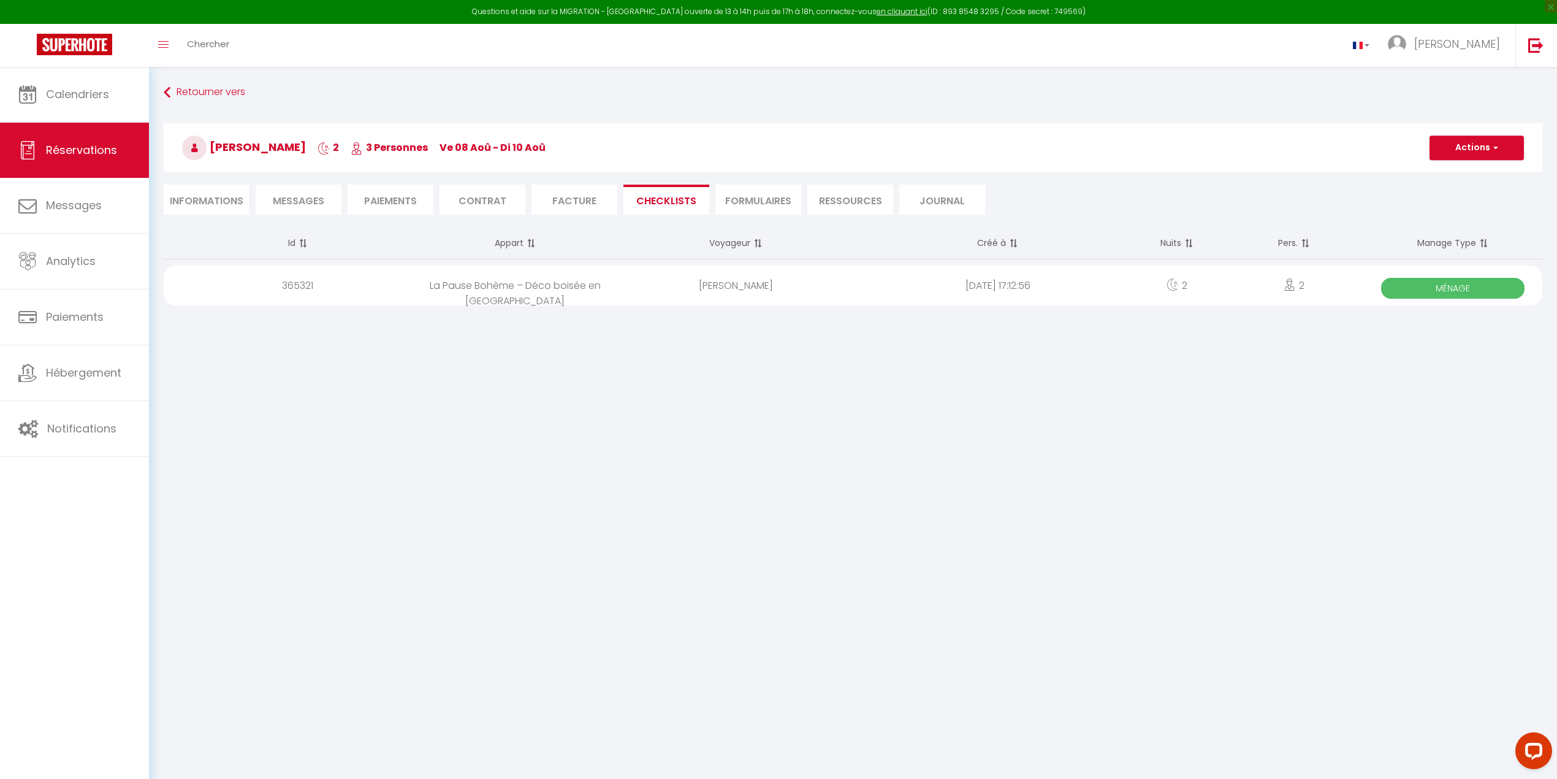
click at [1065, 286] on span "Ménage" at bounding box center [1452, 288] width 143 height 21
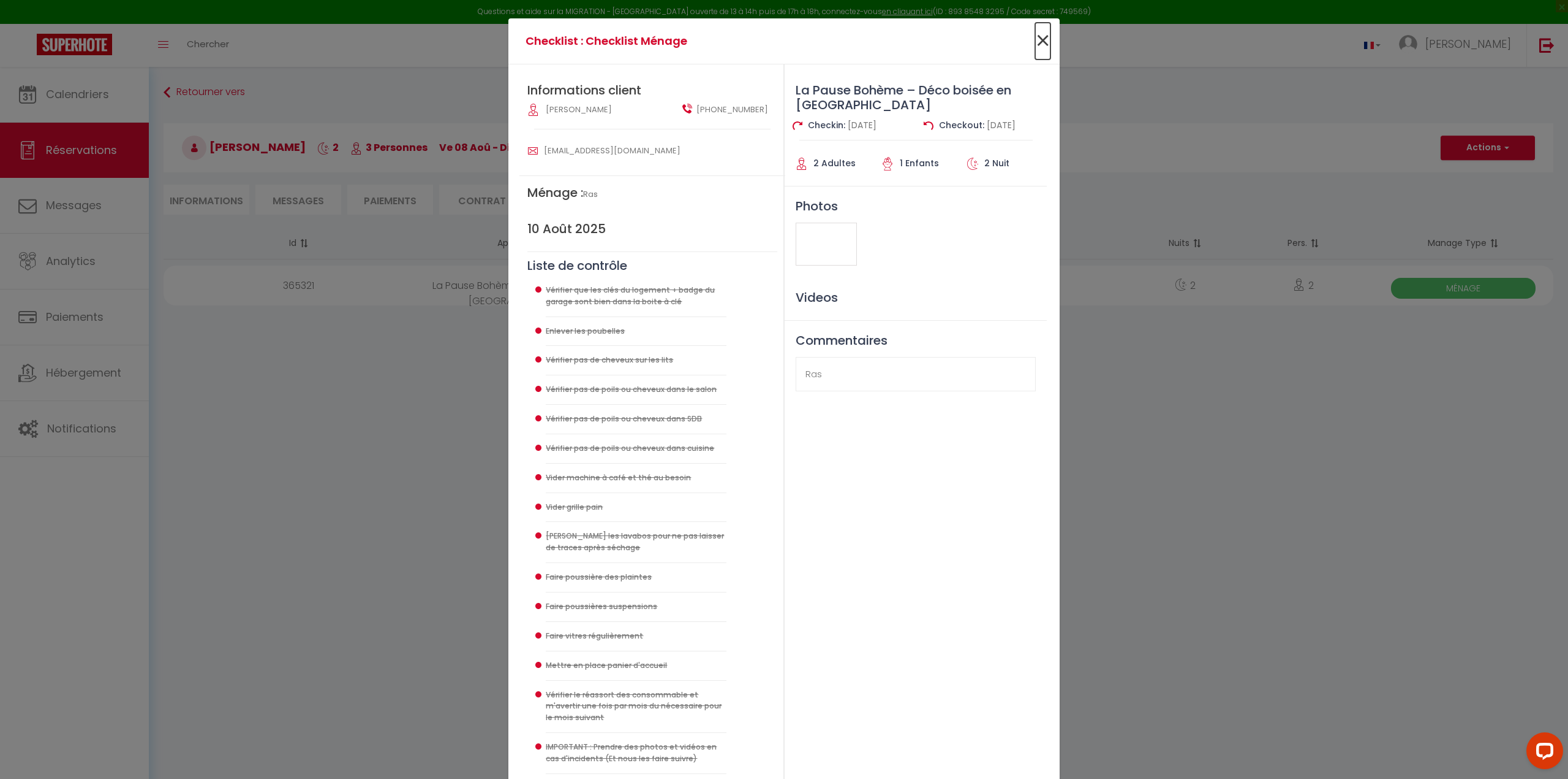
click at [1040, 42] on span "×" at bounding box center [1042, 41] width 15 height 37
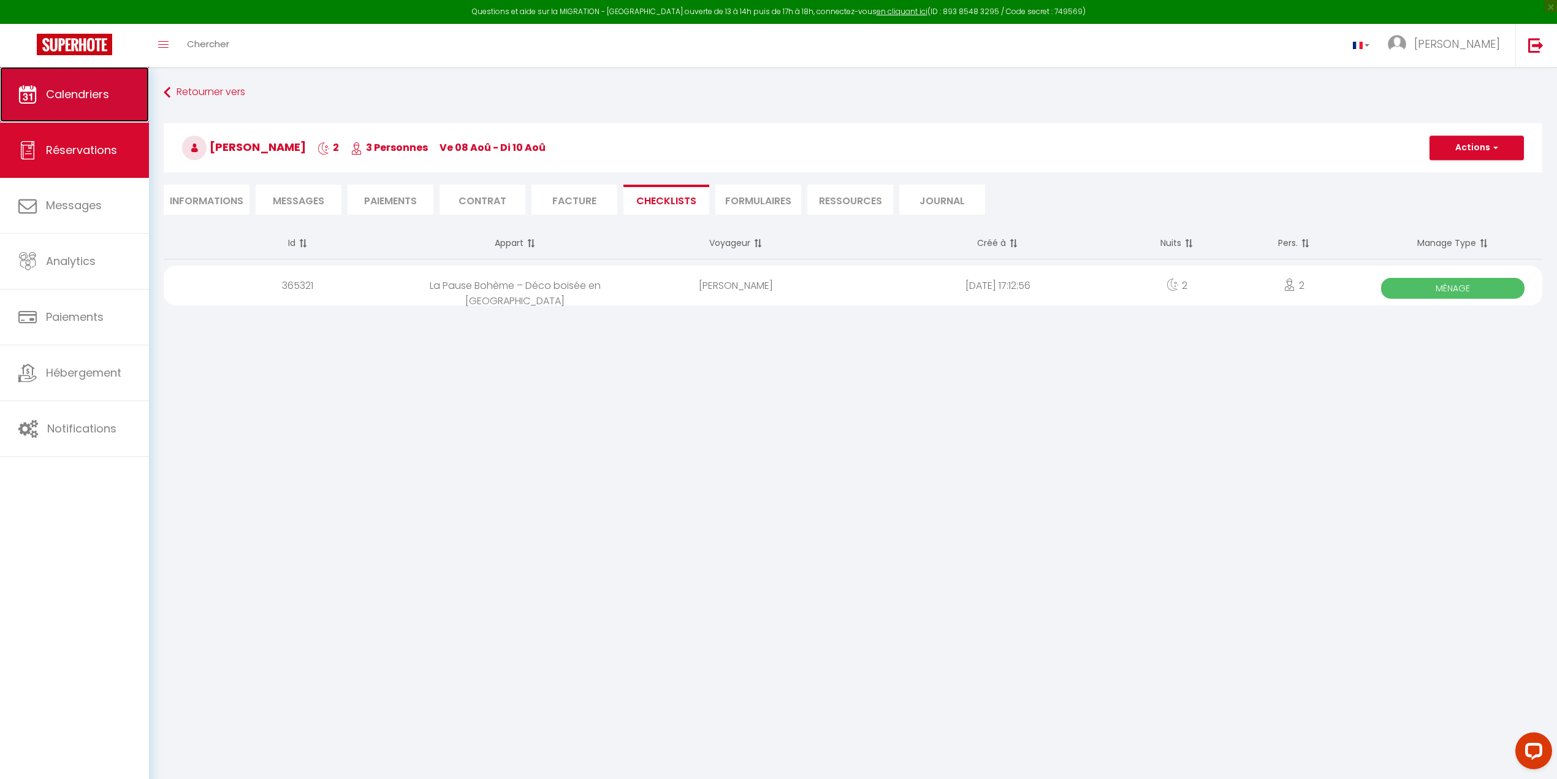
click at [66, 74] on link "Calendriers" at bounding box center [74, 94] width 149 height 55
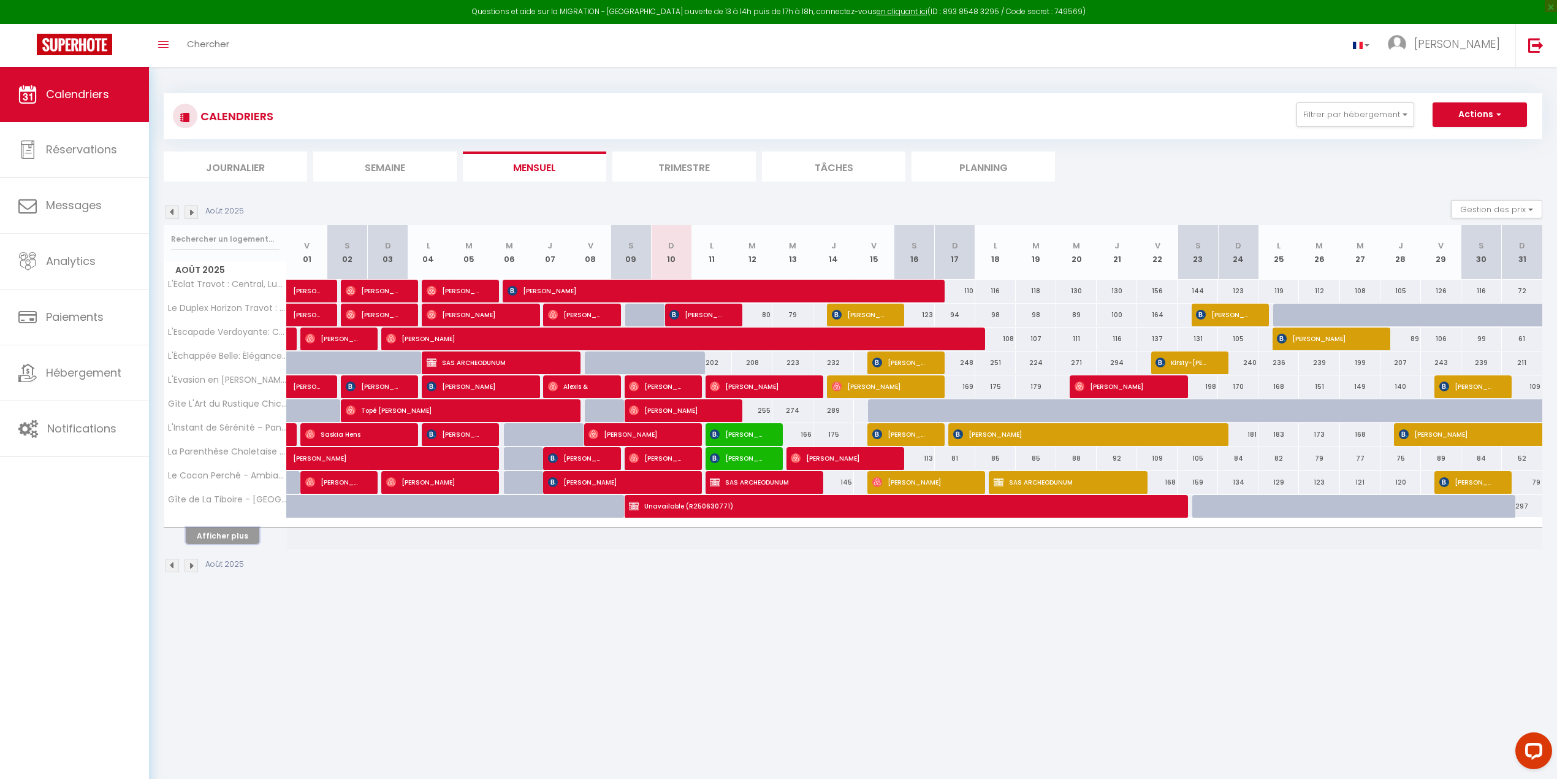
click at [223, 505] on button "Afficher plus" at bounding box center [223, 535] width 74 height 17
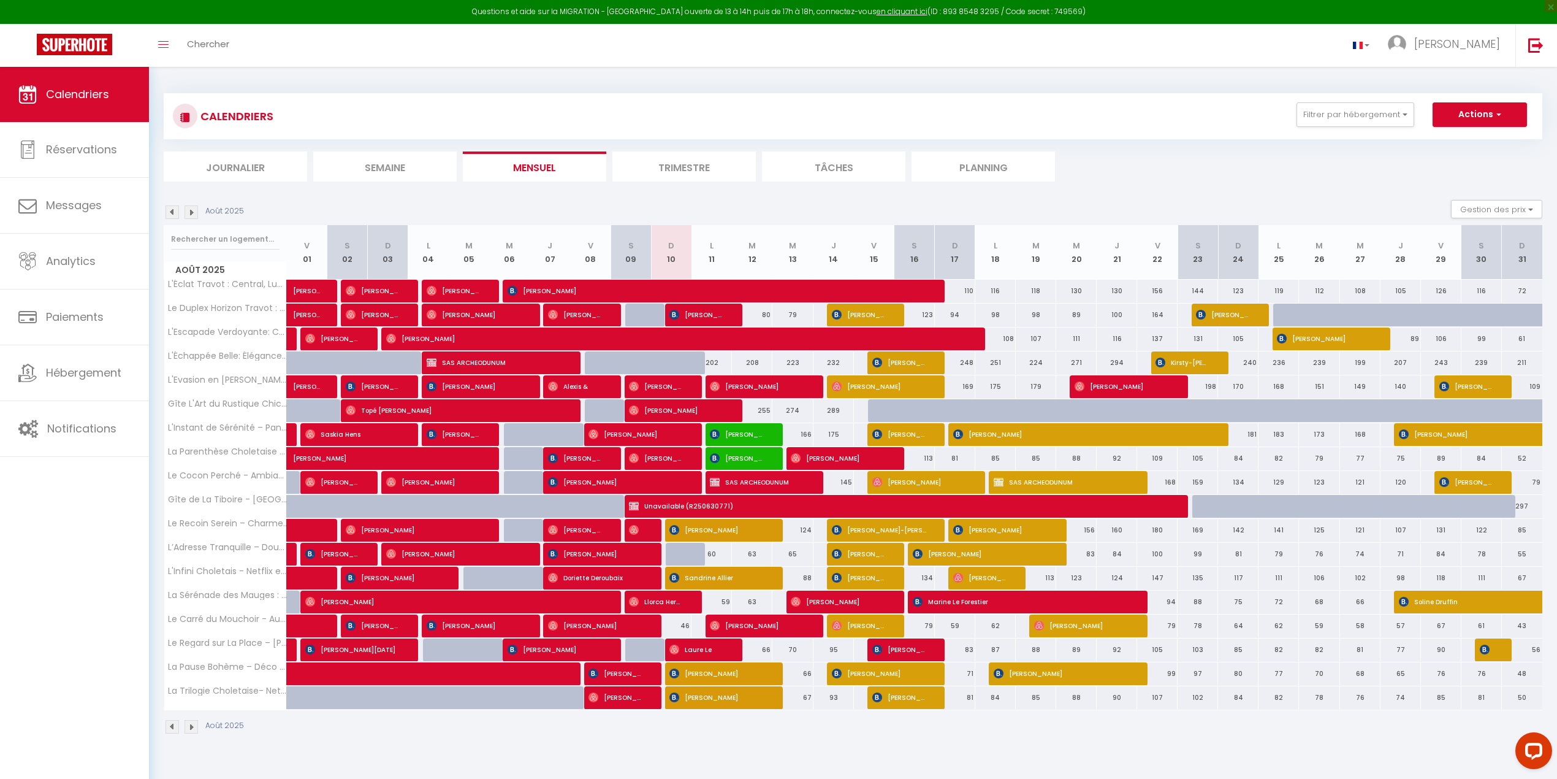
click at [668, 505] on div at bounding box center [685, 673] width 40 height 23
click at [677, 505] on img at bounding box center [674, 673] width 10 height 10
select select "OK"
select select "0"
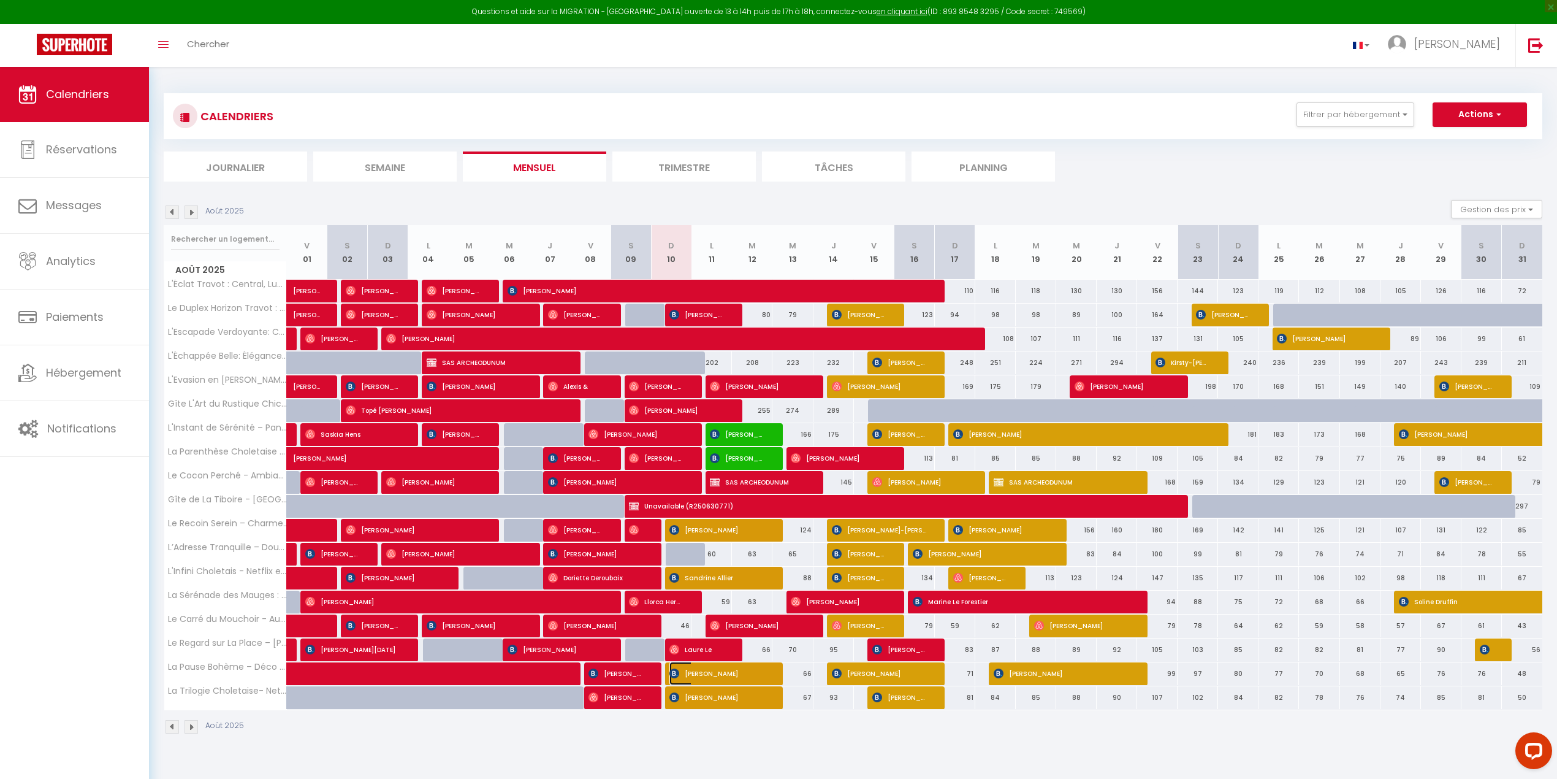
select select "0"
select select "1"
select select
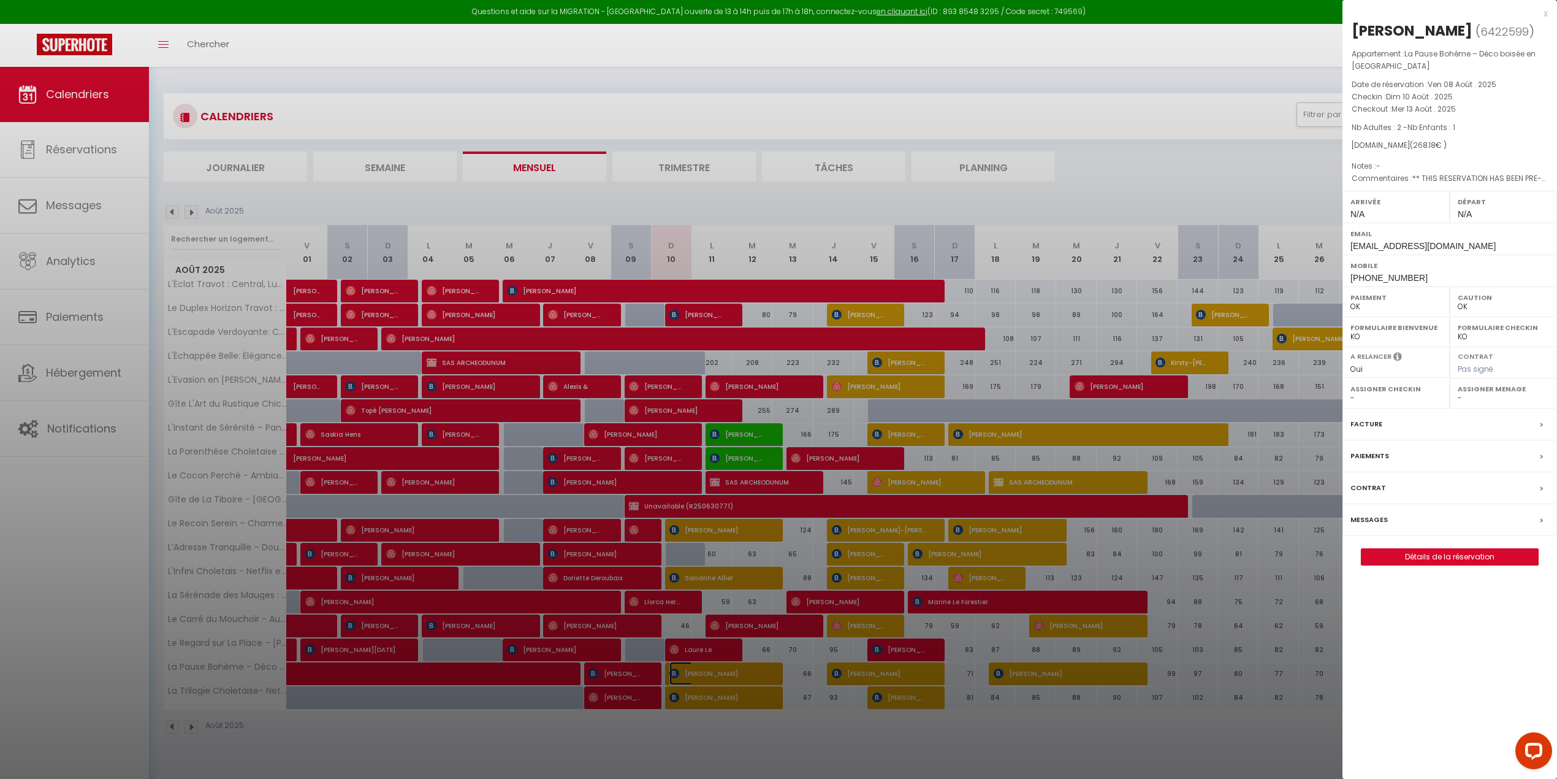
select select "47392"
click at [327, 505] on div at bounding box center [778, 389] width 1557 height 779
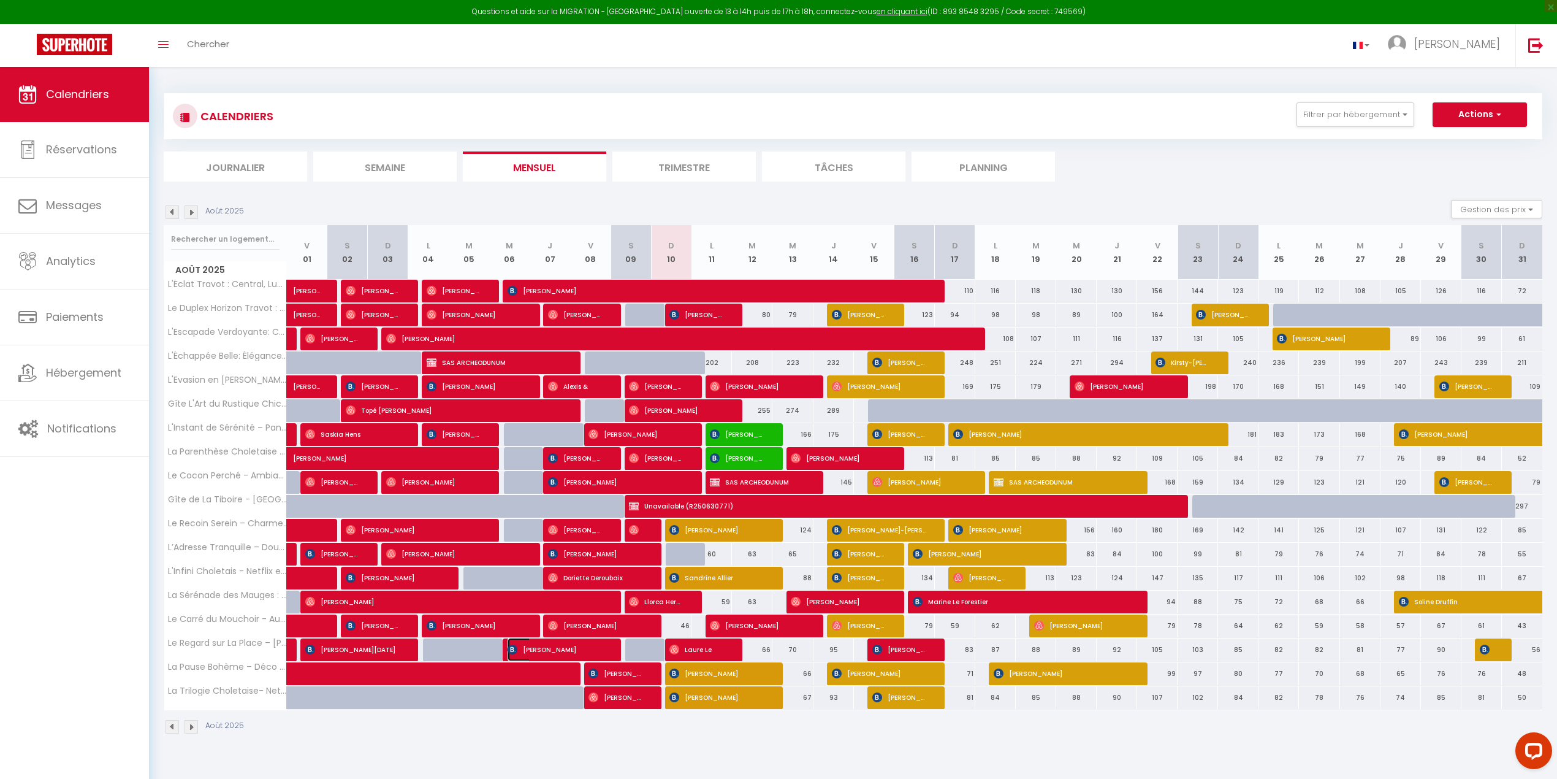
click at [516, 505] on img at bounding box center [513, 649] width 10 height 10
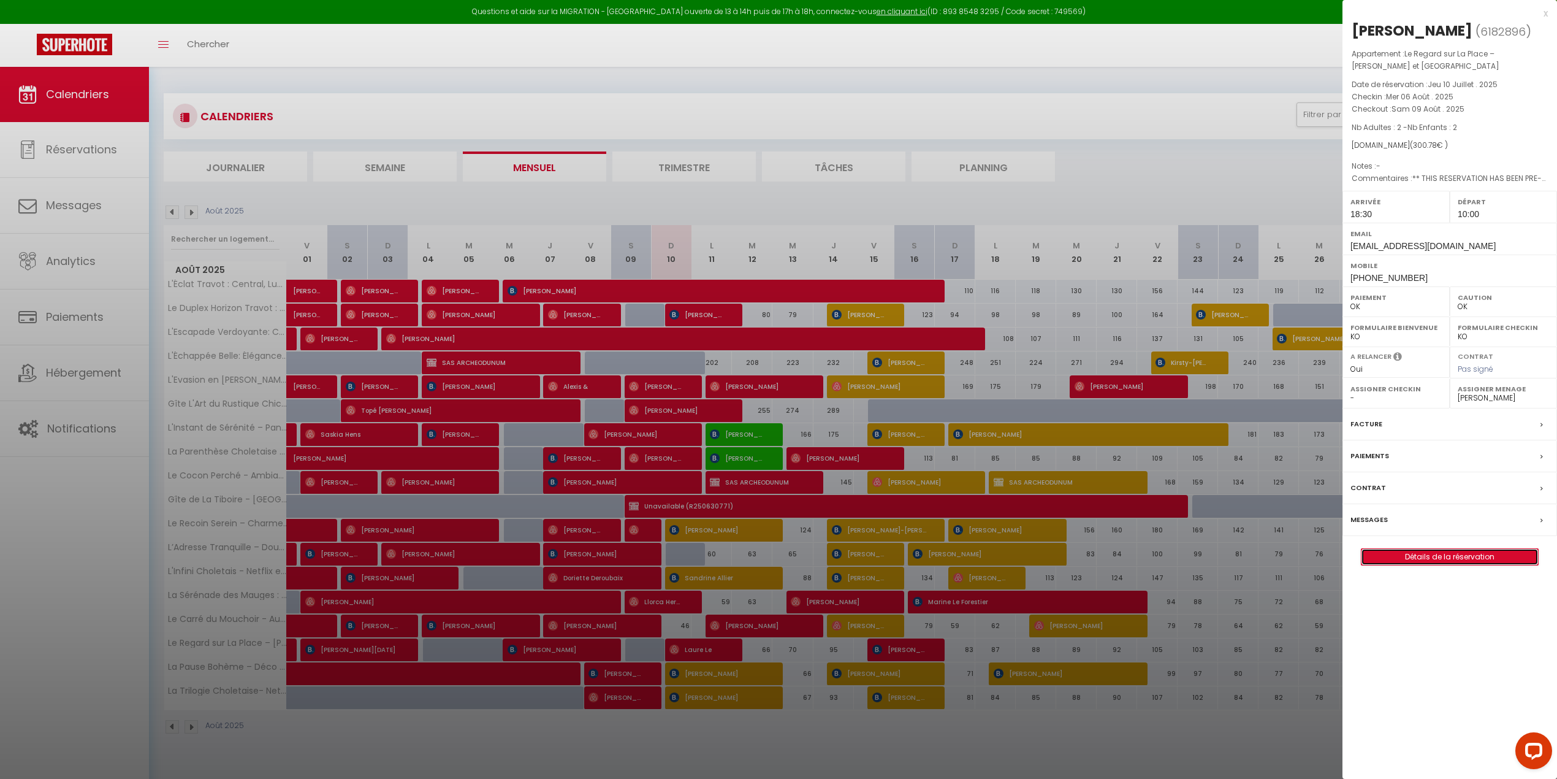
click at [1065, 505] on link "Détails de la réservation" at bounding box center [1449, 557] width 177 height 16
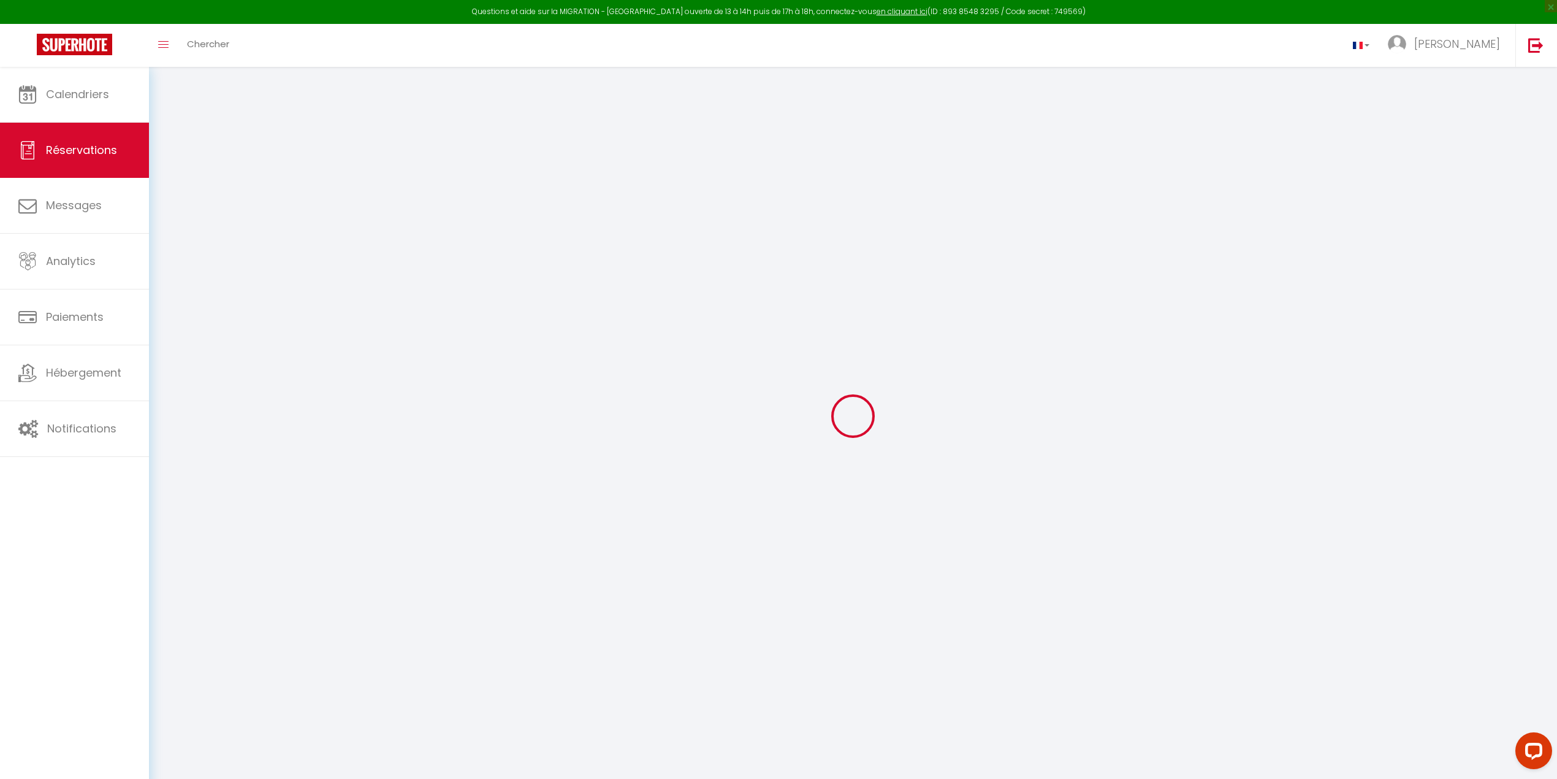
select select
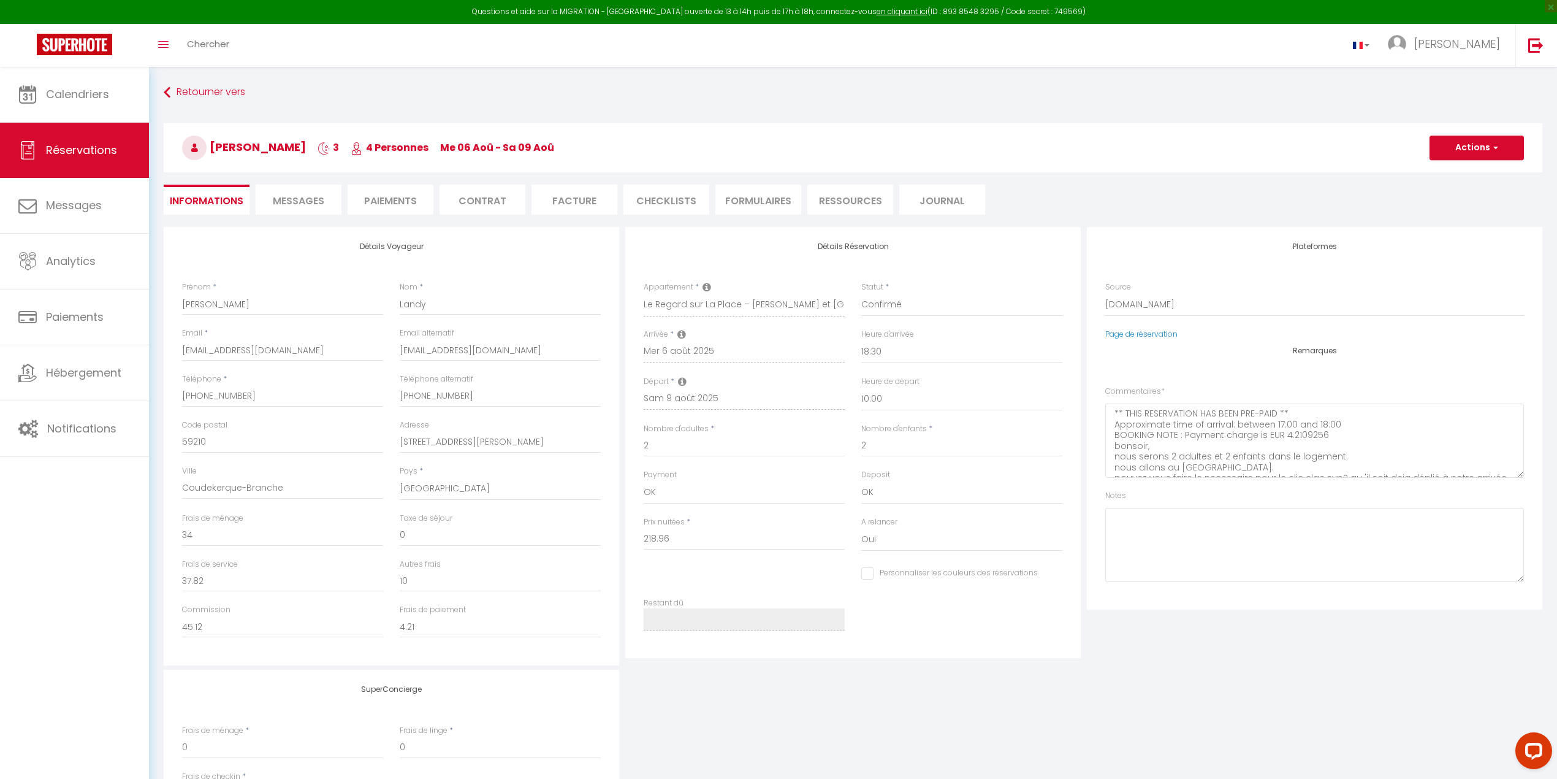
click at [646, 205] on li "CHECKLISTS" at bounding box center [666, 200] width 86 height 30
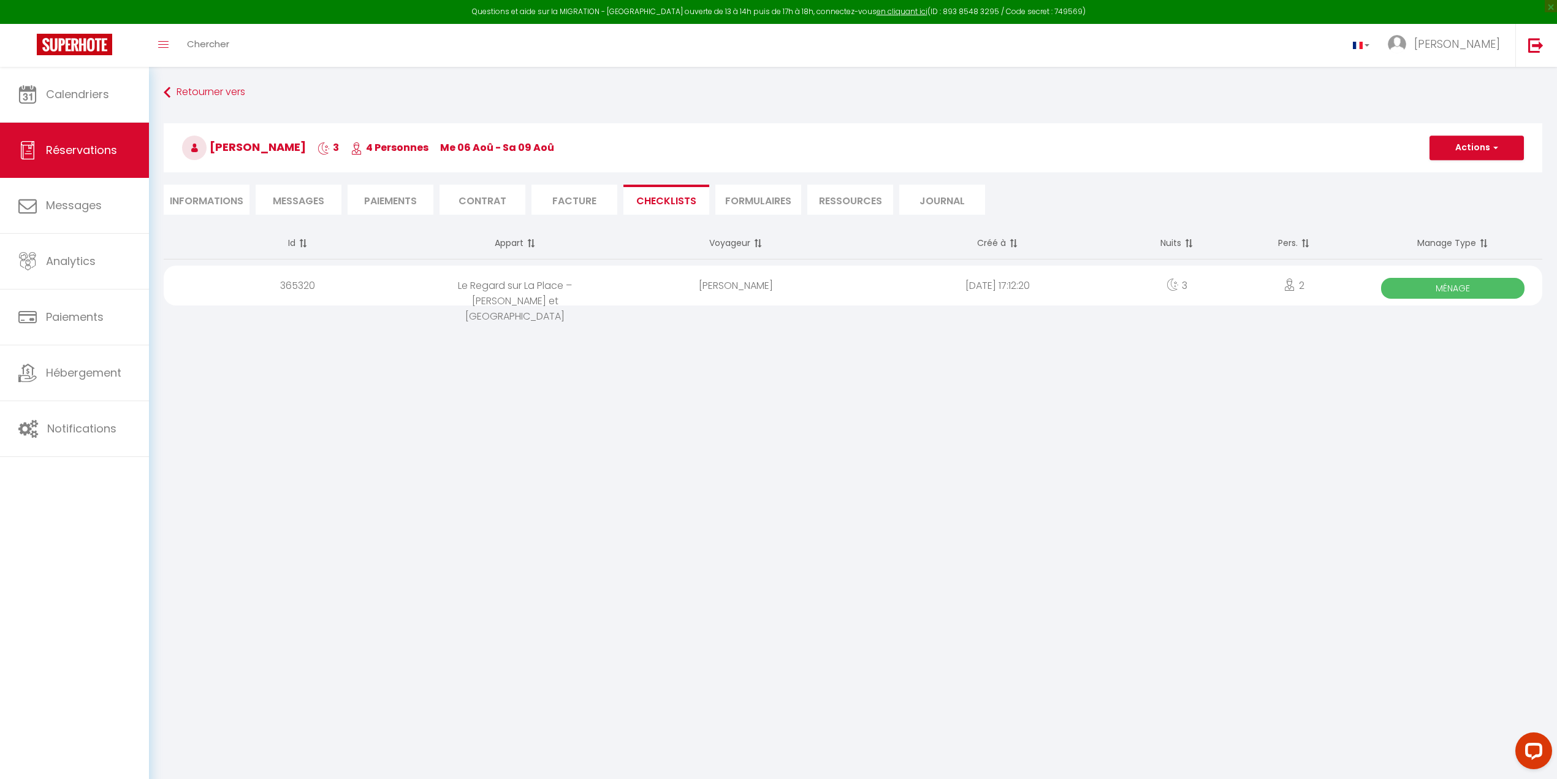
click at [1065, 282] on span "Ménage" at bounding box center [1452, 288] width 143 height 21
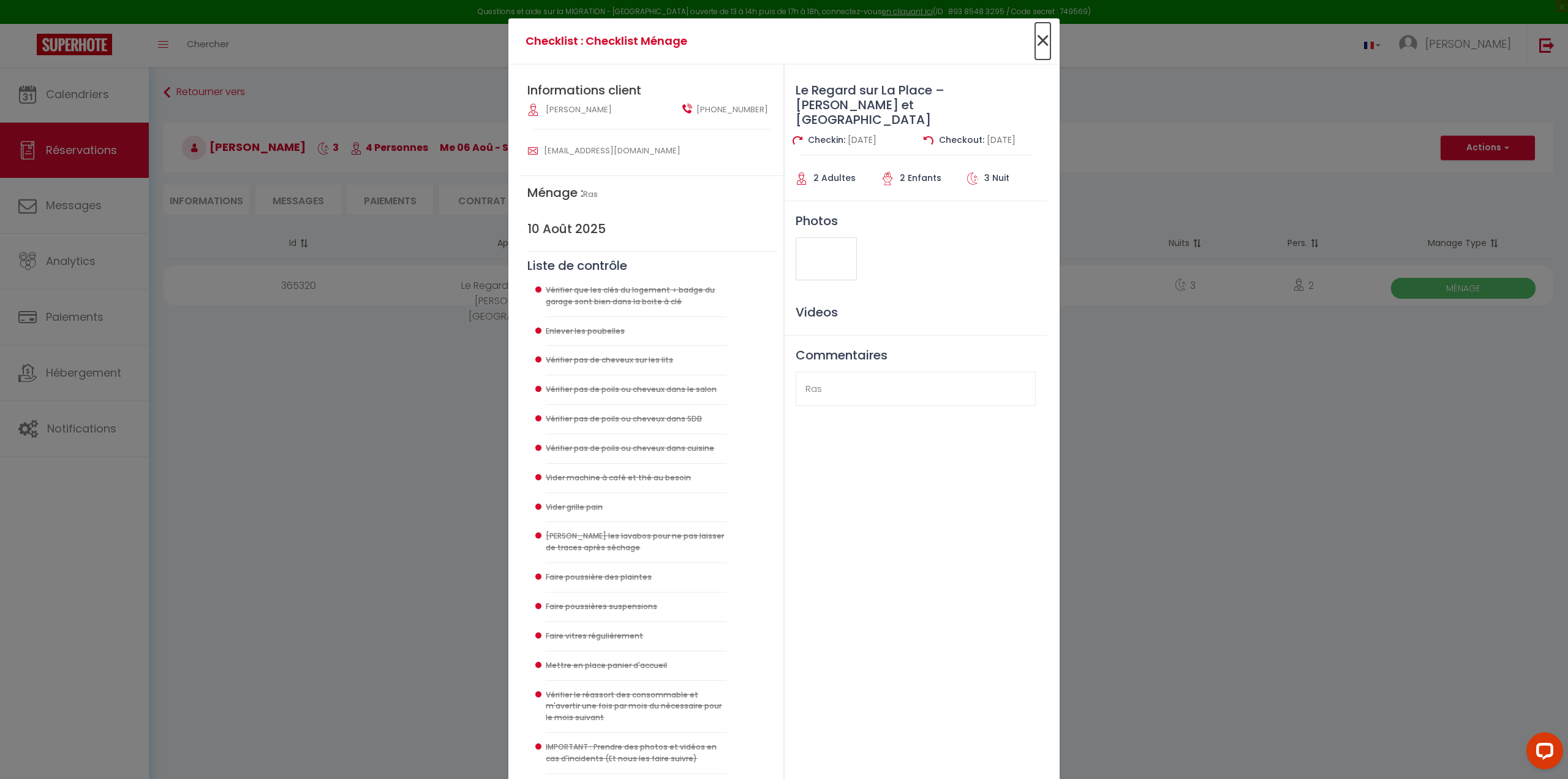
click at [1042, 42] on span "×" at bounding box center [1042, 41] width 15 height 37
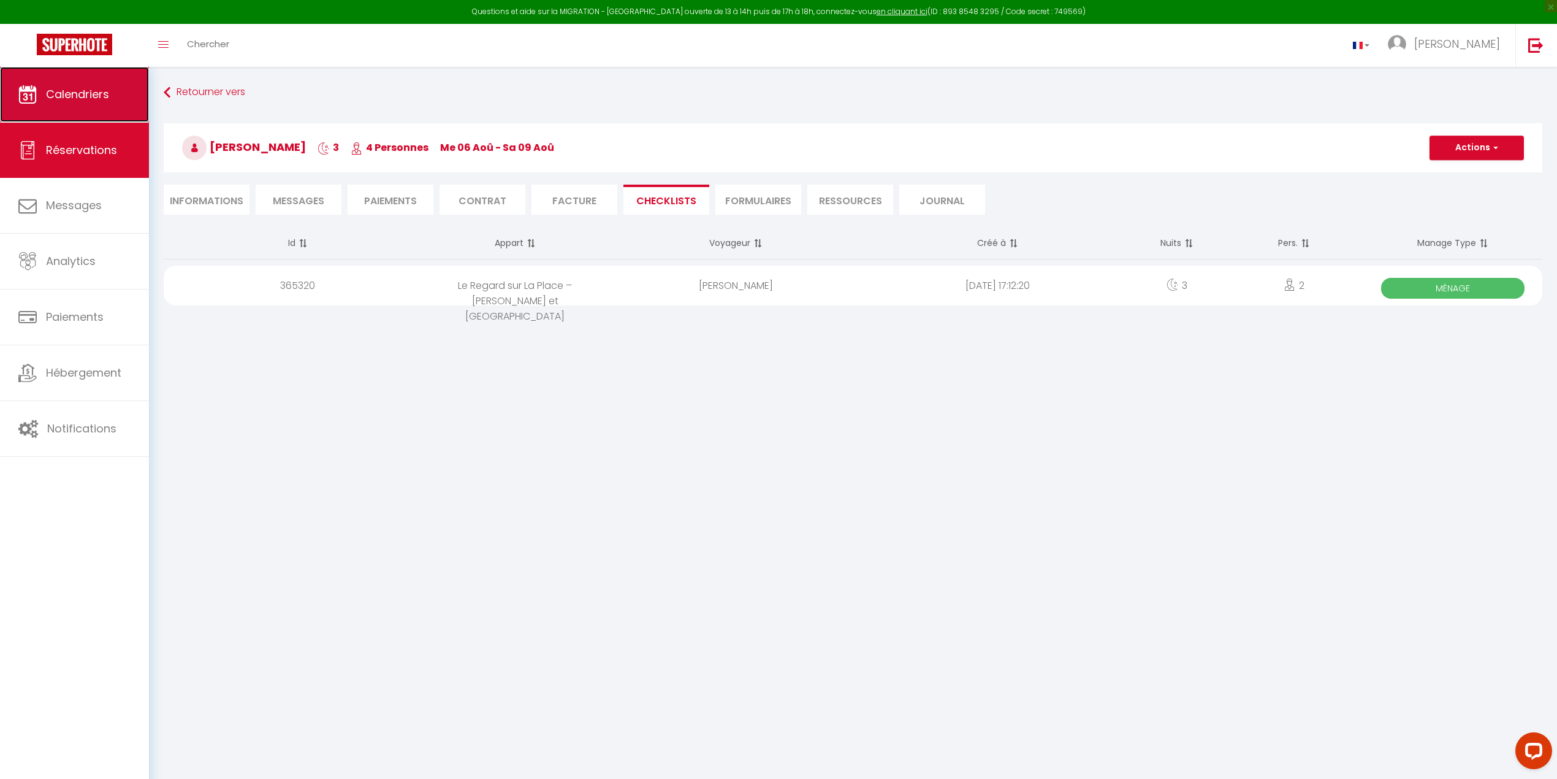
click at [55, 91] on span "Calendriers" at bounding box center [77, 93] width 63 height 15
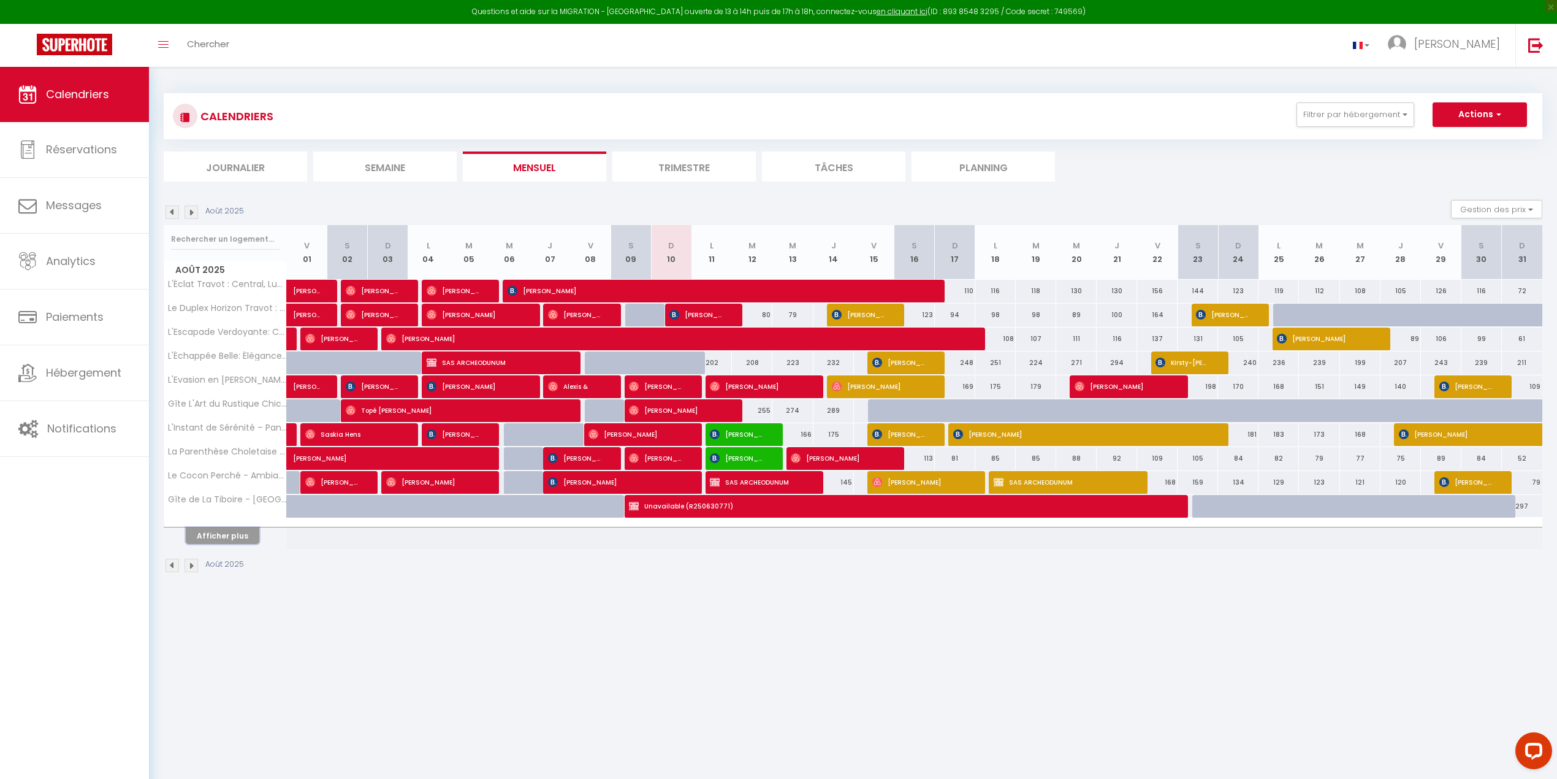
click at [208, 505] on button "Afficher plus" at bounding box center [223, 535] width 74 height 17
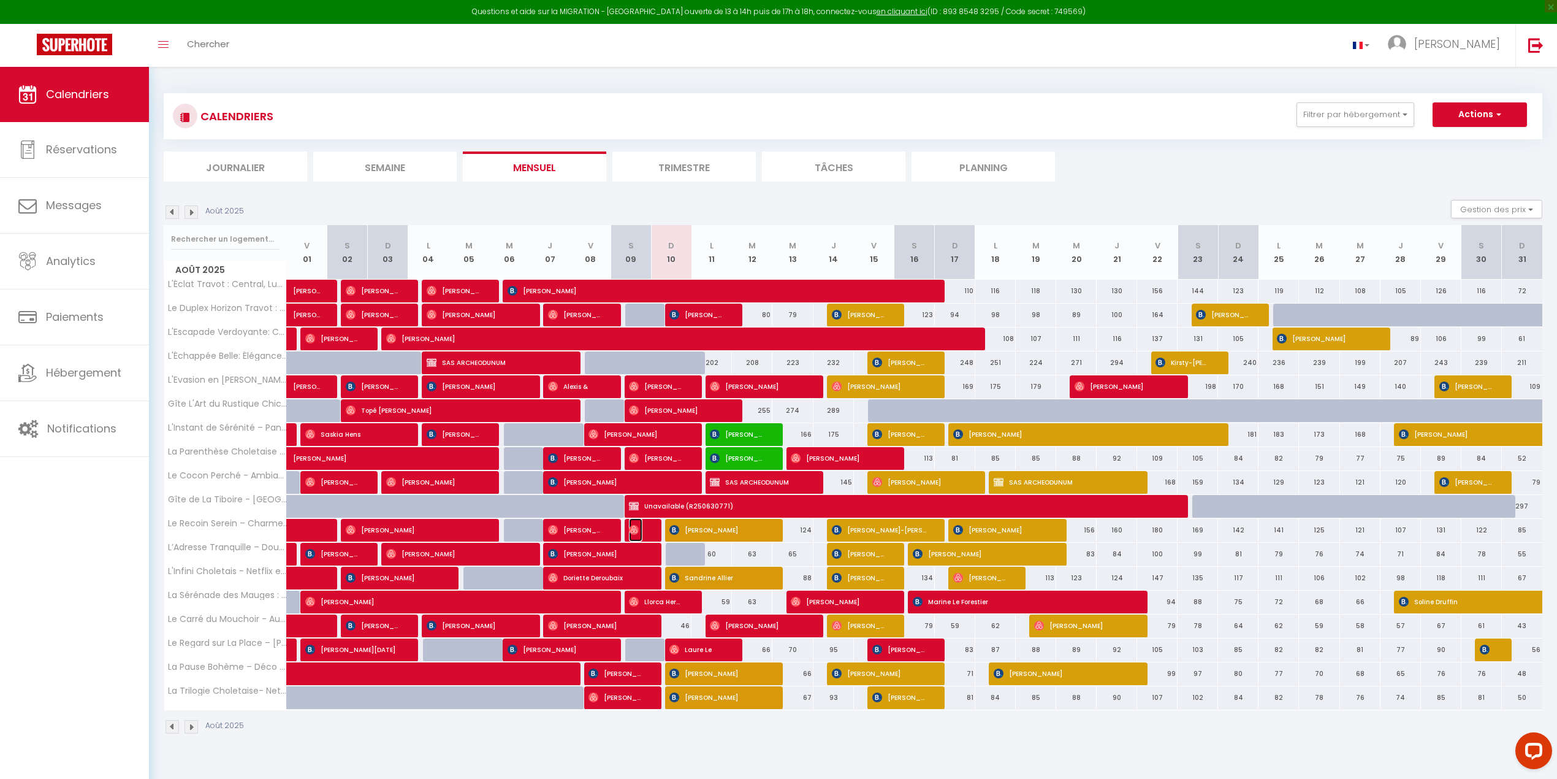
click at [635, 505] on img at bounding box center [634, 530] width 10 height 10
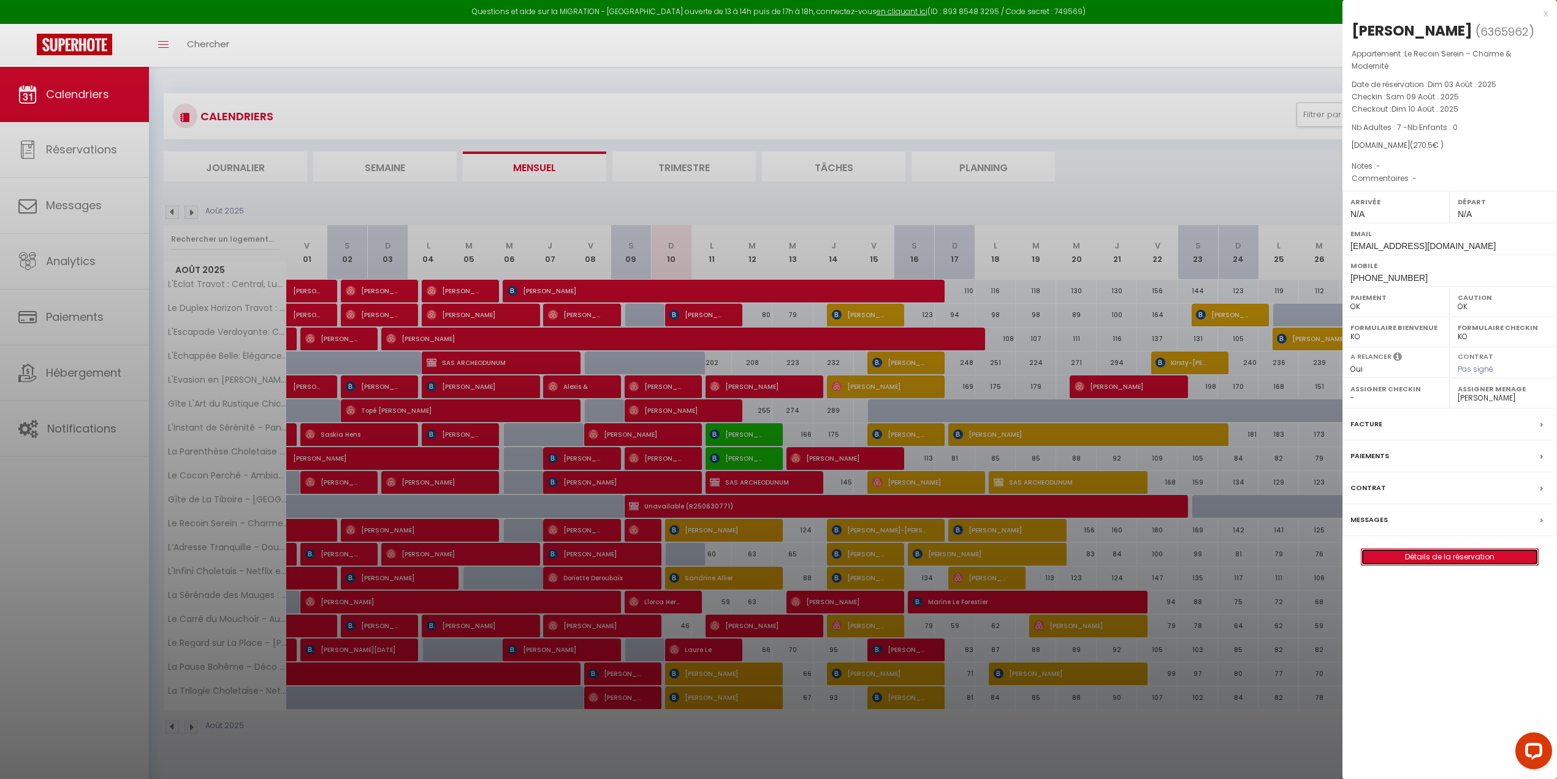
click at [1065, 505] on link "Détails de la réservation" at bounding box center [1449, 557] width 177 height 16
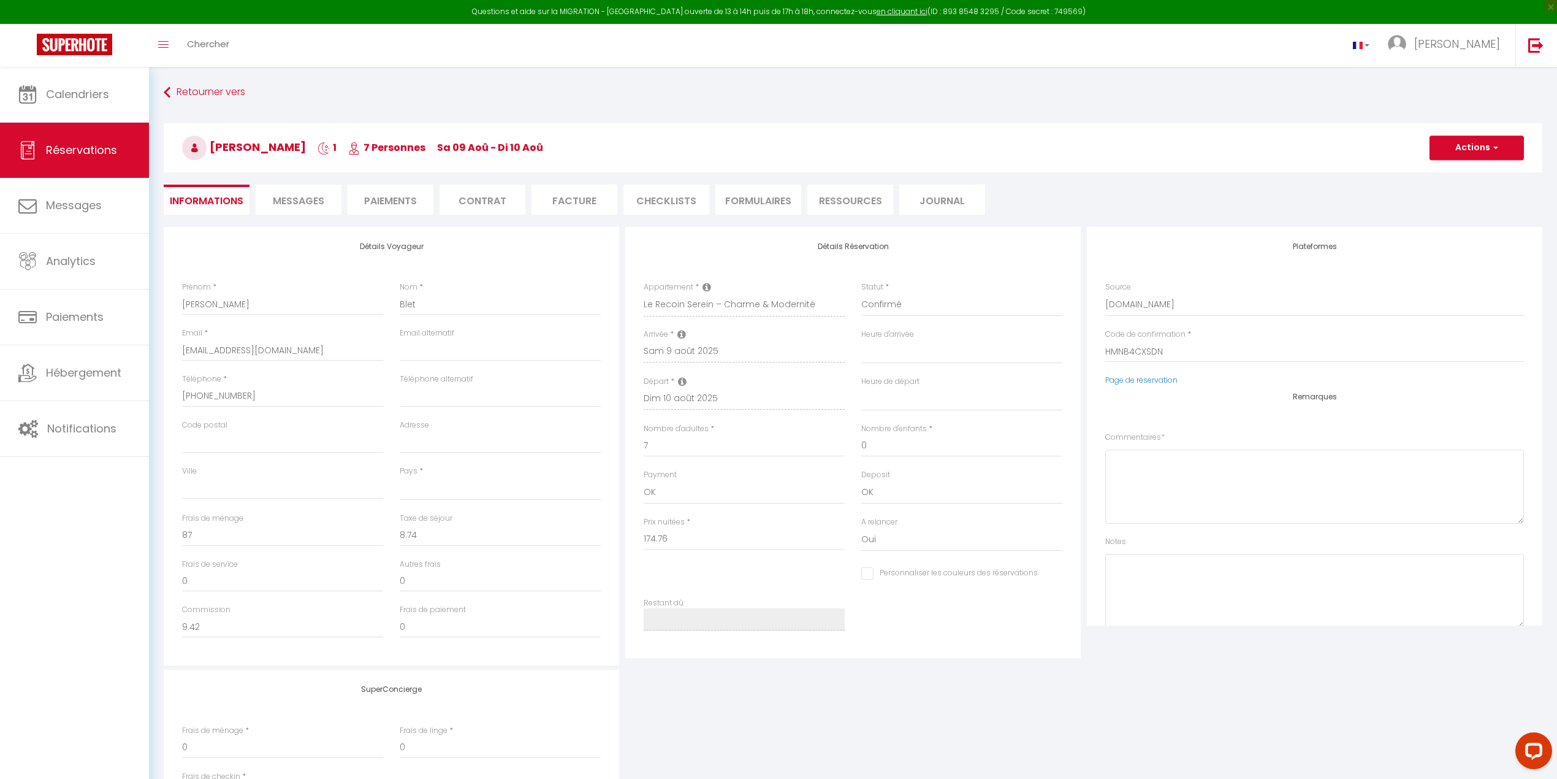
click at [655, 205] on li "CHECKLISTS" at bounding box center [666, 200] width 86 height 30
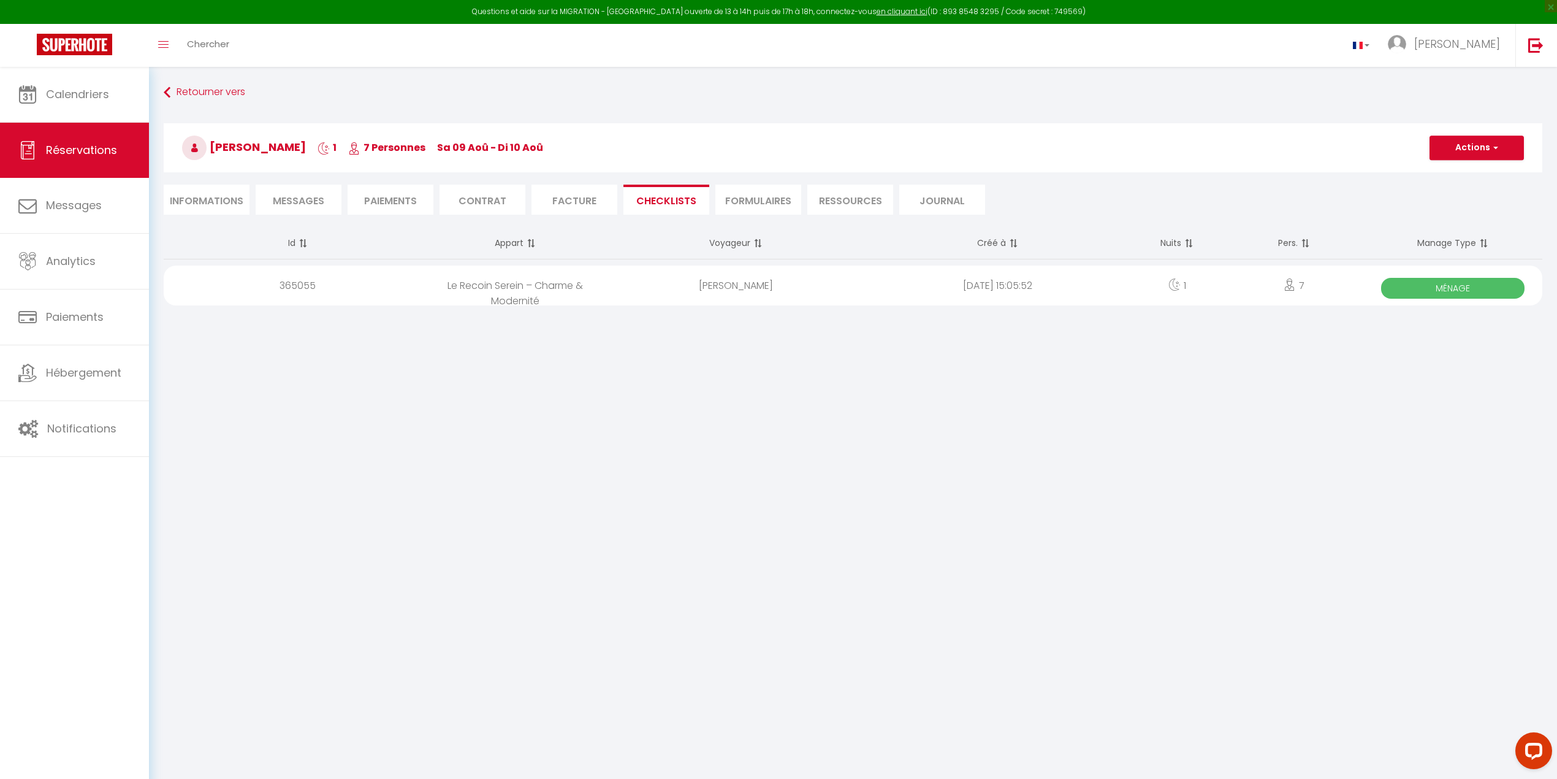
click at [1065, 283] on span "Ménage" at bounding box center [1452, 288] width 143 height 21
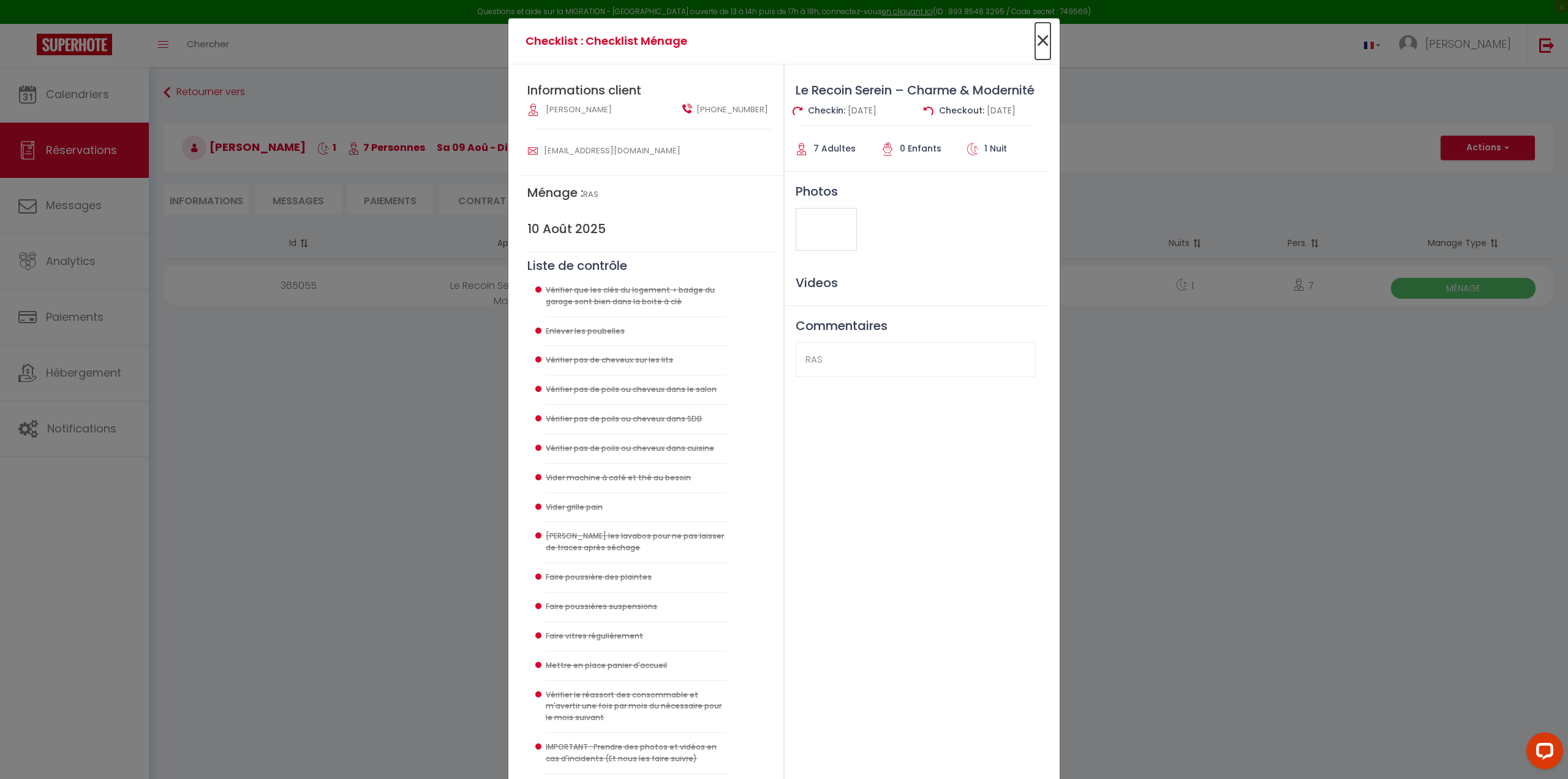
click at [1037, 37] on span "×" at bounding box center [1042, 41] width 15 height 37
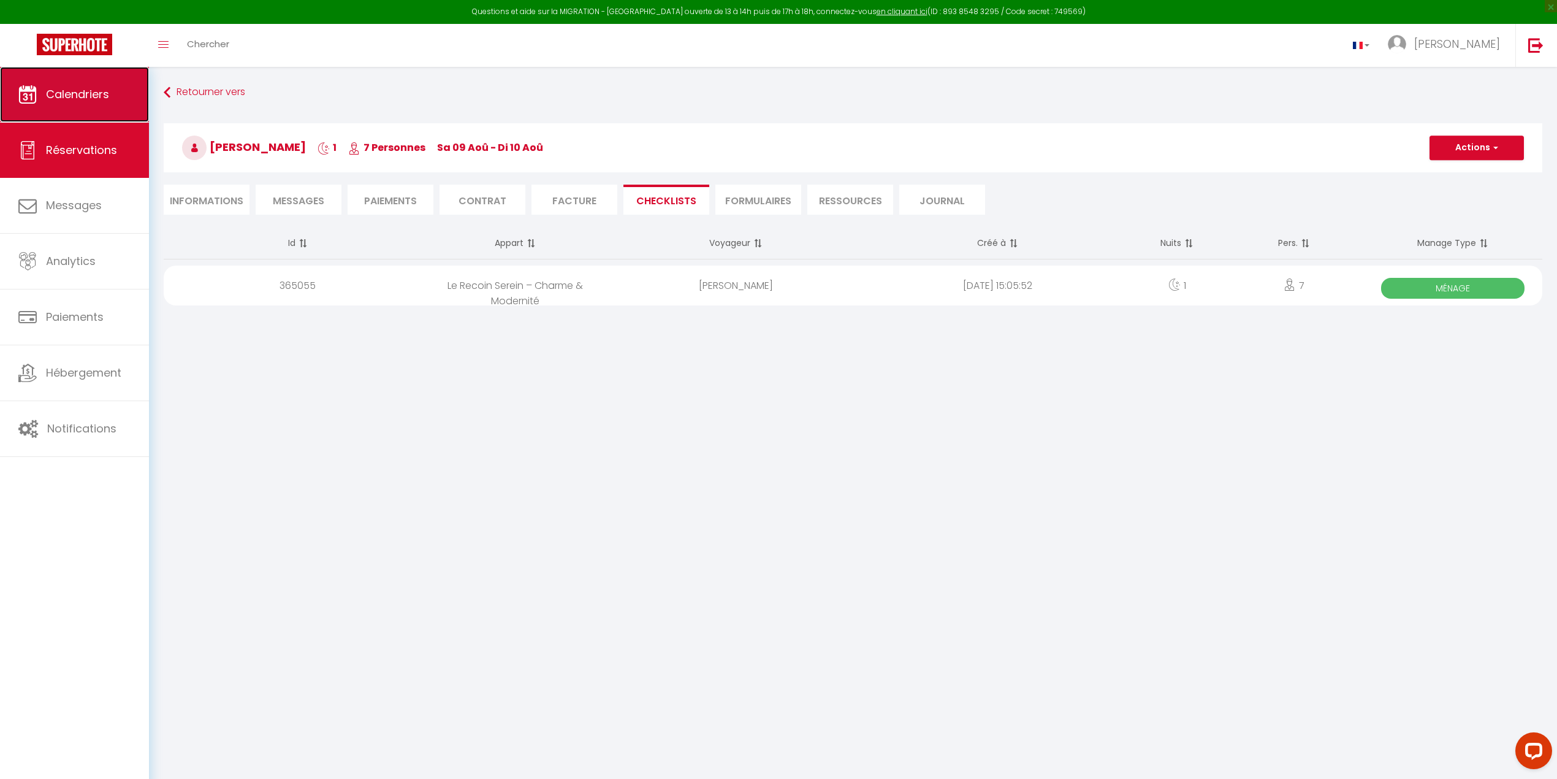
click at [87, 87] on span "Calendriers" at bounding box center [77, 93] width 63 height 15
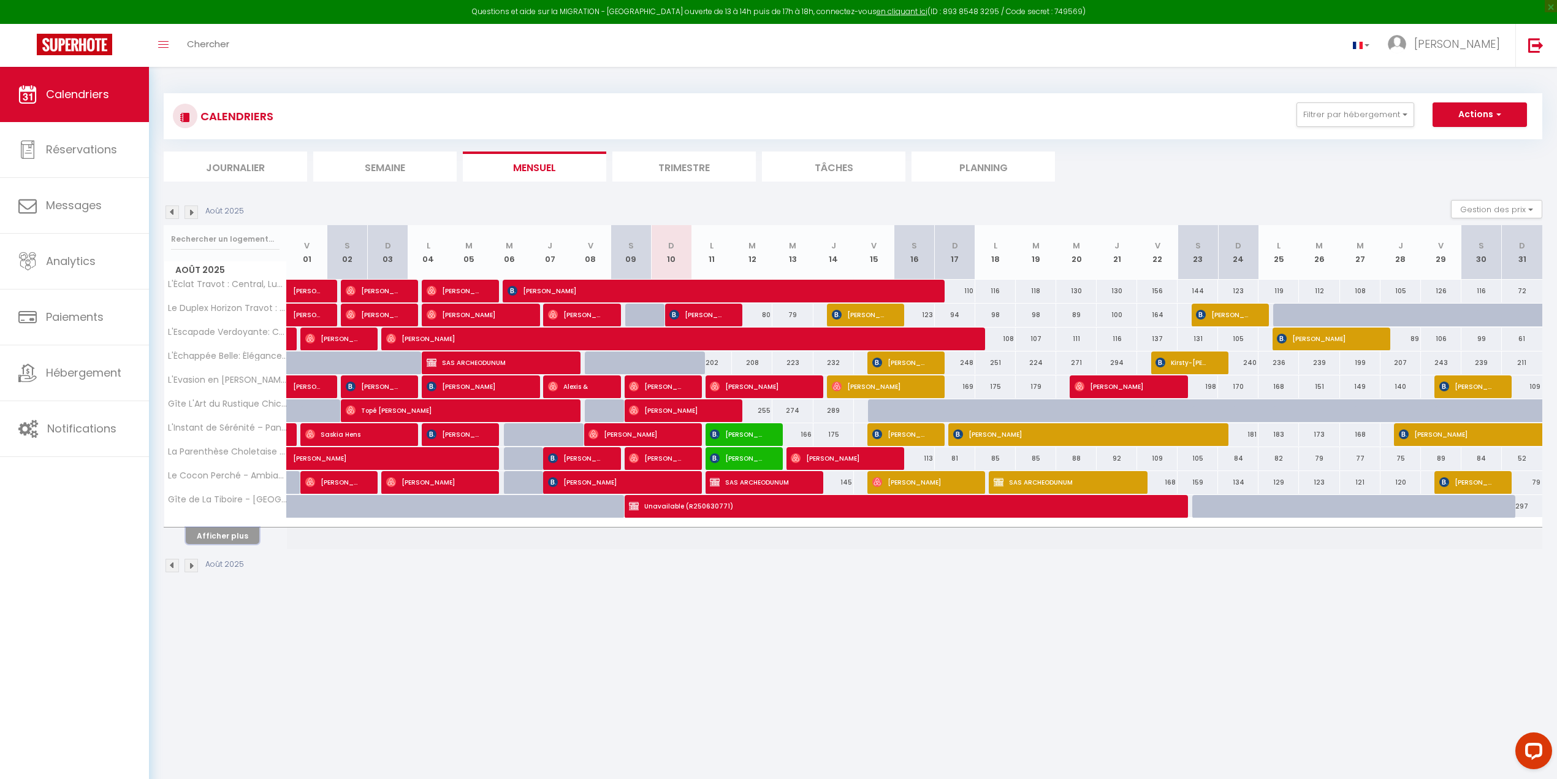
click at [224, 505] on button "Afficher plus" at bounding box center [223, 535] width 74 height 17
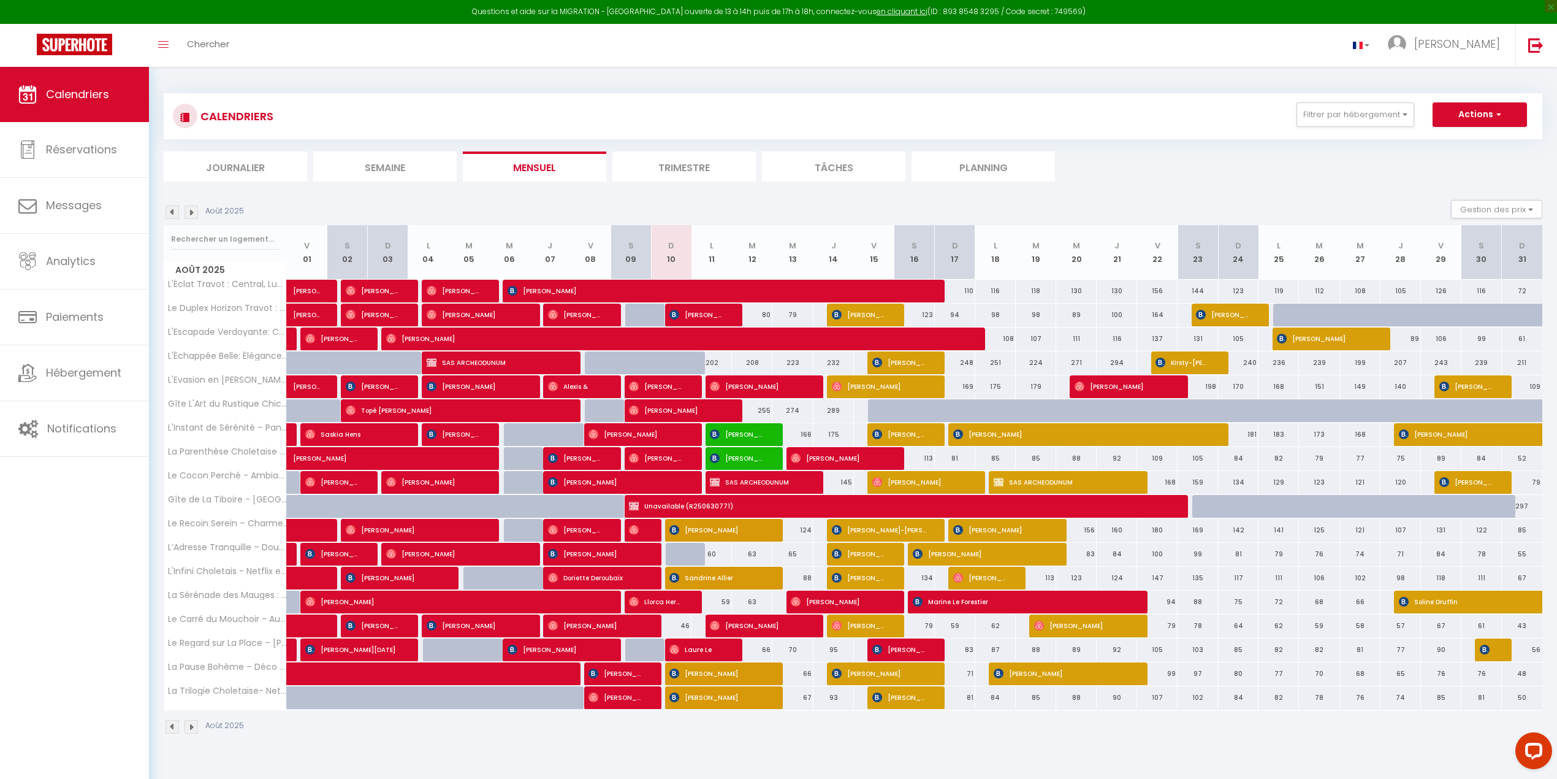
click at [790, 505] on div "124" at bounding box center [792, 530] width 40 height 23
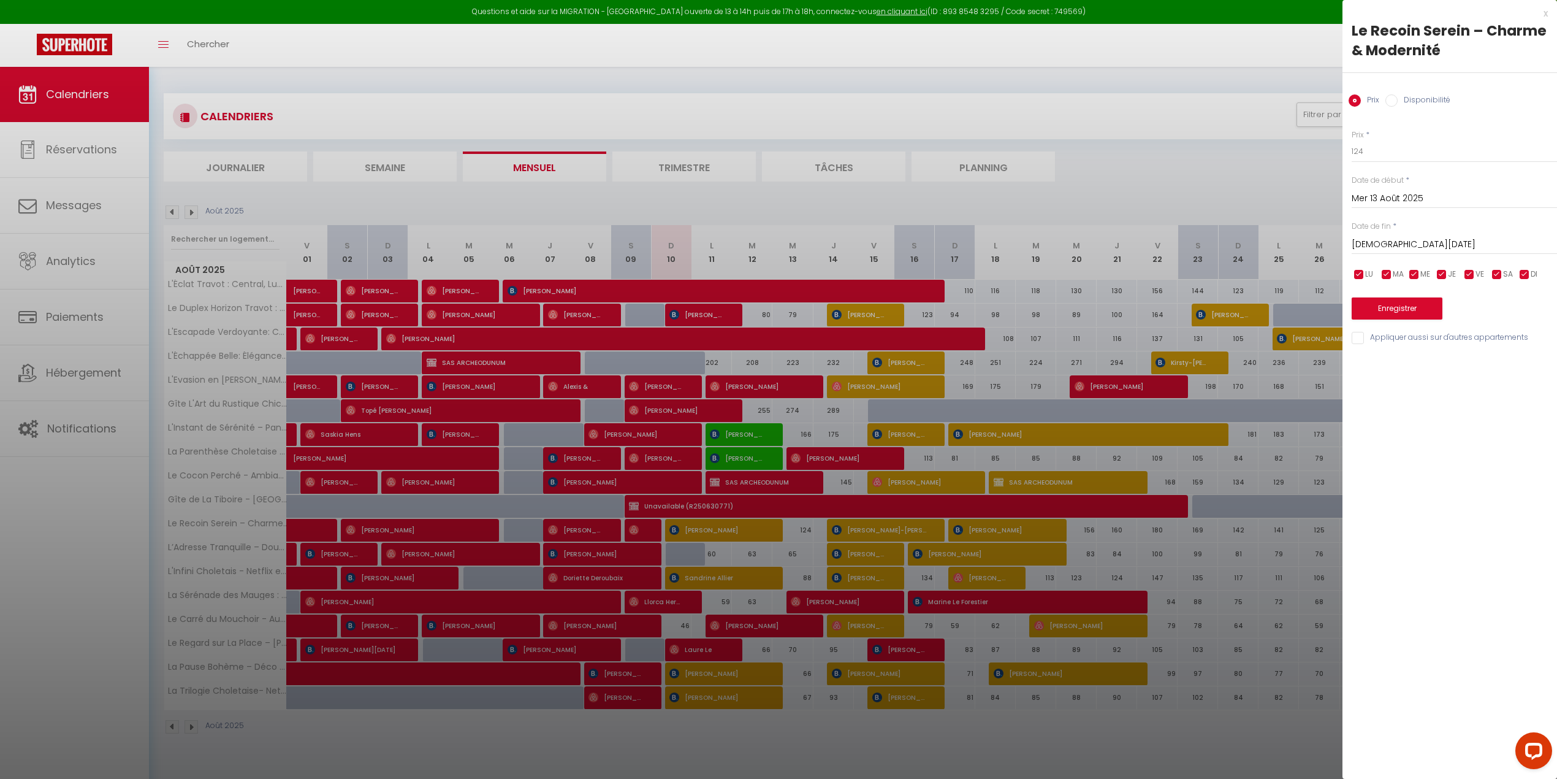
click at [1065, 101] on input "Disponibilité" at bounding box center [1391, 100] width 12 height 12
click at [1065, 148] on select "Disponible Indisponible" at bounding box center [1454, 151] width 205 height 23
click at [1065, 140] on select "Disponible Indisponible" at bounding box center [1454, 151] width 205 height 23
click at [1065, 305] on button "Enregistrer" at bounding box center [1397, 310] width 91 height 22
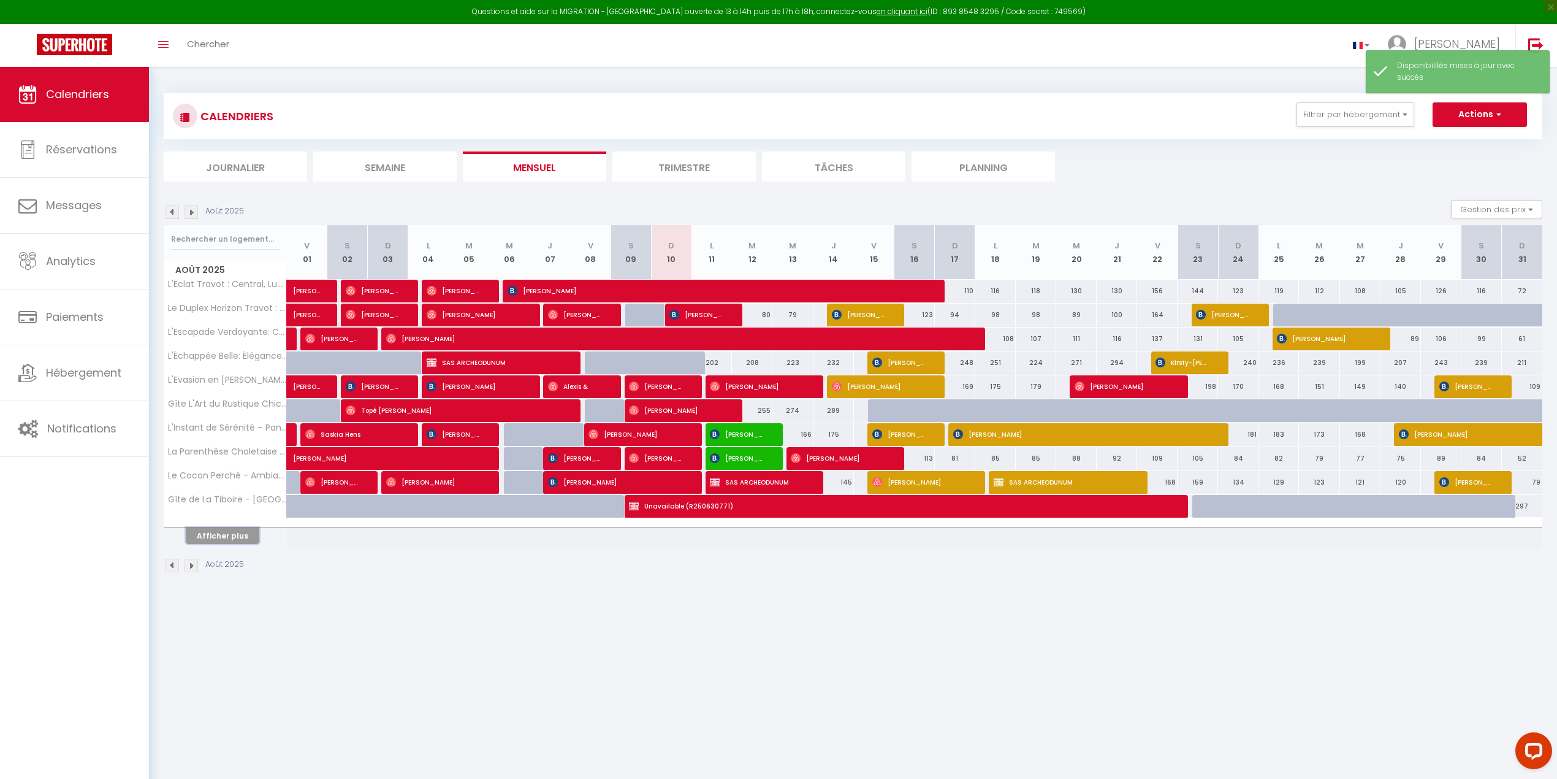
click at [234, 505] on button "Afficher plus" at bounding box center [223, 535] width 74 height 17
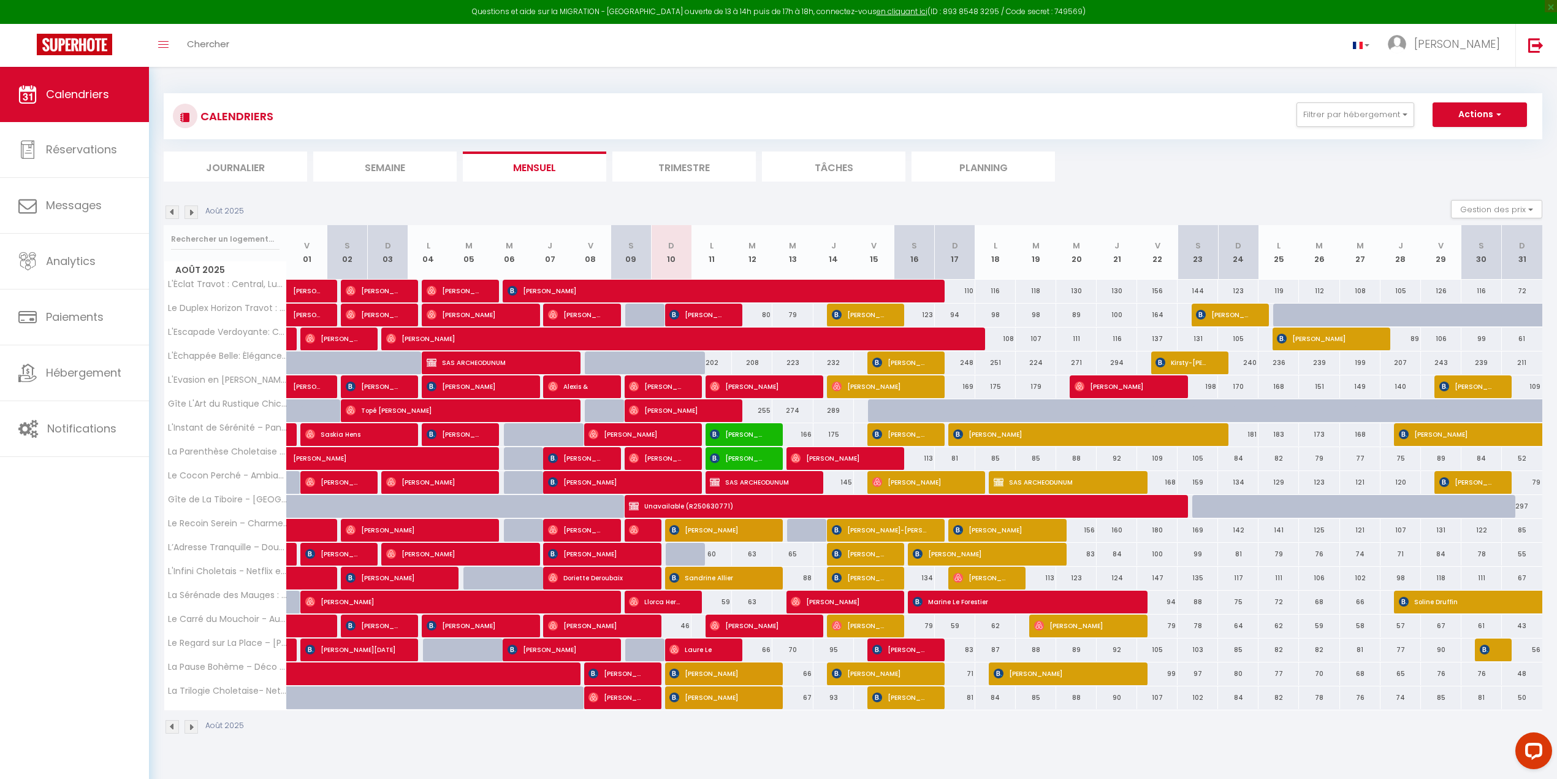
click at [977, 163] on li "Planning" at bounding box center [983, 166] width 143 height 30
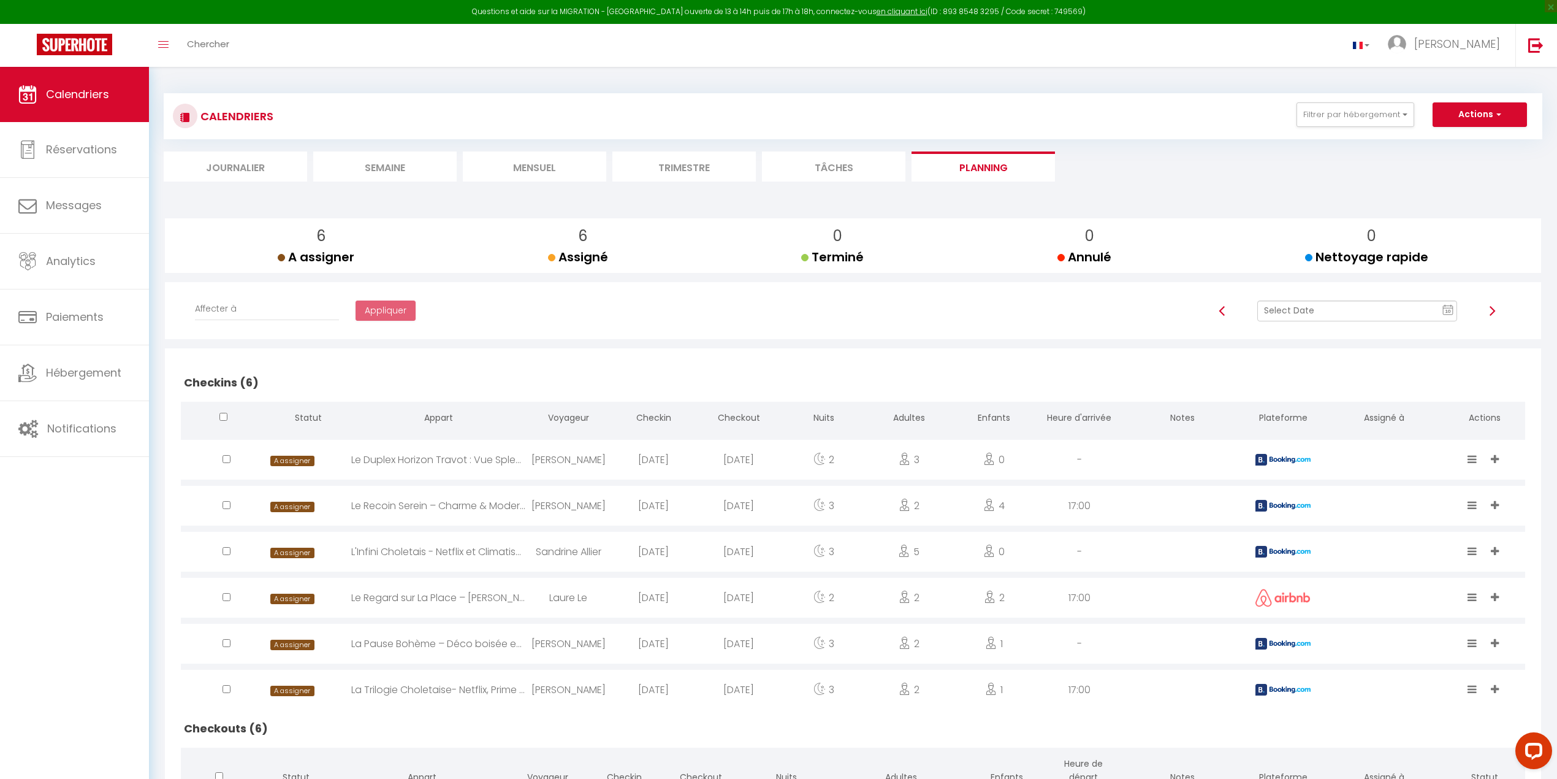
click at [1065, 459] on img at bounding box center [1282, 460] width 55 height 12
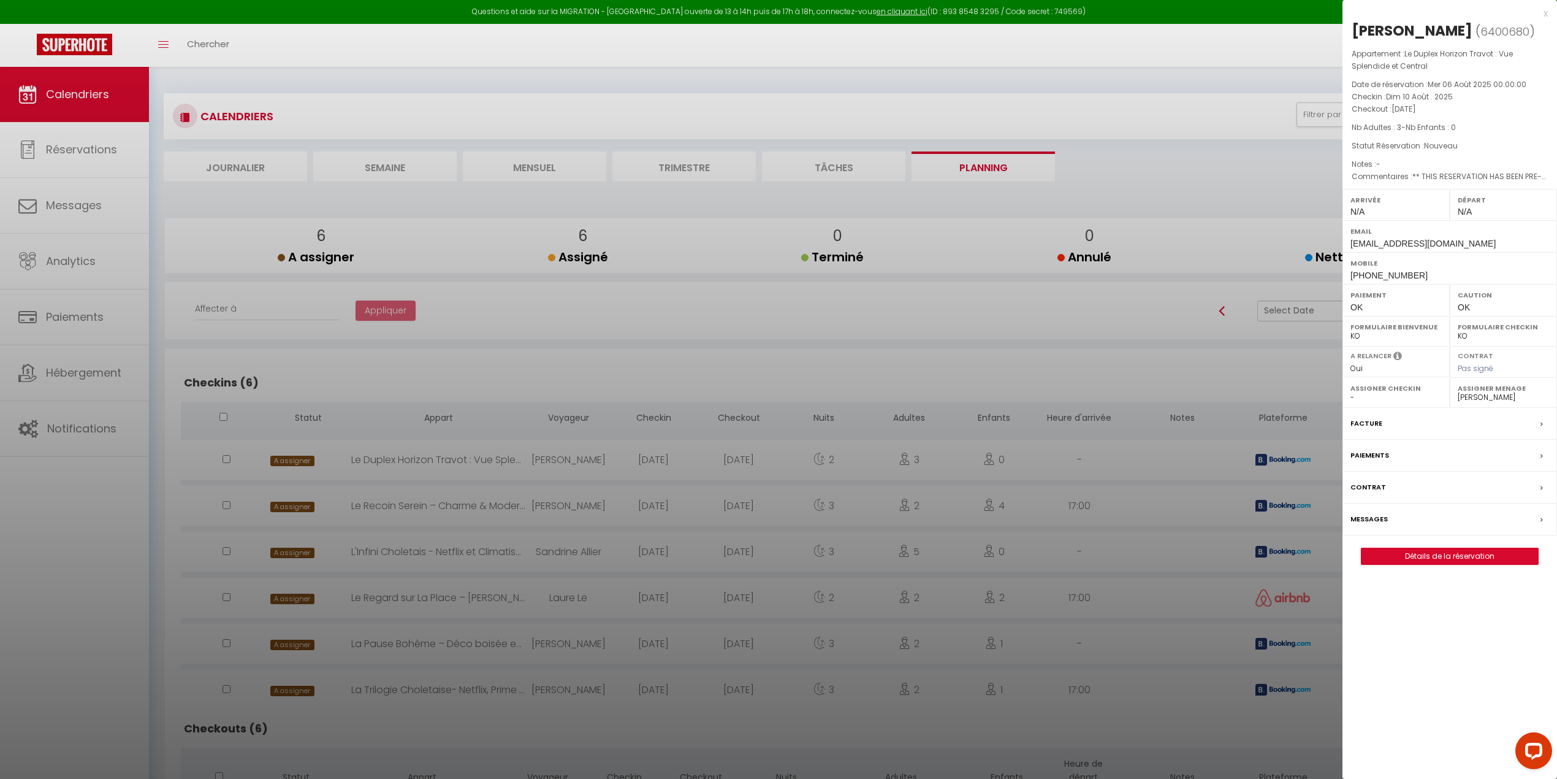
click at [1065, 459] on div at bounding box center [778, 389] width 1557 height 779
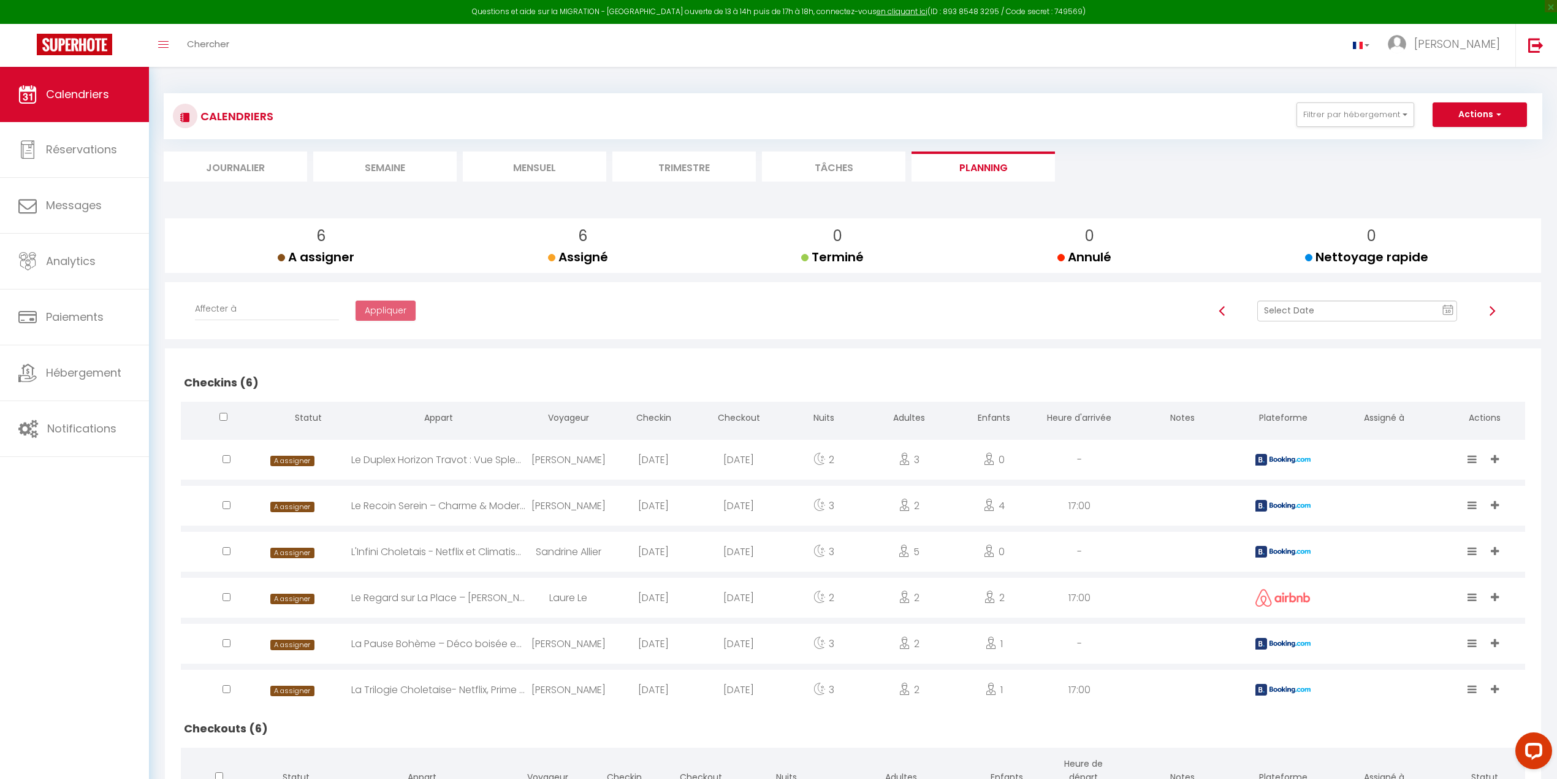
click at [1065, 505] on img at bounding box center [1282, 506] width 55 height 12
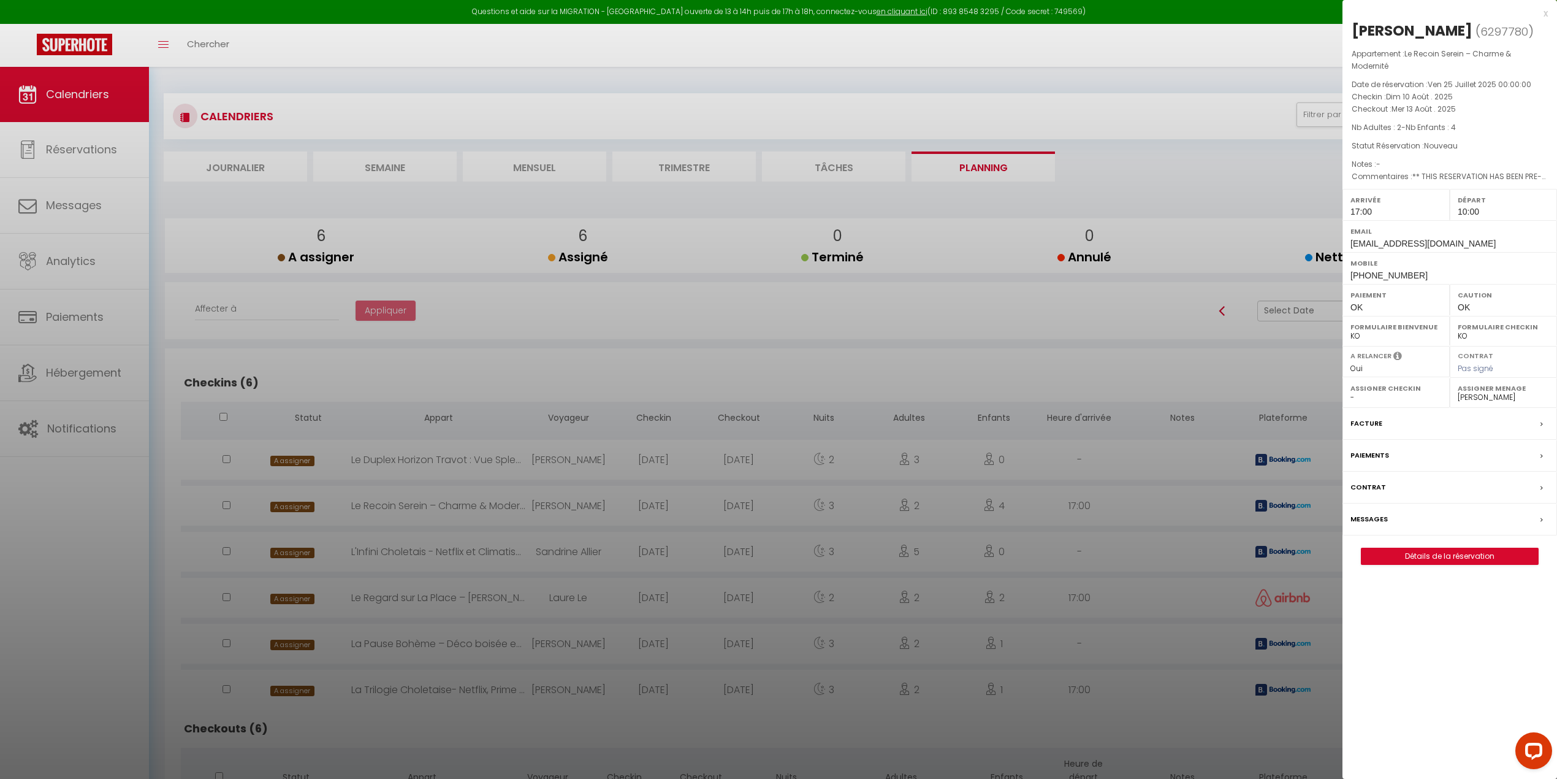
click at [1065, 505] on div at bounding box center [778, 389] width 1557 height 779
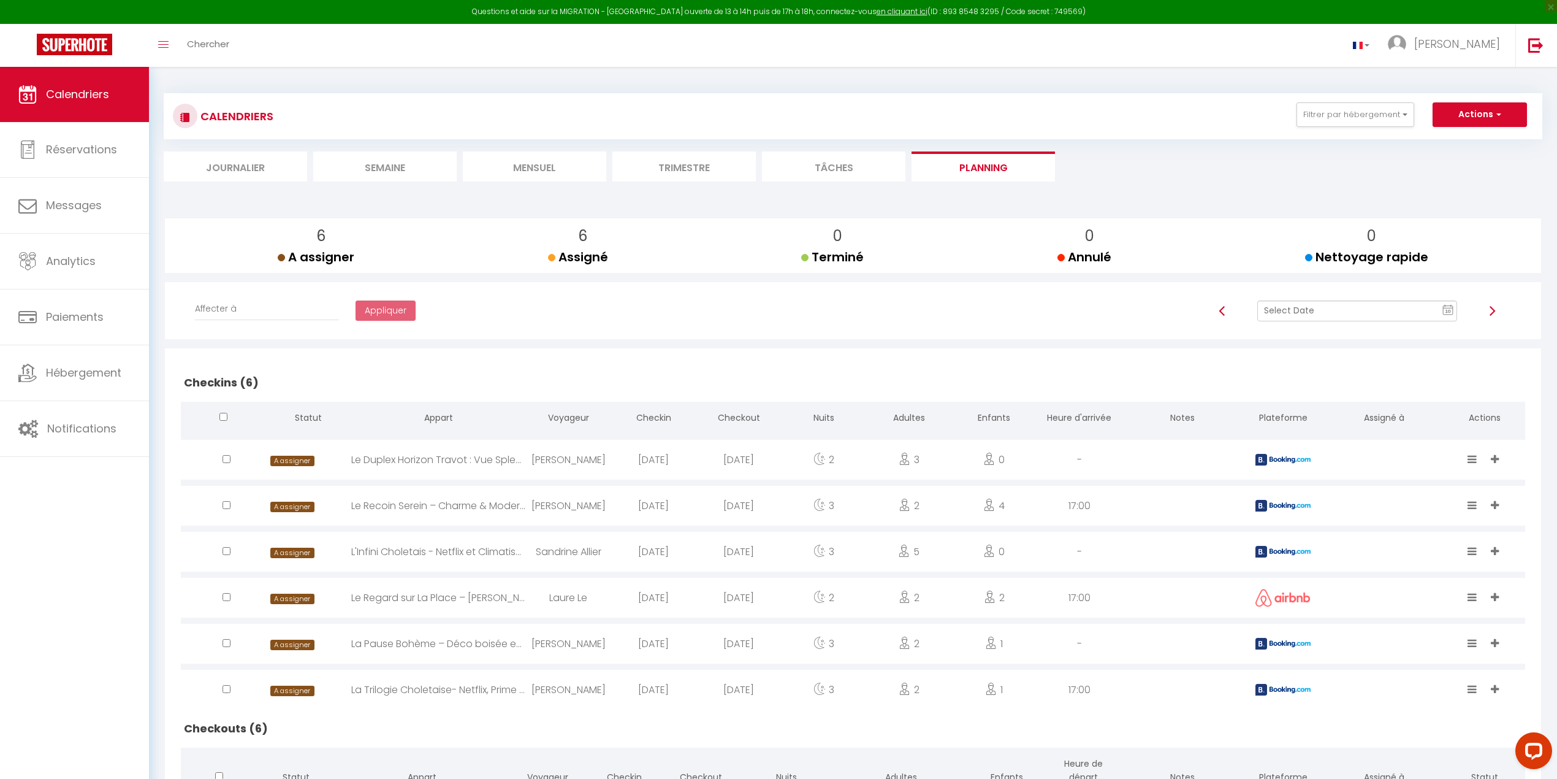
click at [1065, 505] on img at bounding box center [1282, 552] width 55 height 12
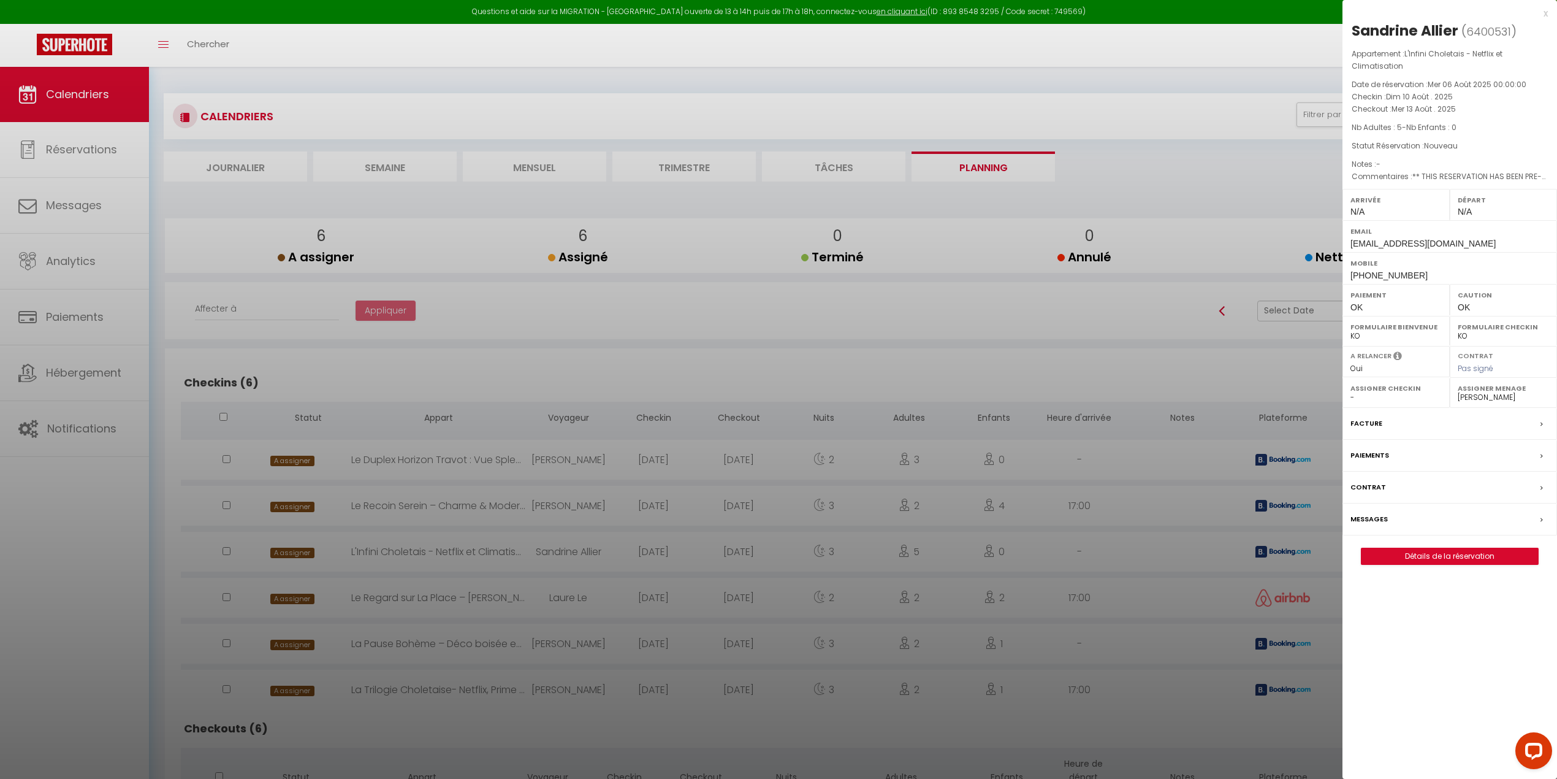
click at [1065, 505] on div at bounding box center [778, 389] width 1557 height 779
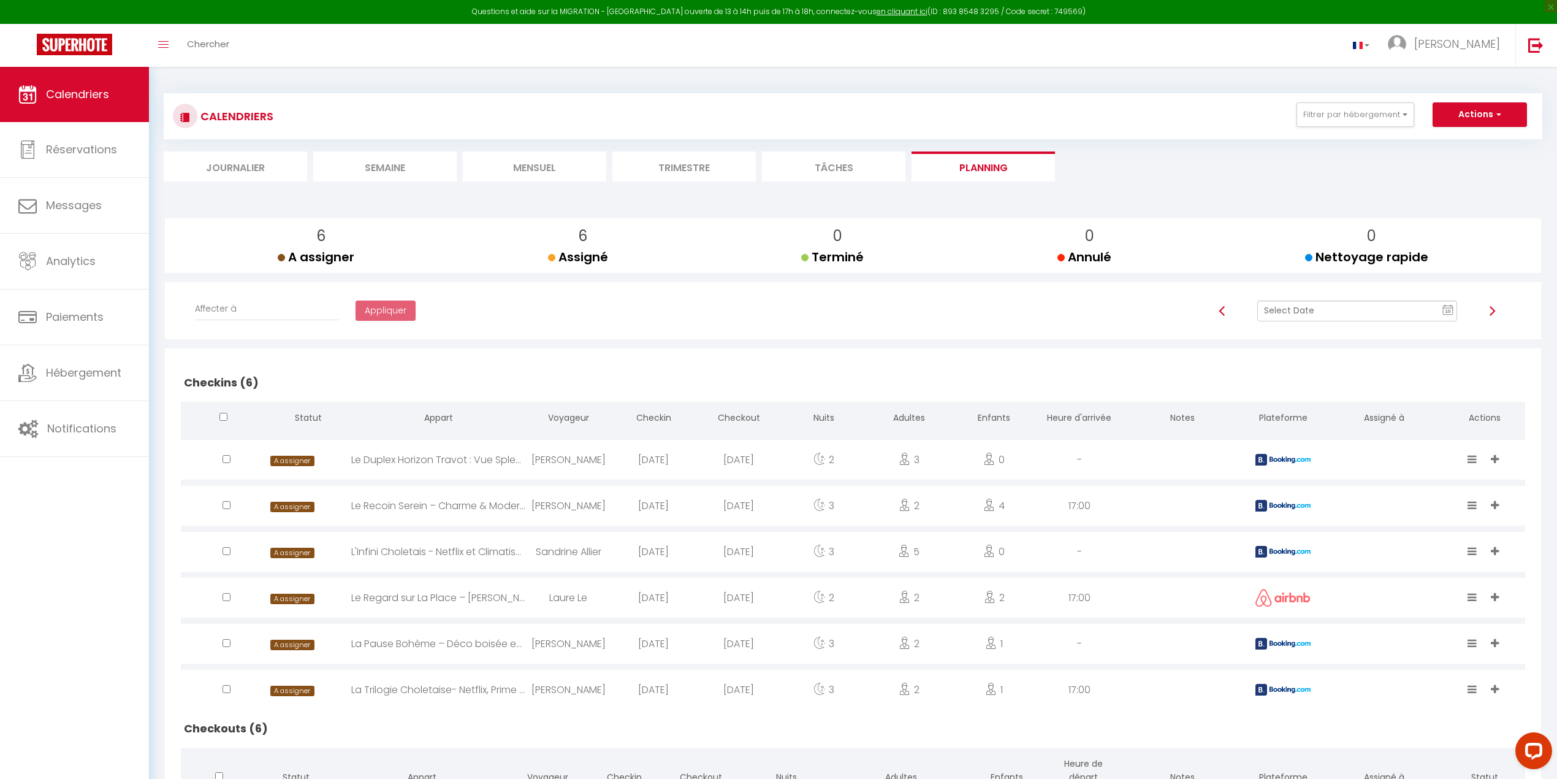
click at [1065, 505] on img at bounding box center [1282, 644] width 55 height 12
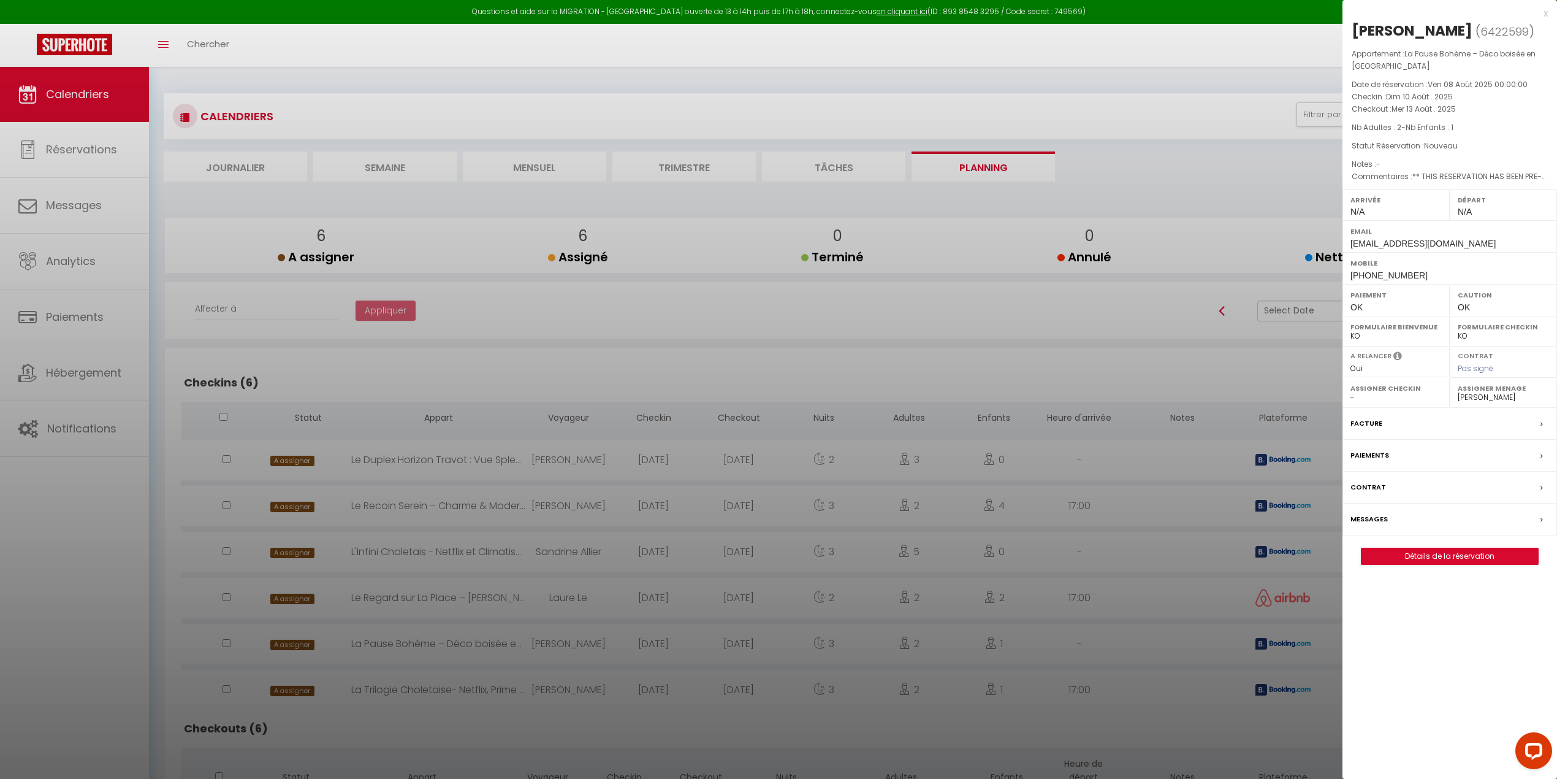
click at [1065, 505] on div at bounding box center [778, 389] width 1557 height 779
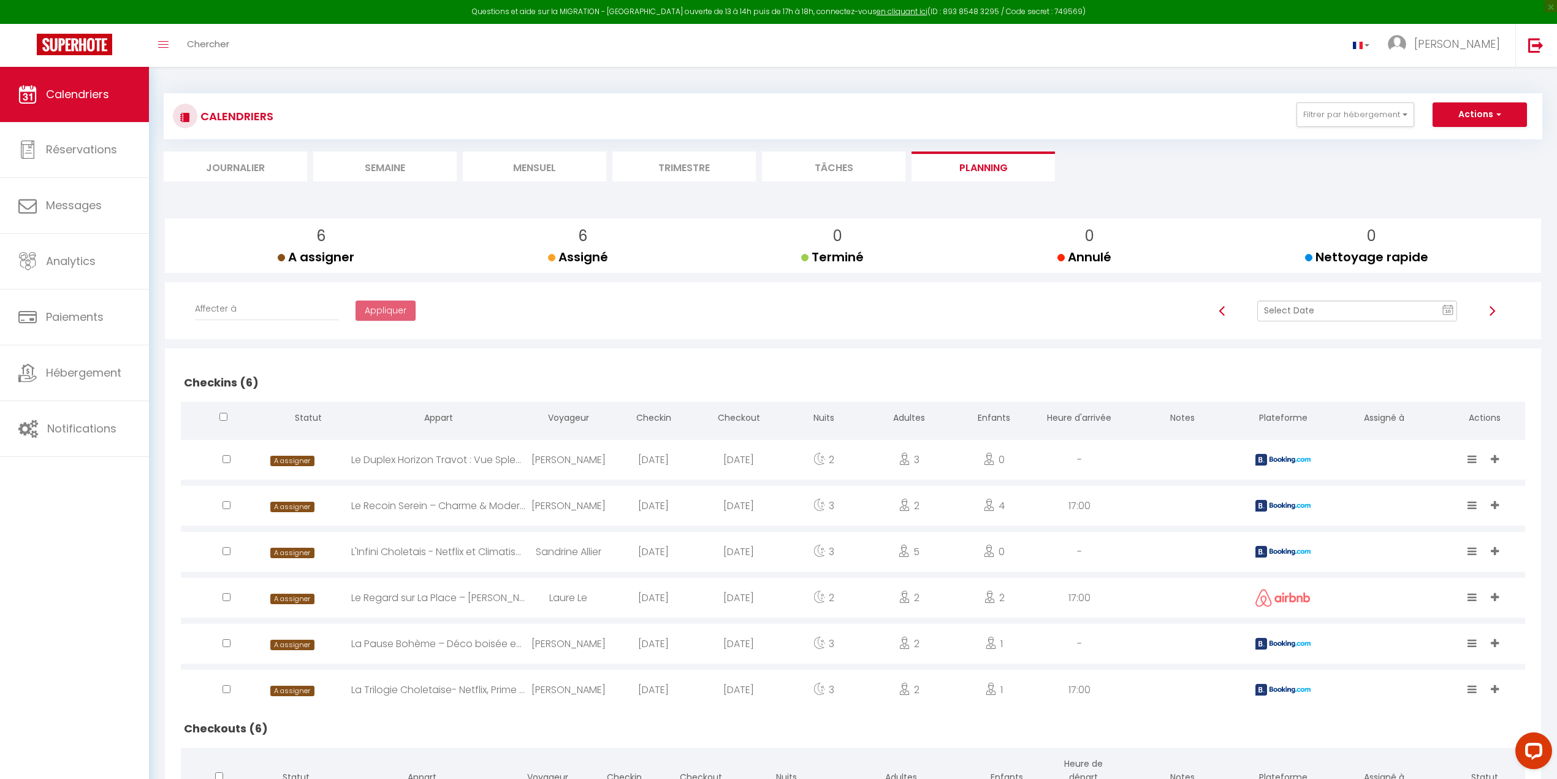
click at [1065, 505] on div at bounding box center [1283, 689] width 81 height 40
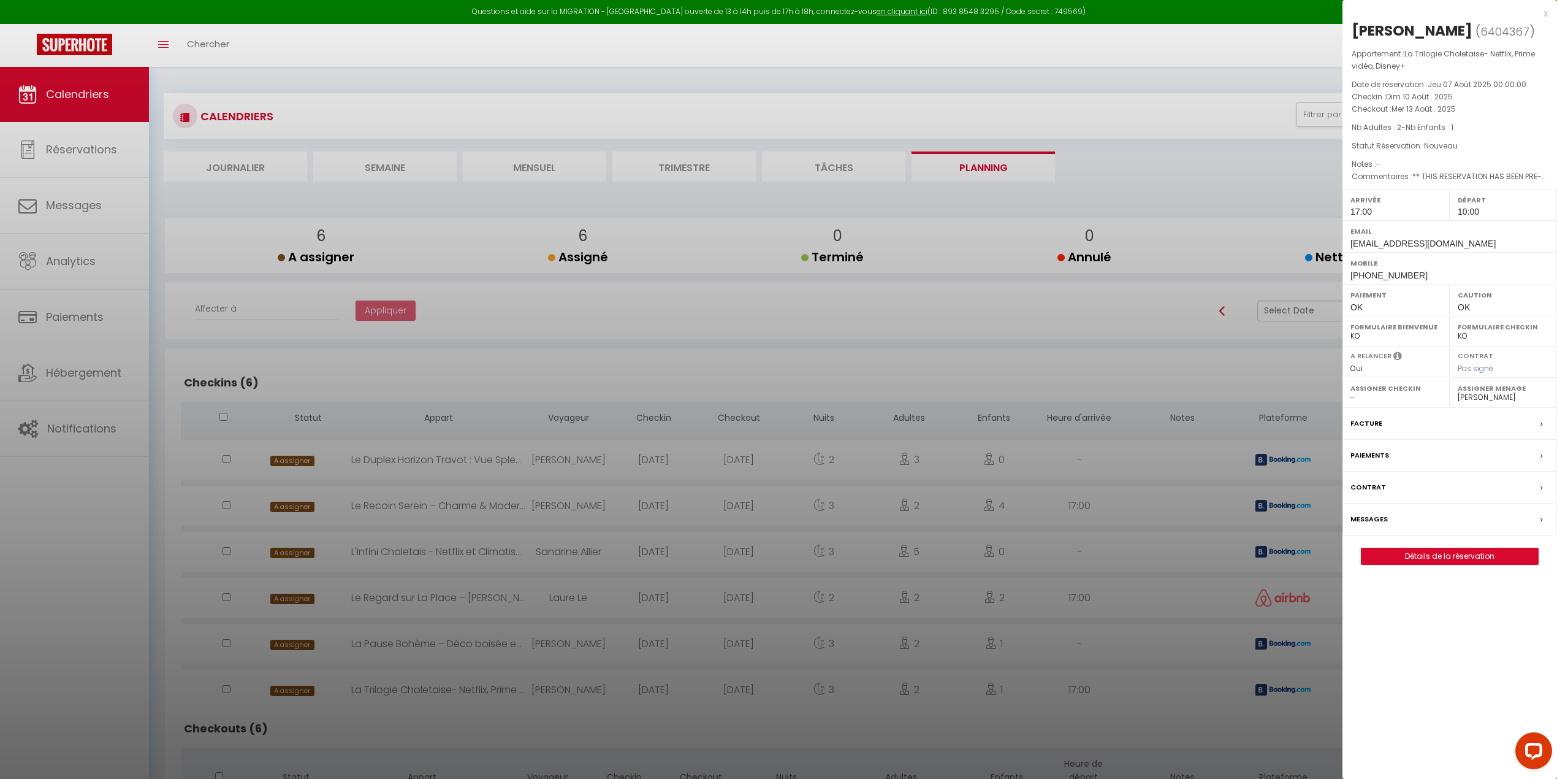
click at [1065, 505] on div at bounding box center [778, 389] width 1557 height 779
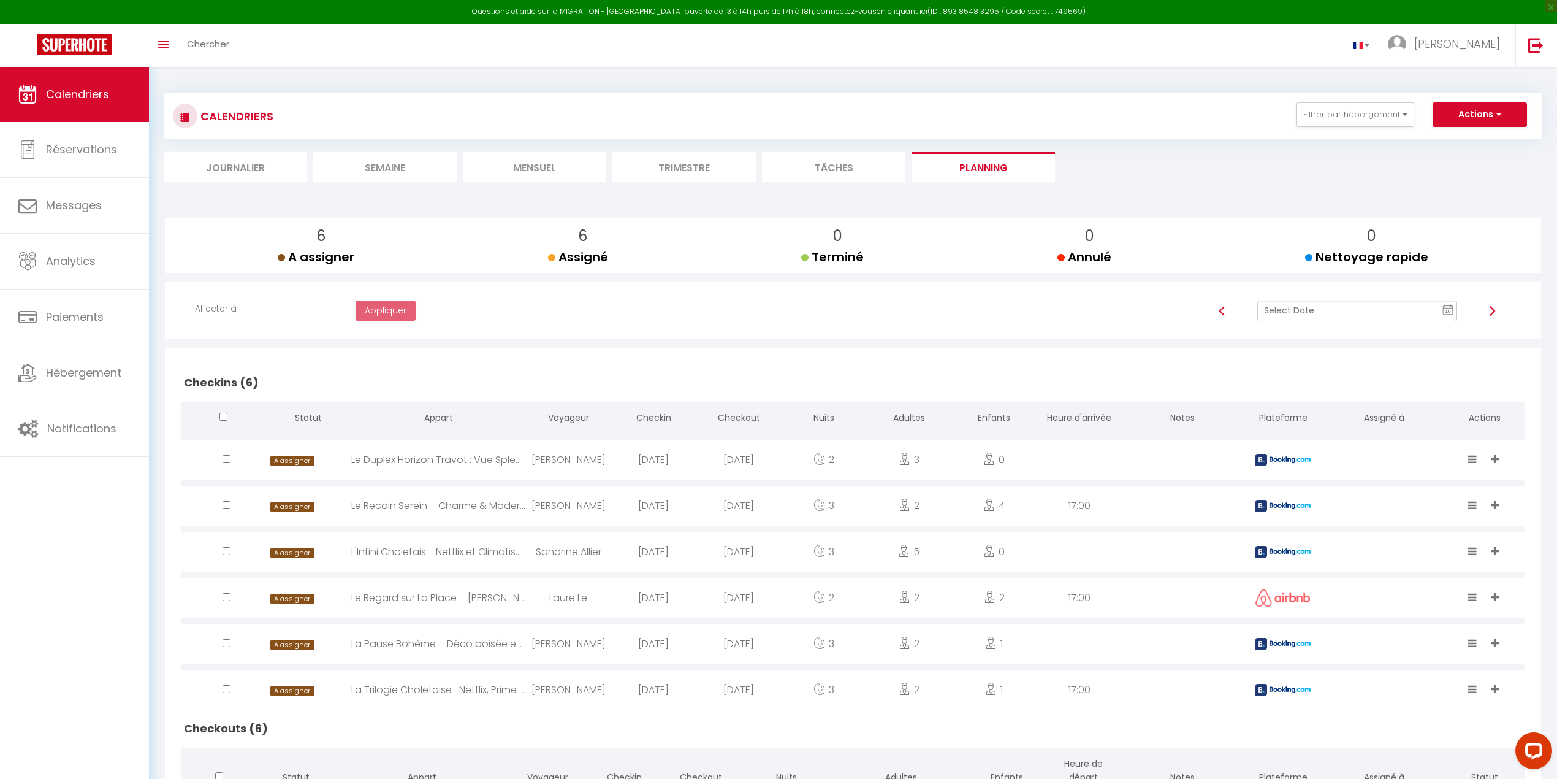
click at [1065, 314] on icon "10" at bounding box center [1447, 309] width 11 height 11
click at [1065, 418] on td "11" at bounding box center [1341, 416] width 20 height 20
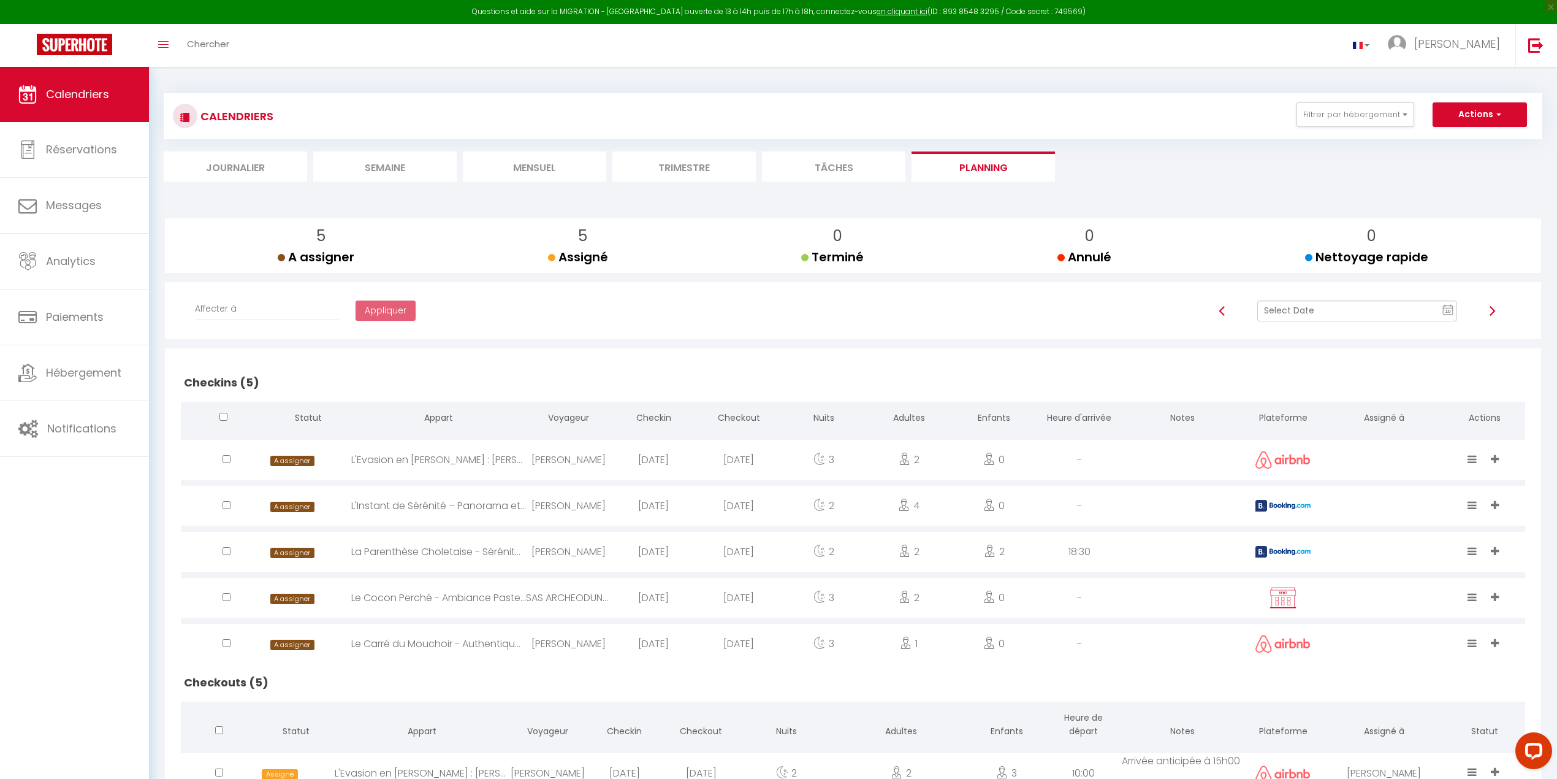
click at [1065, 501] on img at bounding box center [1282, 506] width 55 height 12
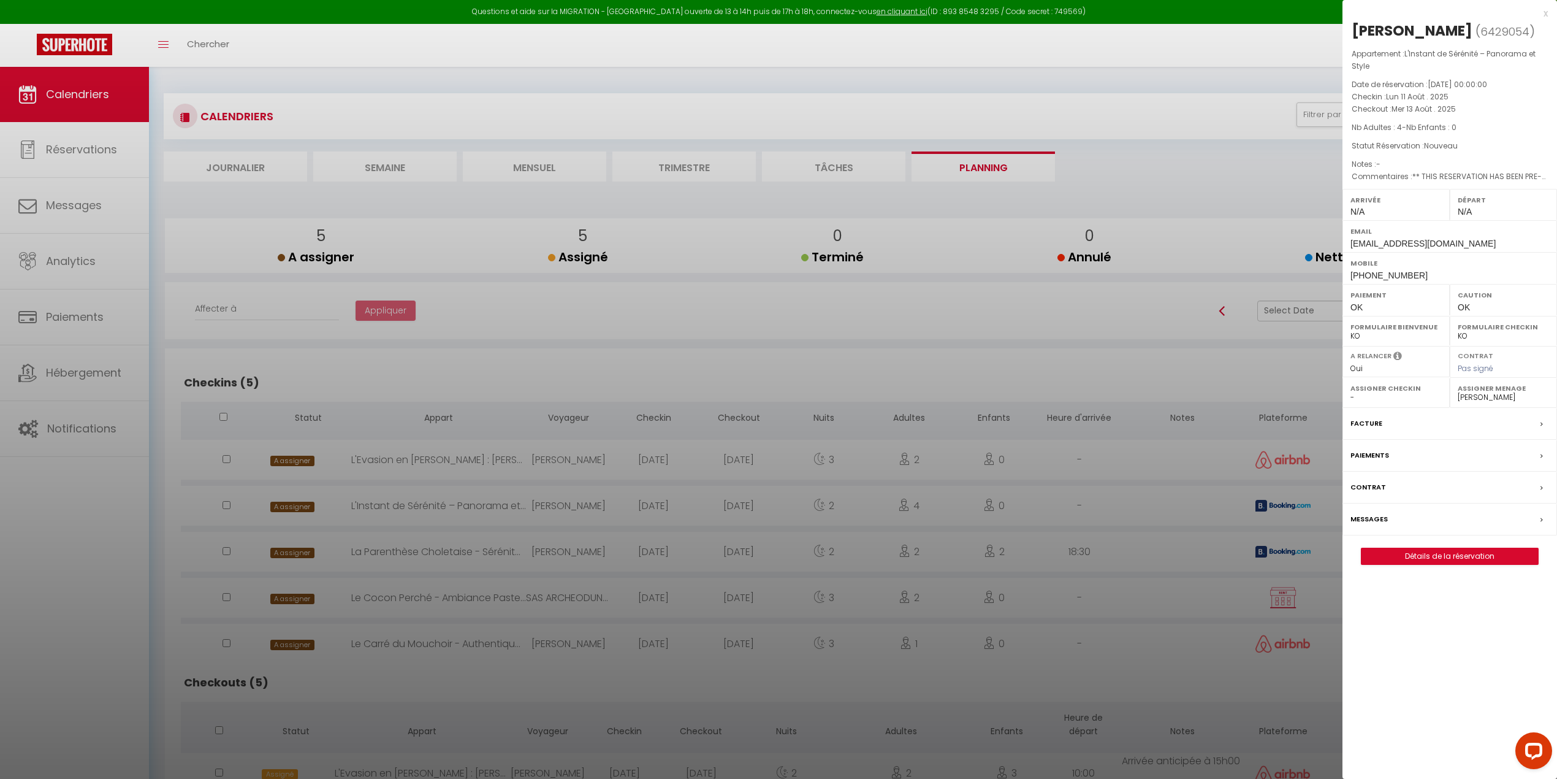
click at [1065, 501] on div at bounding box center [778, 389] width 1557 height 779
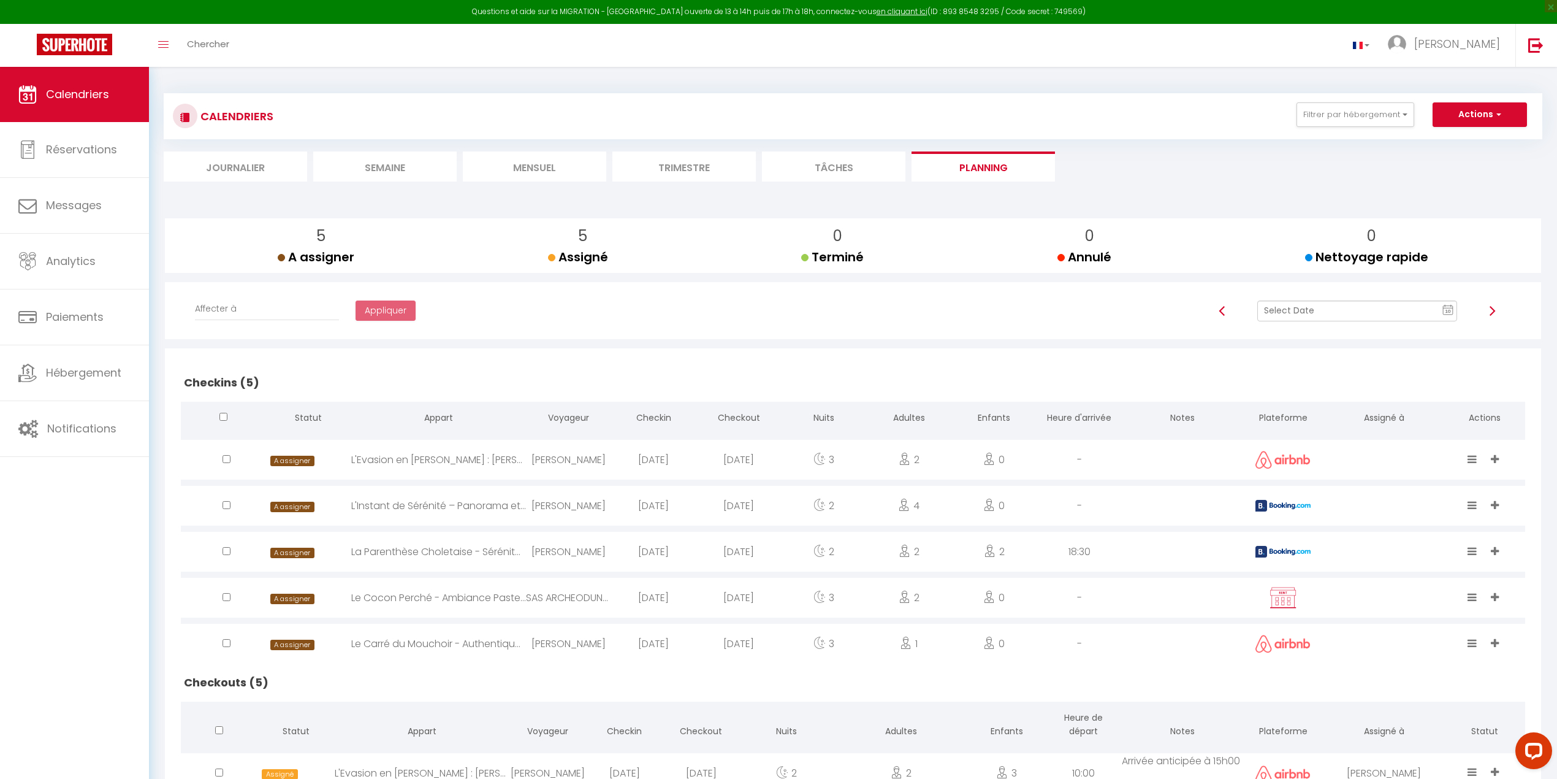
click at [1065, 505] on img at bounding box center [1282, 552] width 55 height 12
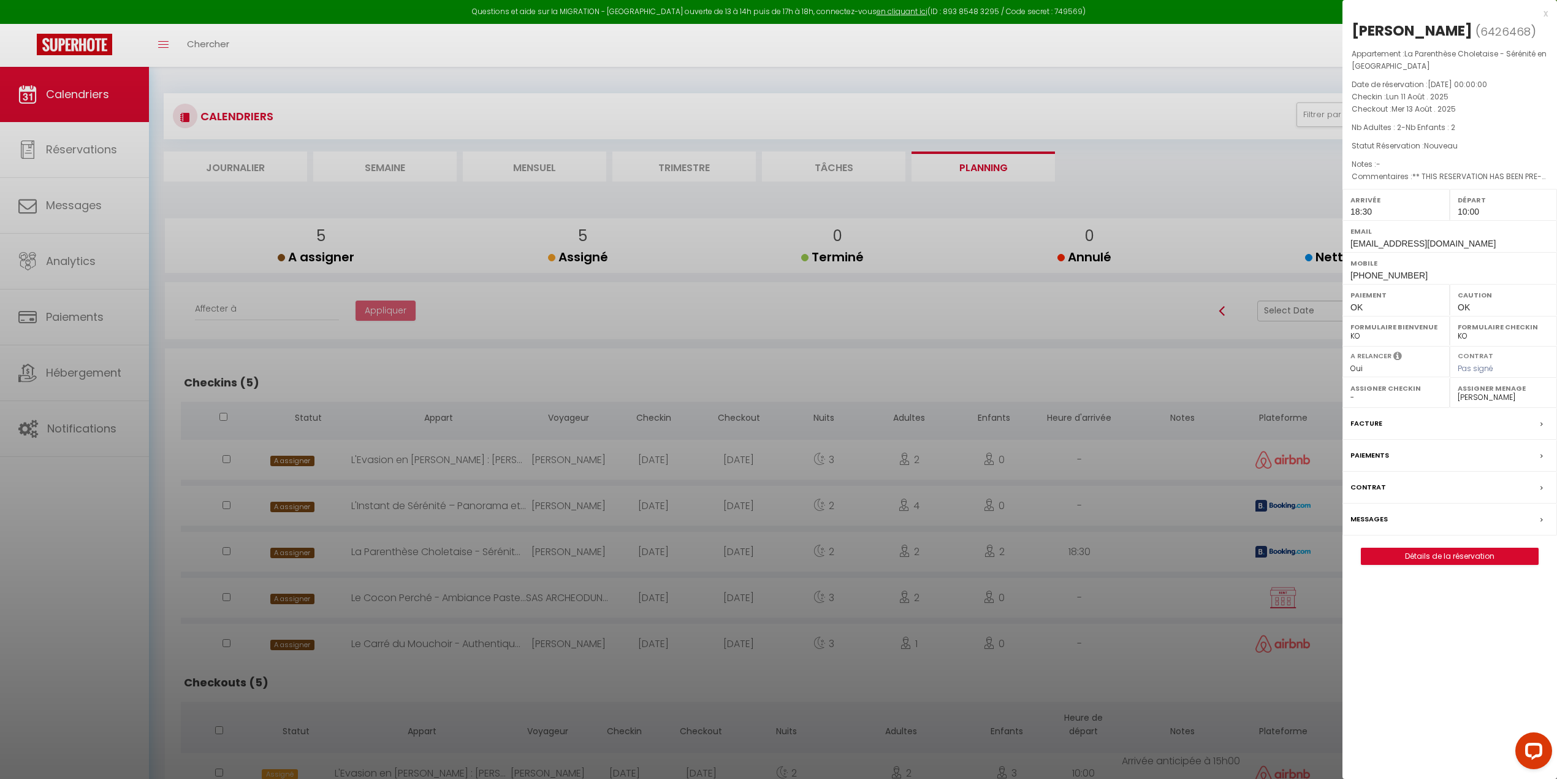
click at [1065, 505] on div at bounding box center [778, 389] width 1557 height 779
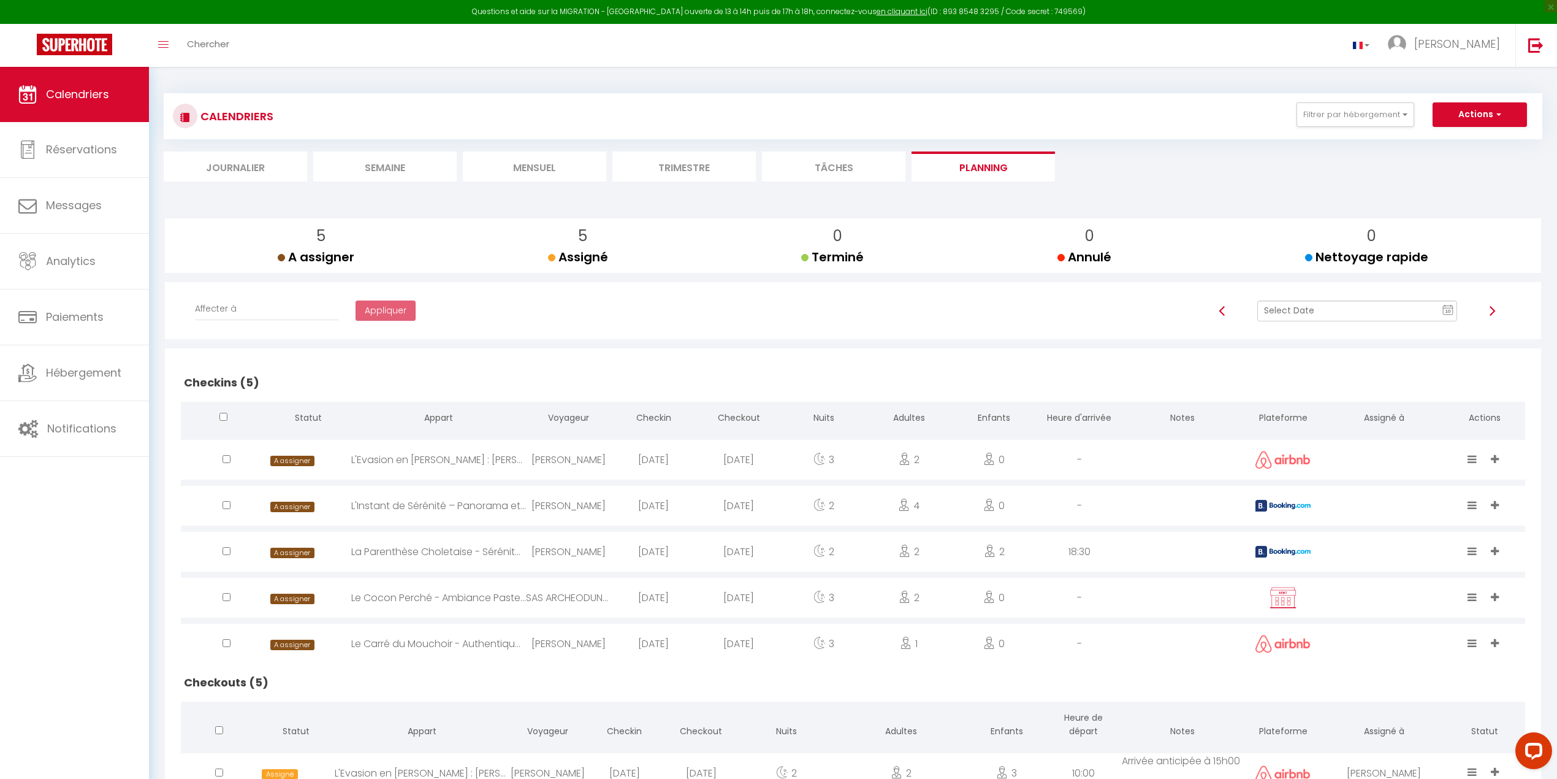
click at [525, 172] on li "Mensuel" at bounding box center [534, 166] width 143 height 30
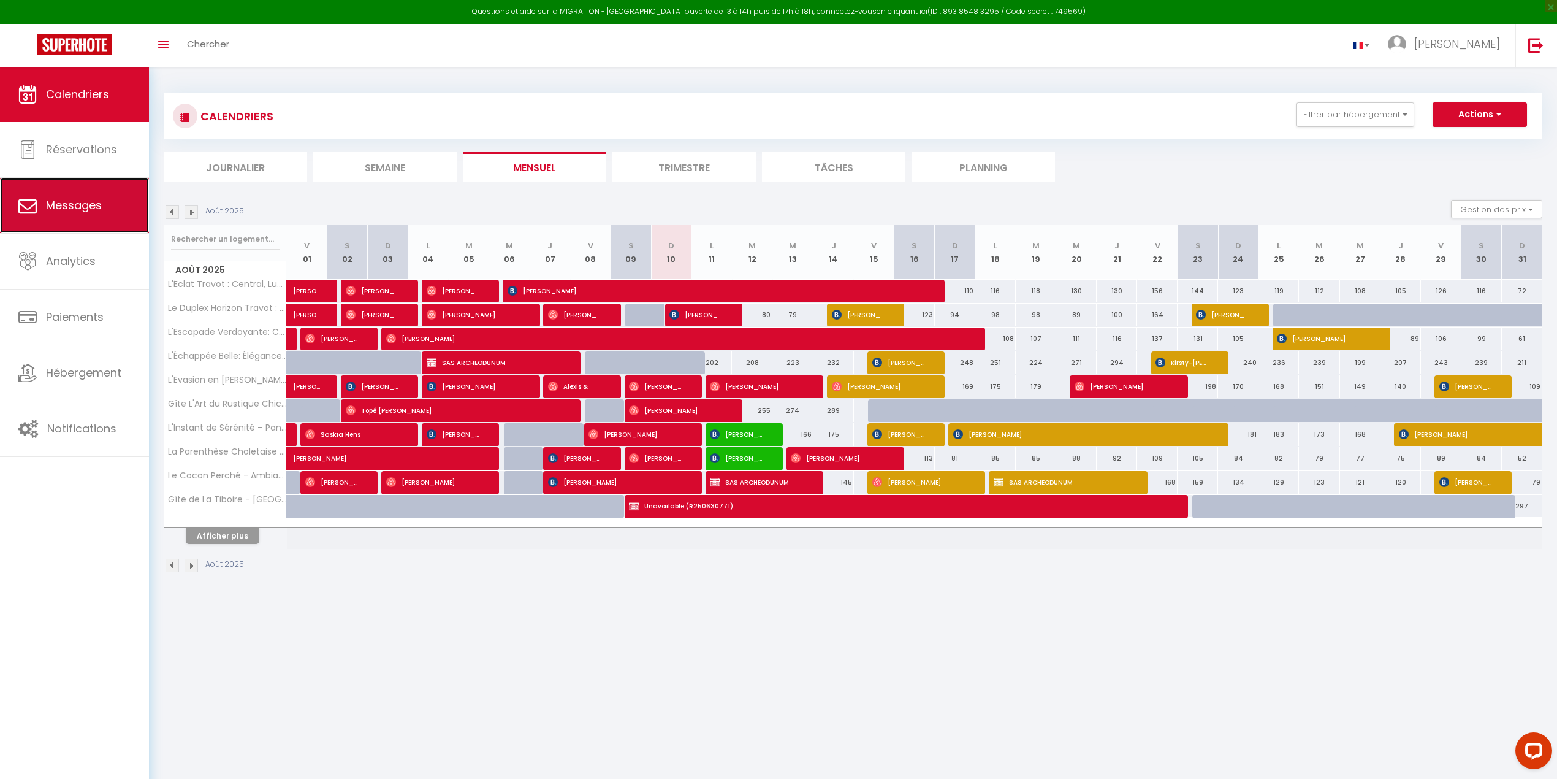
click at [65, 206] on span "Messages" at bounding box center [74, 204] width 56 height 15
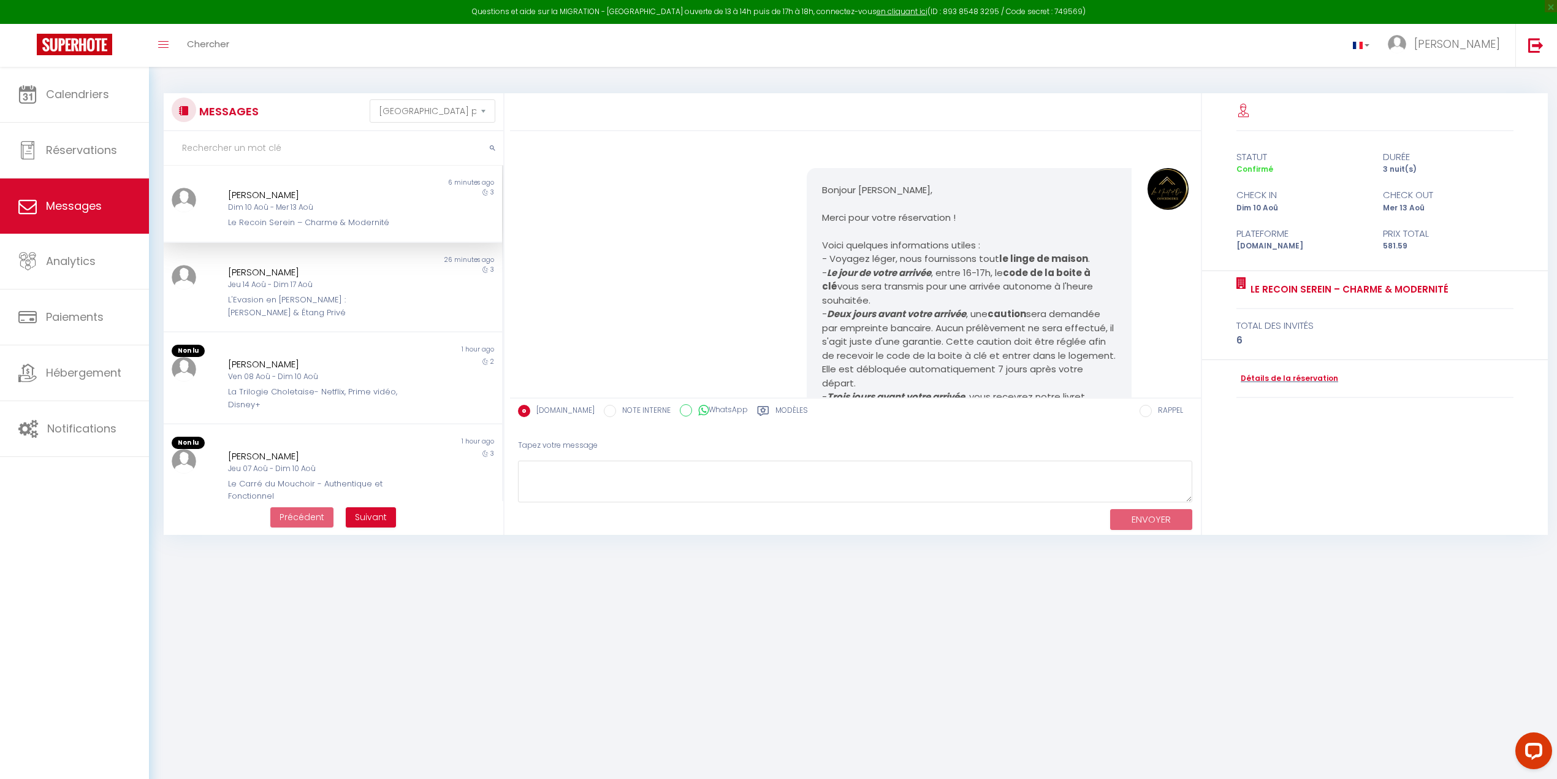
scroll to position [2256, 0]
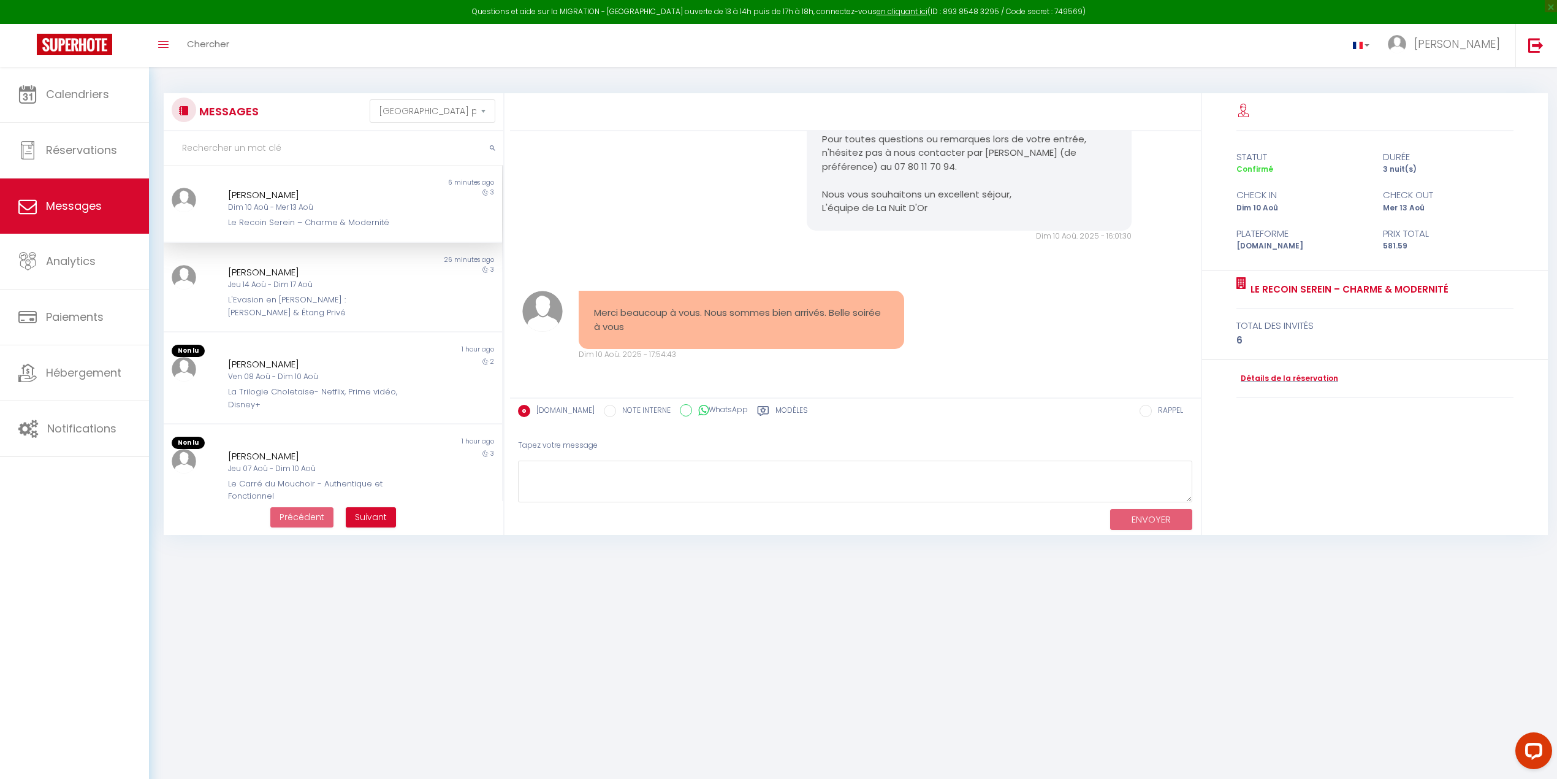
click at [261, 205] on div "Dim 10 Aoû - Mer 13 Aoû" at bounding box center [318, 208] width 181 height 12
click at [577, 478] on textarea at bounding box center [855, 481] width 675 height 42
click at [754, 481] on textarea "Bienvenue 😀 Très bon séjour, et profitez bien de ce beau temps" at bounding box center [855, 481] width 675 height 42
click at [1065, 505] on button "ENVOYER" at bounding box center [1151, 519] width 82 height 21
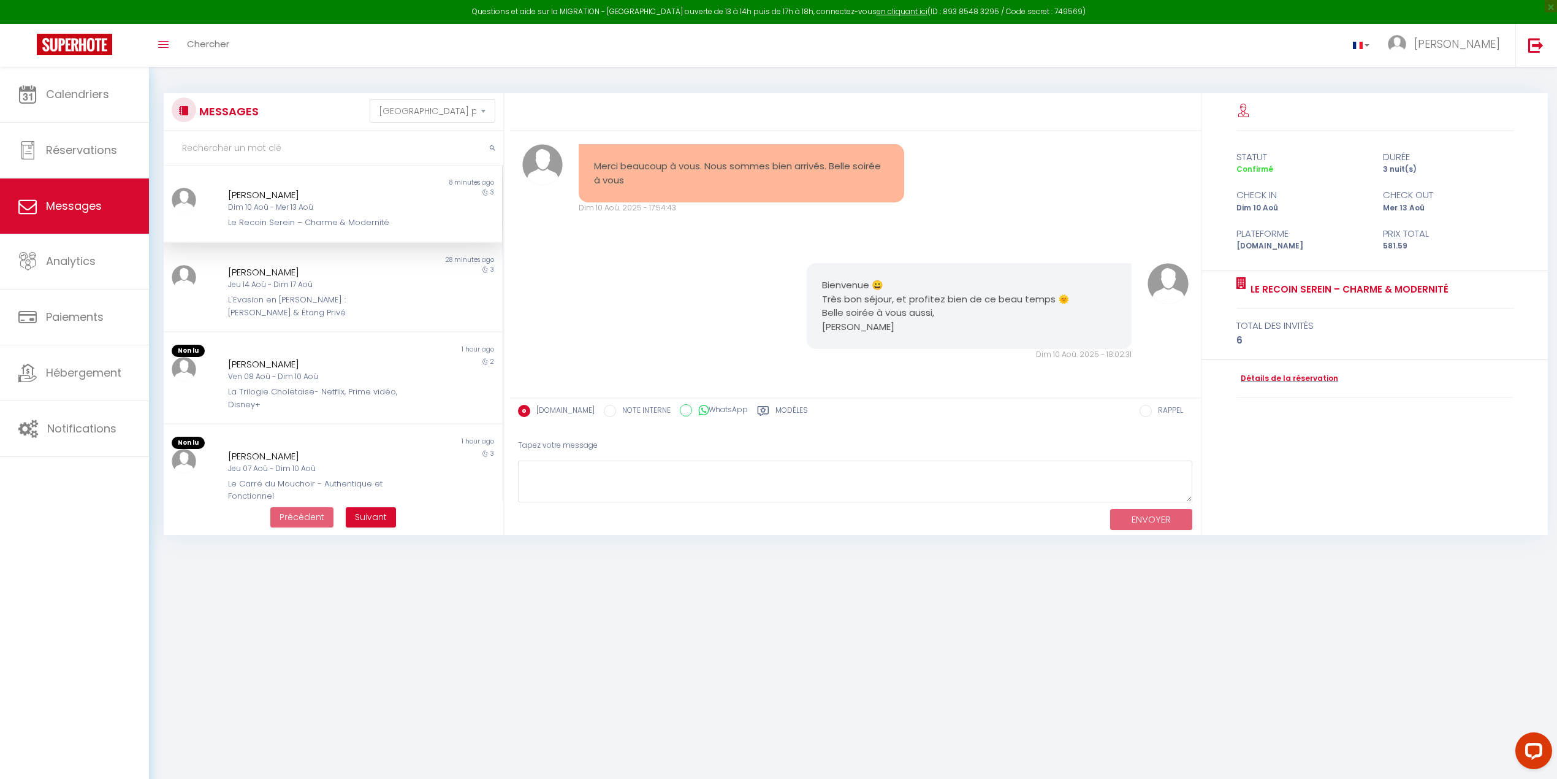
scroll to position [2403, 0]
click at [270, 357] on div "[PERSON_NAME]" at bounding box center [318, 364] width 181 height 15
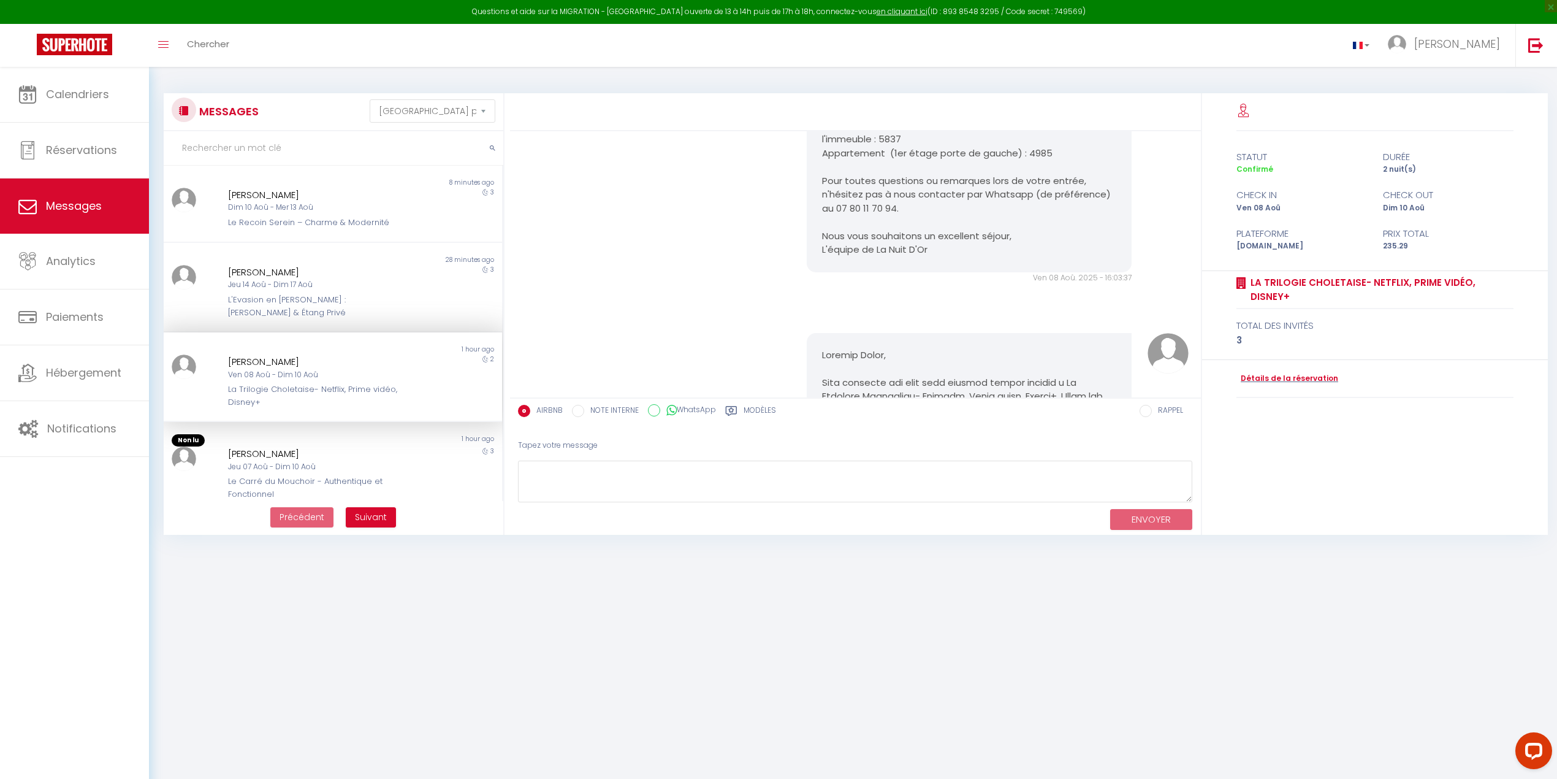
scroll to position [2315, 0]
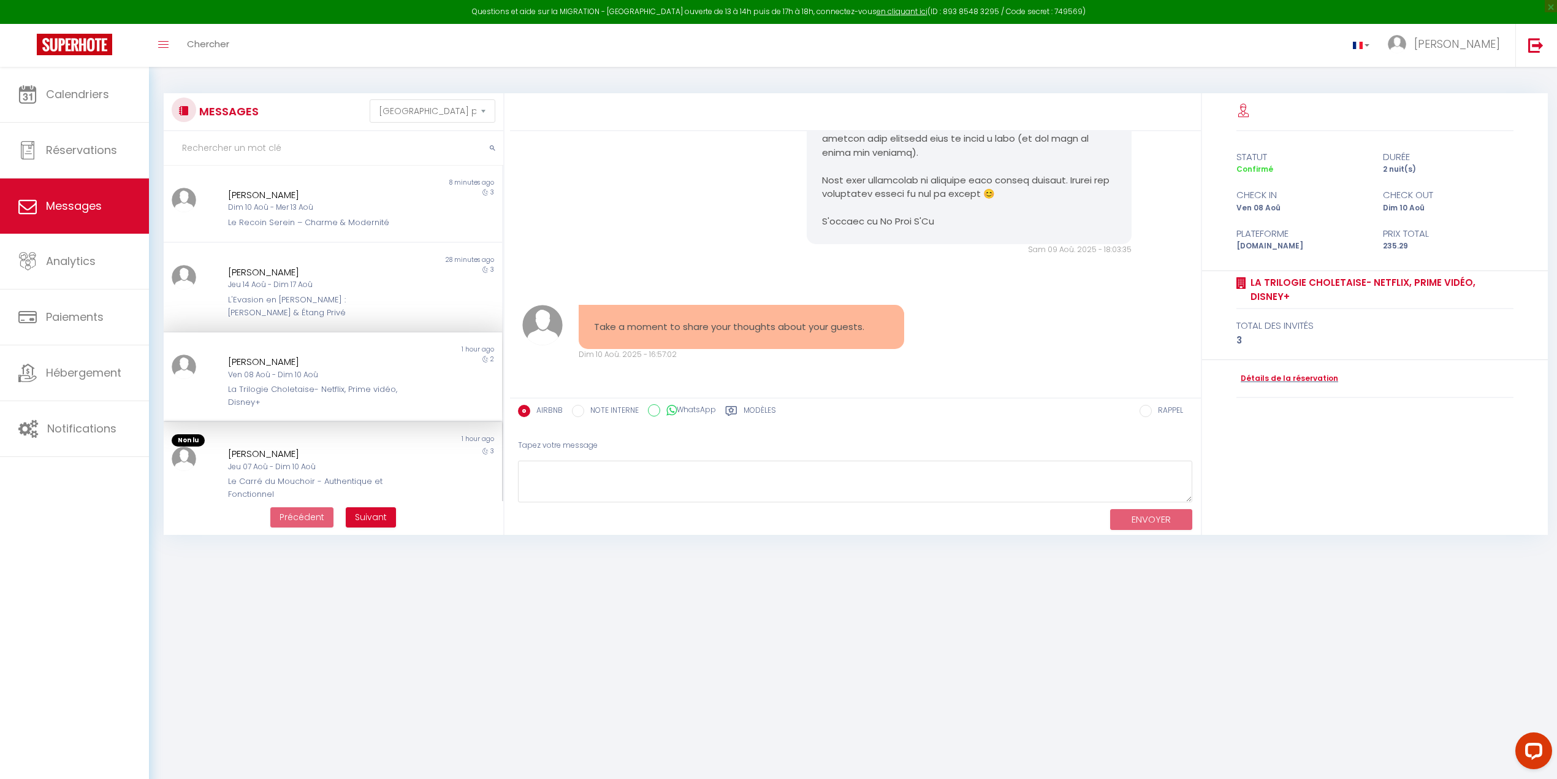
click at [266, 446] on div "[PERSON_NAME]" at bounding box center [318, 453] width 181 height 15
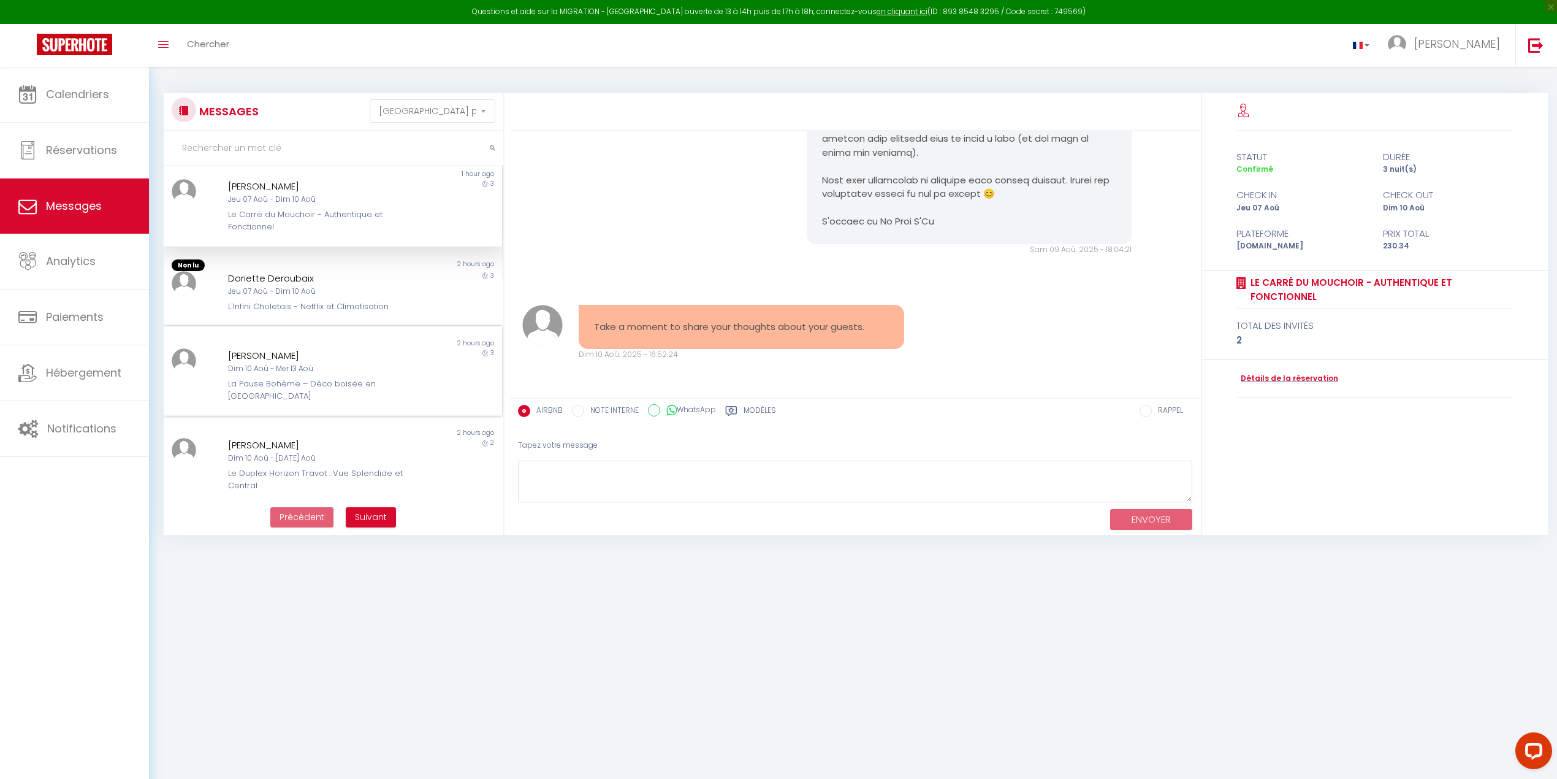
scroll to position [218, 0]
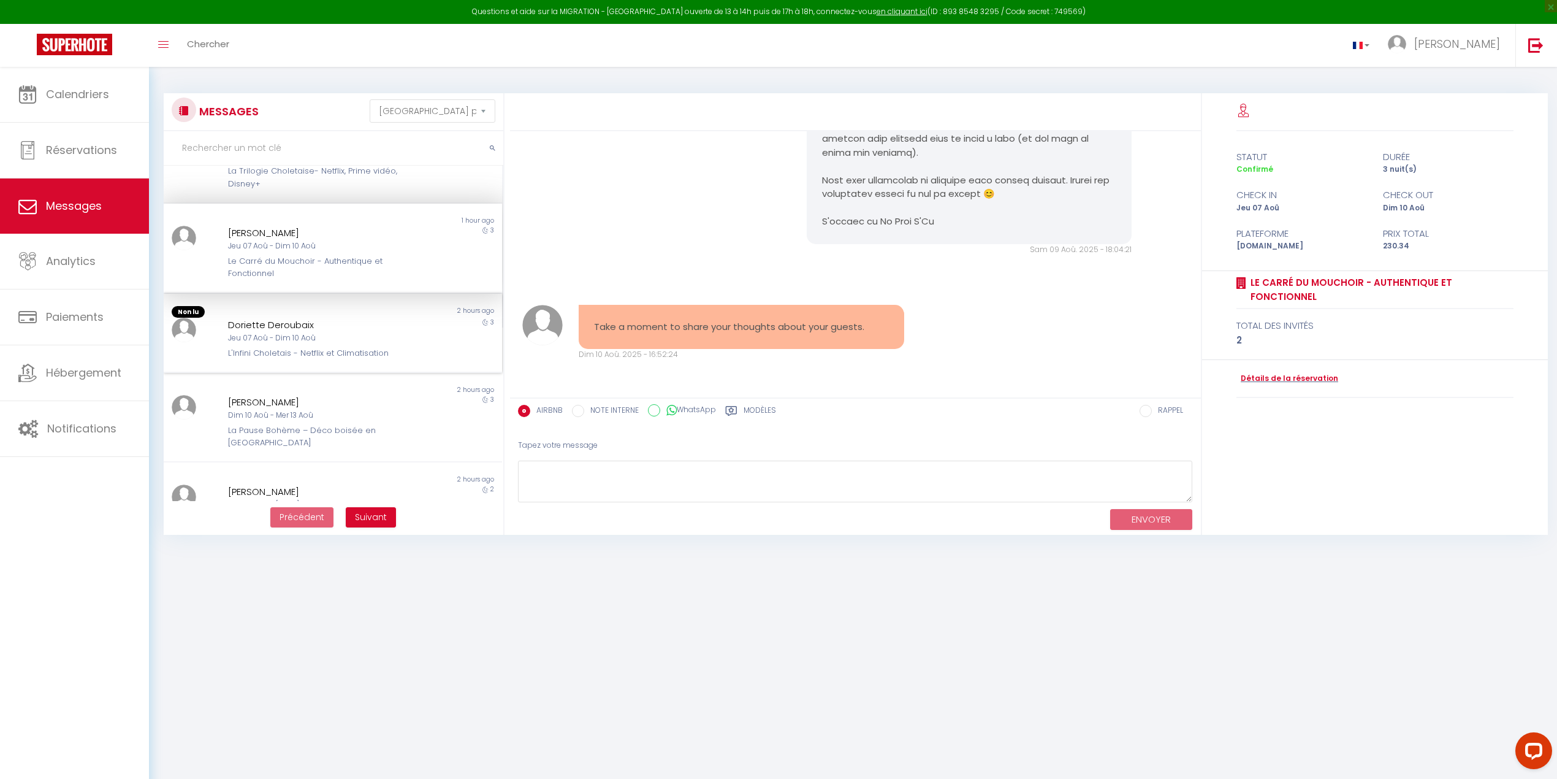
click at [292, 332] on div "Jeu 07 Aoû - Dim 10 Aoû" at bounding box center [318, 338] width 181 height 12
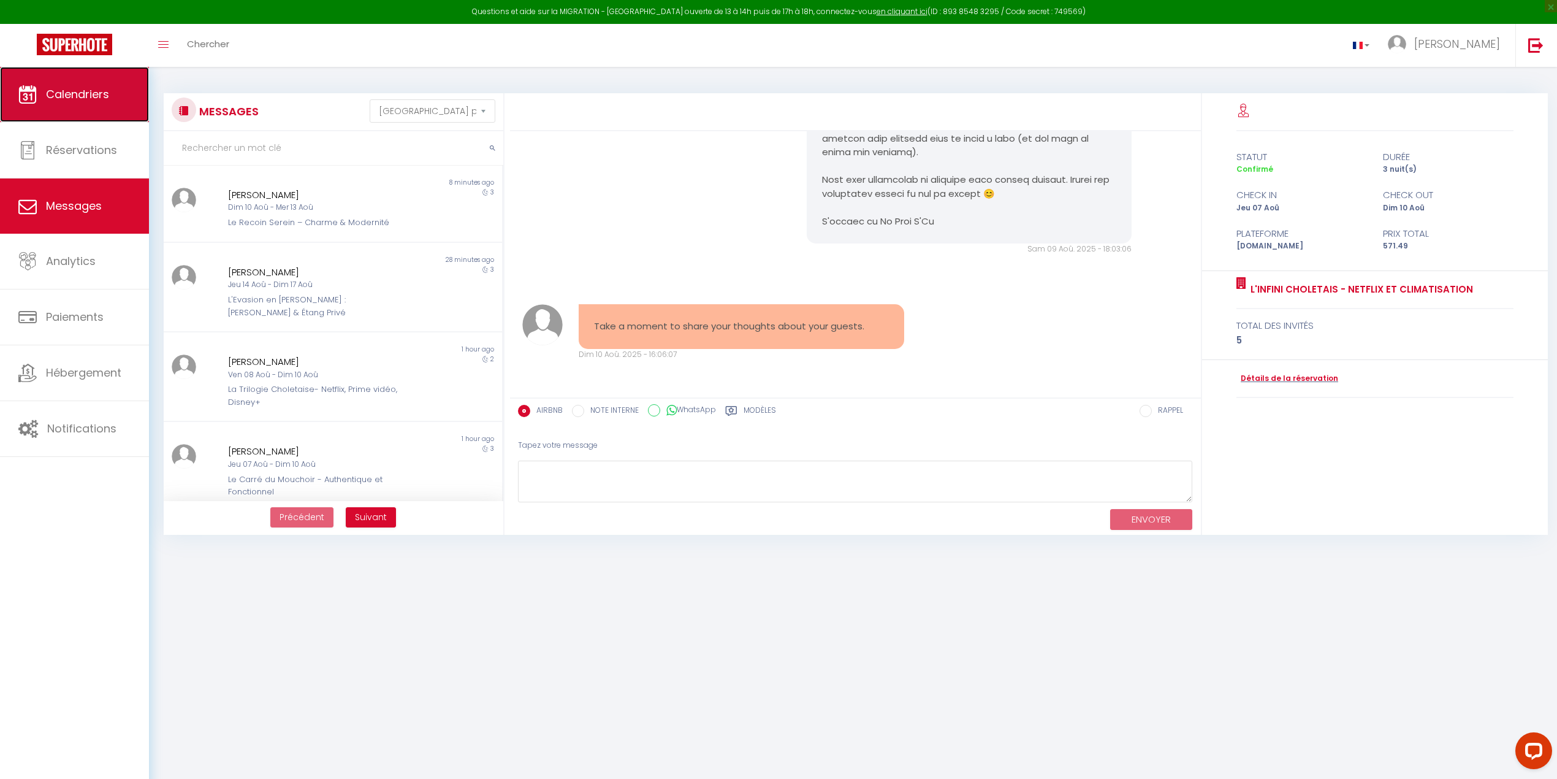
click at [94, 99] on span "Calendriers" at bounding box center [77, 93] width 63 height 15
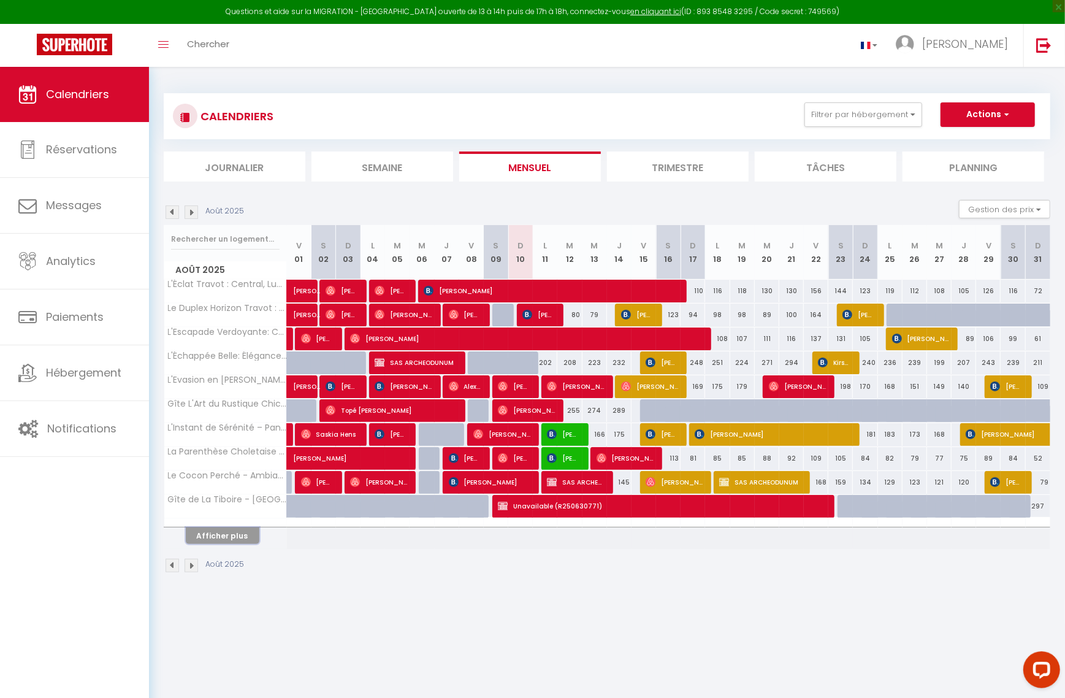
click at [212, 505] on button "Afficher plus" at bounding box center [223, 535] width 74 height 17
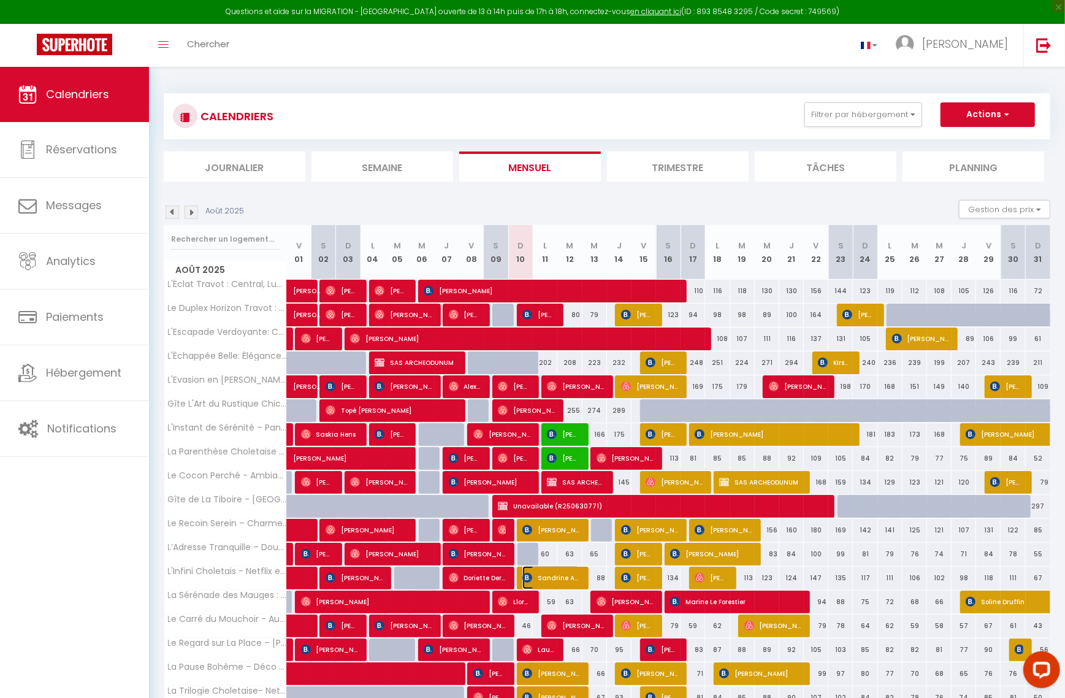
click at [525, 505] on img at bounding box center [527, 578] width 10 height 10
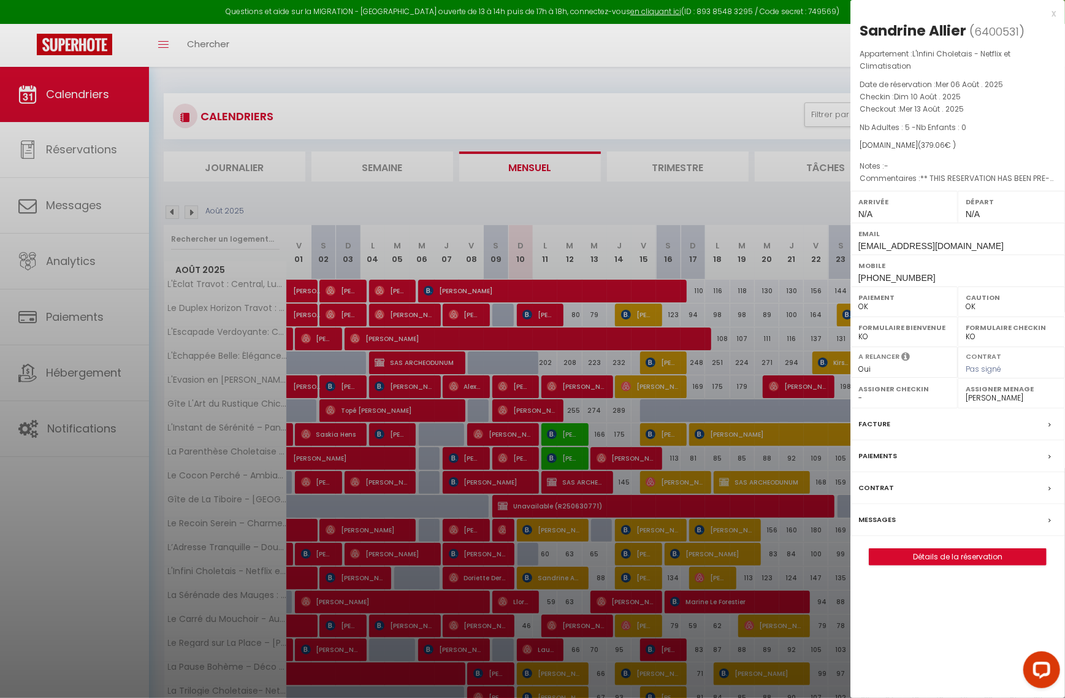
click at [731, 94] on div at bounding box center [532, 349] width 1065 height 698
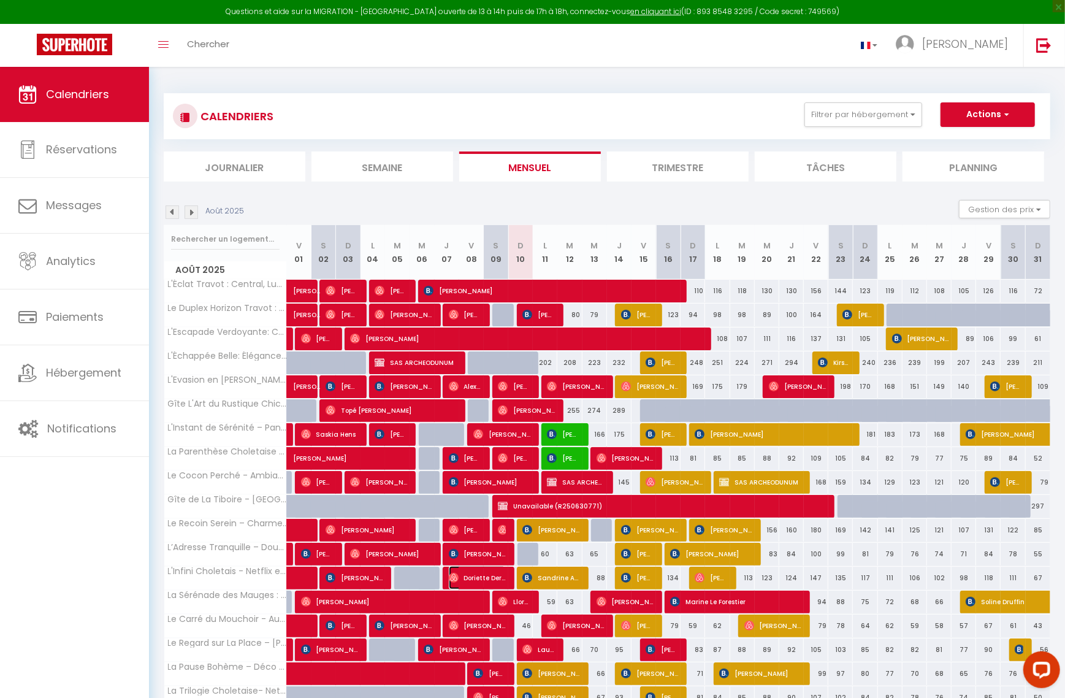
click at [452, 505] on img at bounding box center [454, 578] width 10 height 10
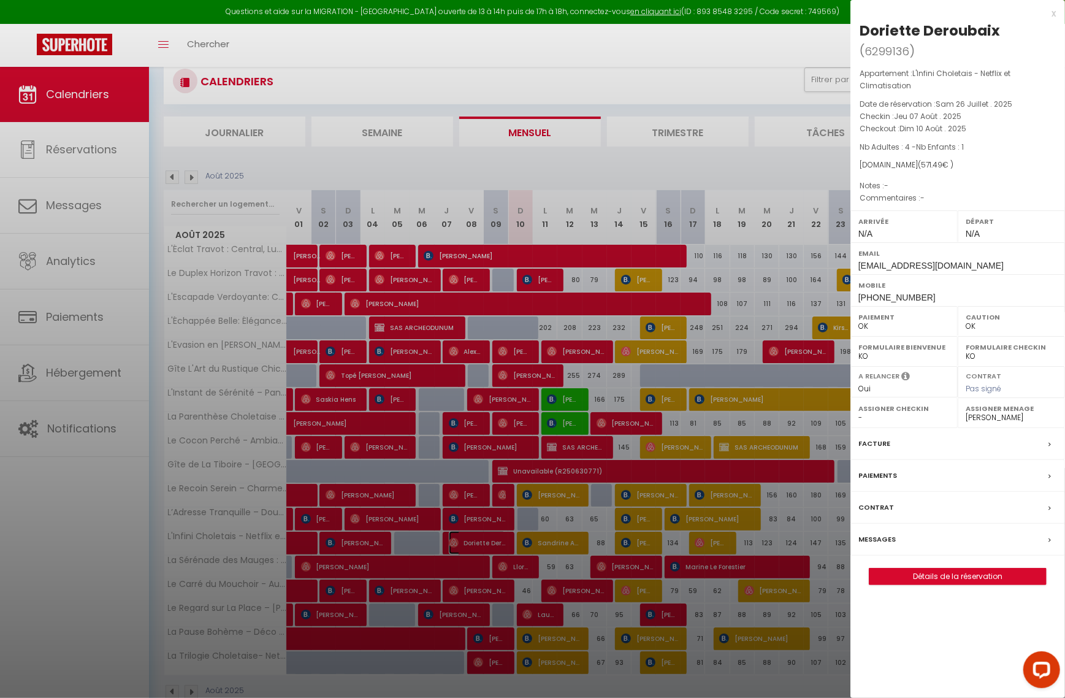
scroll to position [67, 0]
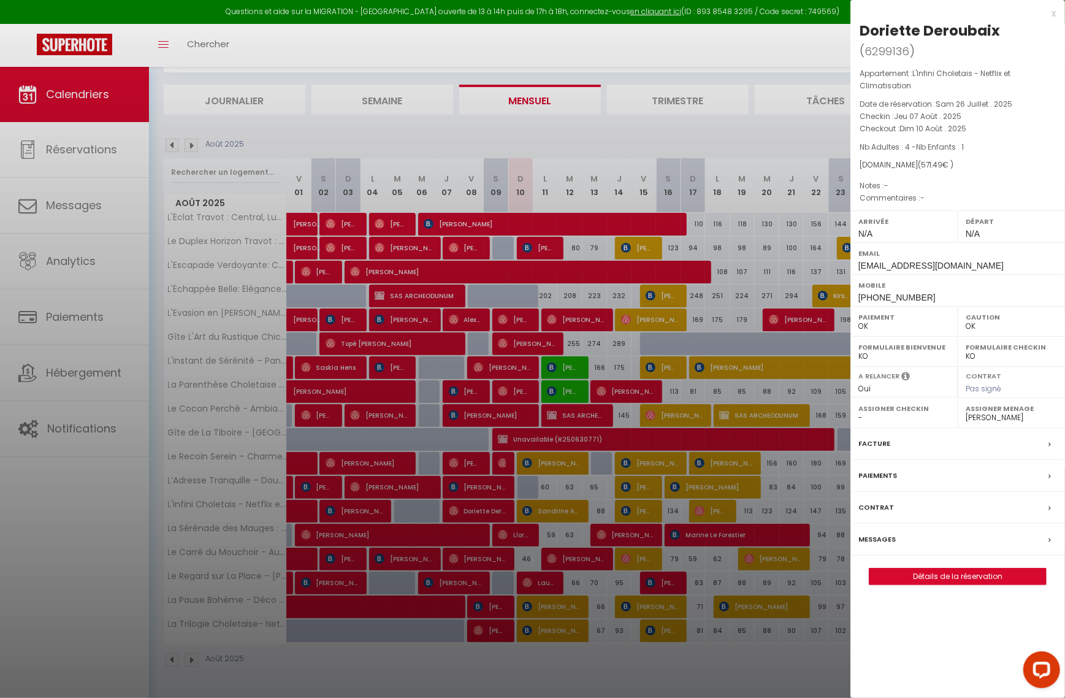
click at [711, 140] on div at bounding box center [532, 349] width 1065 height 698
